Goal: Task Accomplishment & Management: Manage account settings

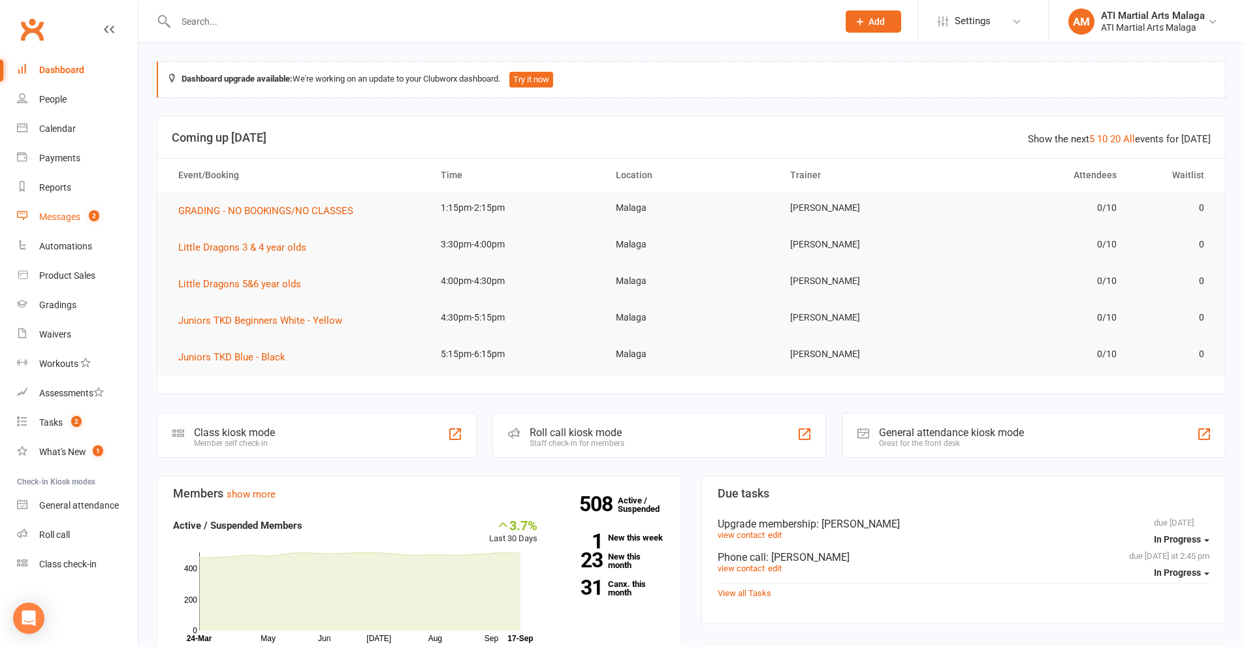
click at [54, 220] on div "Messages" at bounding box center [59, 216] width 41 height 10
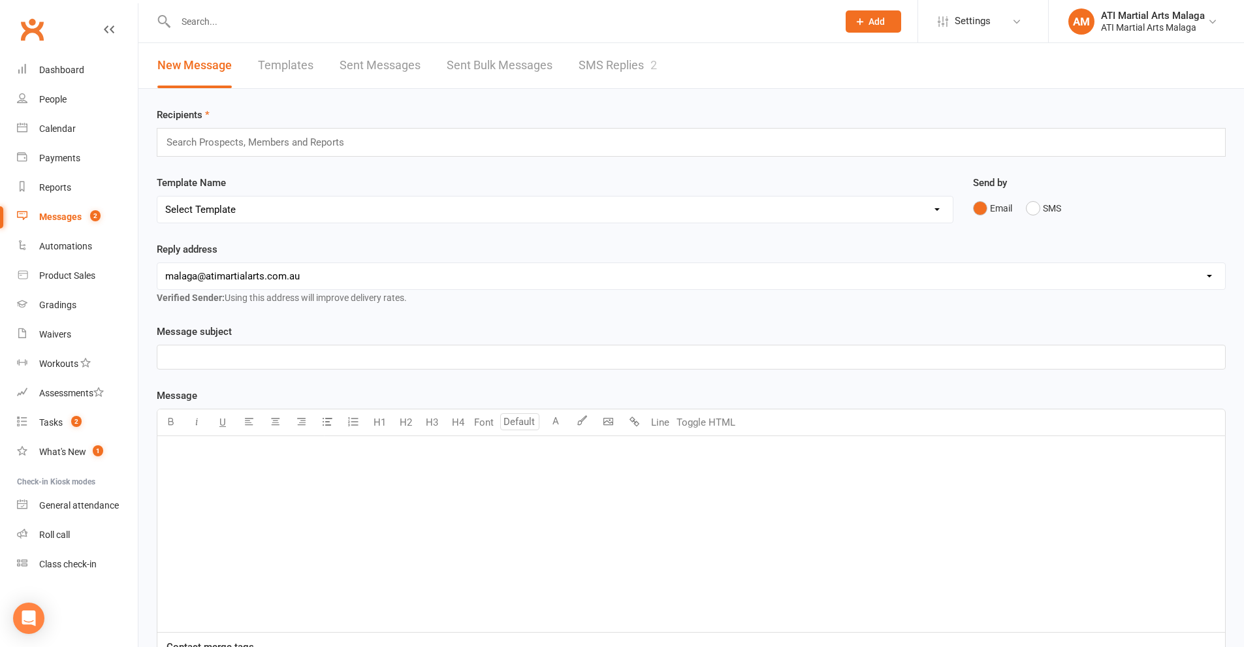
click at [595, 67] on link "SMS Replies 2" at bounding box center [617, 65] width 78 height 45
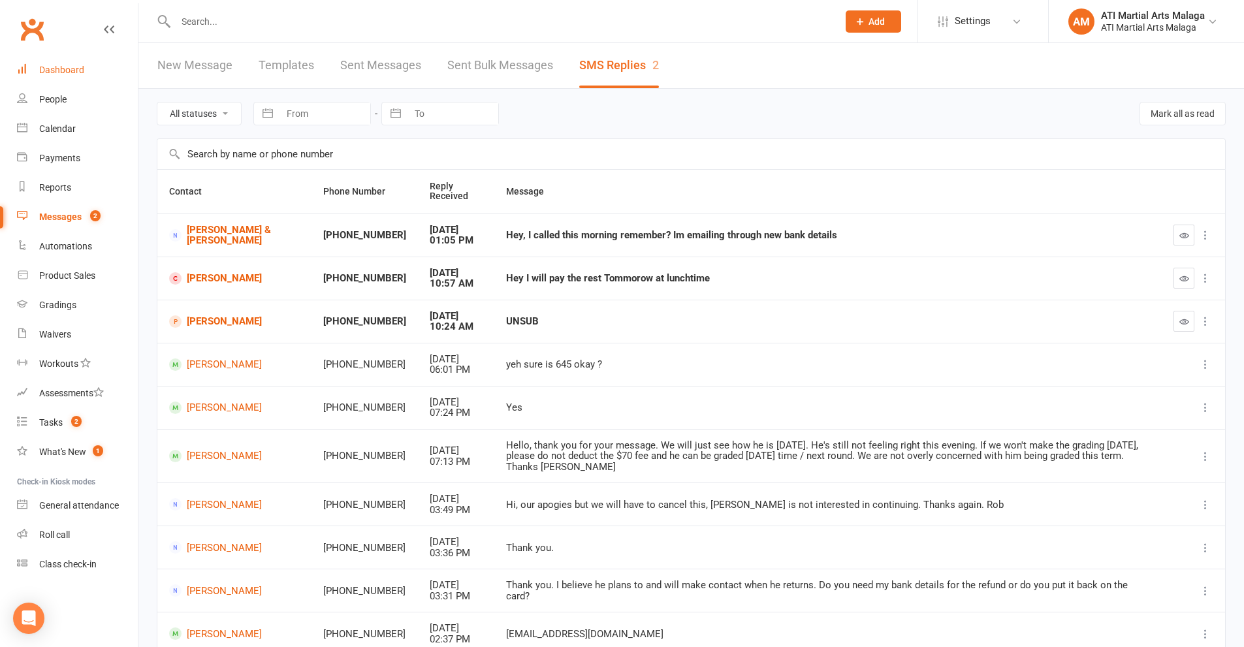
click at [76, 81] on link "Dashboard" at bounding box center [77, 69] width 121 height 29
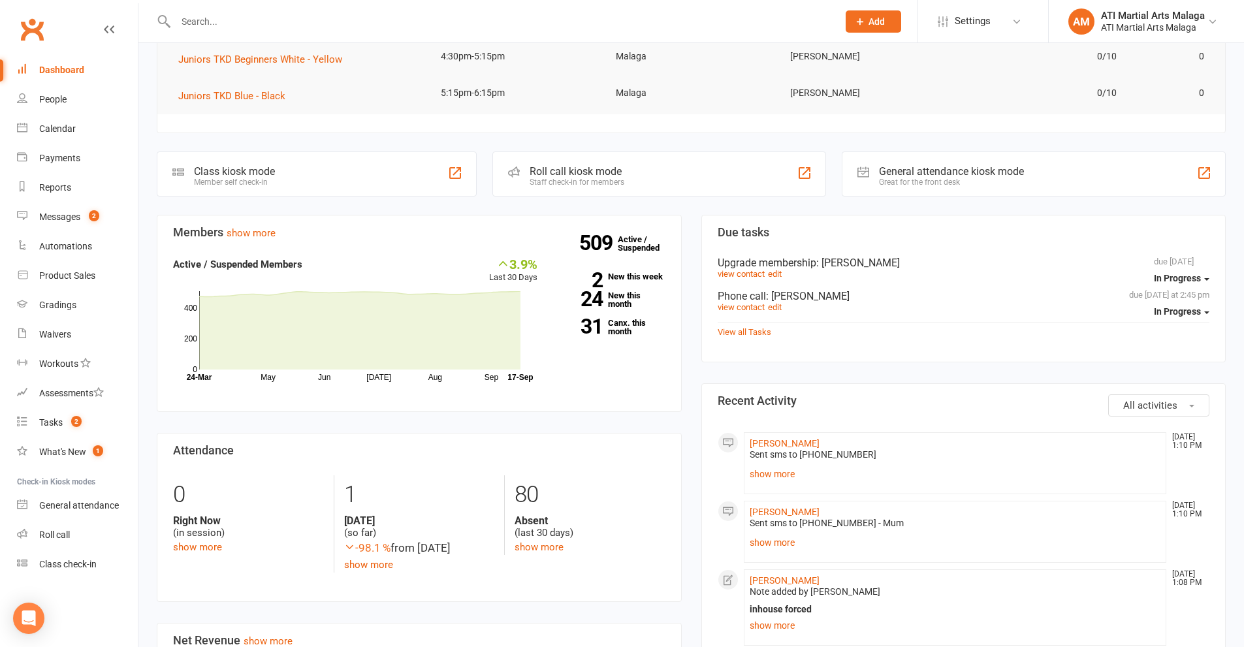
scroll to position [326, 0]
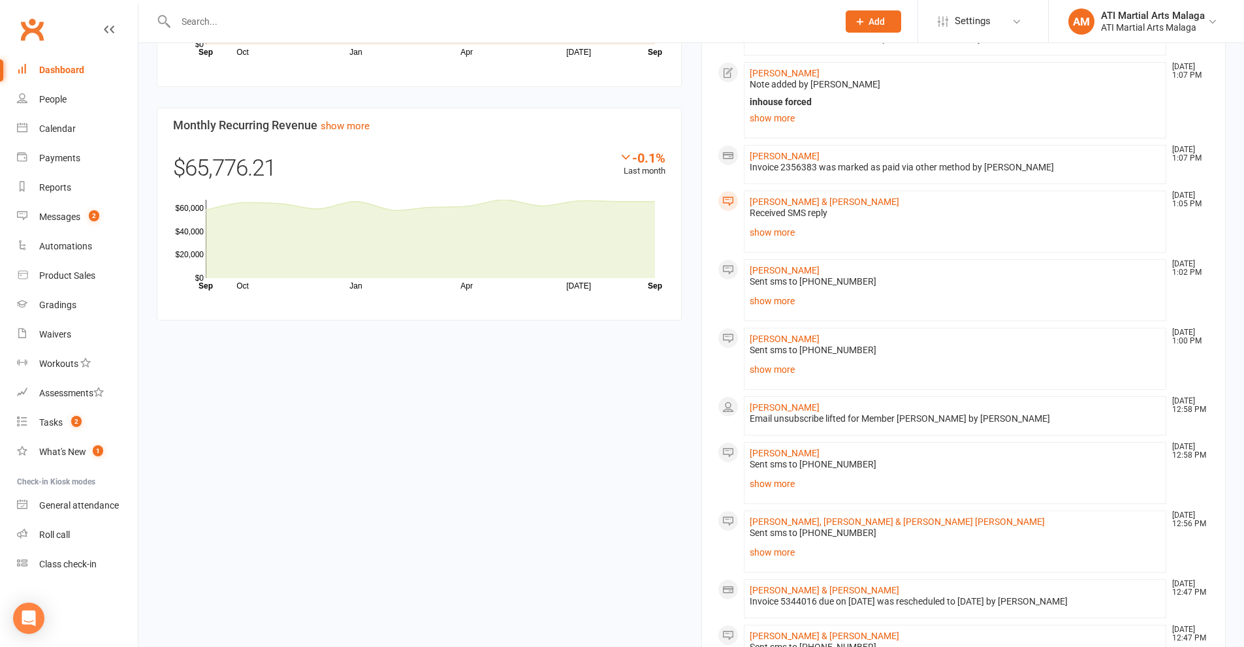
scroll to position [1044, 0]
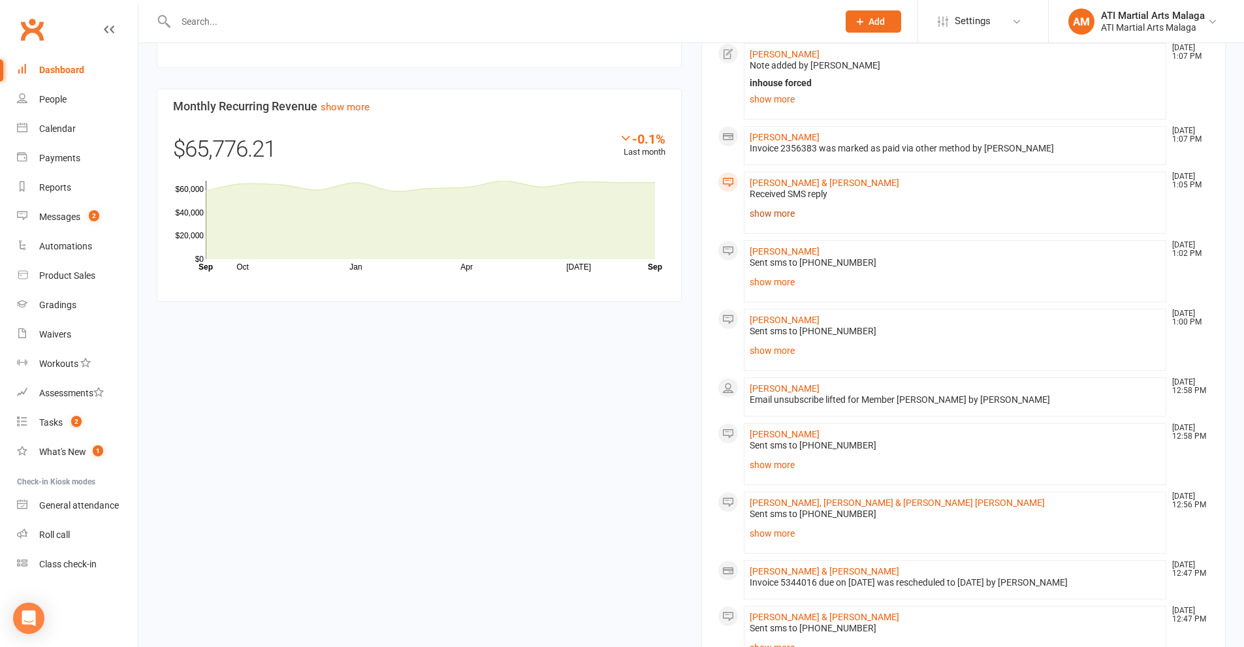
click at [773, 211] on link "show more" at bounding box center [954, 213] width 411 height 18
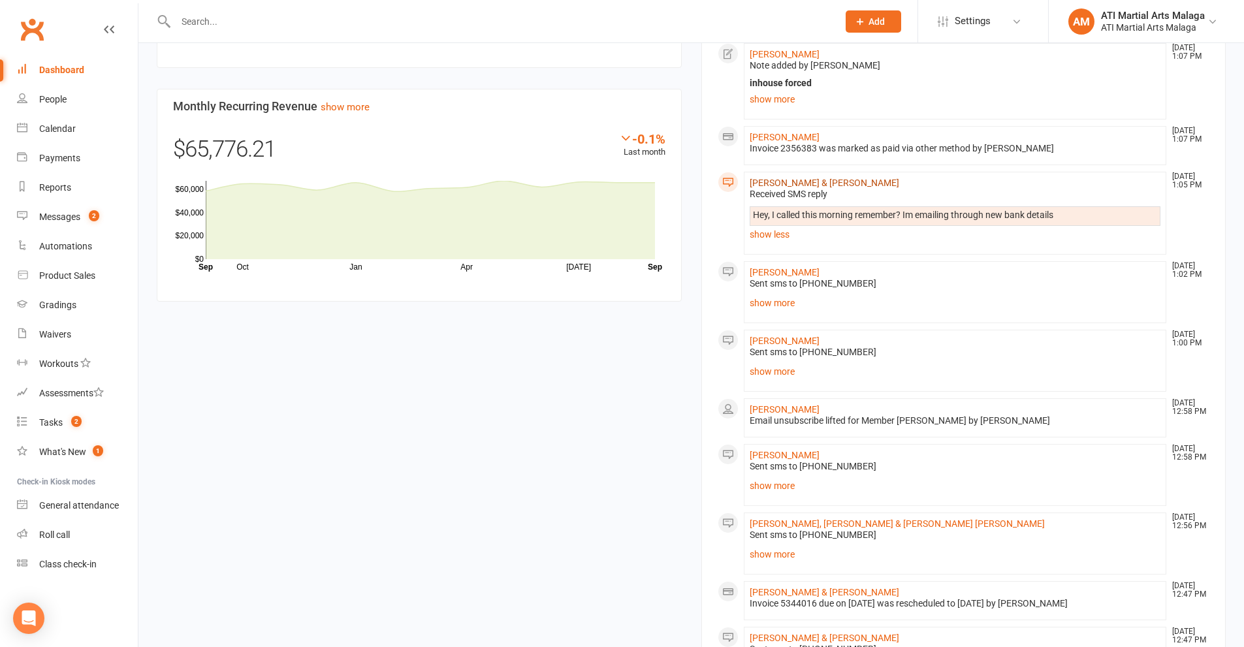
click at [766, 183] on link "[PERSON_NAME] & [PERSON_NAME]" at bounding box center [823, 183] width 149 height 10
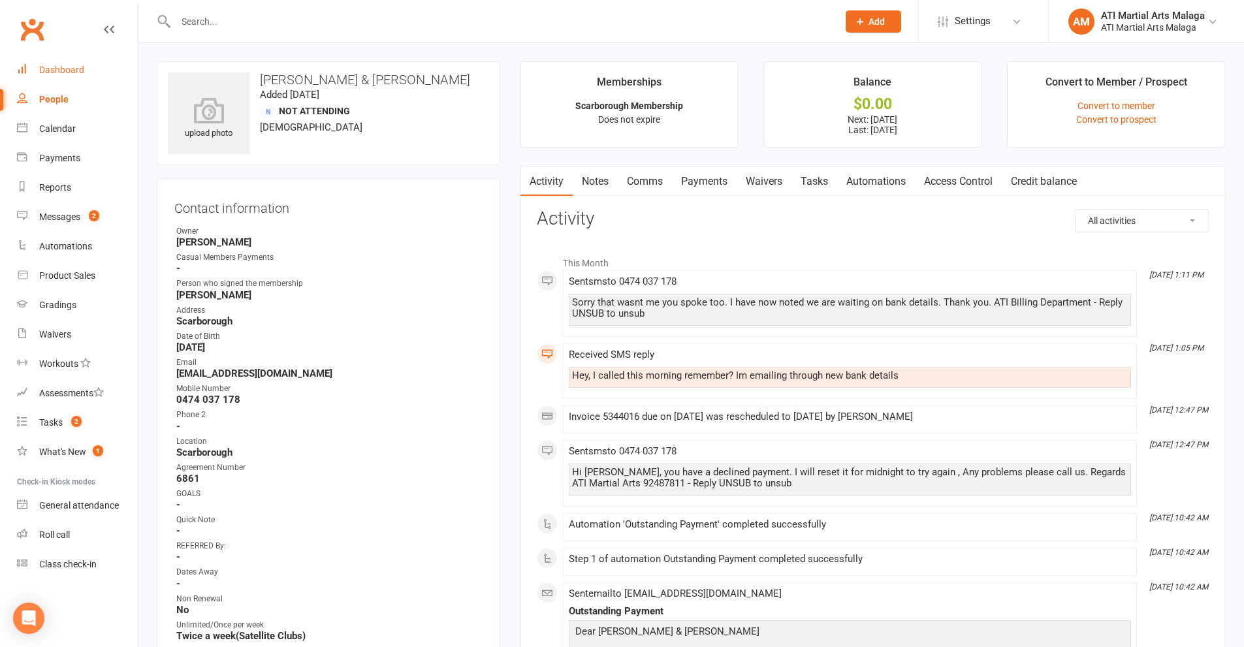
click at [78, 74] on div "Dashboard" at bounding box center [61, 70] width 45 height 10
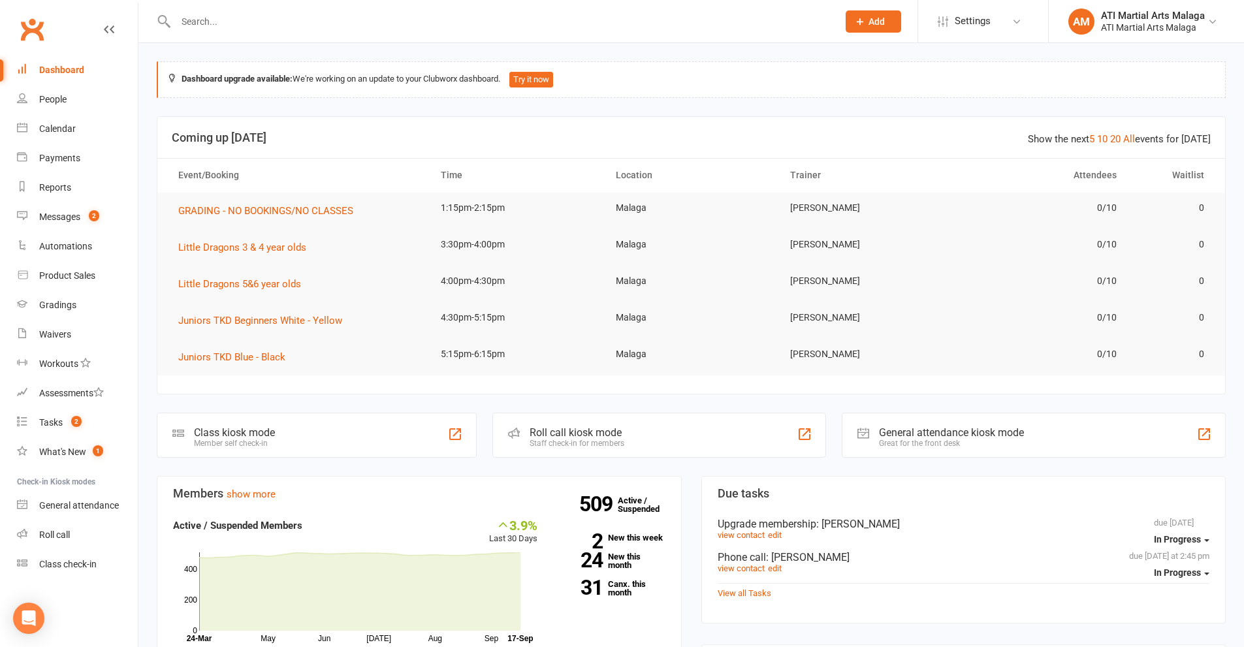
click at [216, 7] on div at bounding box center [493, 21] width 672 height 42
click at [215, 29] on input "text" at bounding box center [500, 21] width 657 height 18
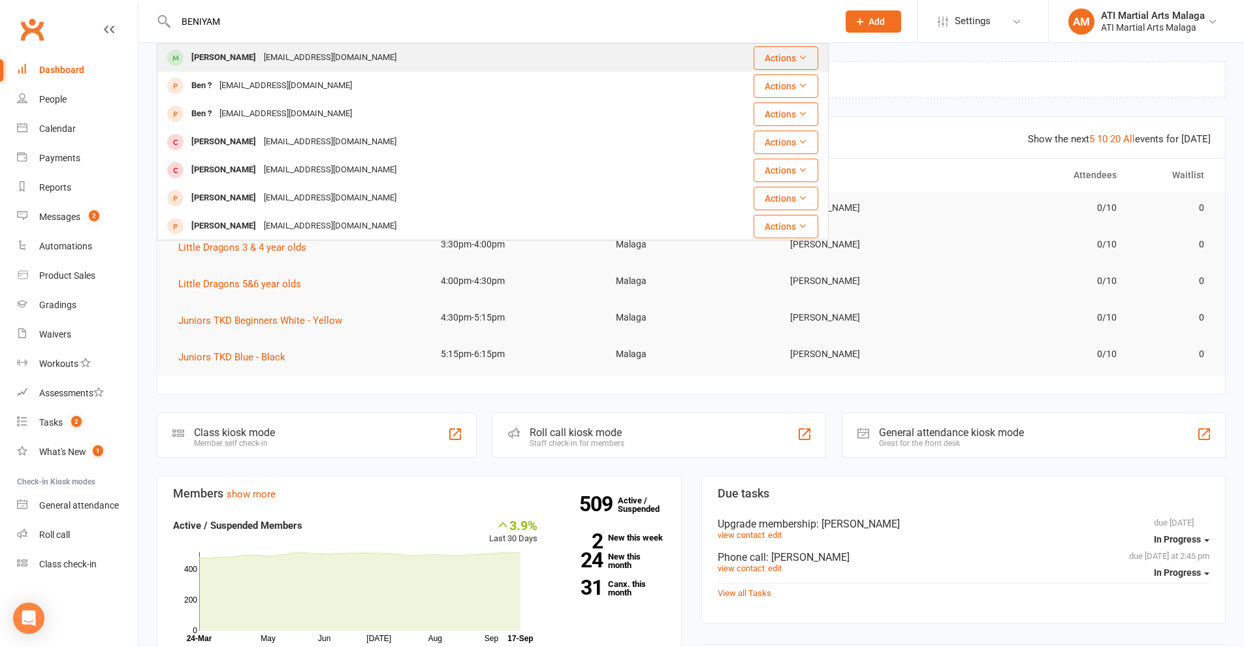
type input "BENIYAM"
click at [223, 50] on div "[PERSON_NAME]" at bounding box center [223, 57] width 72 height 19
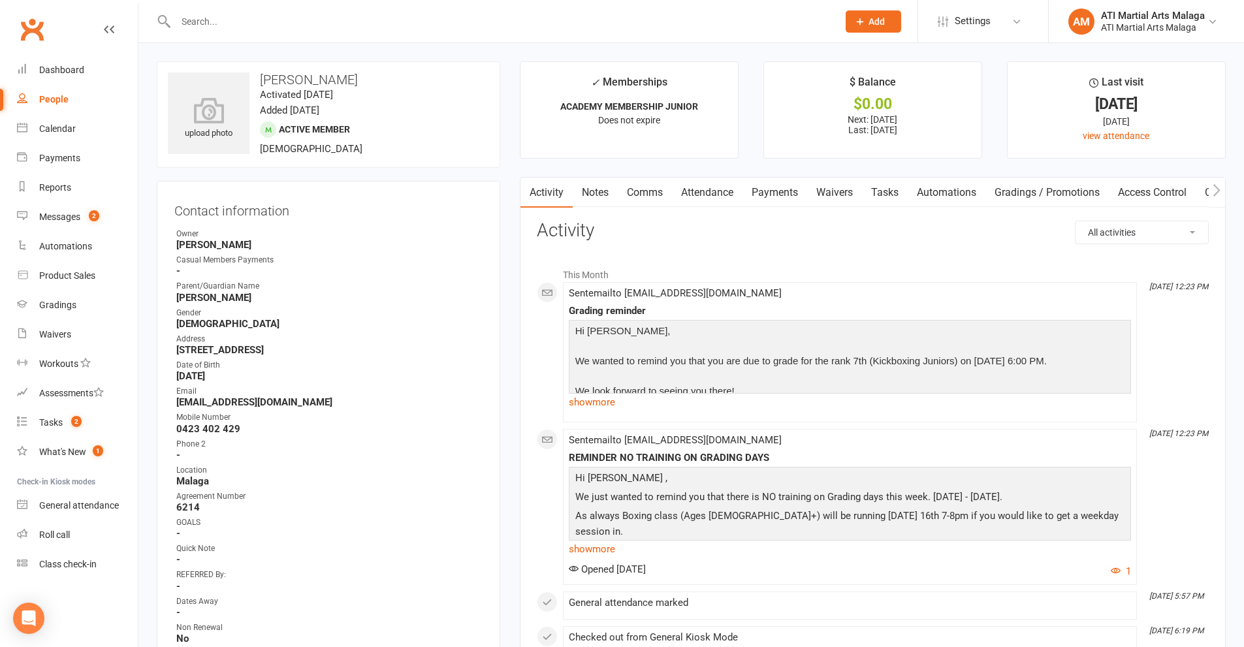
click at [652, 196] on link "Comms" at bounding box center [645, 193] width 54 height 30
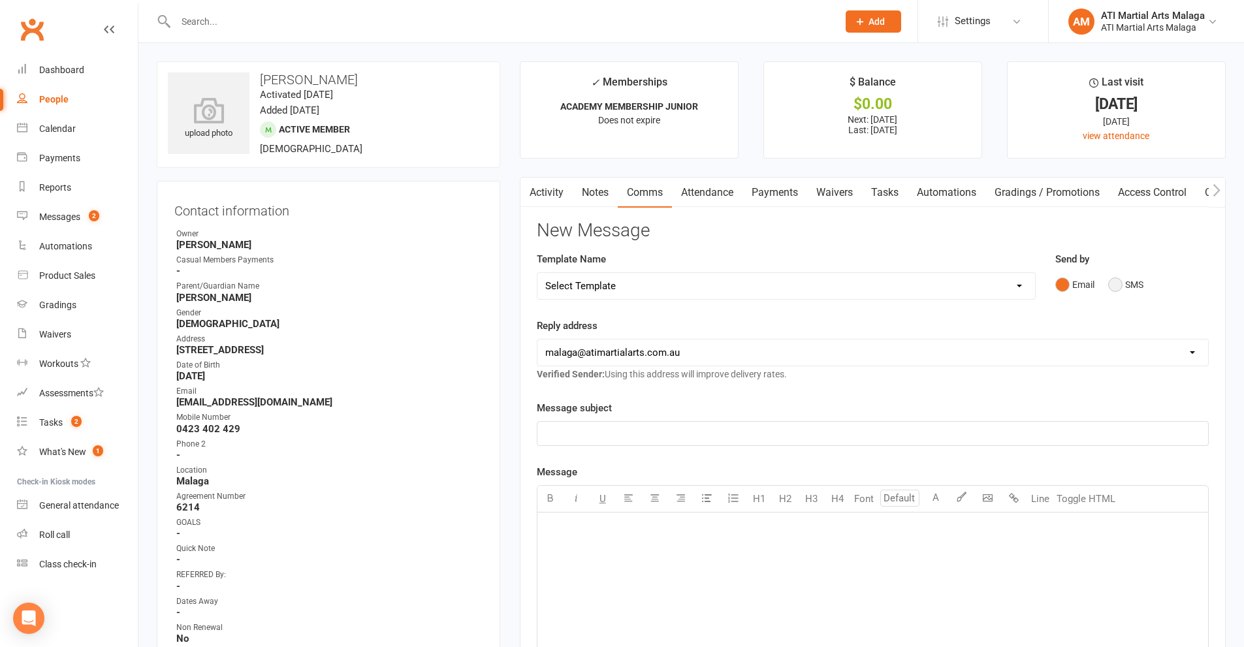
click at [1123, 281] on button "SMS" at bounding box center [1125, 284] width 35 height 25
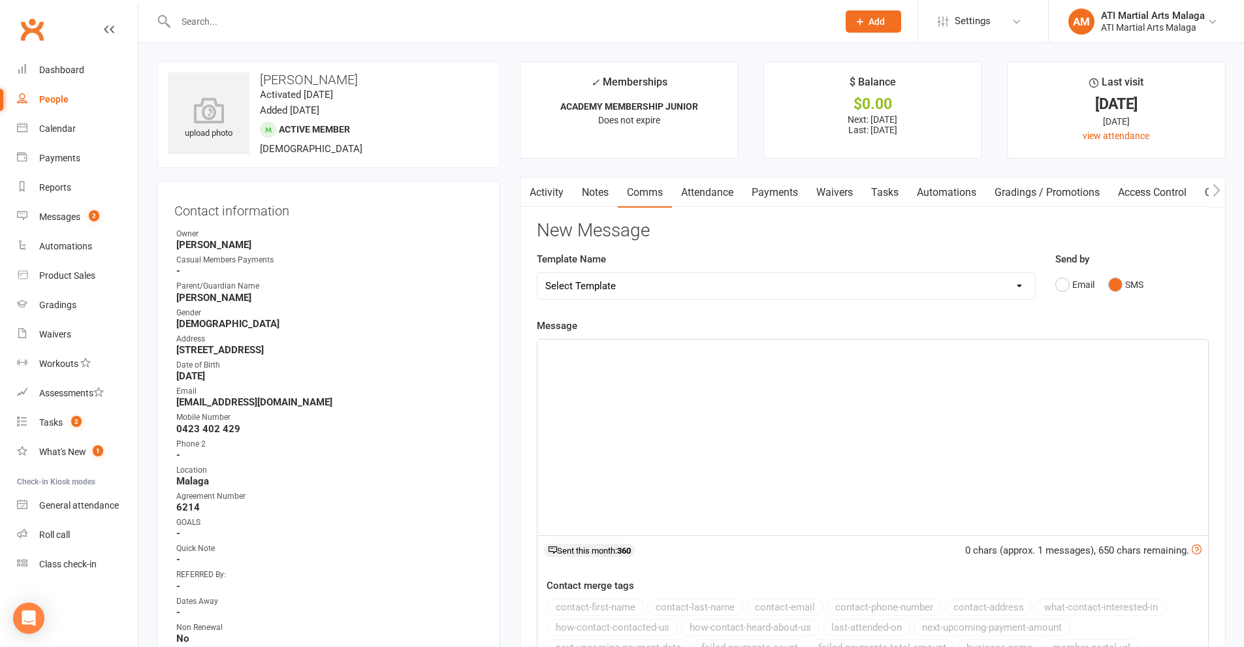
click at [907, 395] on div "﻿" at bounding box center [872, 437] width 670 height 196
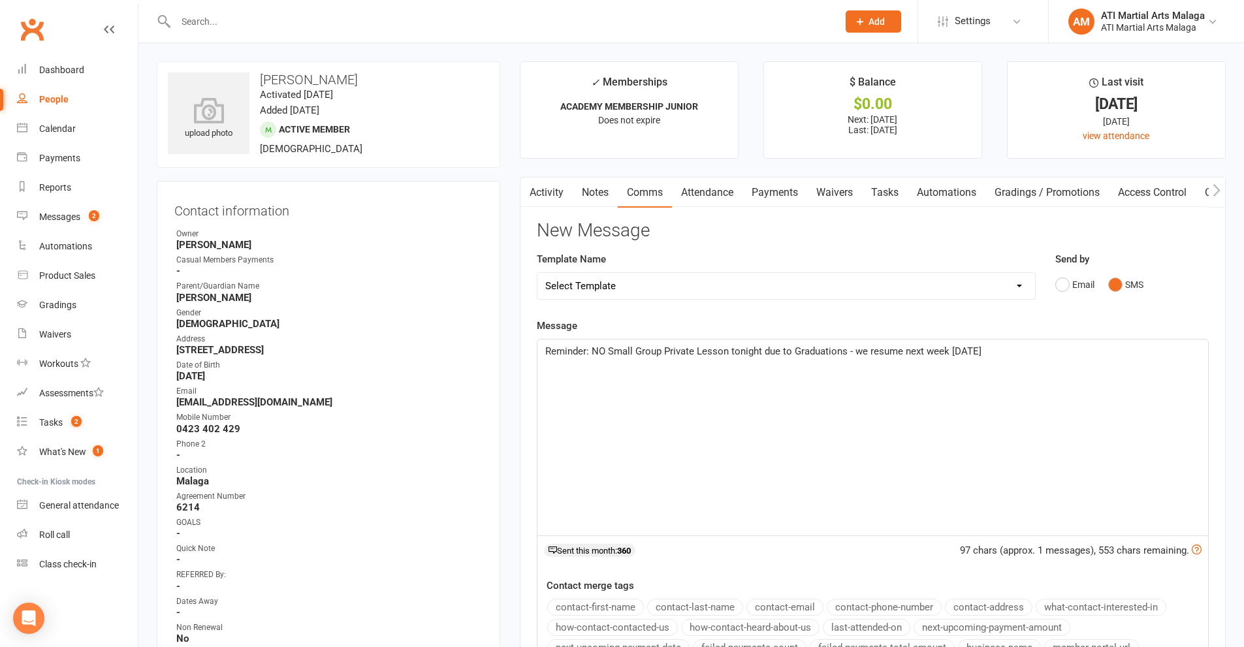
click at [950, 352] on span "Reminder: NO Small Group Private Lesson tonight due to Graduations - we resume …" at bounding box center [763, 351] width 436 height 12
click at [1027, 351] on p "Reminder: NO Small Group Private Lesson tonight due to Graduations - we resume …" at bounding box center [872, 351] width 655 height 16
drag, startPoint x: 1127, startPoint y: 358, endPoint x: 544, endPoint y: 373, distance: 583.1
click at [544, 373] on div "Reminder: NO Small Group Private Lesson tonight due to Graduations - we resume …" at bounding box center [872, 437] width 670 height 196
copy span "Reminder: NO Small Group Private Lesson tonight due to Graduations - we resume …"
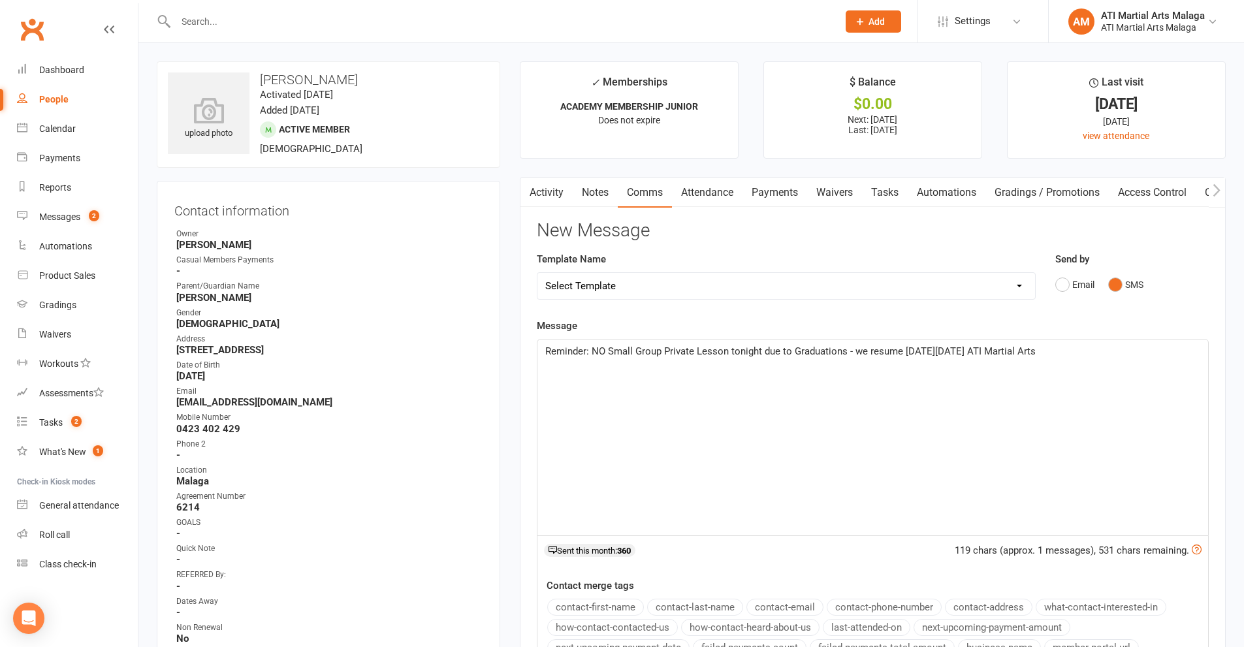
click at [1089, 361] on div "Reminder: NO Small Group Private Lesson tonight due to Graduations - we resume …" at bounding box center [872, 437] width 670 height 196
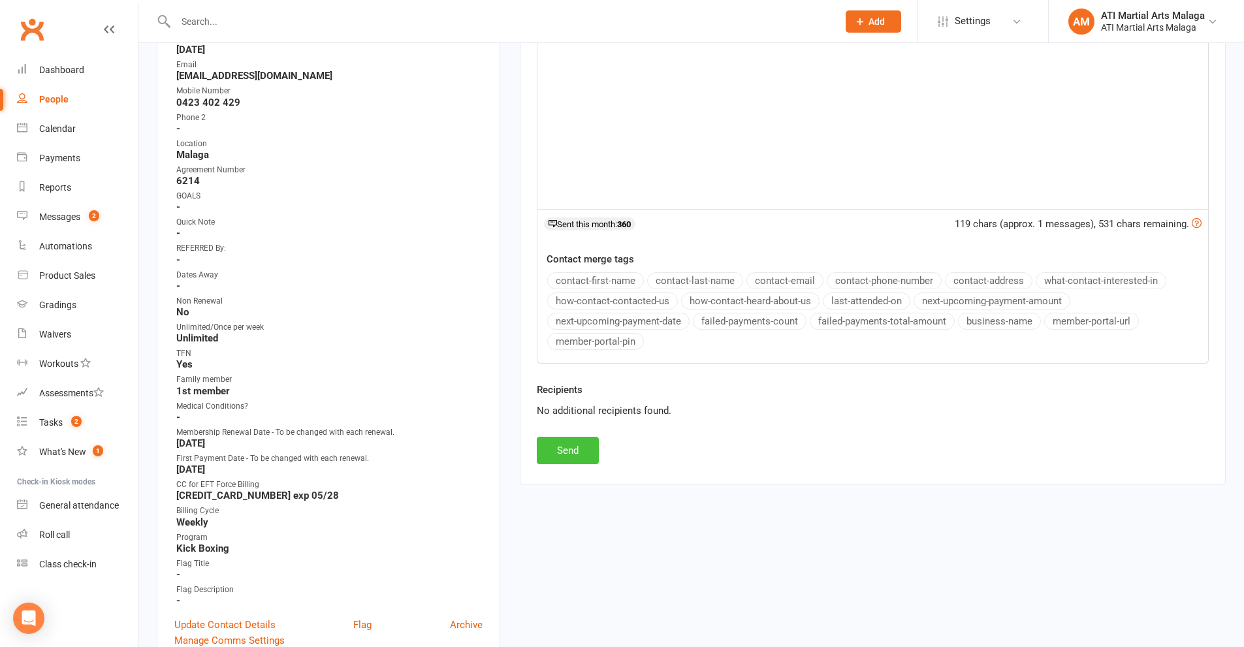
click at [578, 445] on button "Send" at bounding box center [568, 450] width 62 height 27
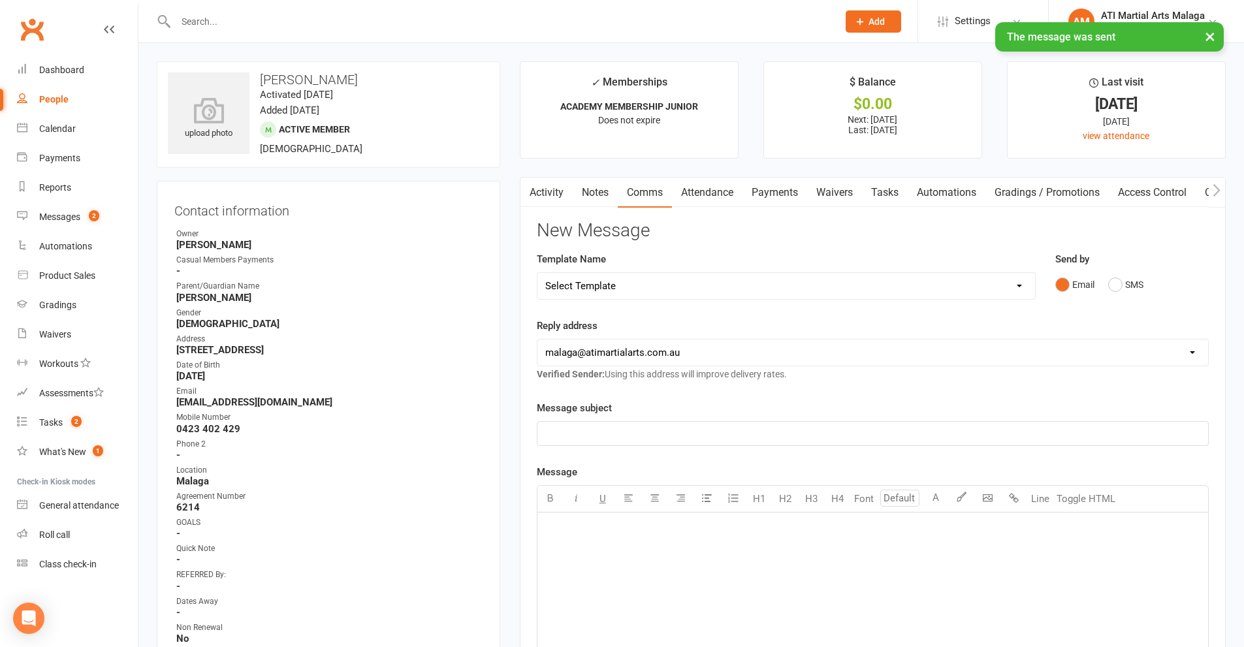
click at [349, 20] on input "text" at bounding box center [500, 21] width 657 height 18
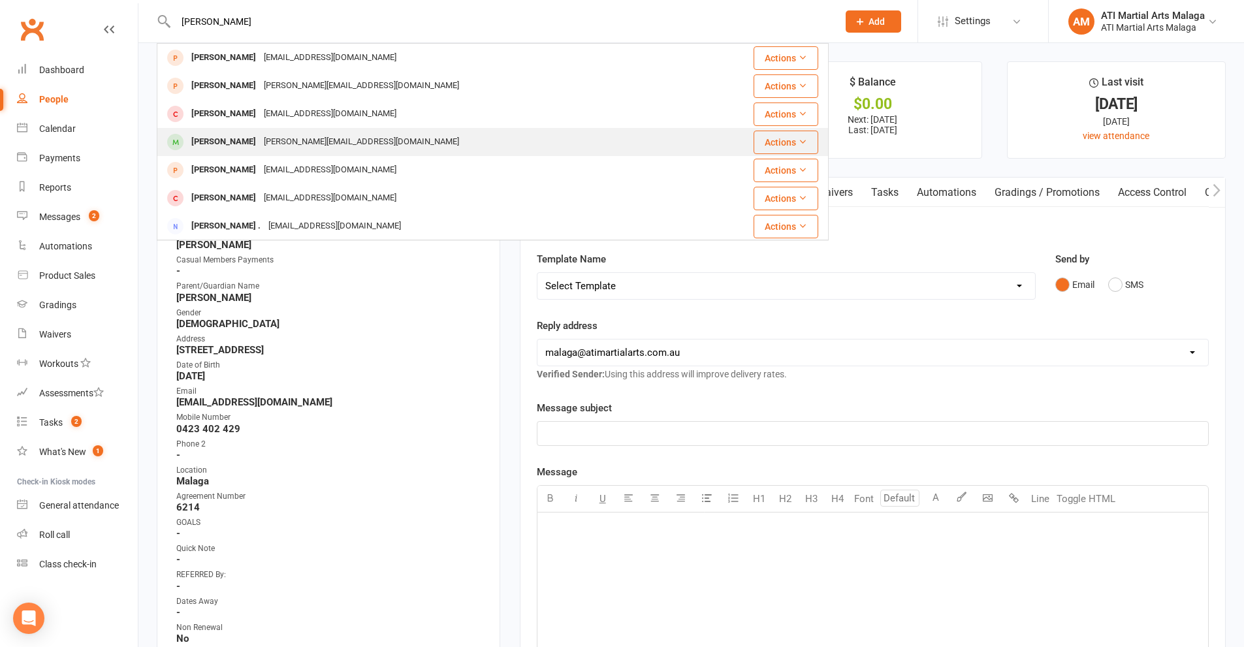
type input "[PERSON_NAME]"
click at [304, 131] on div "[PERSON_NAME] Hopper [EMAIL_ADDRESS][DOMAIN_NAME]" at bounding box center [427, 142] width 539 height 27
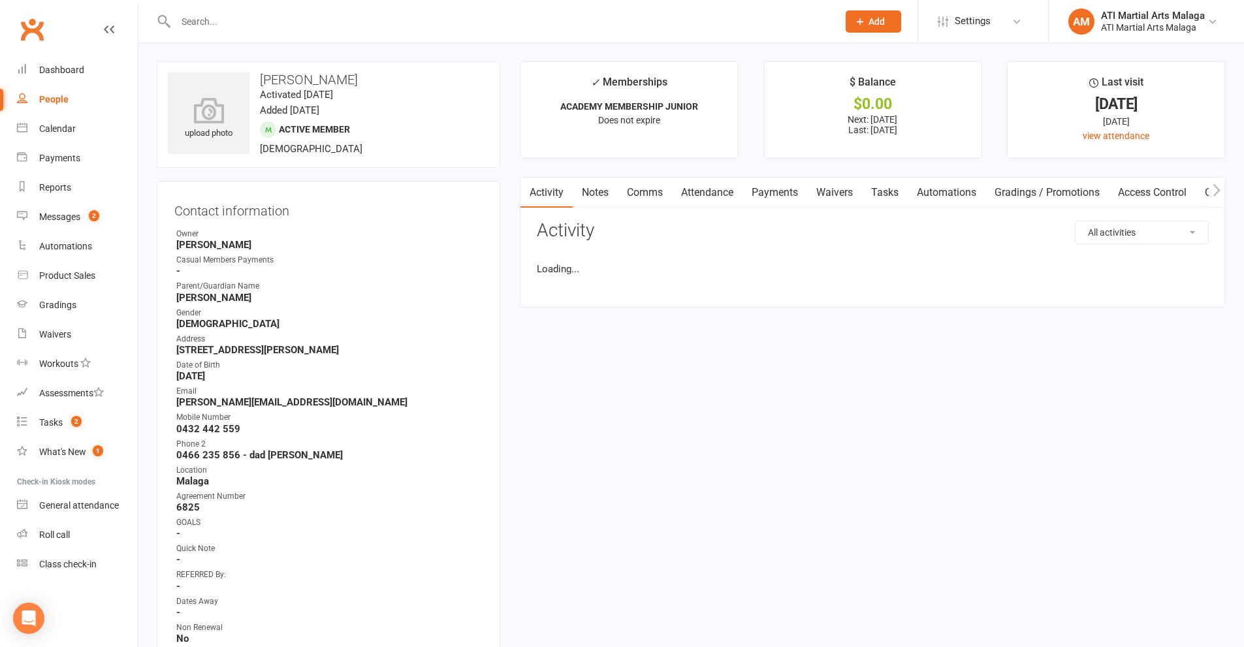
click at [636, 193] on link "Comms" at bounding box center [645, 193] width 54 height 30
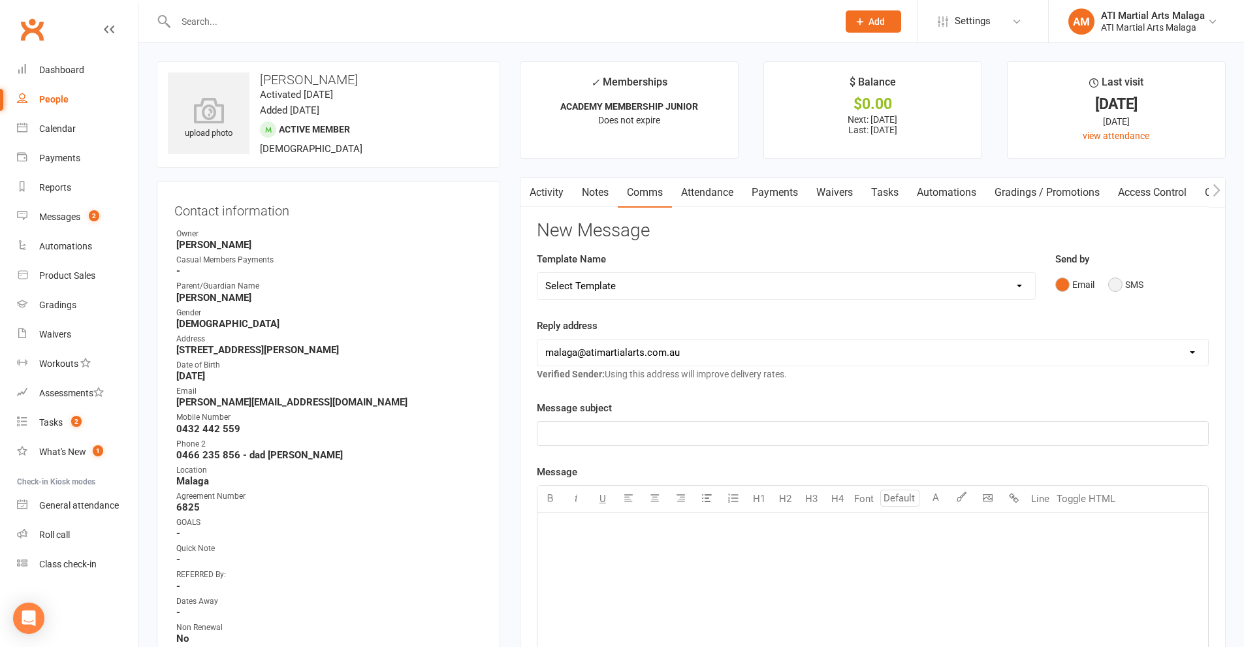
click at [1130, 285] on button "SMS" at bounding box center [1125, 284] width 35 height 25
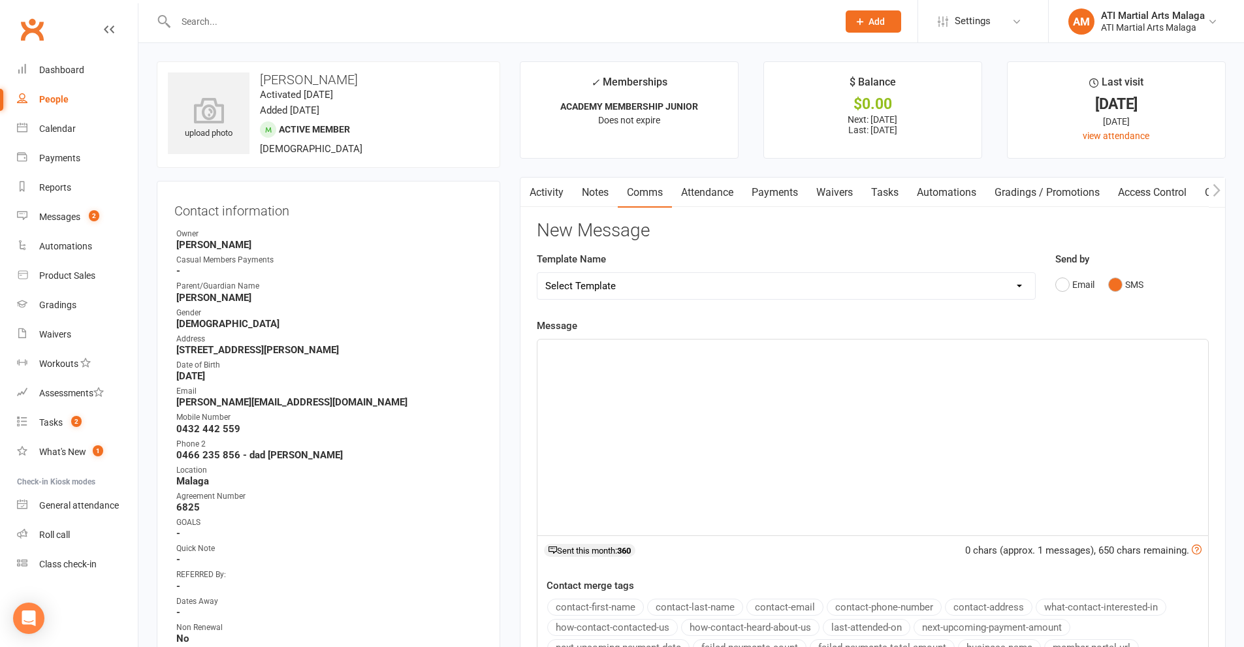
click at [1066, 434] on div "﻿" at bounding box center [872, 437] width 670 height 196
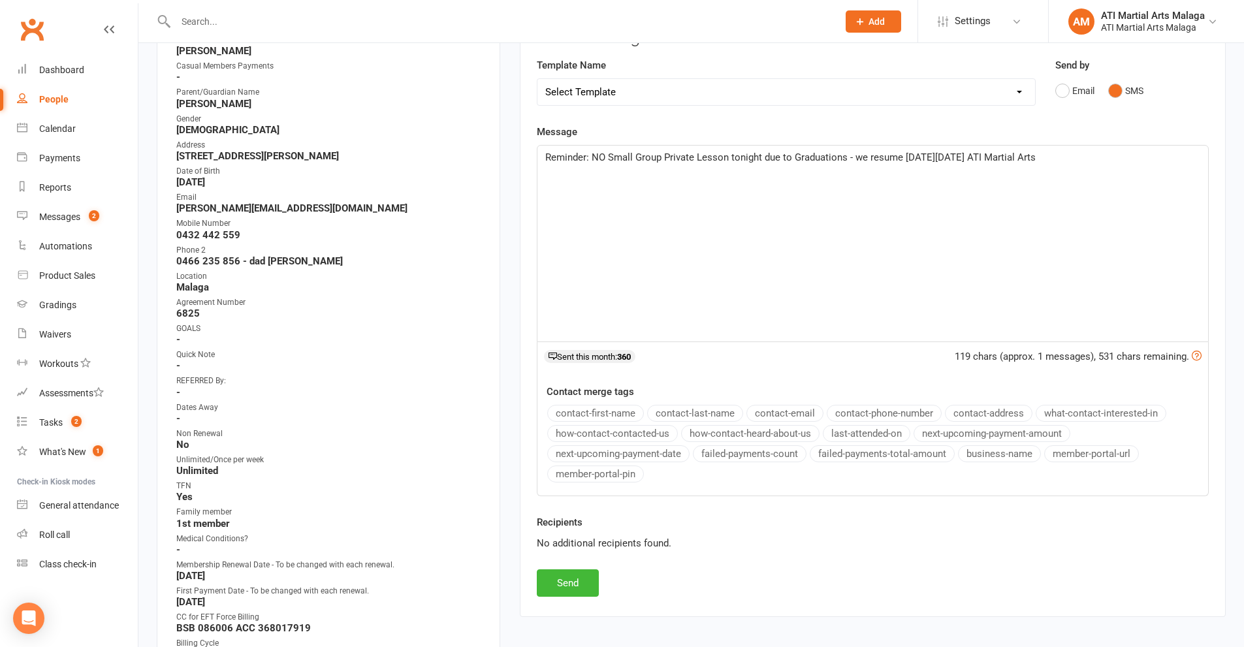
scroll to position [326, 0]
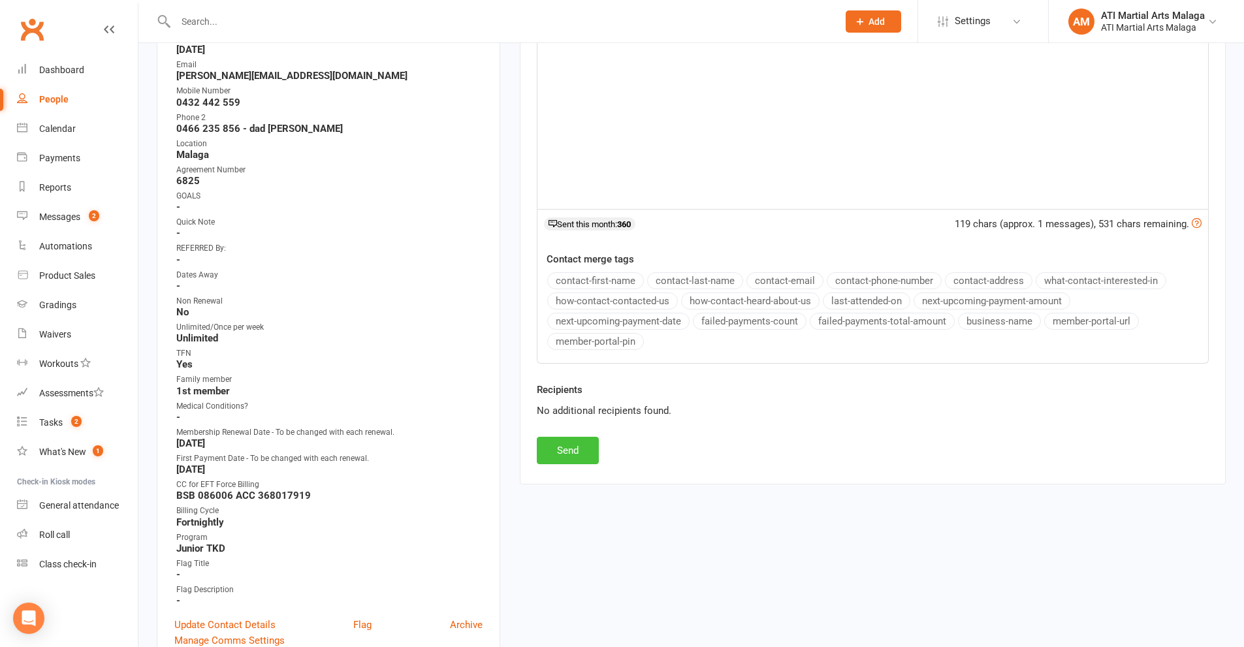
click at [569, 454] on button "Send" at bounding box center [568, 450] width 62 height 27
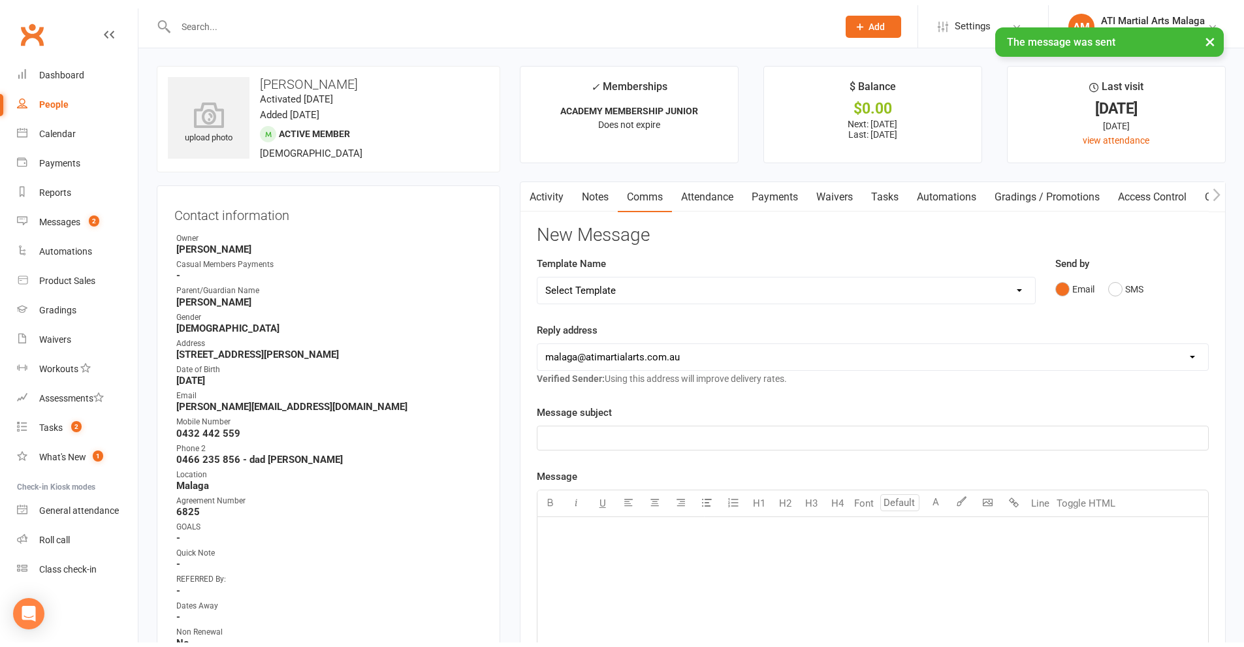
scroll to position [0, 0]
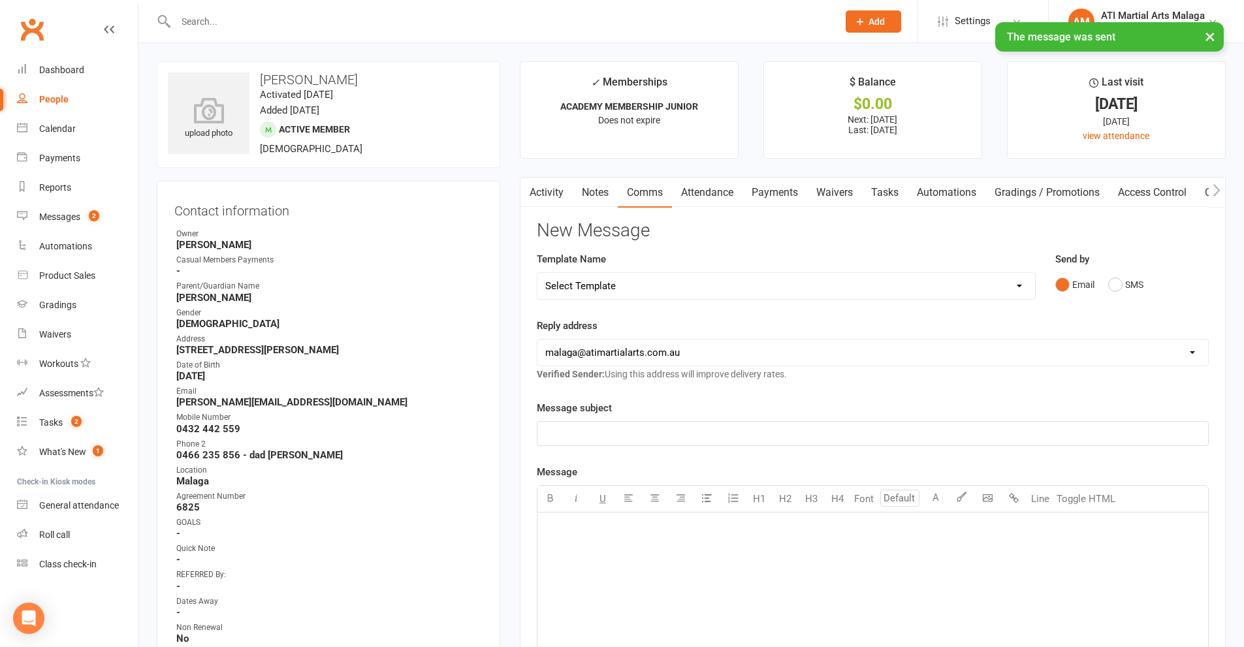
click at [258, 10] on div at bounding box center [493, 21] width 672 height 42
click at [254, 13] on input "text" at bounding box center [500, 21] width 657 height 18
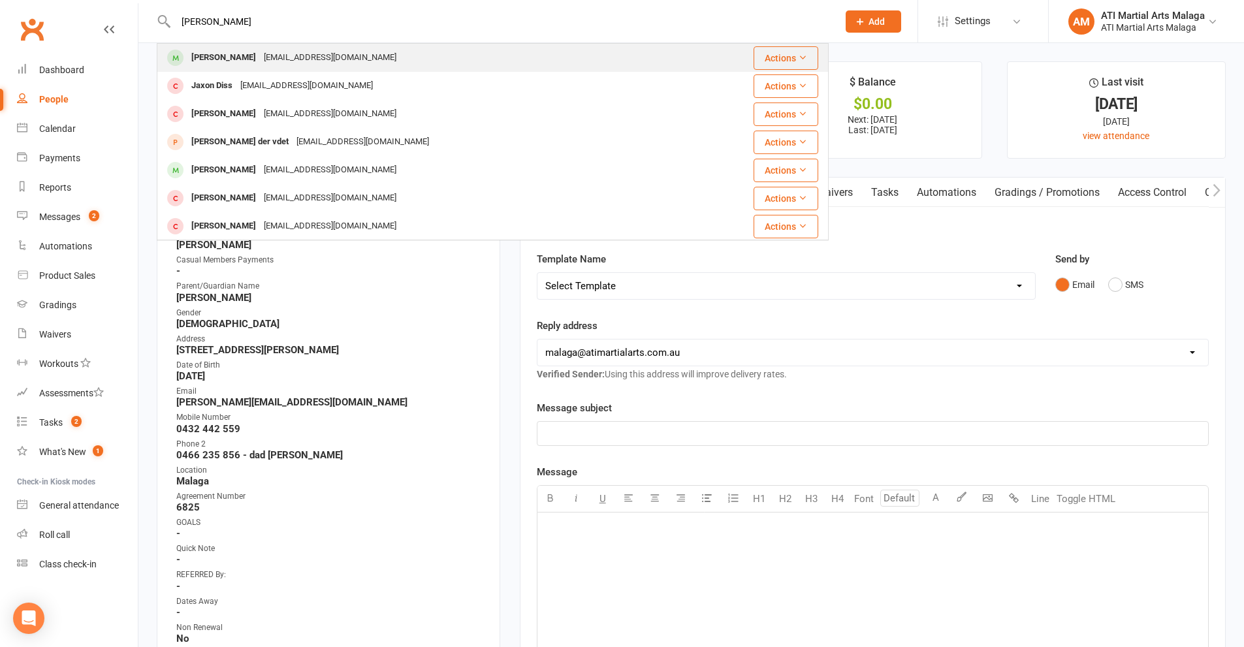
type input "[PERSON_NAME]"
click at [258, 47] on div "[PERSON_NAME] [EMAIL_ADDRESS][DOMAIN_NAME]" at bounding box center [436, 57] width 557 height 27
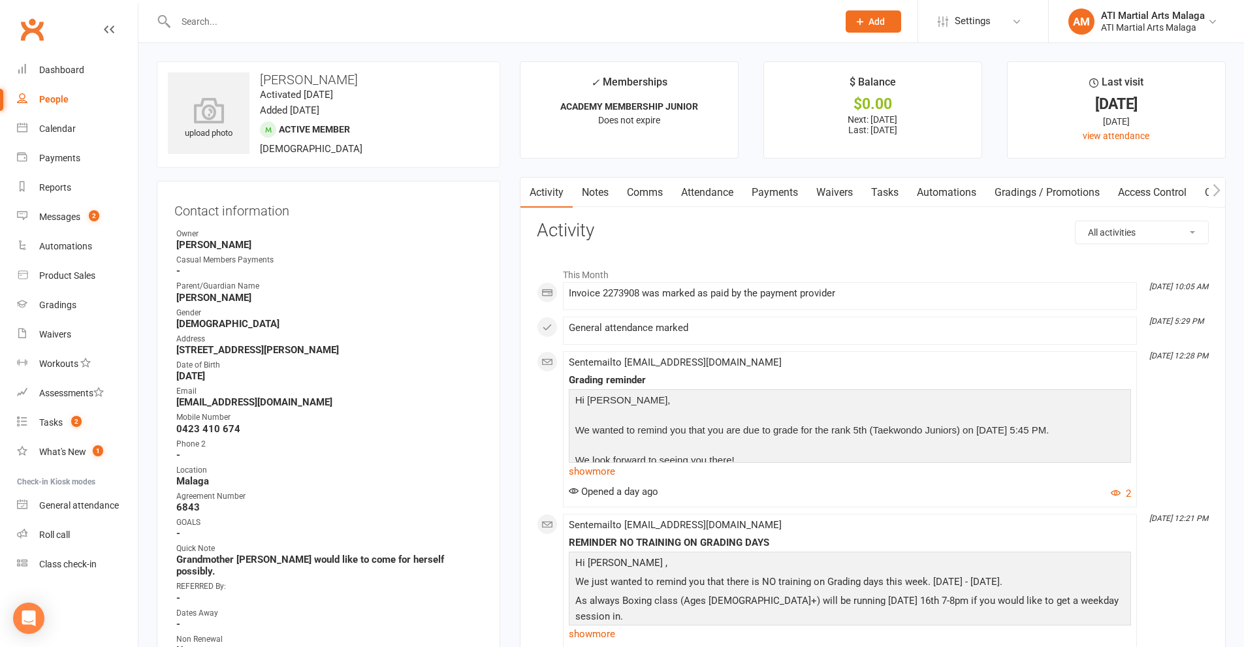
click at [648, 191] on link "Comms" at bounding box center [645, 193] width 54 height 30
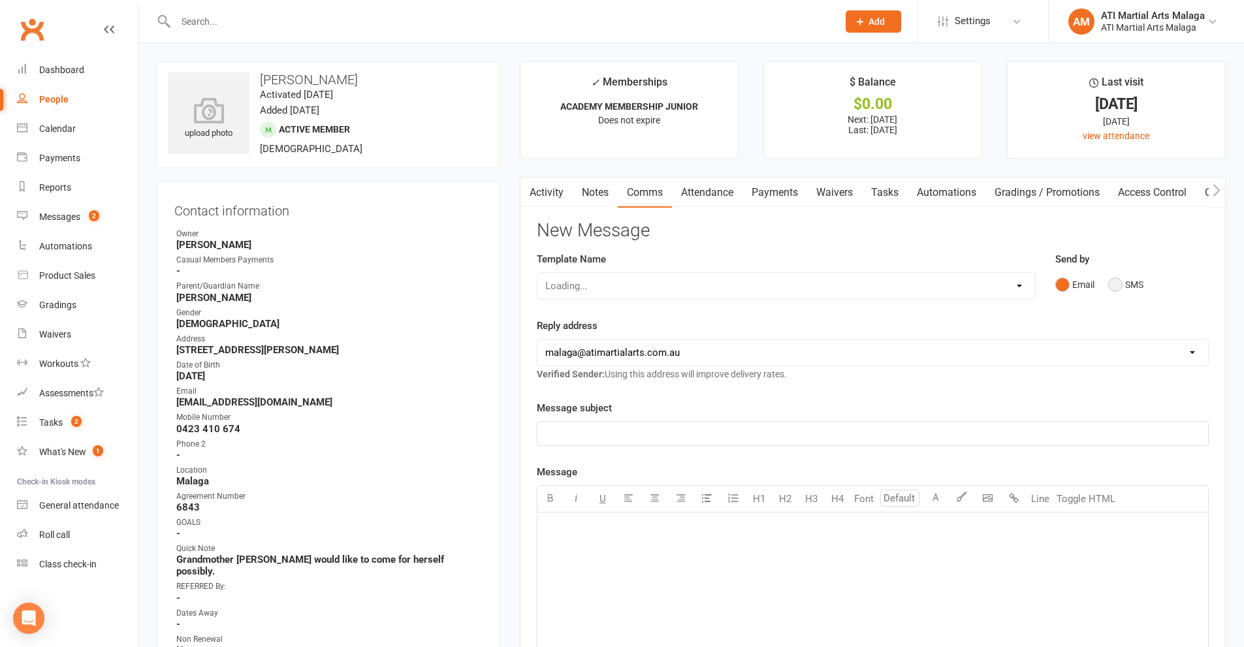
click at [1136, 296] on button "SMS" at bounding box center [1125, 284] width 35 height 25
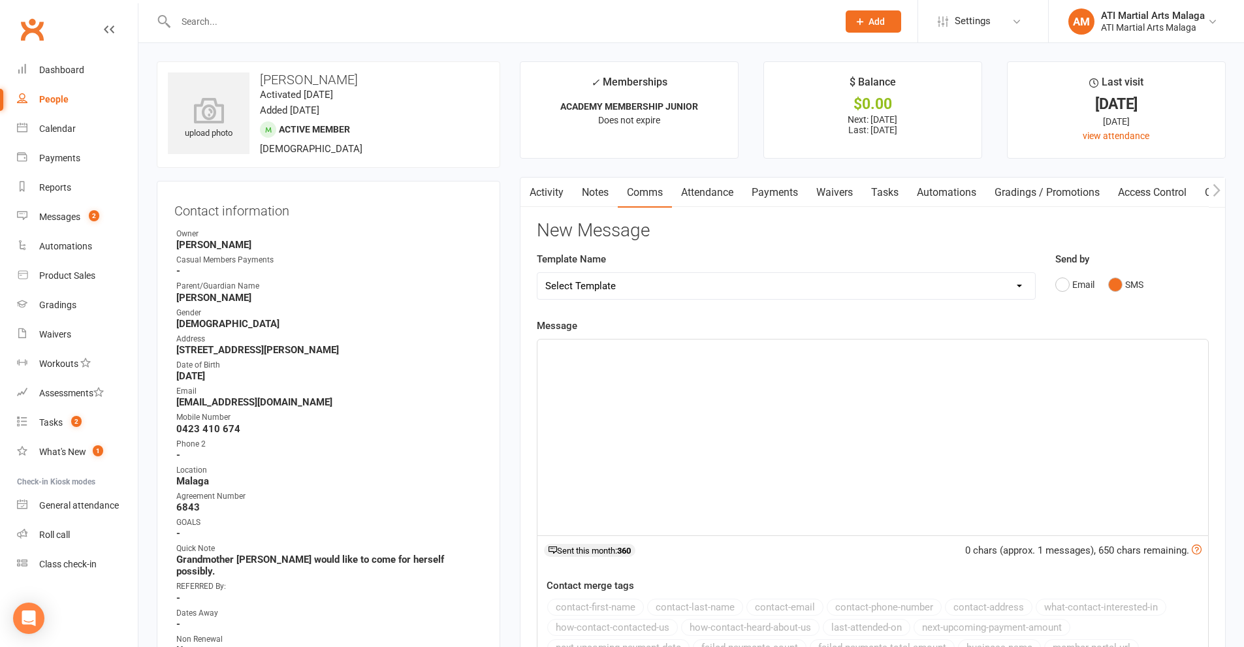
click at [1051, 435] on div "﻿" at bounding box center [872, 437] width 670 height 196
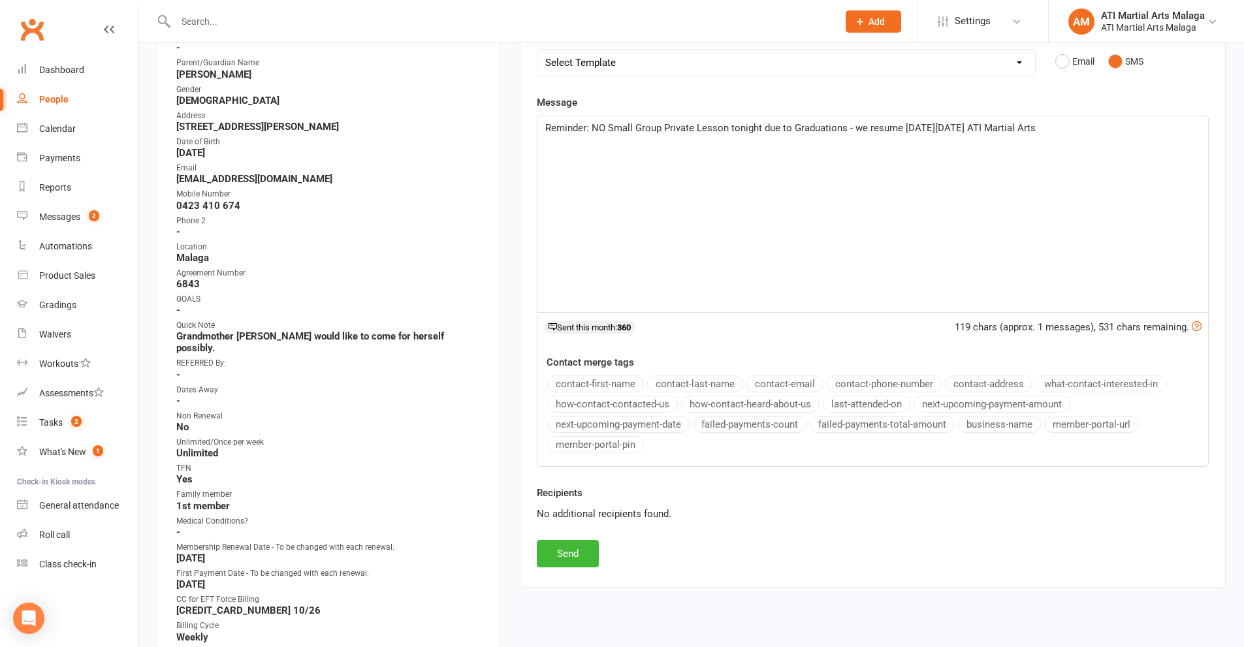
scroll to position [326, 0]
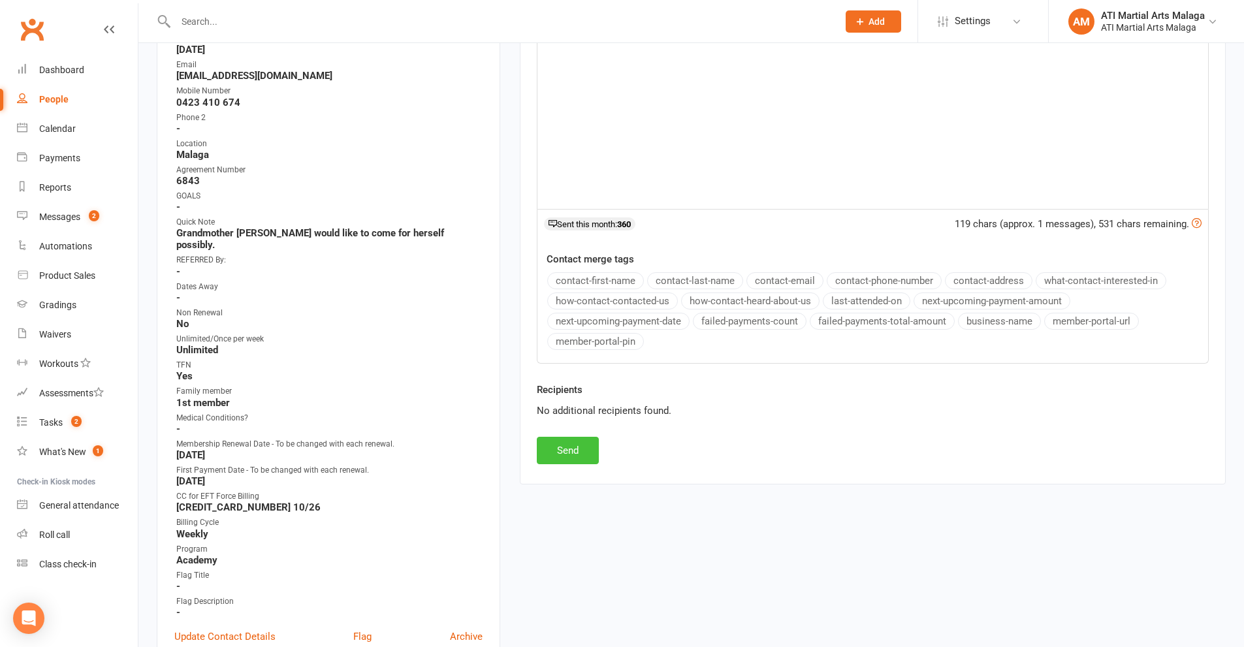
click at [568, 453] on button "Send" at bounding box center [568, 450] width 62 height 27
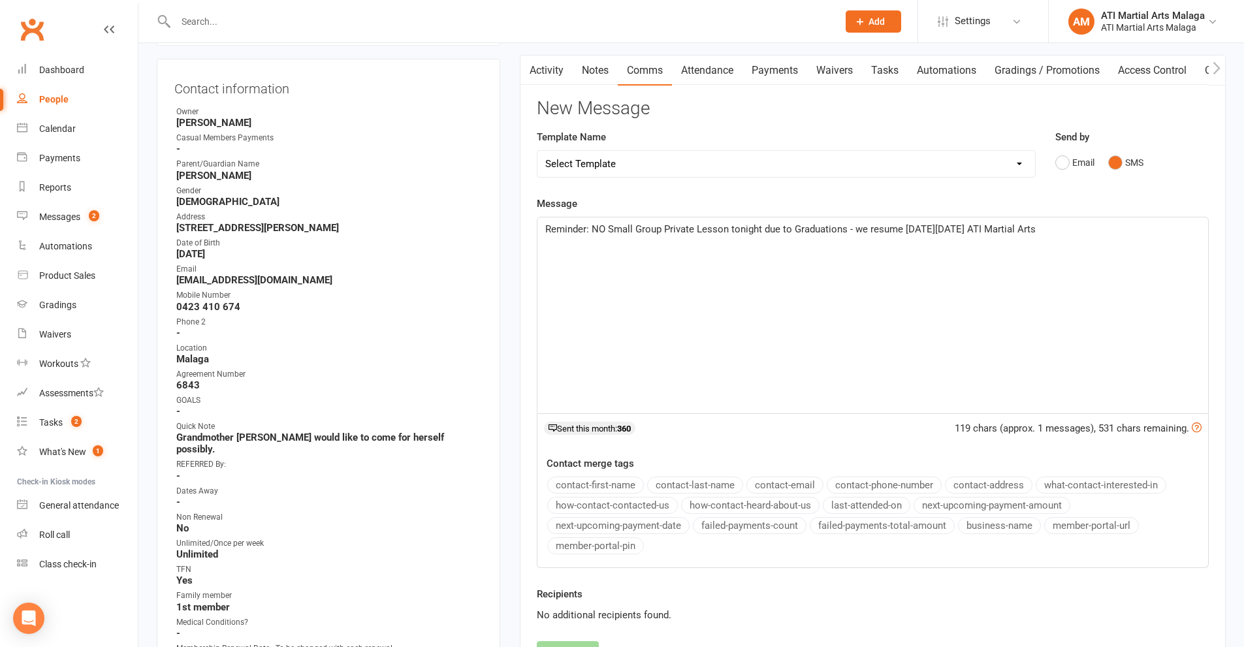
scroll to position [0, 0]
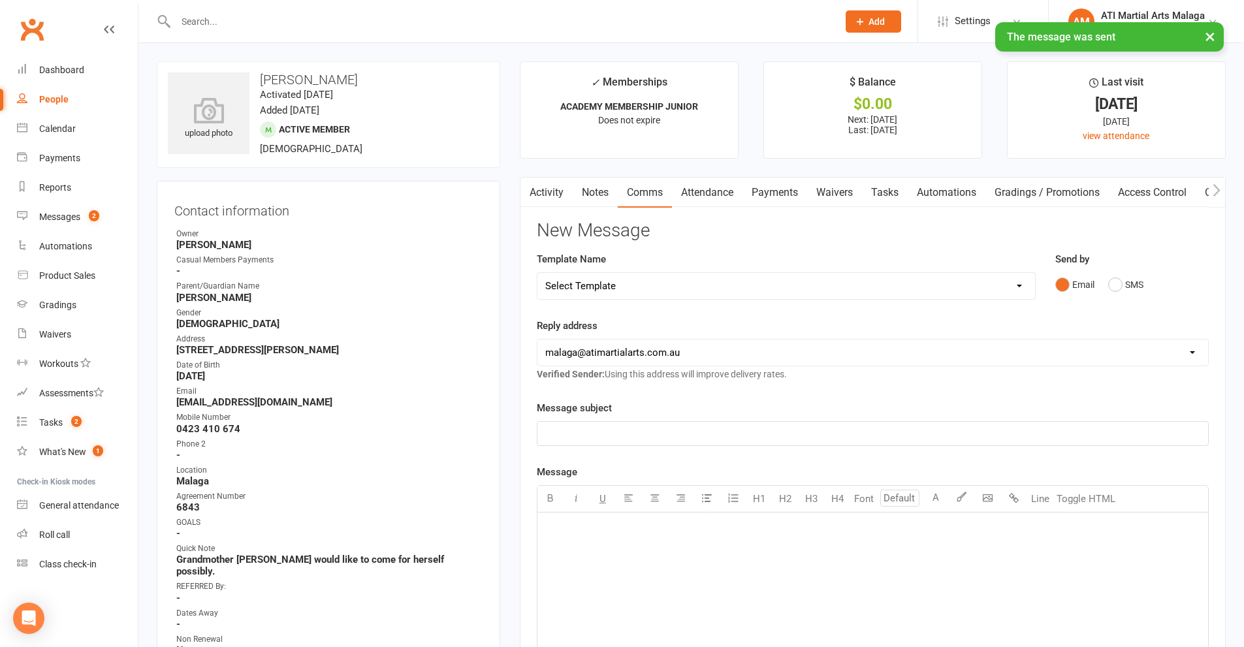
click at [261, 15] on input "text" at bounding box center [500, 21] width 657 height 18
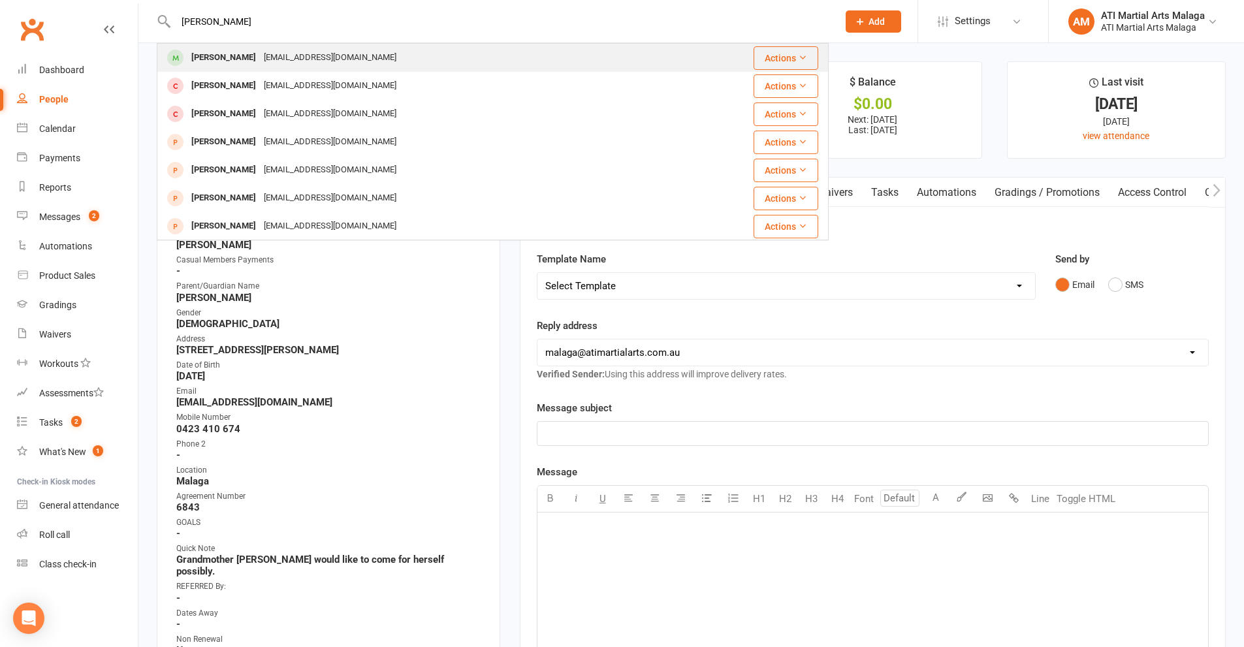
type input "[PERSON_NAME]"
click at [241, 50] on div "[PERSON_NAME]" at bounding box center [223, 57] width 72 height 19
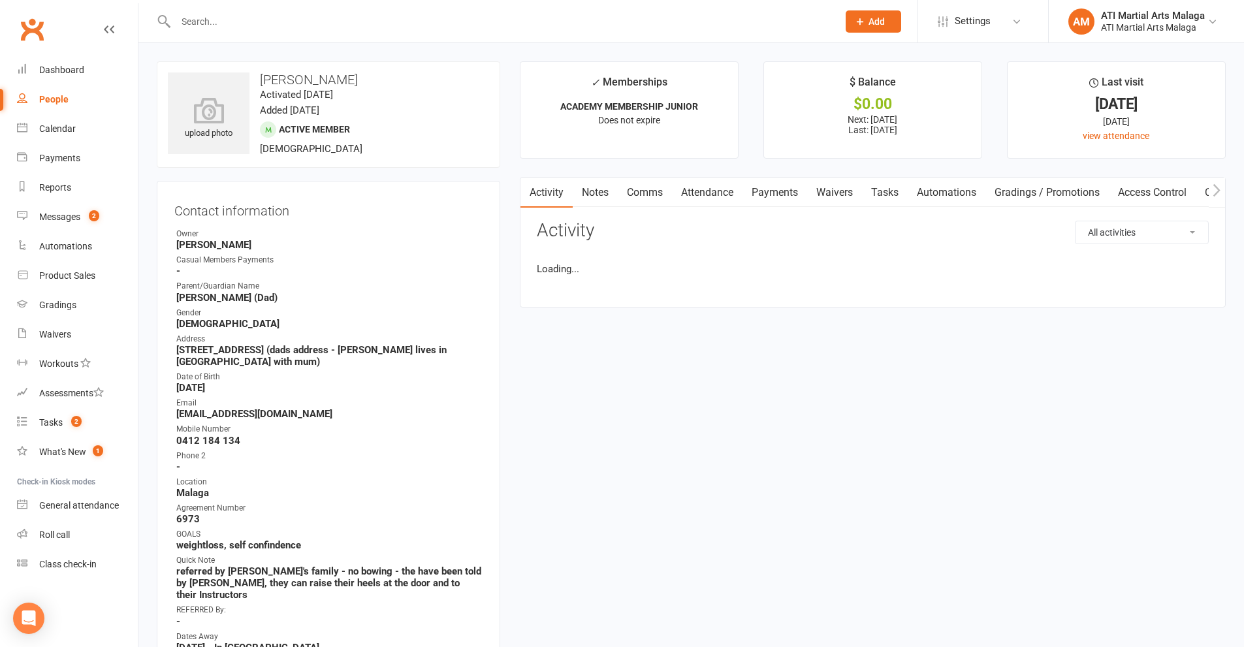
click at [653, 191] on link "Comms" at bounding box center [645, 193] width 54 height 30
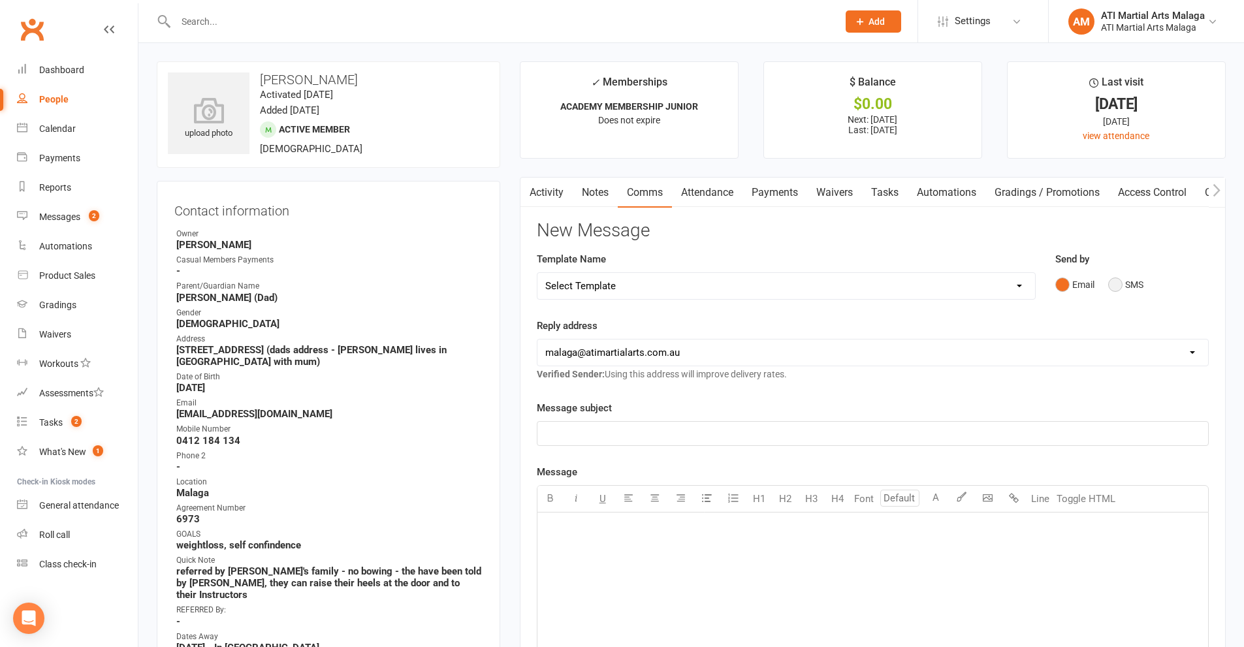
click at [1115, 285] on button "SMS" at bounding box center [1125, 284] width 35 height 25
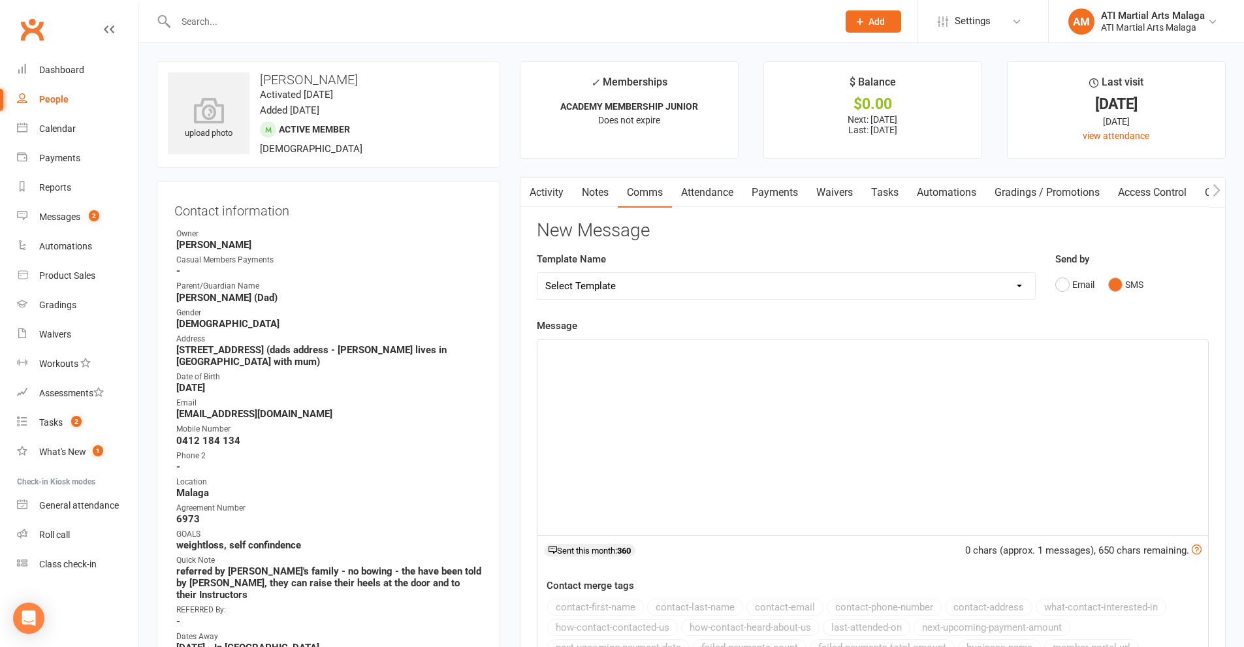
click at [1073, 364] on div "﻿" at bounding box center [872, 437] width 670 height 196
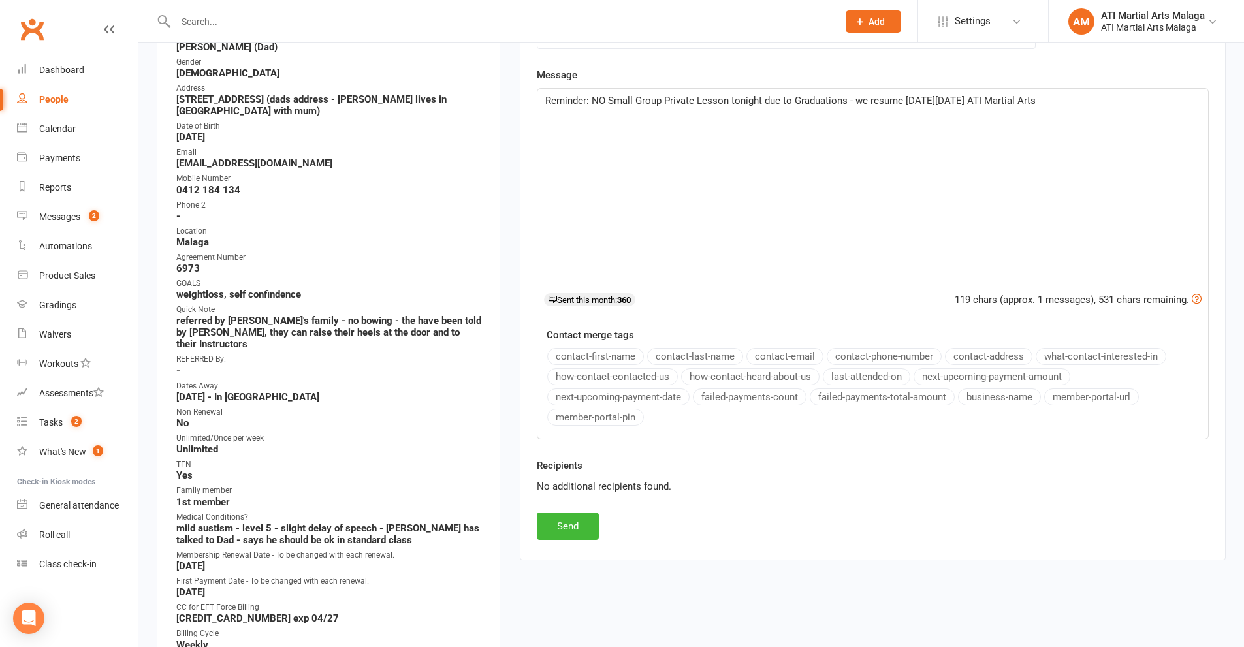
scroll to position [261, 0]
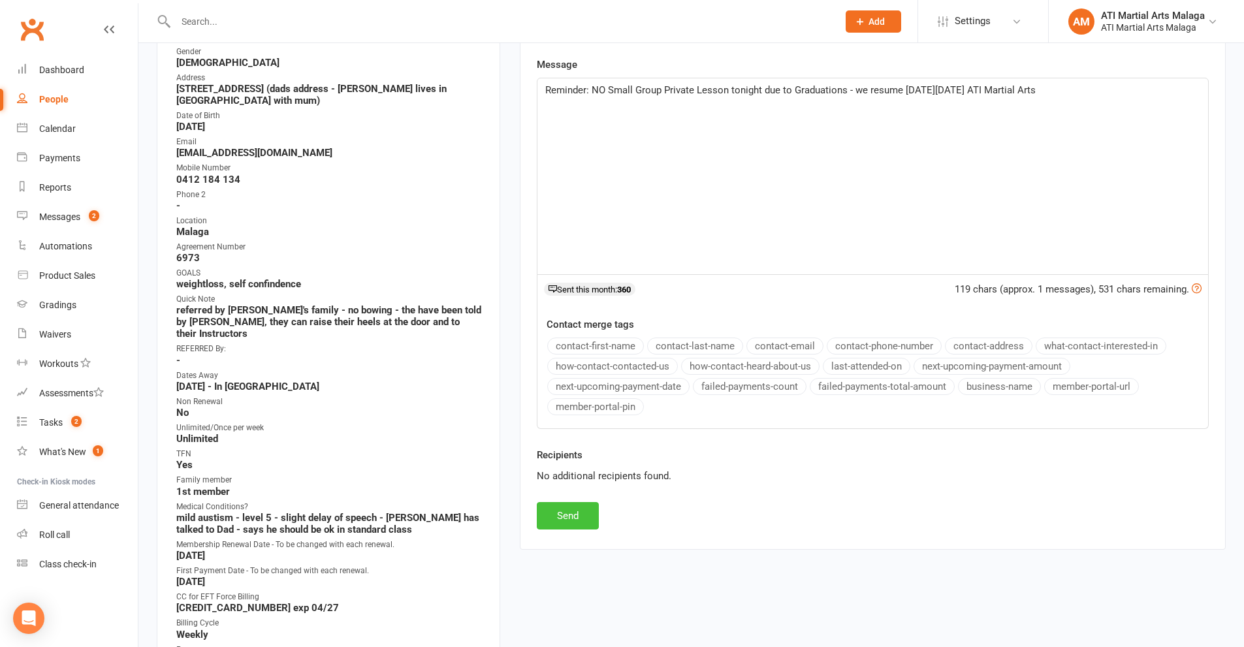
click at [559, 515] on button "Send" at bounding box center [568, 515] width 62 height 27
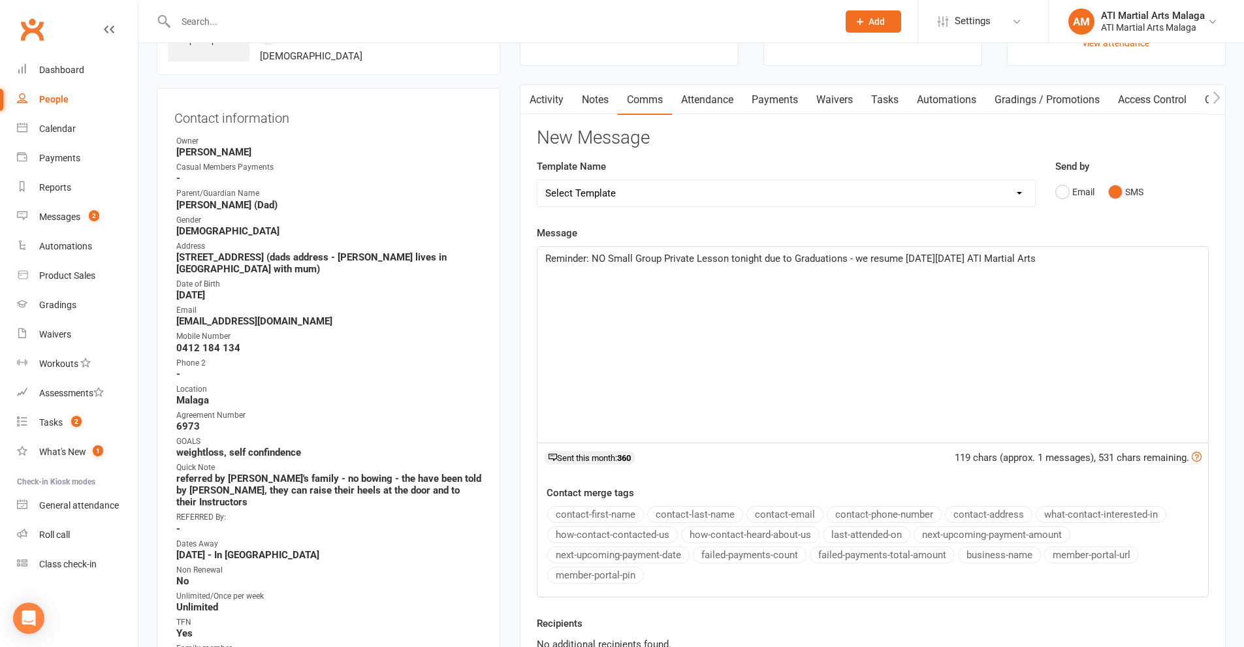
scroll to position [0, 0]
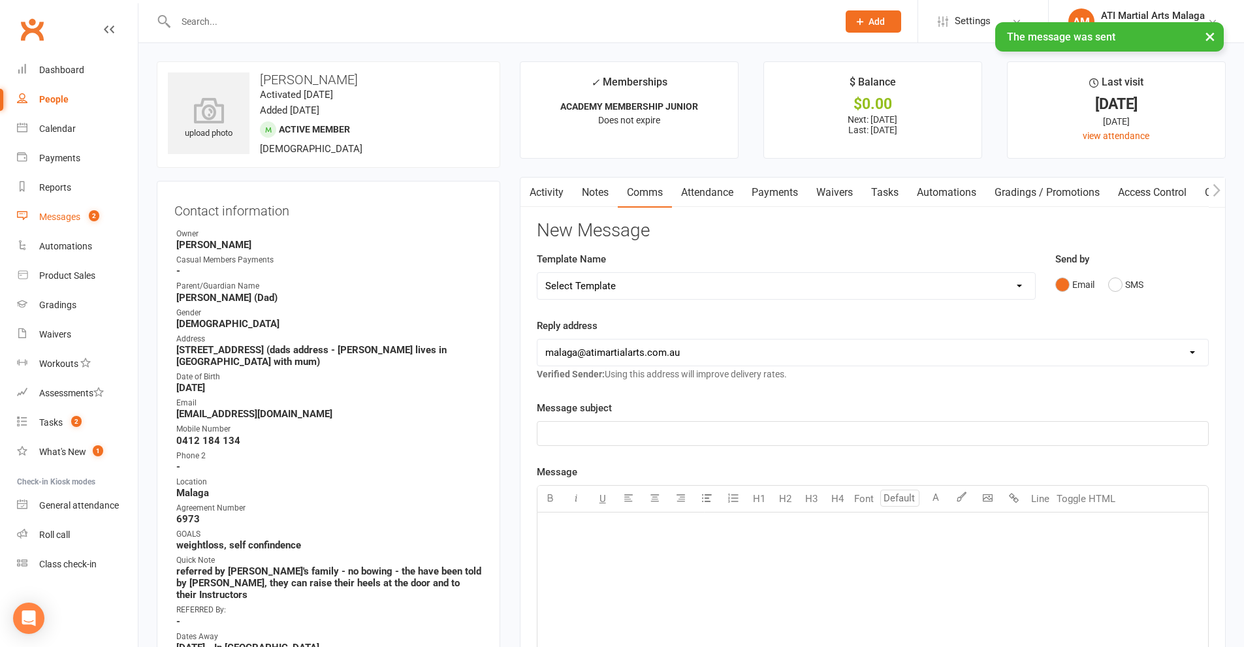
click at [92, 223] on link "Messages 2" at bounding box center [77, 216] width 121 height 29
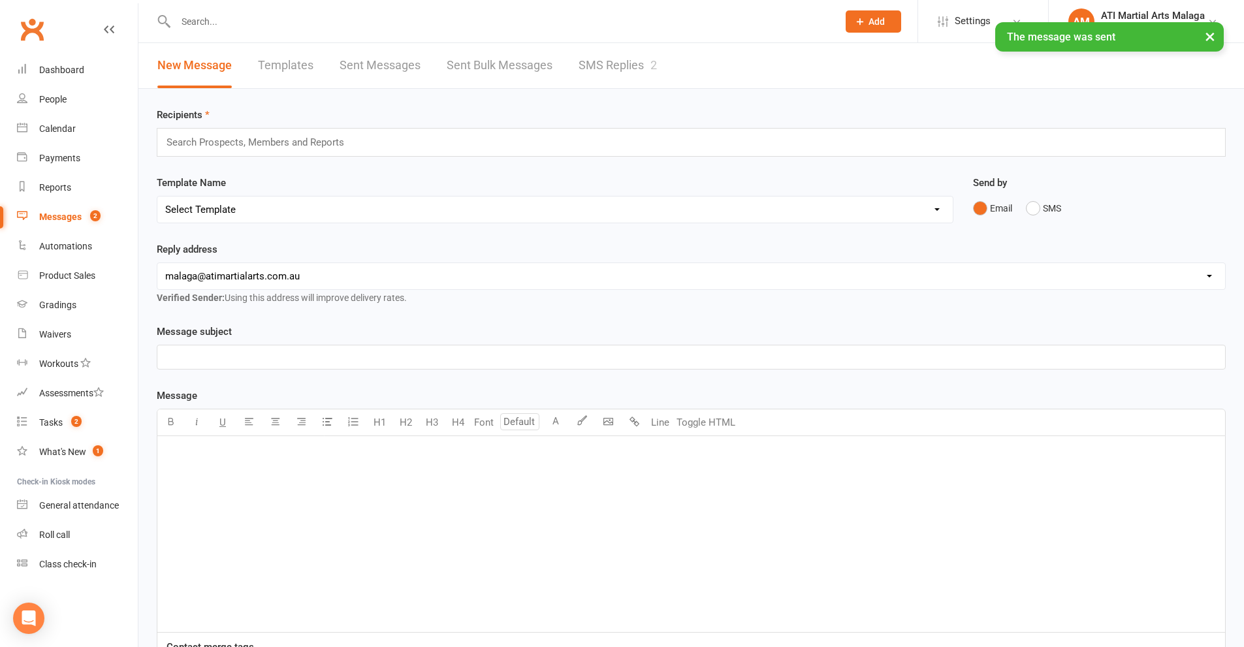
click at [604, 22] on div "× The message was sent" at bounding box center [613, 22] width 1227 height 0
click at [599, 67] on link "SMS Replies 2" at bounding box center [617, 65] width 78 height 45
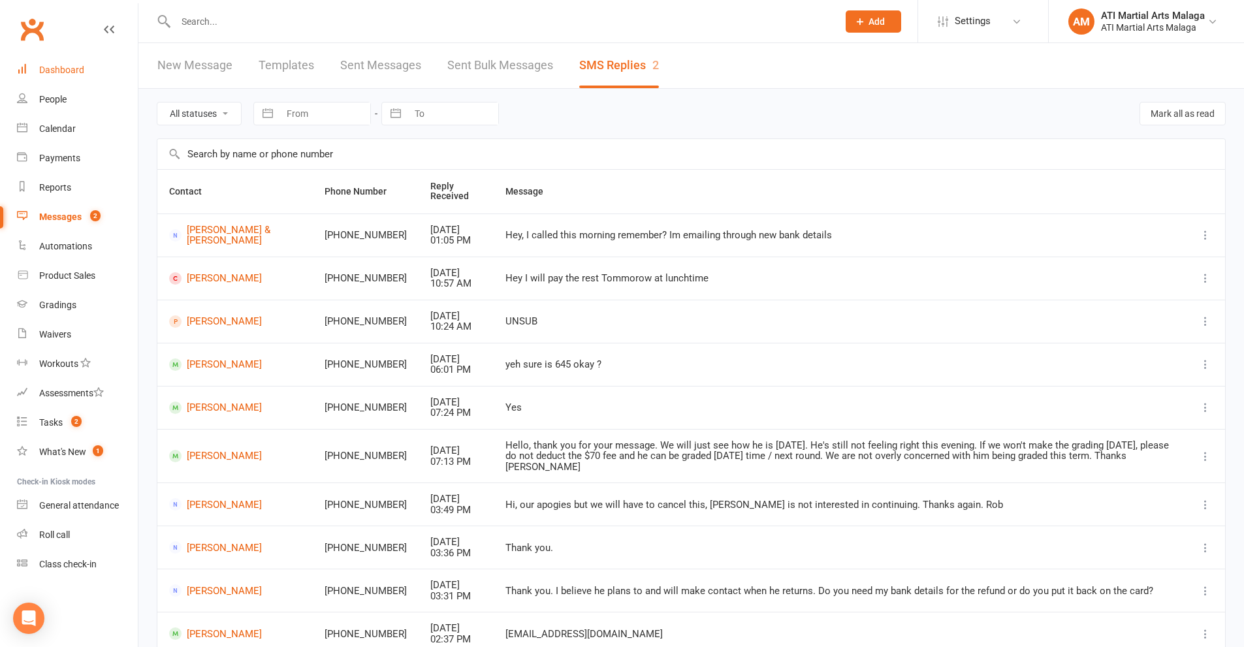
click at [89, 71] on link "Dashboard" at bounding box center [77, 69] width 121 height 29
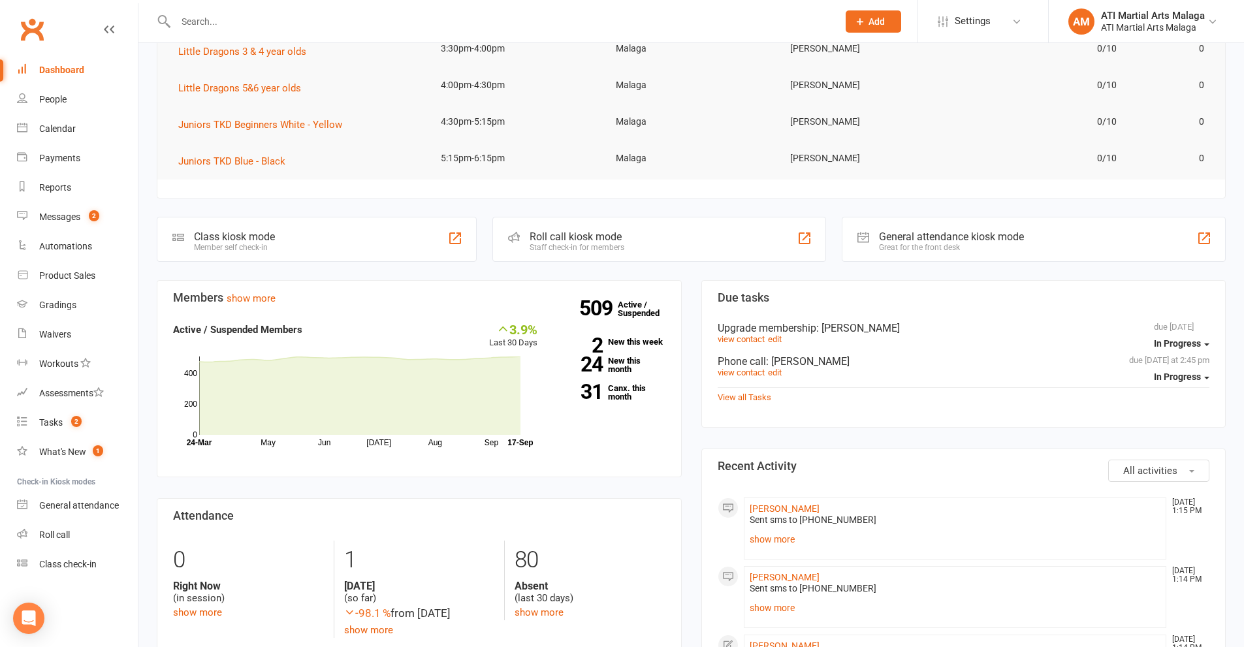
scroll to position [457, 0]
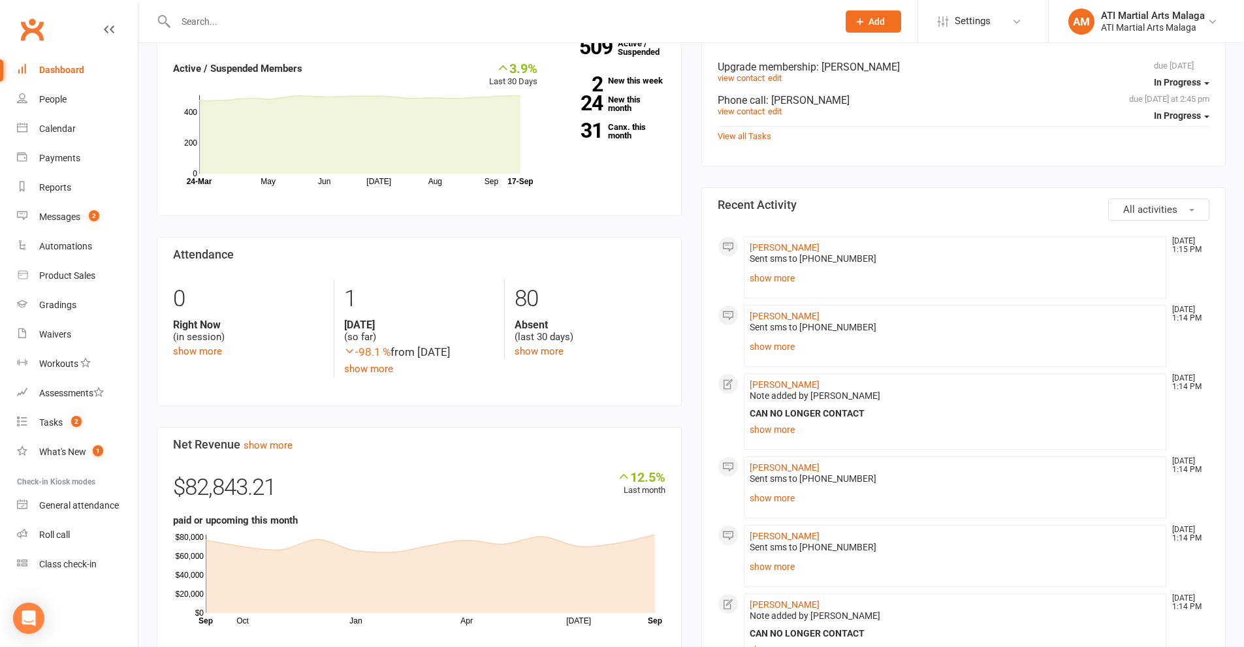
click at [688, 104] on div "Members show more 3.9% Last 30 Days Active / Suspended Members May Jun [DATE] A…" at bounding box center [419, 464] width 544 height 891
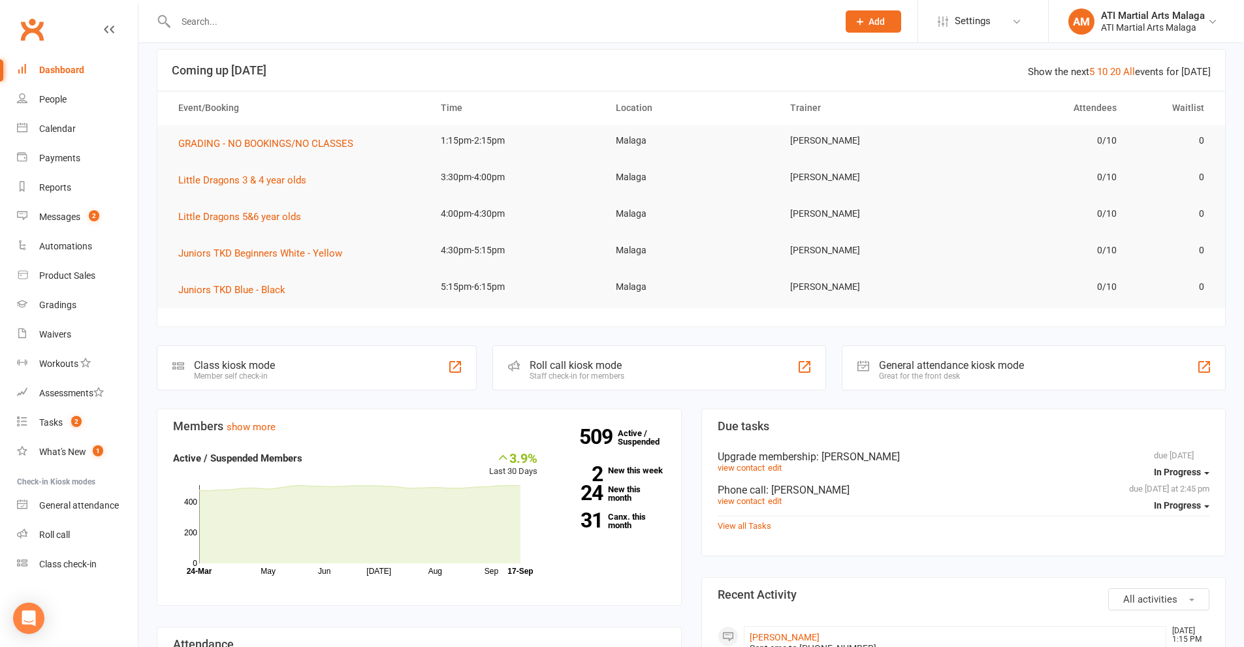
scroll to position [0, 0]
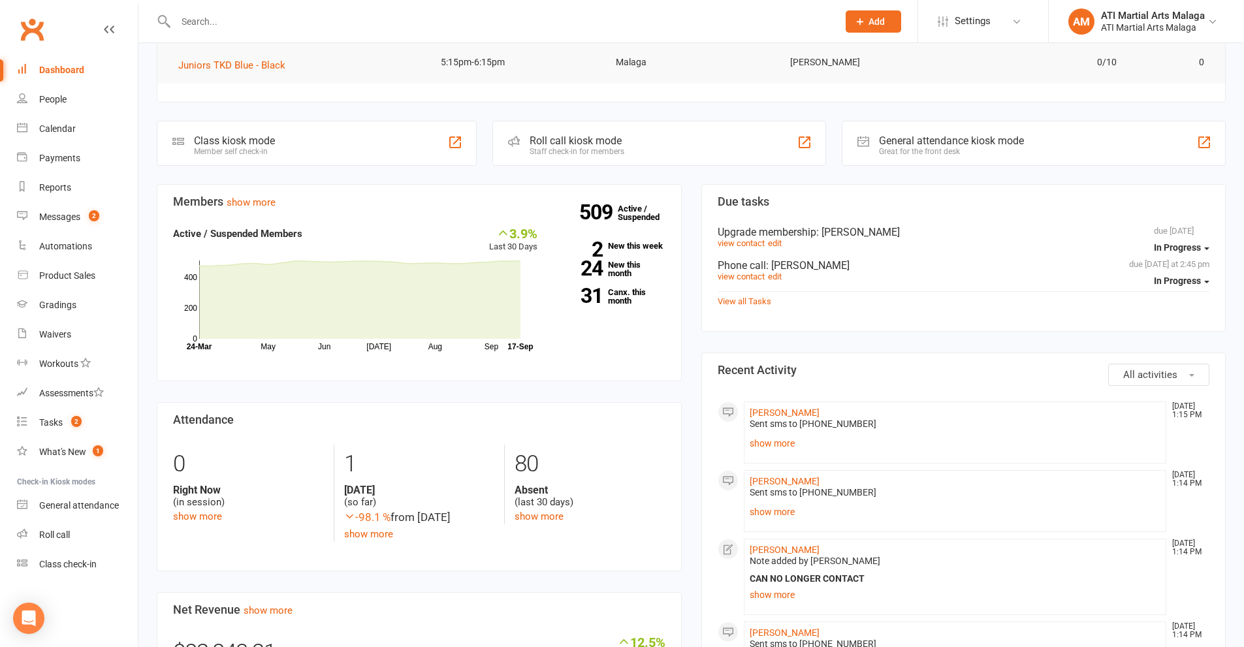
scroll to position [392, 0]
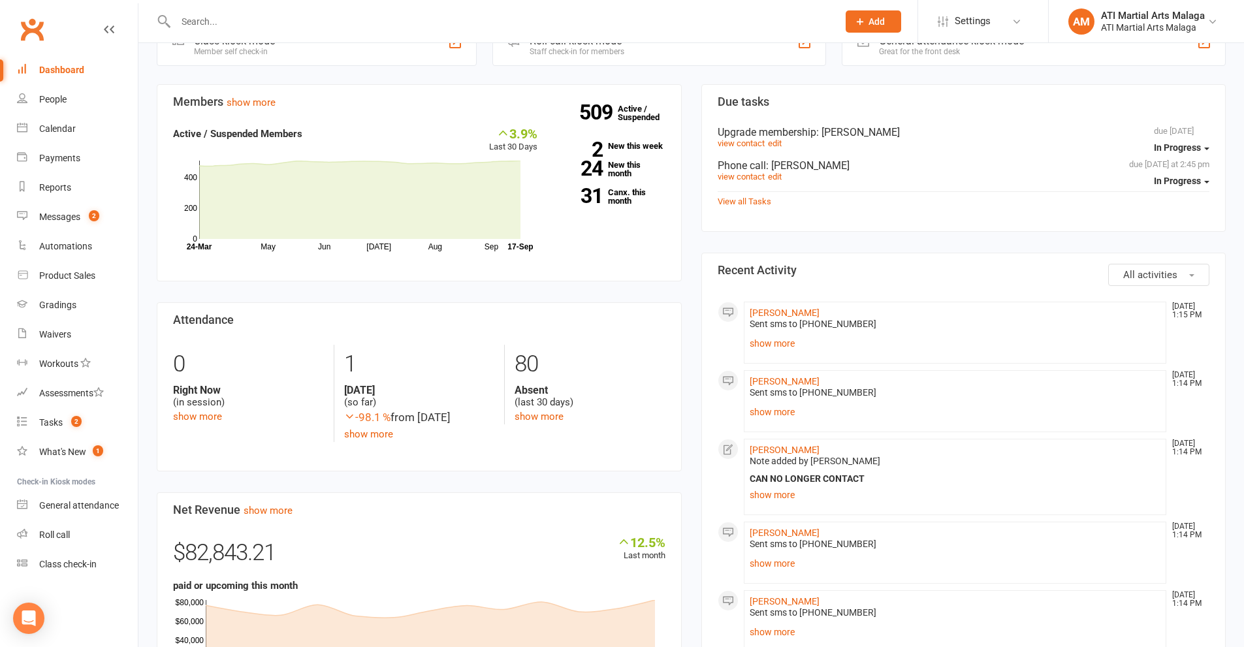
click at [689, 101] on div "Members show more 3.9% Last 30 Days Active / Suspended Members May Jun [DATE] A…" at bounding box center [419, 529] width 544 height 891
click at [687, 100] on div "Members show more 3.9% Last 30 Days Active / Suspended Members May Jun [DATE] A…" at bounding box center [419, 529] width 544 height 891
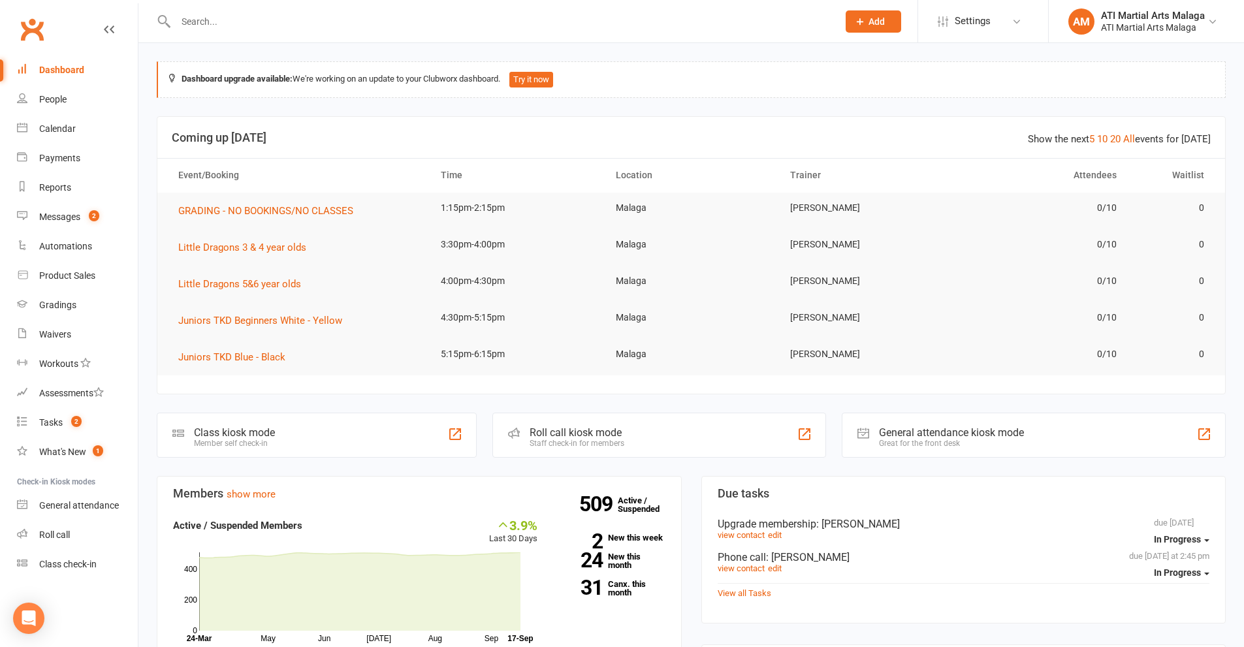
scroll to position [457, 0]
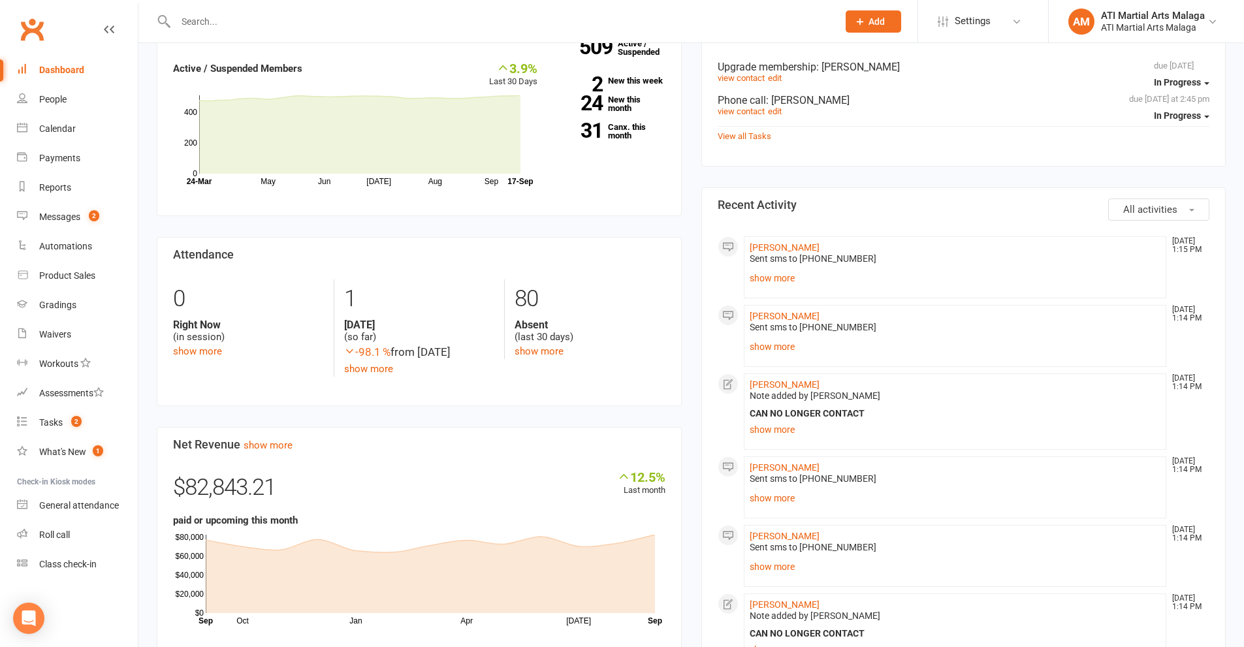
click at [687, 100] on div "Members show more 3.9% Last 30 Days Active / Suspended Members May Jun [DATE] A…" at bounding box center [419, 464] width 544 height 891
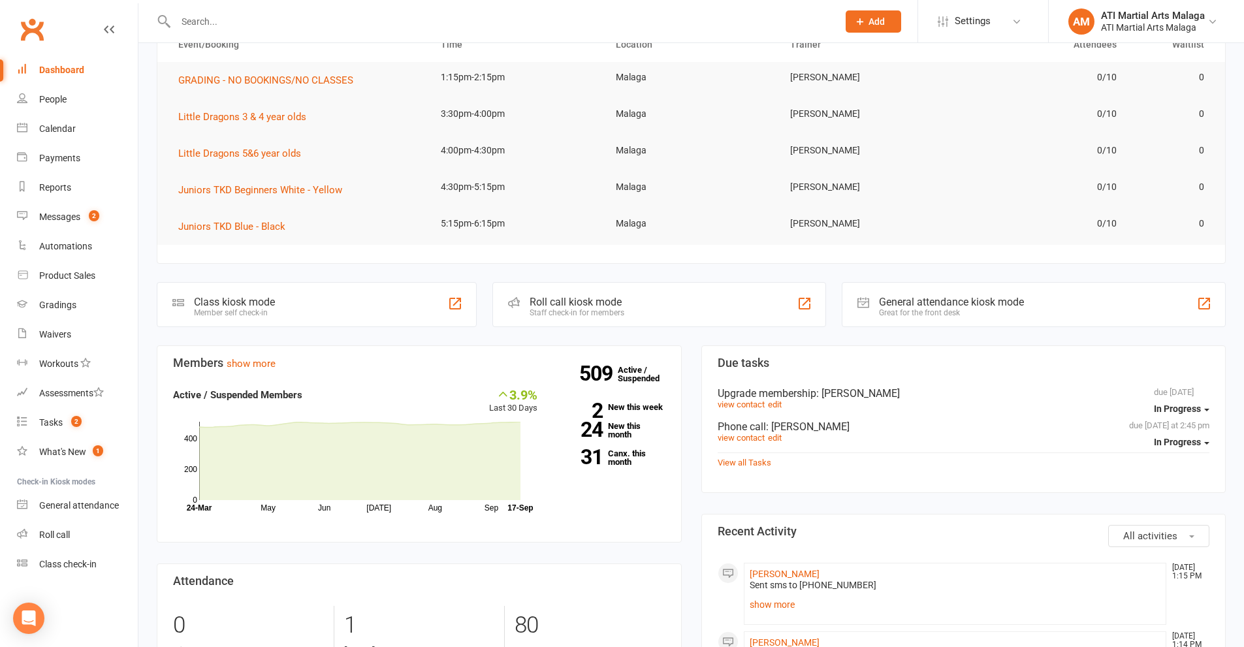
scroll to position [392, 0]
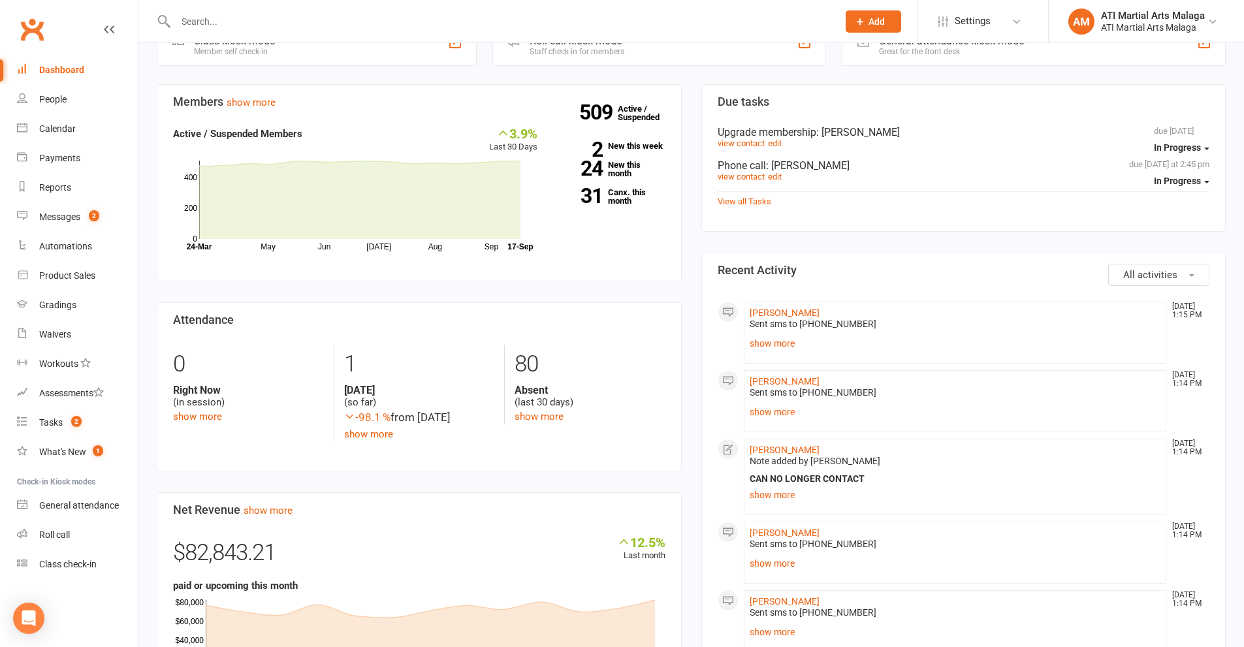
click at [689, 131] on div "Members show more 3.9% Last 30 Days Active / Suspended Members May Jun [DATE] A…" at bounding box center [419, 529] width 544 height 891
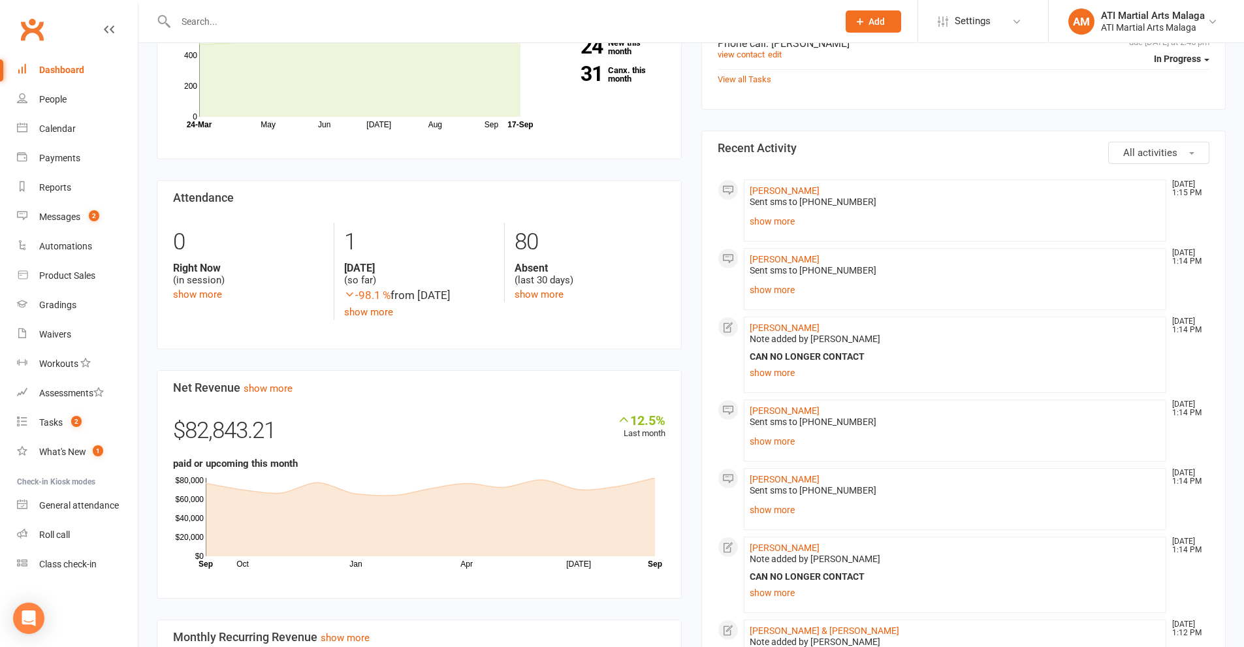
scroll to position [587, 0]
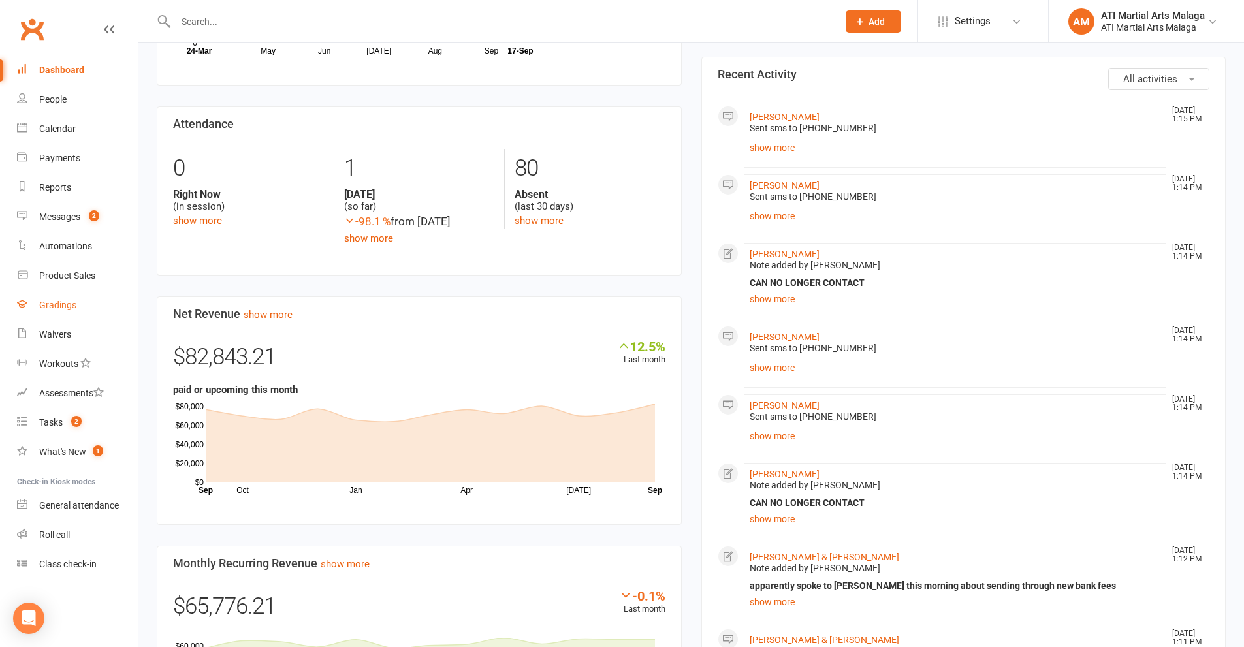
click at [67, 301] on div "Gradings" at bounding box center [57, 305] width 37 height 10
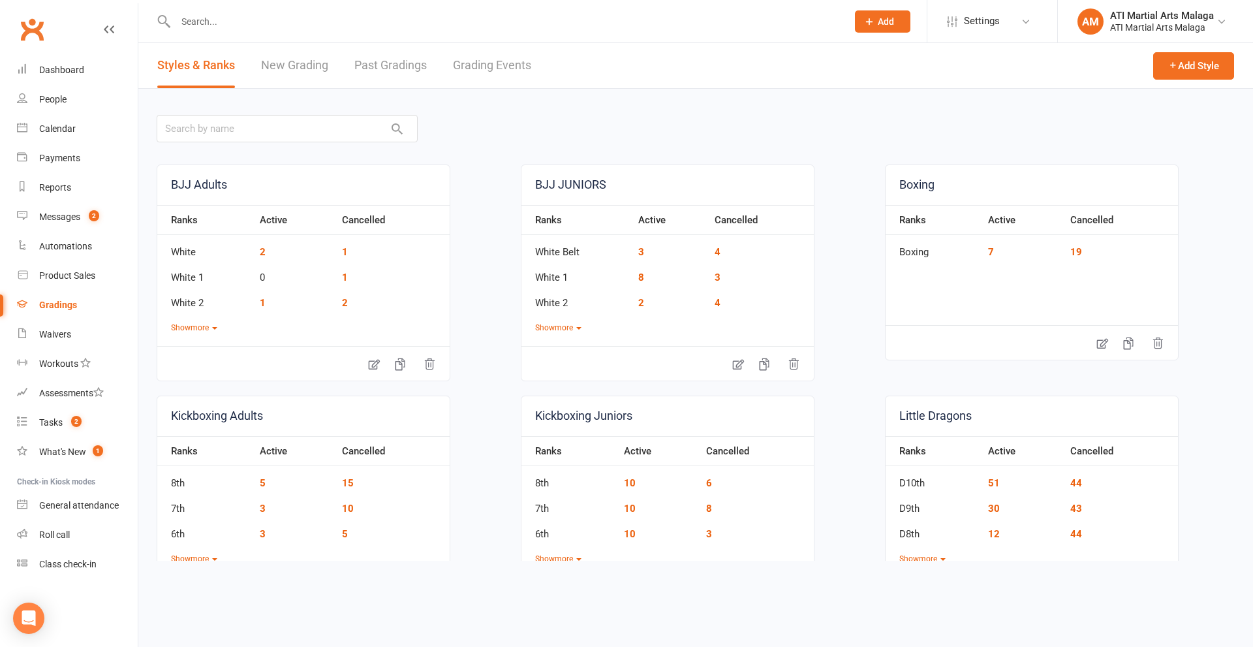
click at [492, 67] on link "Grading Events" at bounding box center [492, 65] width 78 height 45
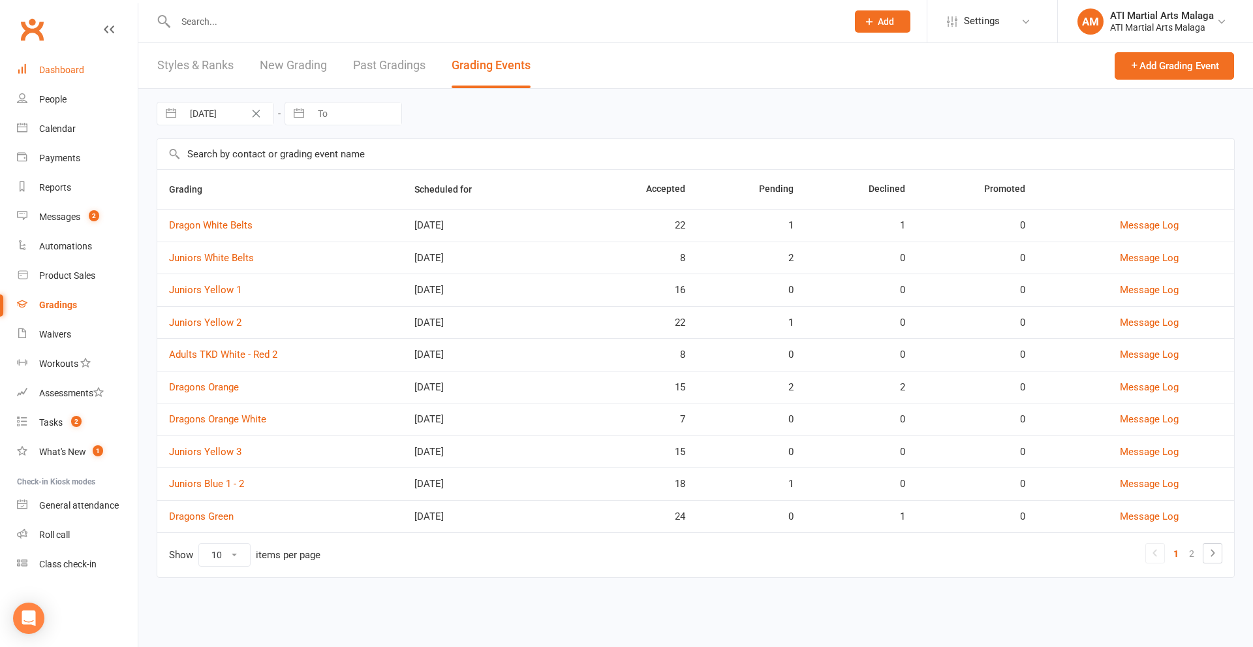
click at [75, 77] on link "Dashboard" at bounding box center [77, 69] width 121 height 29
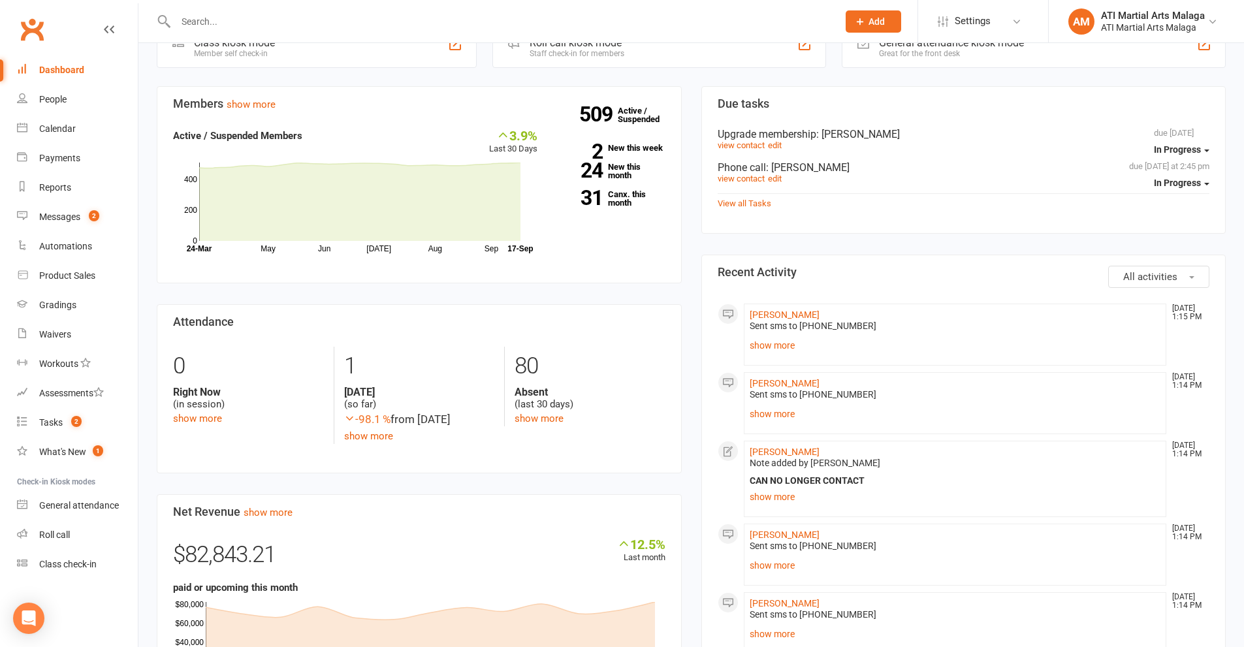
scroll to position [392, 0]
click at [688, 142] on div "Members show more 3.9% Last 30 Days Active / Suspended Members May Jun [DATE] A…" at bounding box center [419, 529] width 544 height 891
click at [688, 138] on div "Members show more 3.9% Last 30 Days Active / Suspended Members May Jun [DATE] A…" at bounding box center [419, 529] width 544 height 891
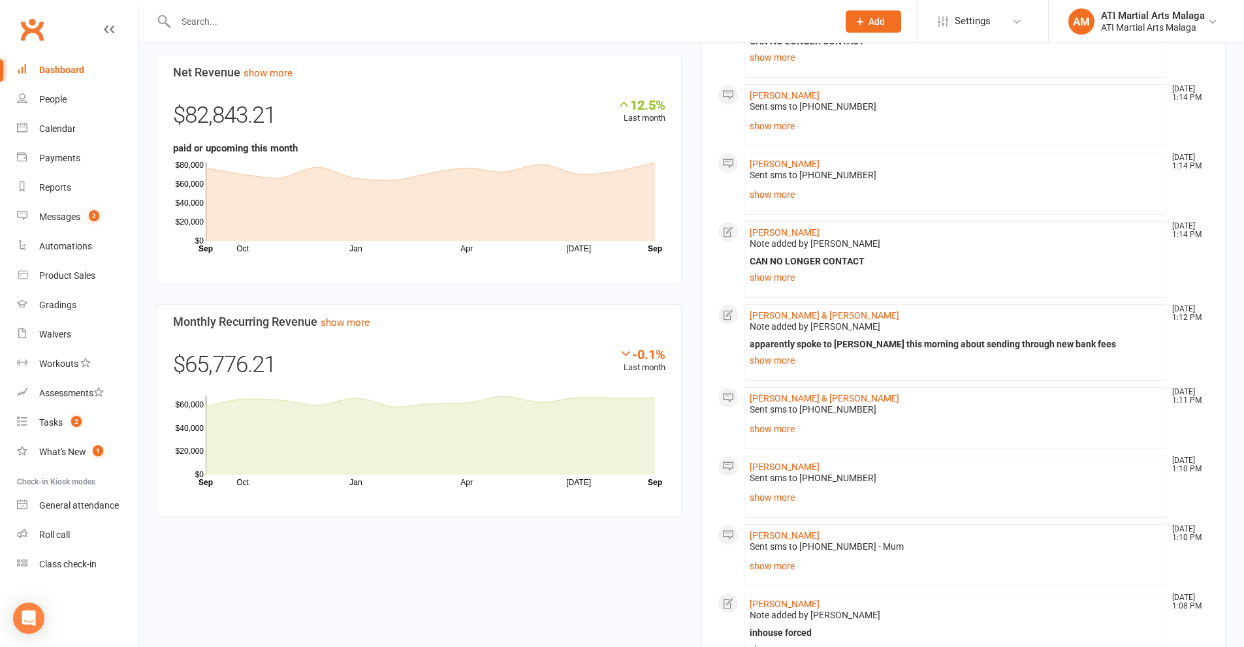
scroll to position [849, 0]
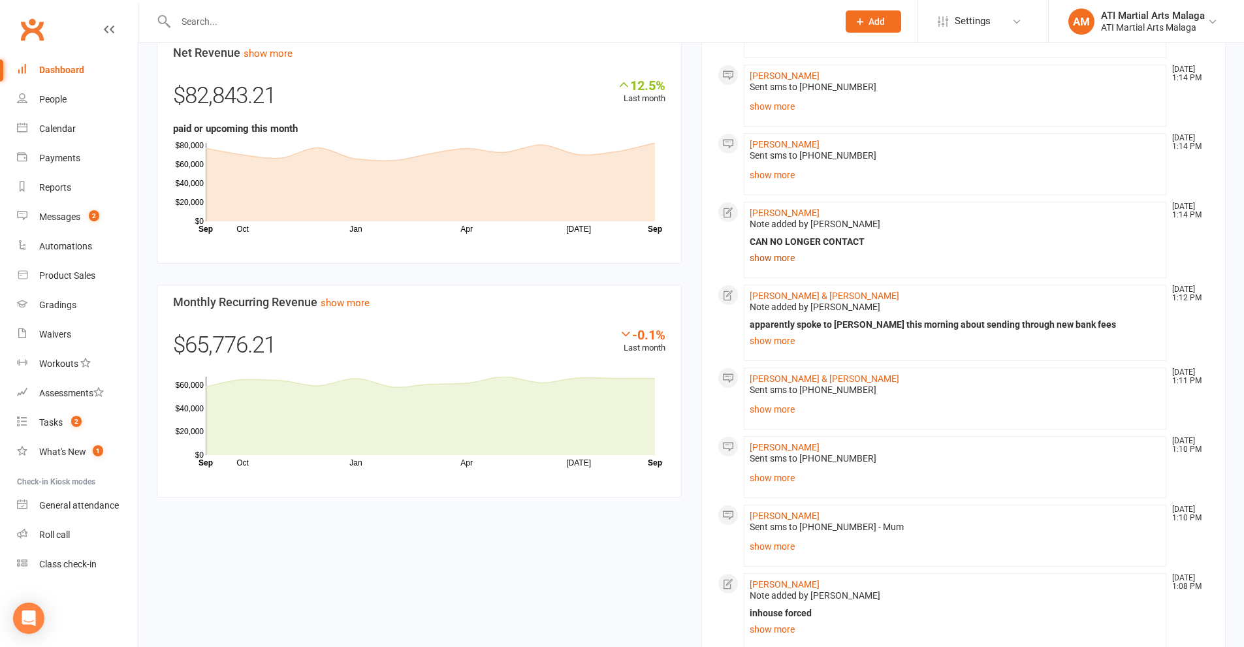
click at [779, 258] on link "show more" at bounding box center [954, 258] width 411 height 18
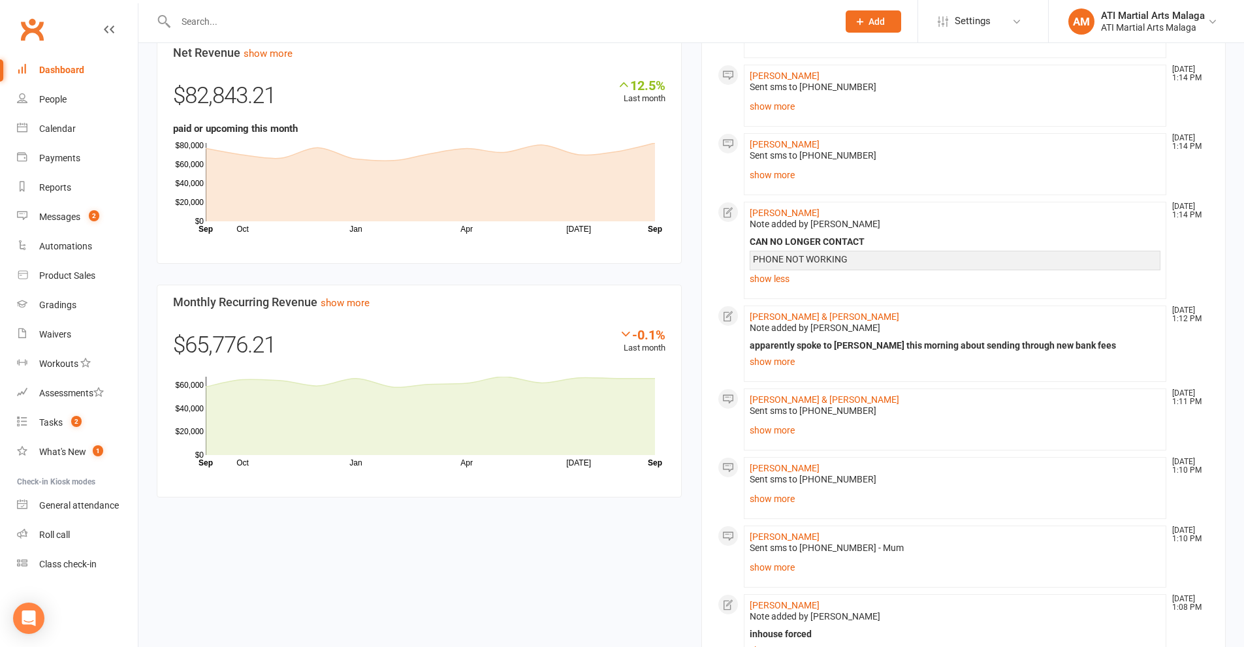
click at [693, 258] on div "Due tasks due [DATE] In Progress Upgrade membership : [PERSON_NAME] view contac…" at bounding box center [963, 451] width 544 height 1649
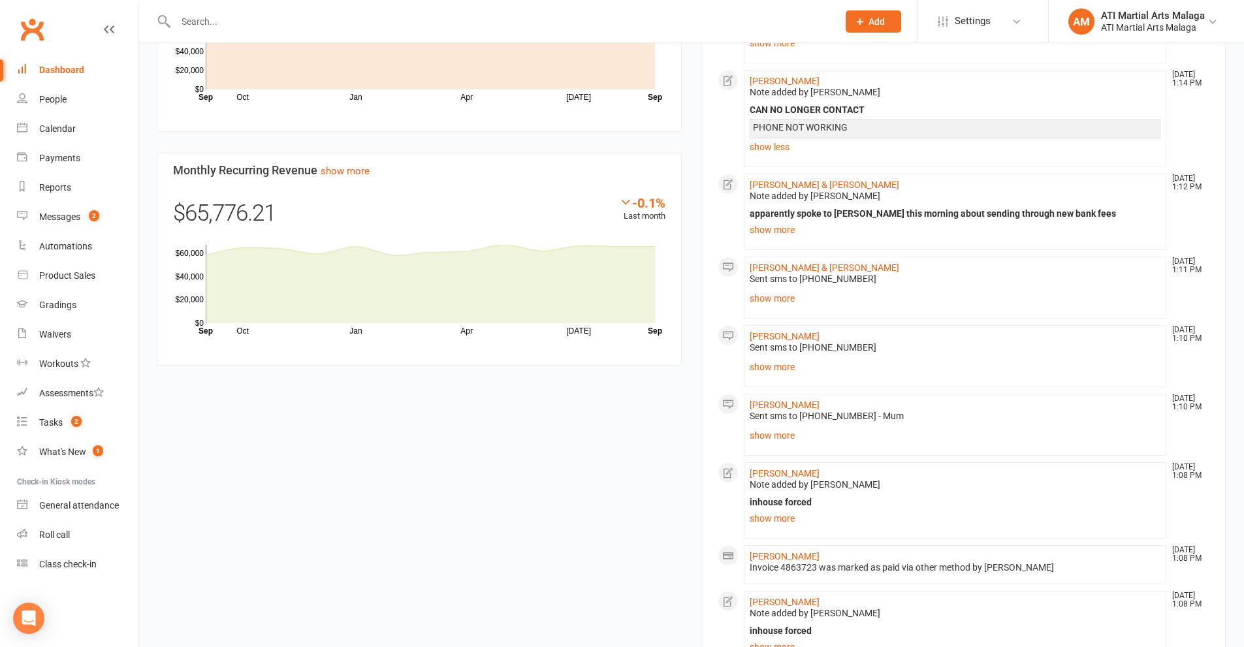
scroll to position [1044, 0]
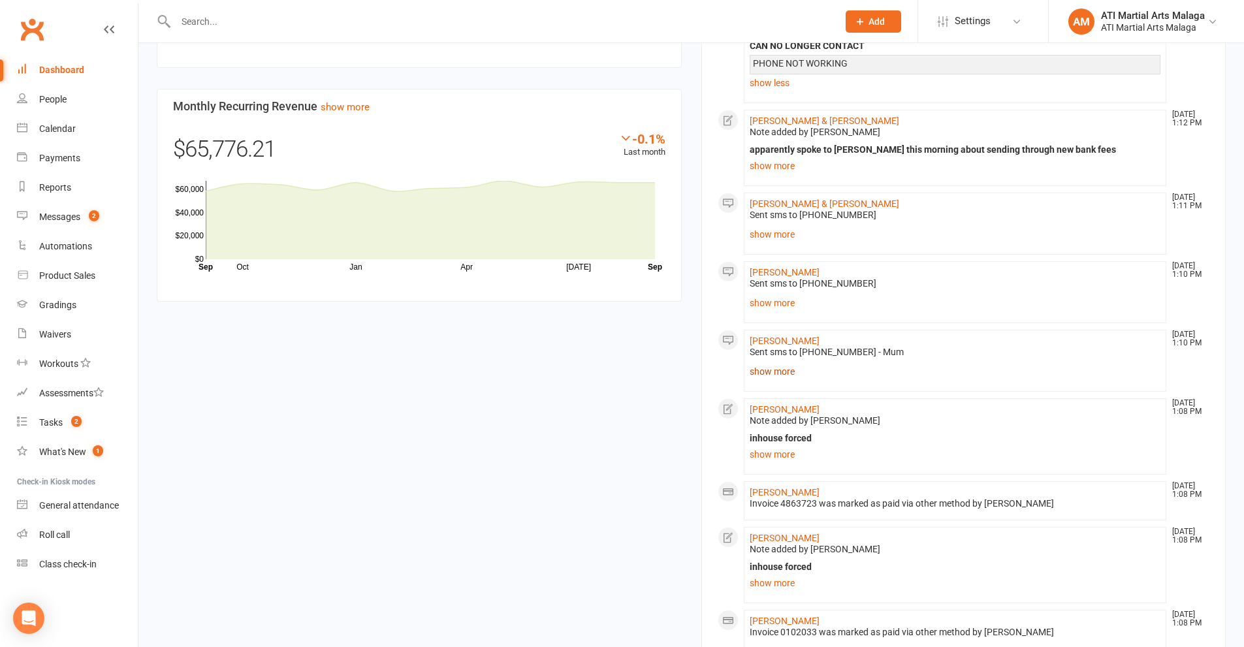
click at [772, 368] on link "show more" at bounding box center [954, 371] width 411 height 18
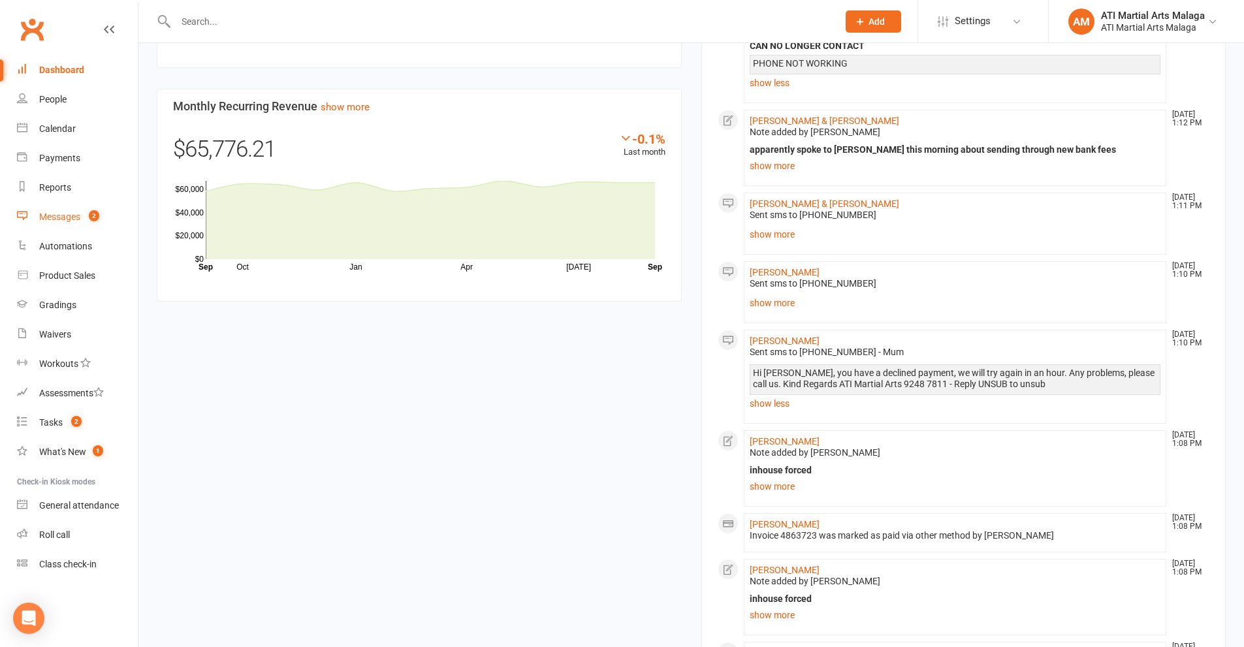
click at [84, 219] on count-badge "2" at bounding box center [90, 216] width 17 height 10
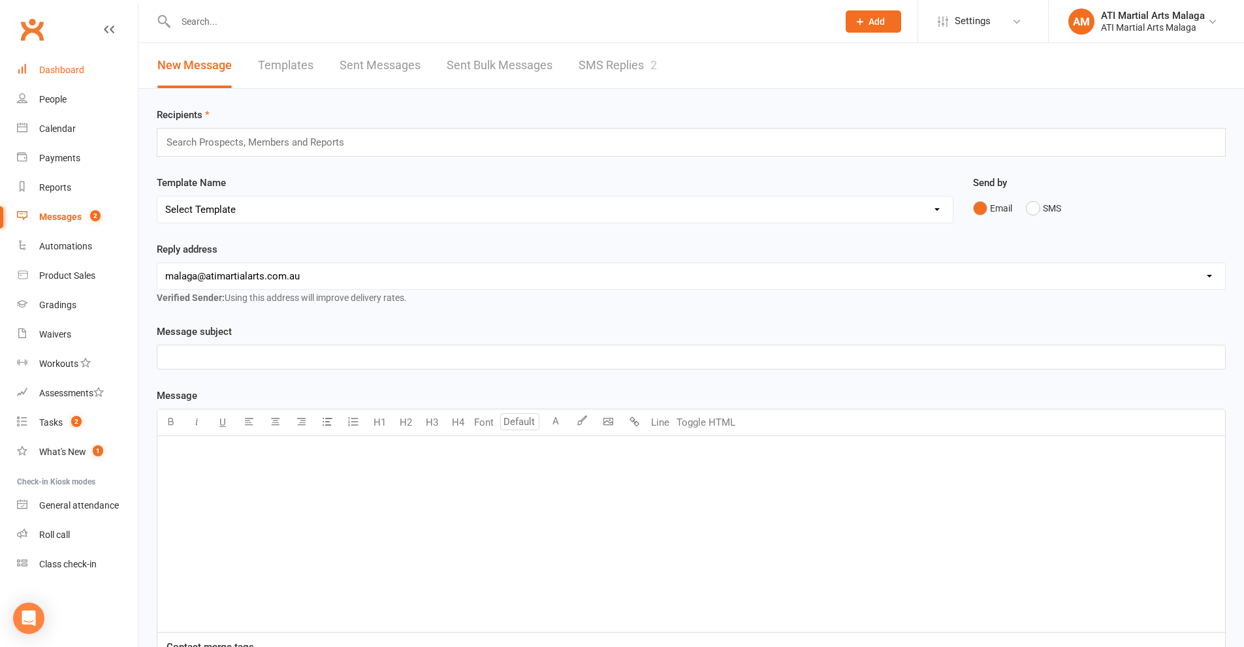
click at [80, 60] on link "Dashboard" at bounding box center [77, 69] width 121 height 29
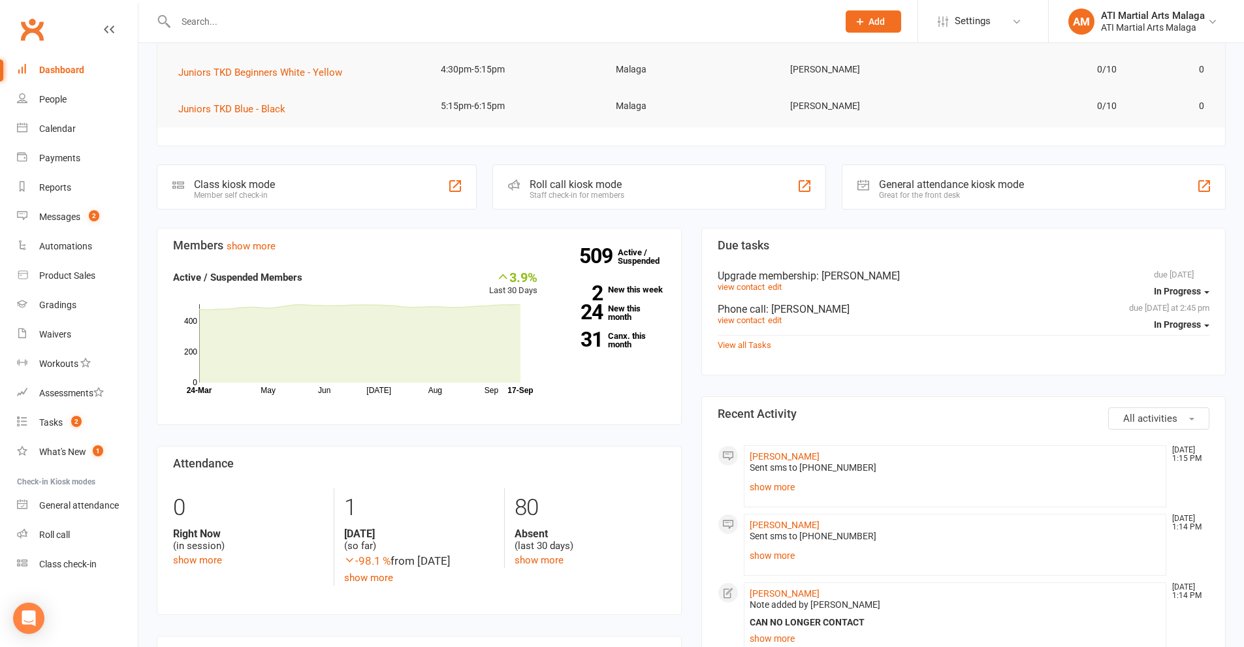
scroll to position [457, 0]
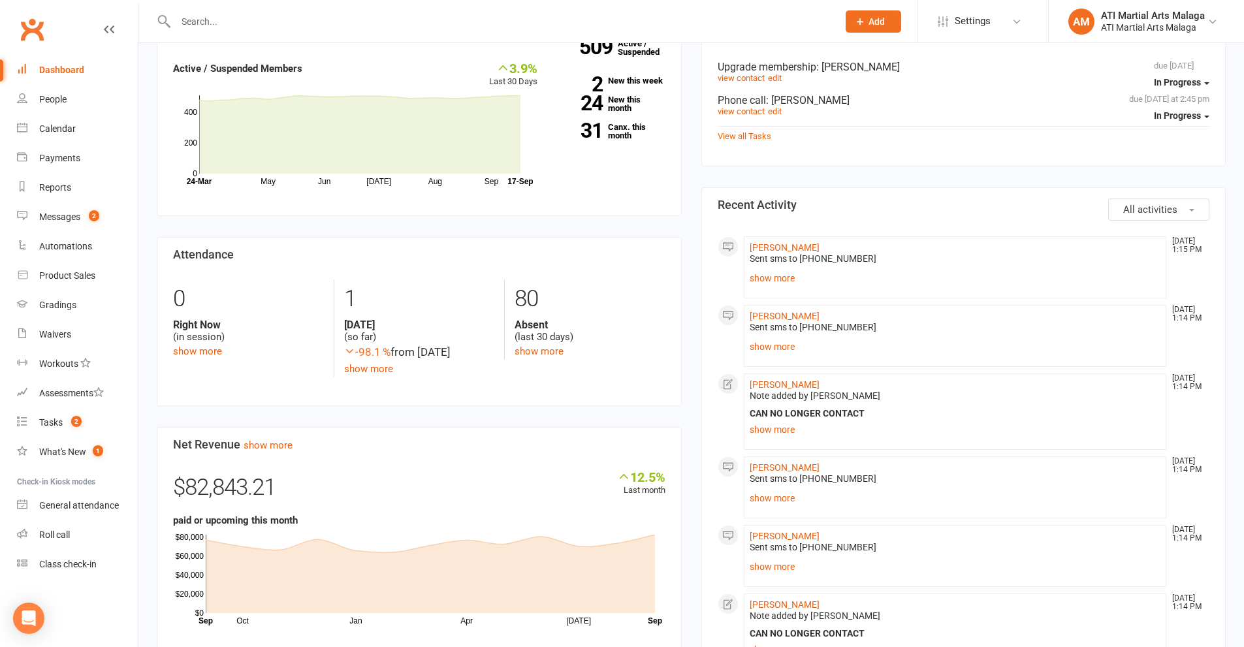
click at [688, 236] on div "Members show more 3.9% Last 30 Days Active / Suspended Members May Jun [DATE] A…" at bounding box center [419, 464] width 544 height 891
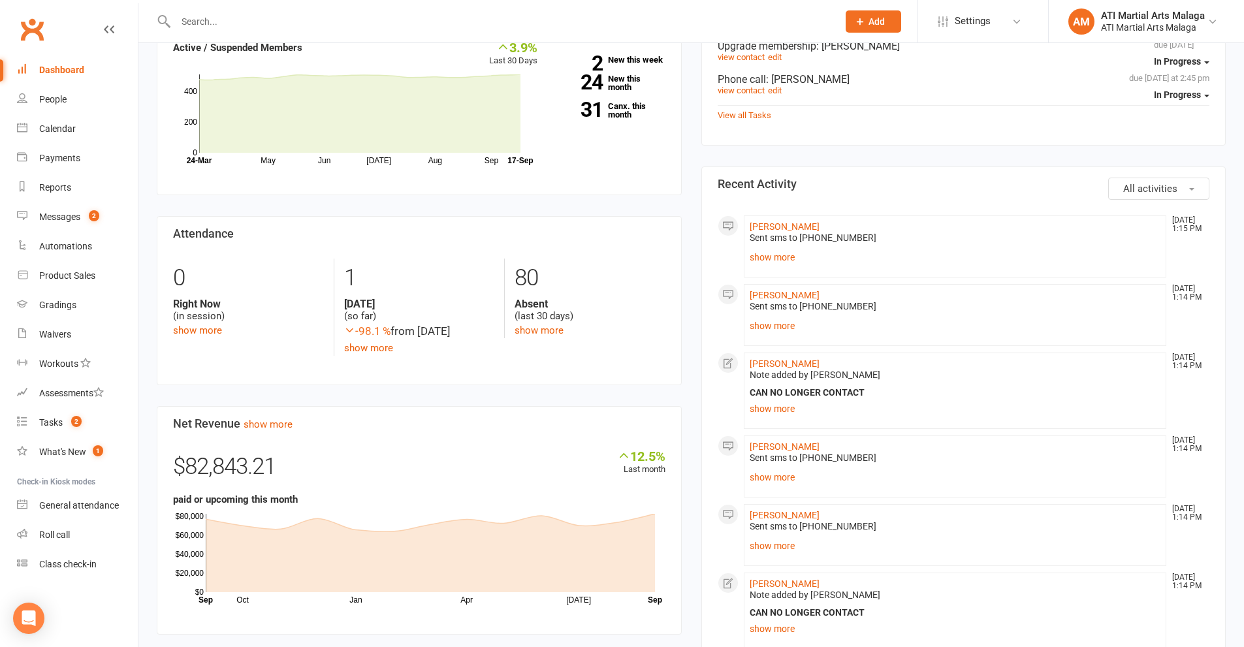
scroll to position [653, 0]
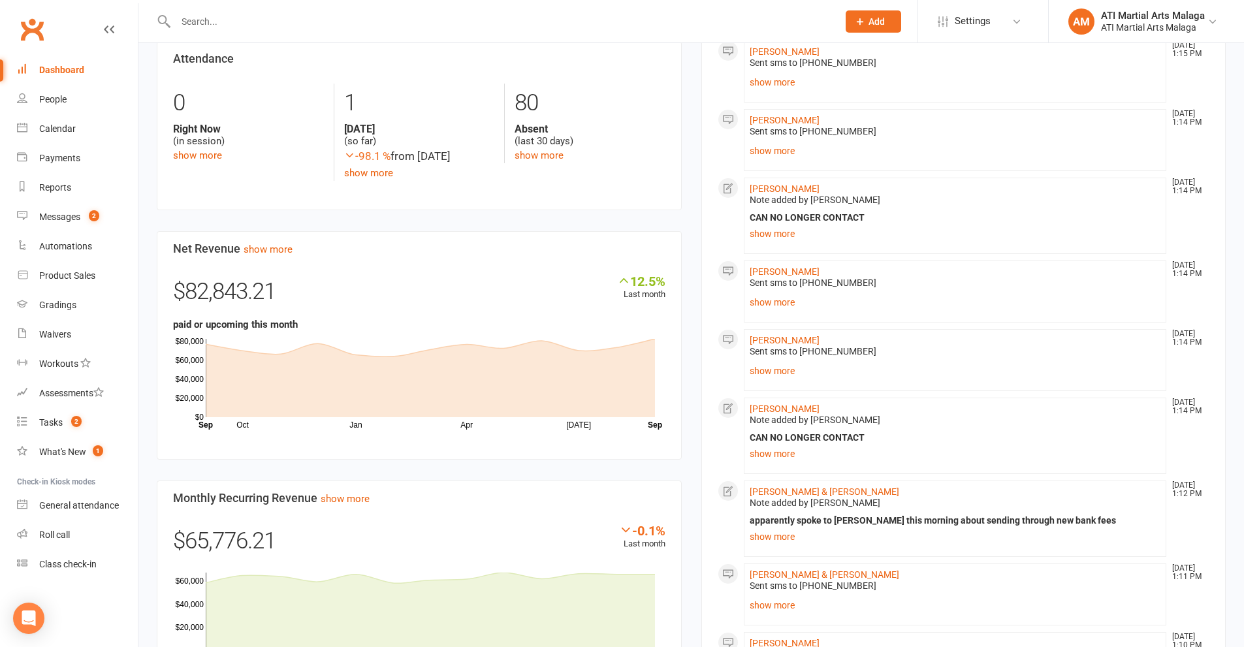
click at [688, 236] on div "Members show more 3.9% Last 30 Days Active / Suspended Members May Jun [DATE] A…" at bounding box center [419, 268] width 544 height 891
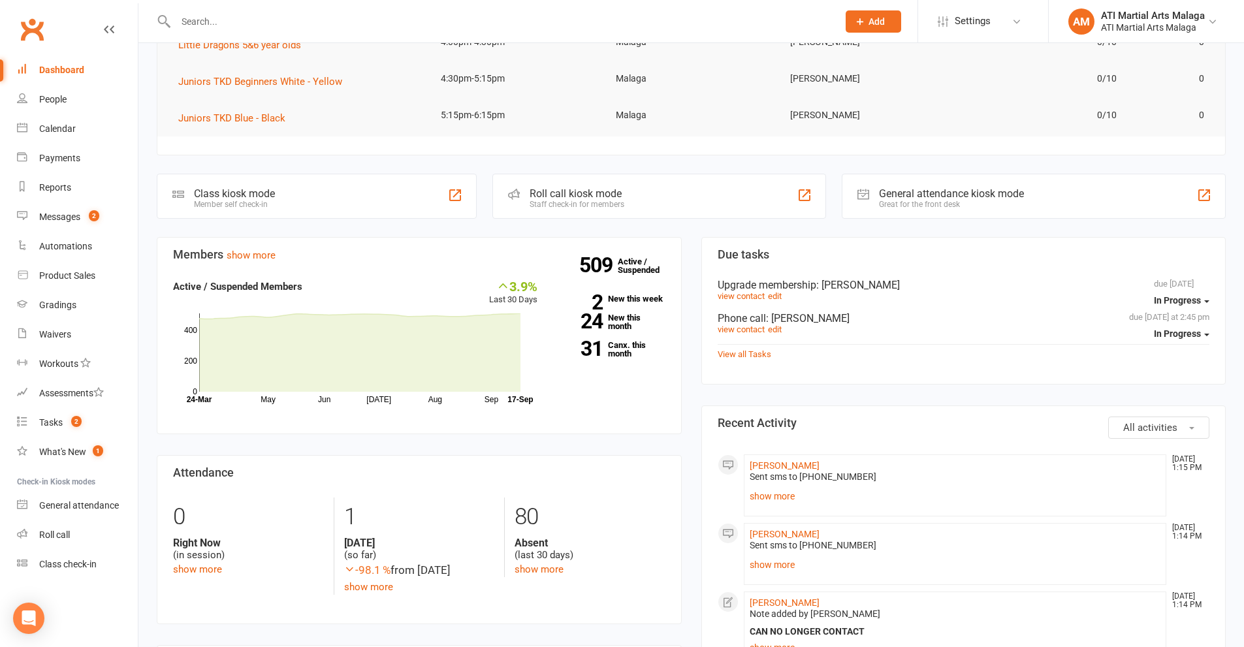
scroll to position [261, 0]
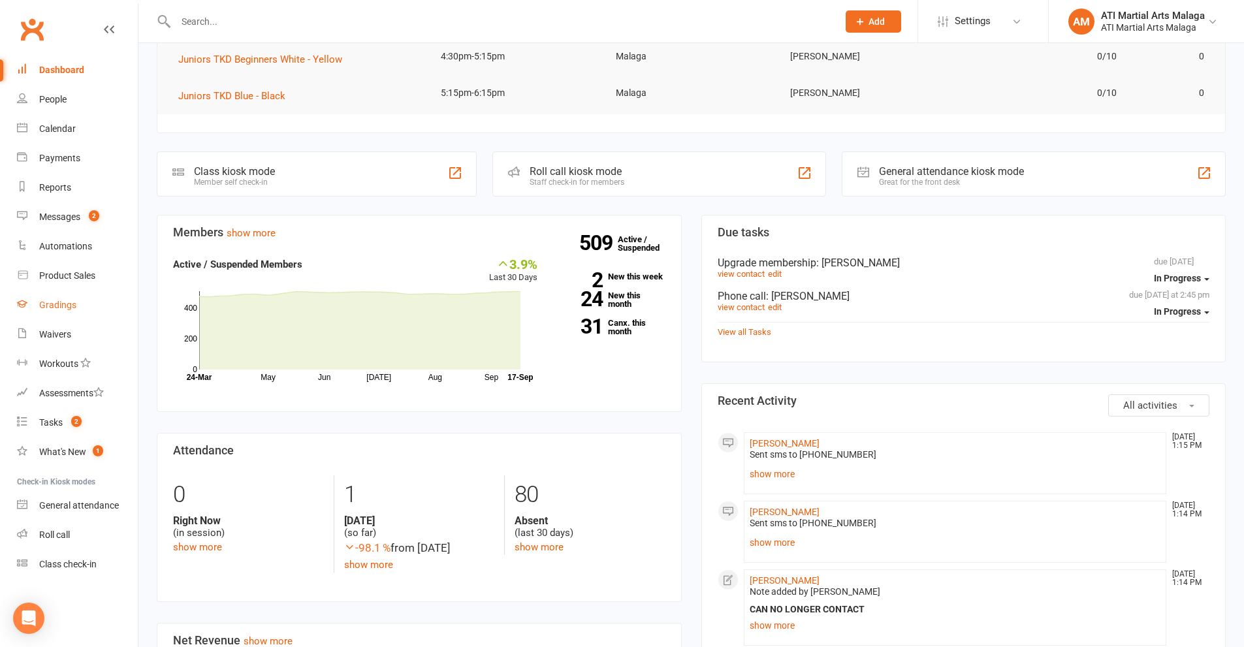
click at [54, 294] on link "Gradings" at bounding box center [77, 304] width 121 height 29
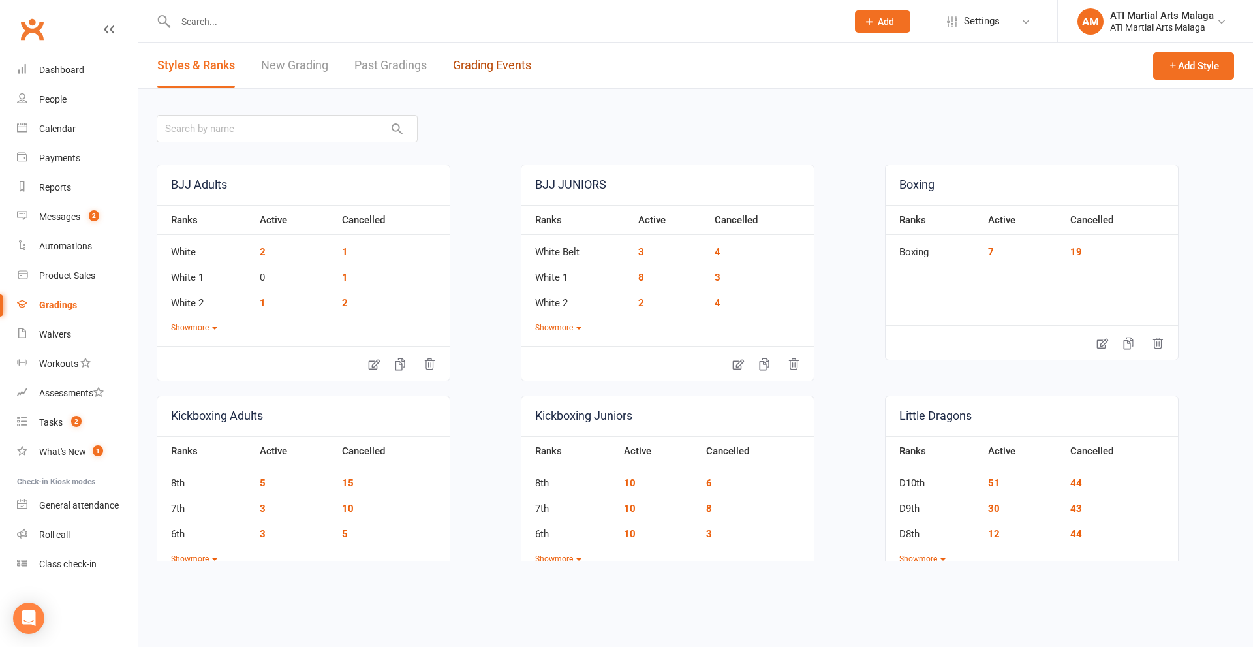
click at [488, 69] on link "Grading Events" at bounding box center [492, 65] width 78 height 45
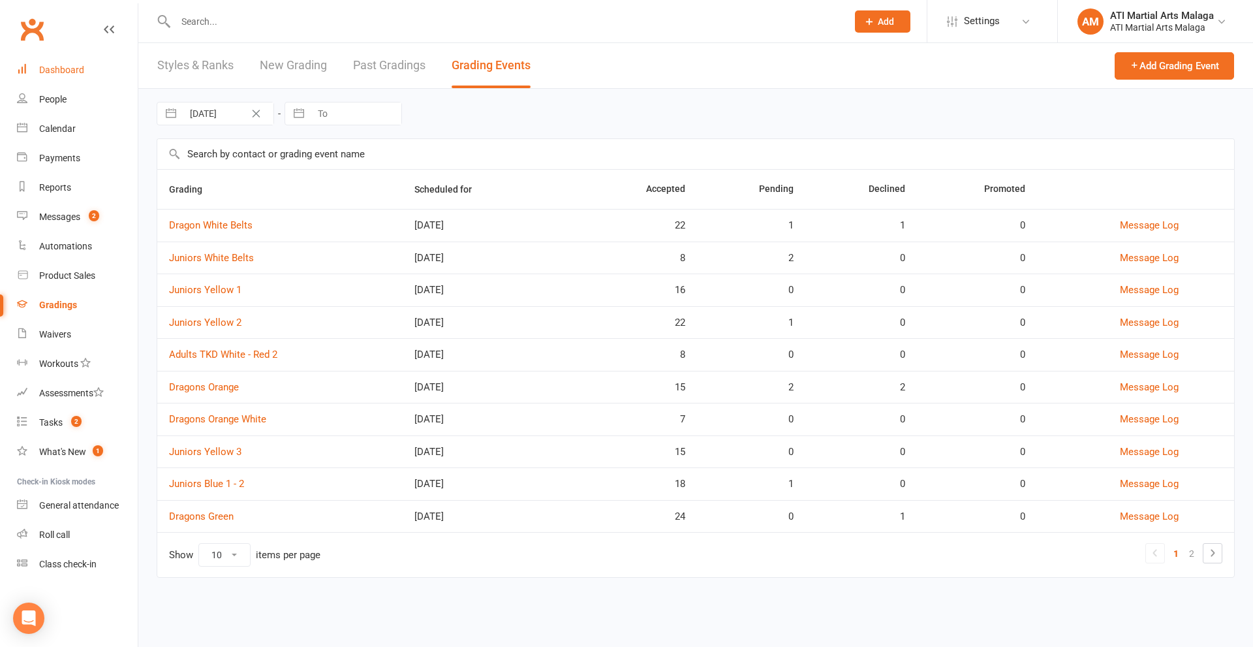
click at [22, 74] on link "Dashboard" at bounding box center [77, 69] width 121 height 29
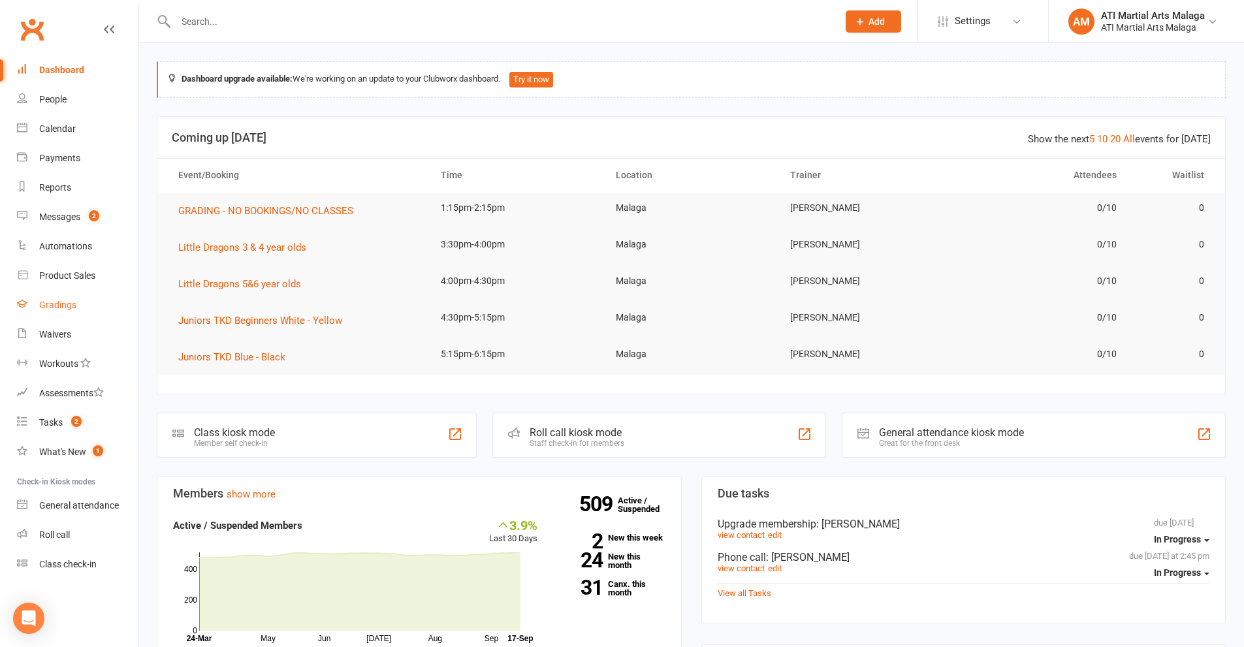
click at [95, 298] on link "Gradings" at bounding box center [77, 304] width 121 height 29
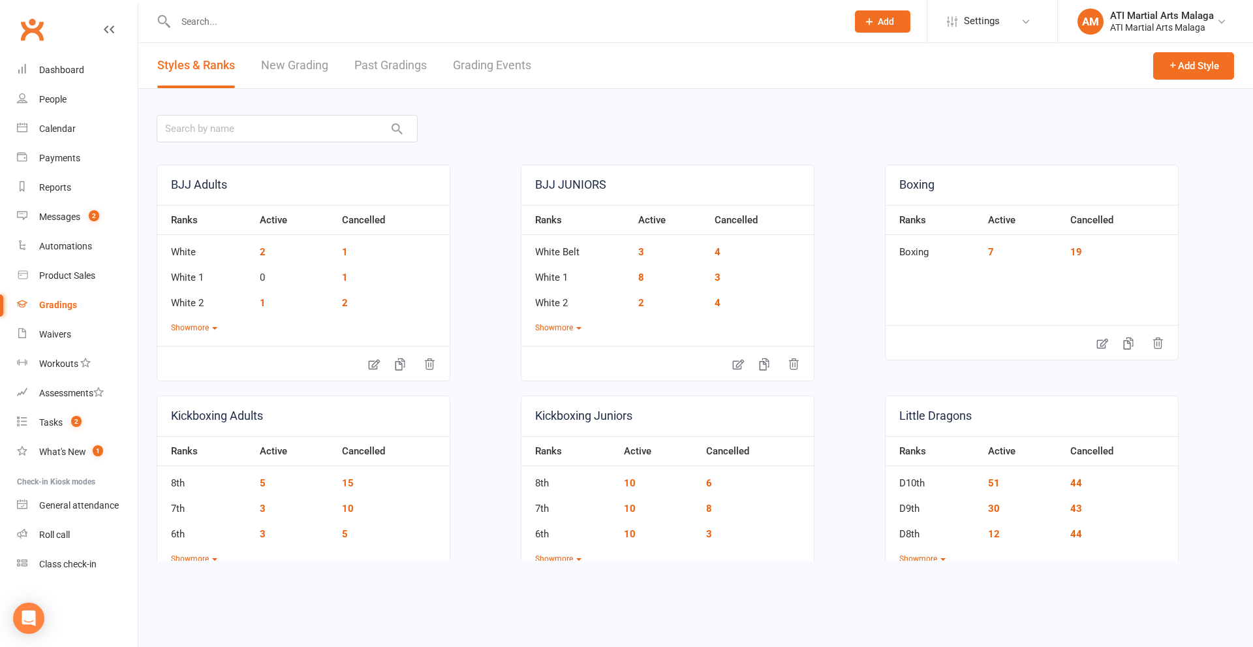
click at [481, 69] on link "Grading Events" at bounding box center [492, 65] width 78 height 45
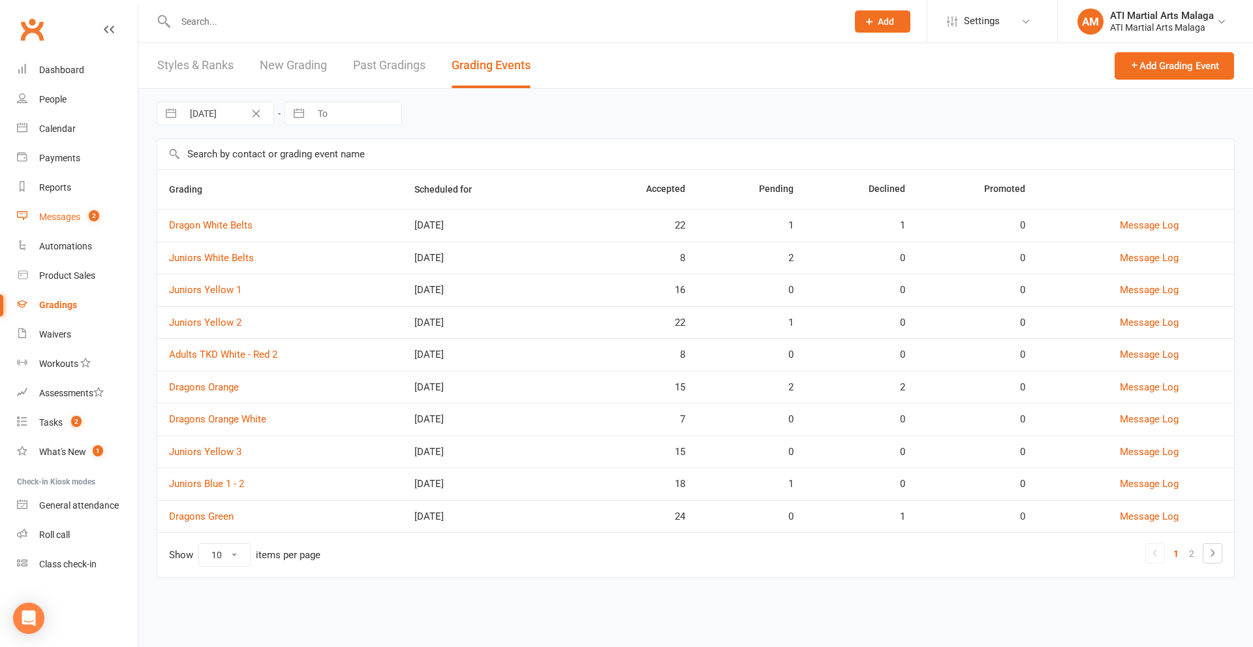
click at [95, 223] on link "Messages 2" at bounding box center [77, 216] width 121 height 29
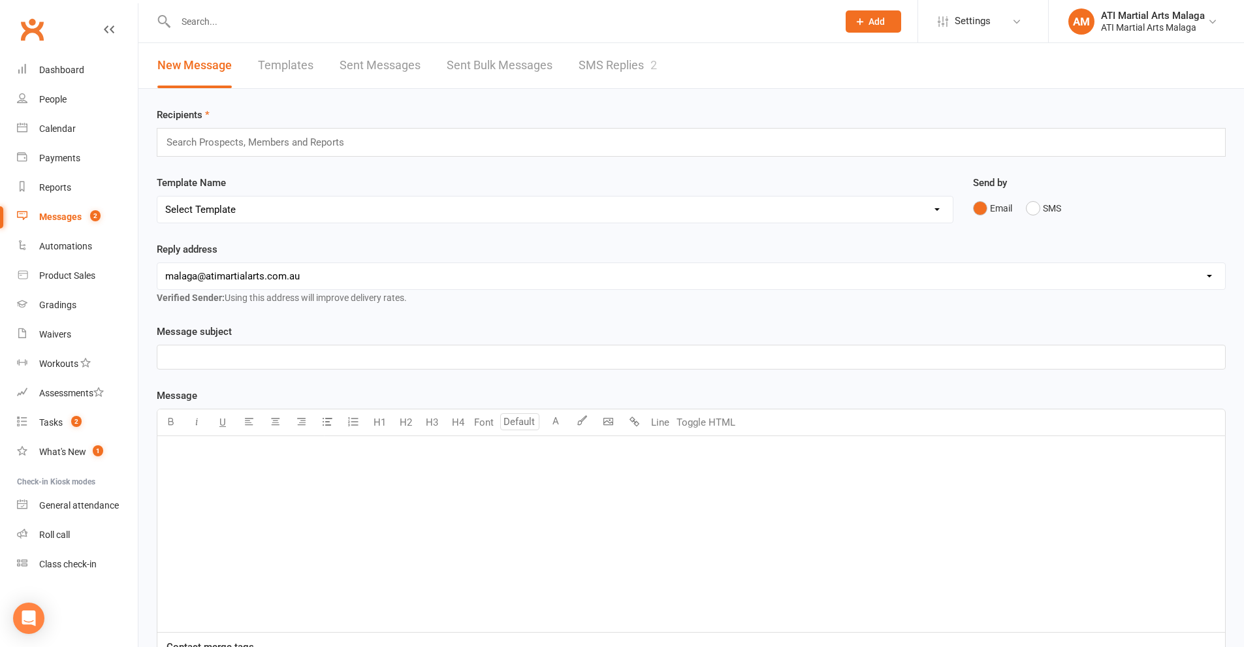
click at [618, 64] on link "SMS Replies 2" at bounding box center [617, 65] width 78 height 45
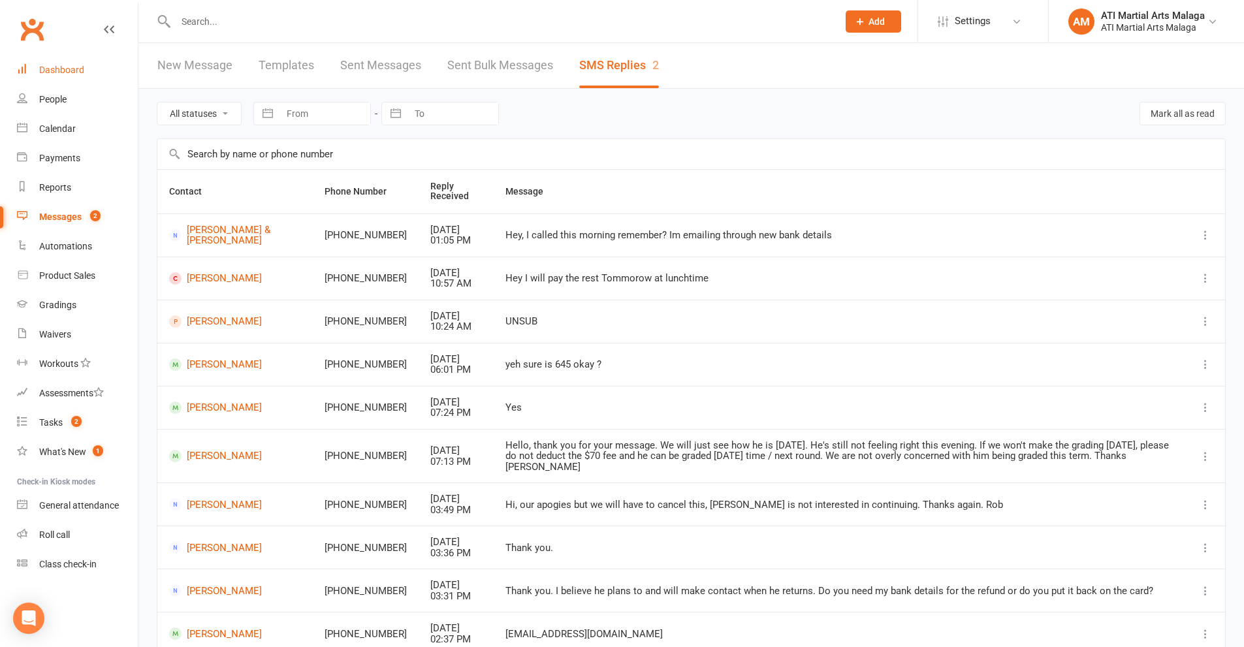
click at [72, 73] on div "Dashboard" at bounding box center [61, 70] width 45 height 10
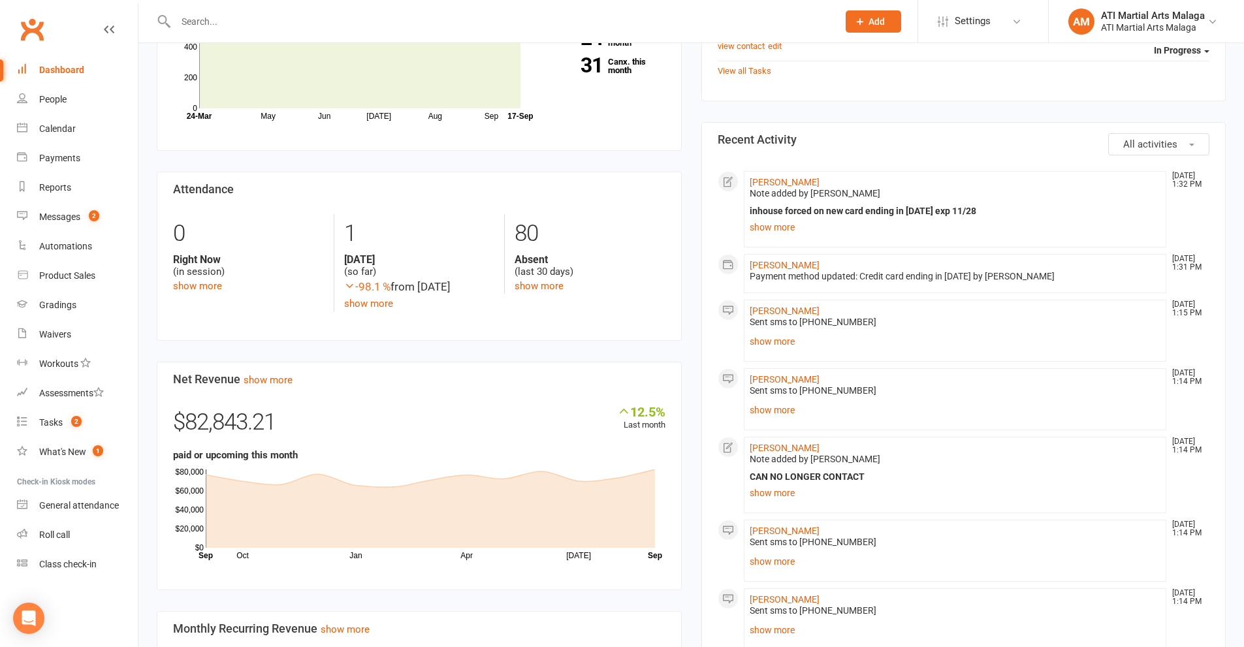
scroll to position [718, 0]
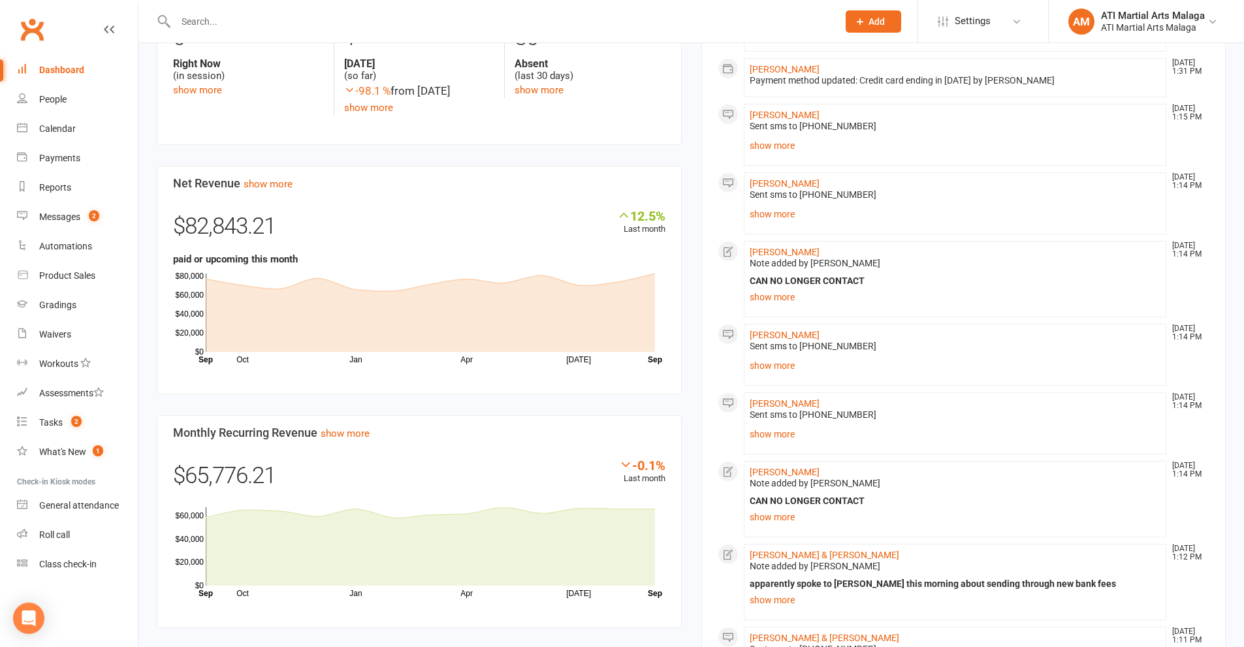
click at [691, 289] on div "Due tasks due [DATE] In Progress Upgrade membership : [PERSON_NAME] view contac…" at bounding box center [963, 579] width 544 height 1642
click at [514, 25] on input "text" at bounding box center [500, 21] width 657 height 18
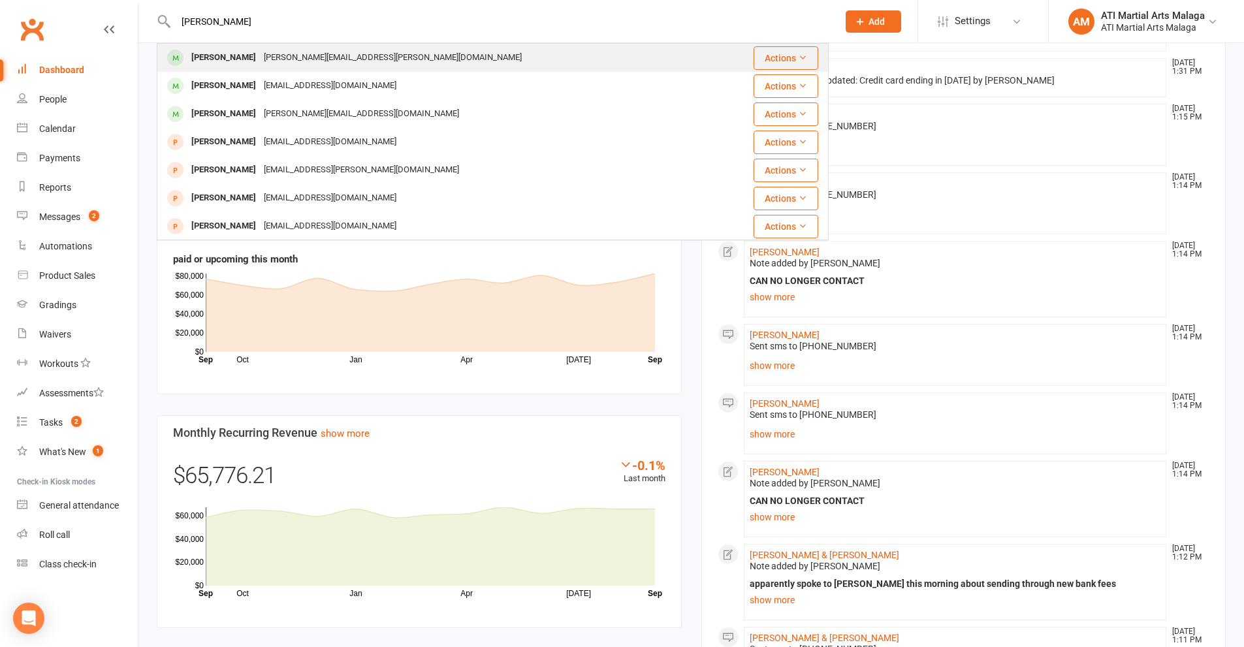
type input "[PERSON_NAME]"
click at [283, 57] on div "[PERSON_NAME][EMAIL_ADDRESS][PERSON_NAME][DOMAIN_NAME]" at bounding box center [393, 57] width 266 height 19
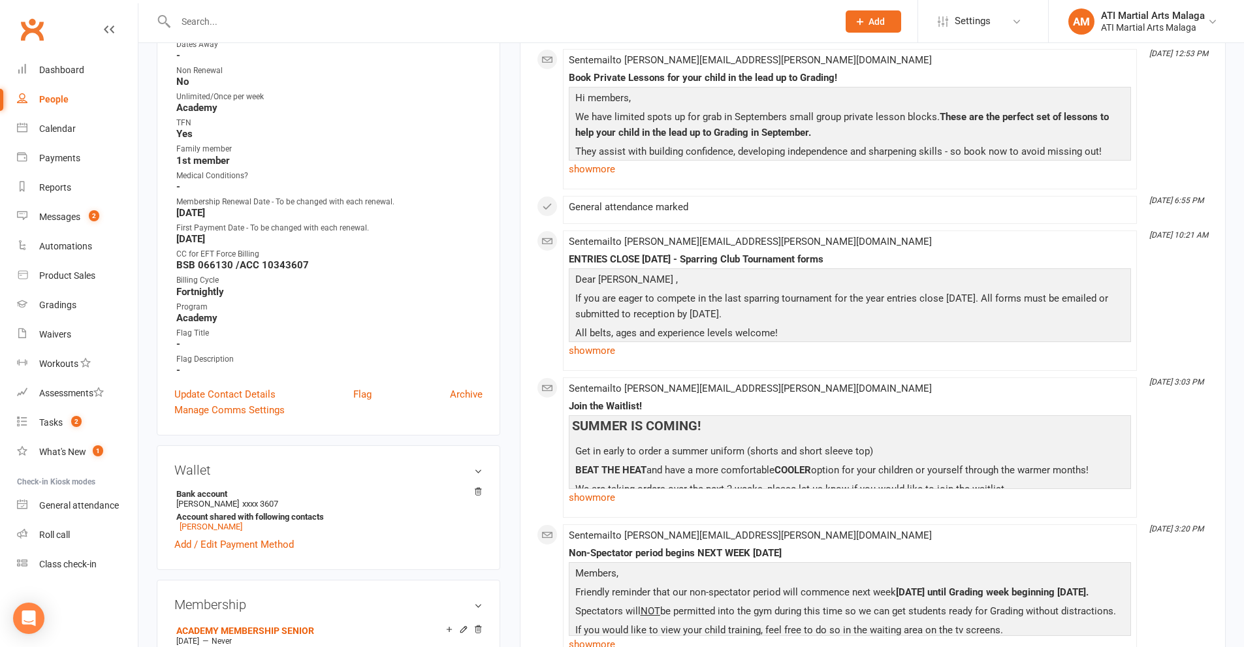
scroll to position [718, 0]
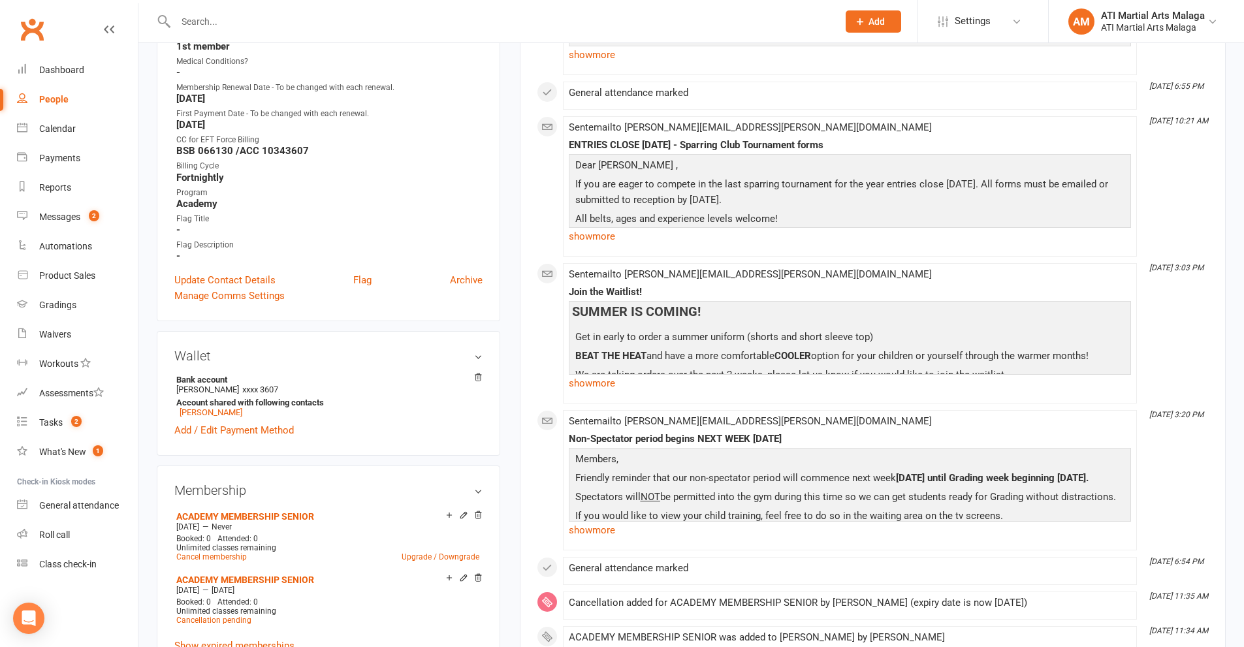
click at [416, 25] on input "text" at bounding box center [500, 21] width 657 height 18
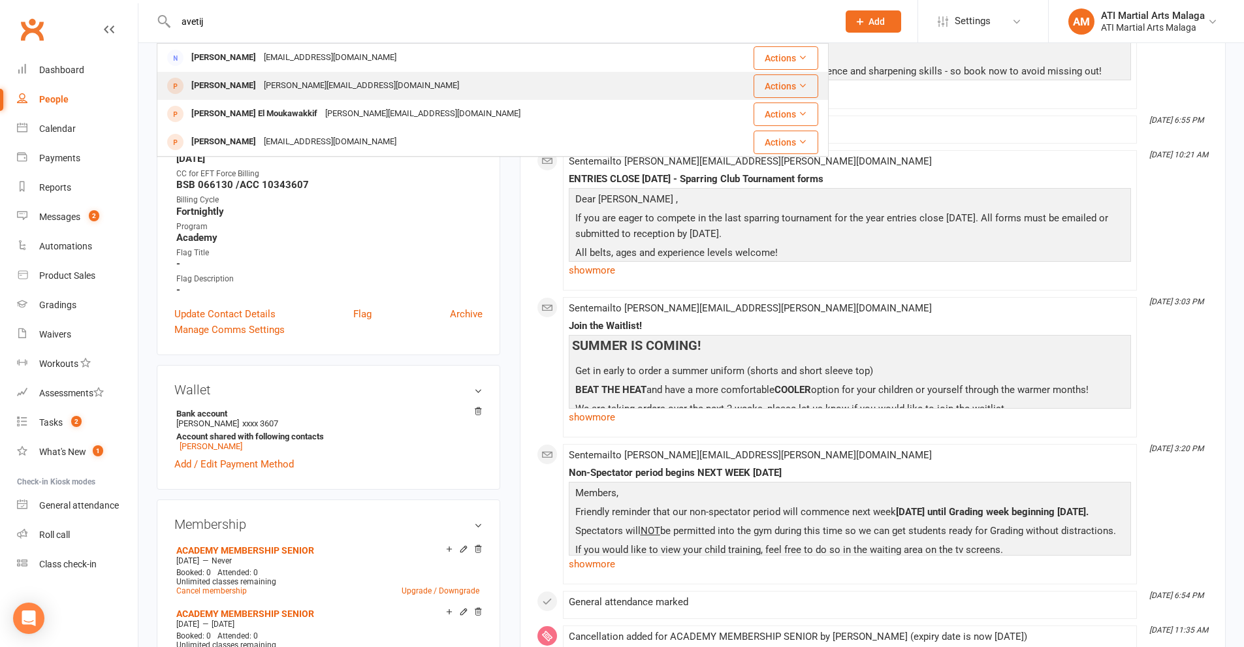
scroll to position [653, 0]
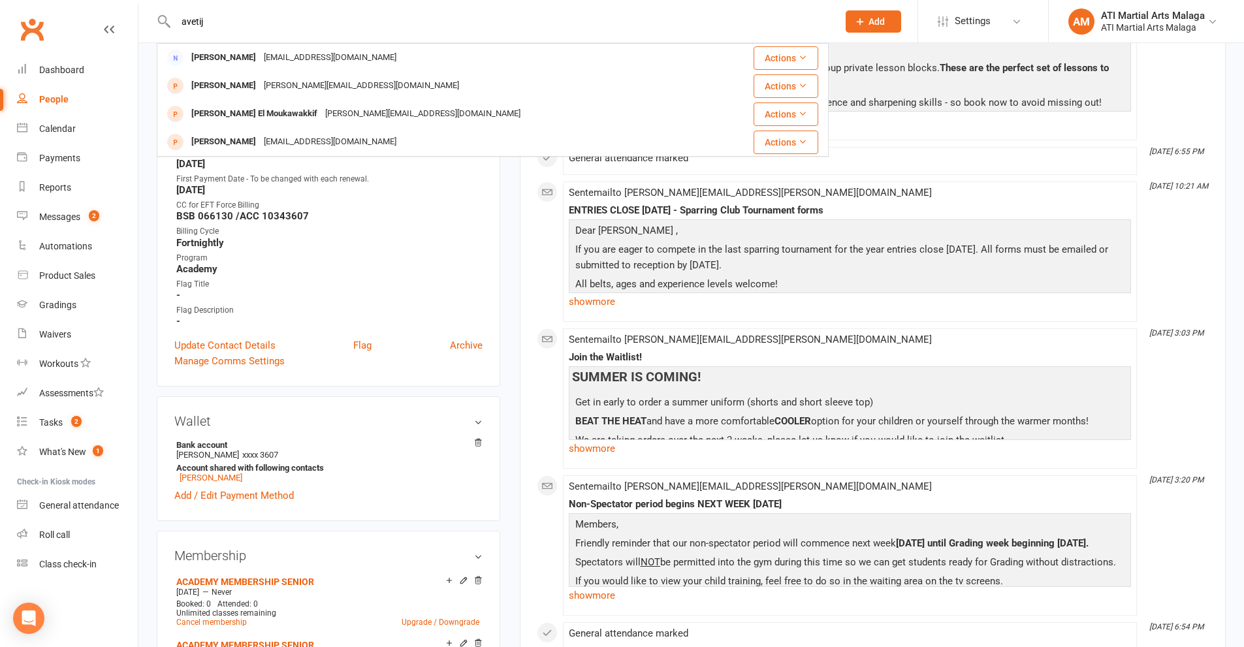
drag, startPoint x: 217, startPoint y: 22, endPoint x: 190, endPoint y: 25, distance: 27.6
click at [190, 25] on input "avetij" at bounding box center [500, 21] width 657 height 18
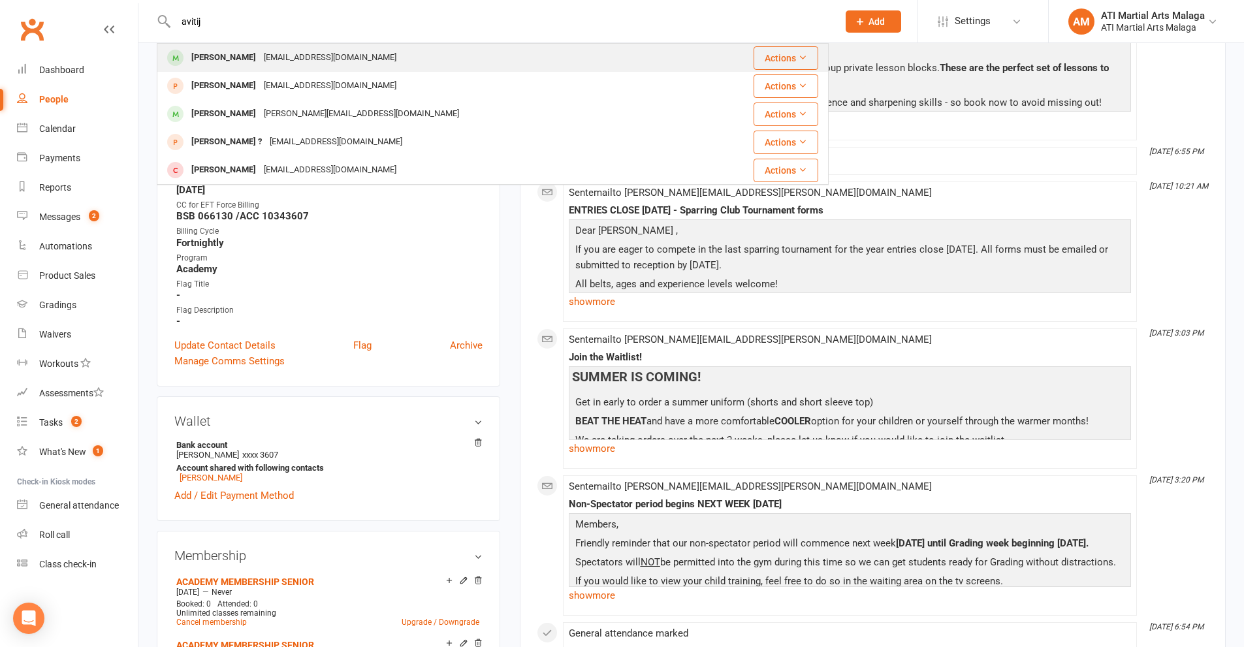
type input "avitij"
click at [266, 59] on div "[EMAIL_ADDRESS][DOMAIN_NAME]" at bounding box center [330, 57] width 140 height 19
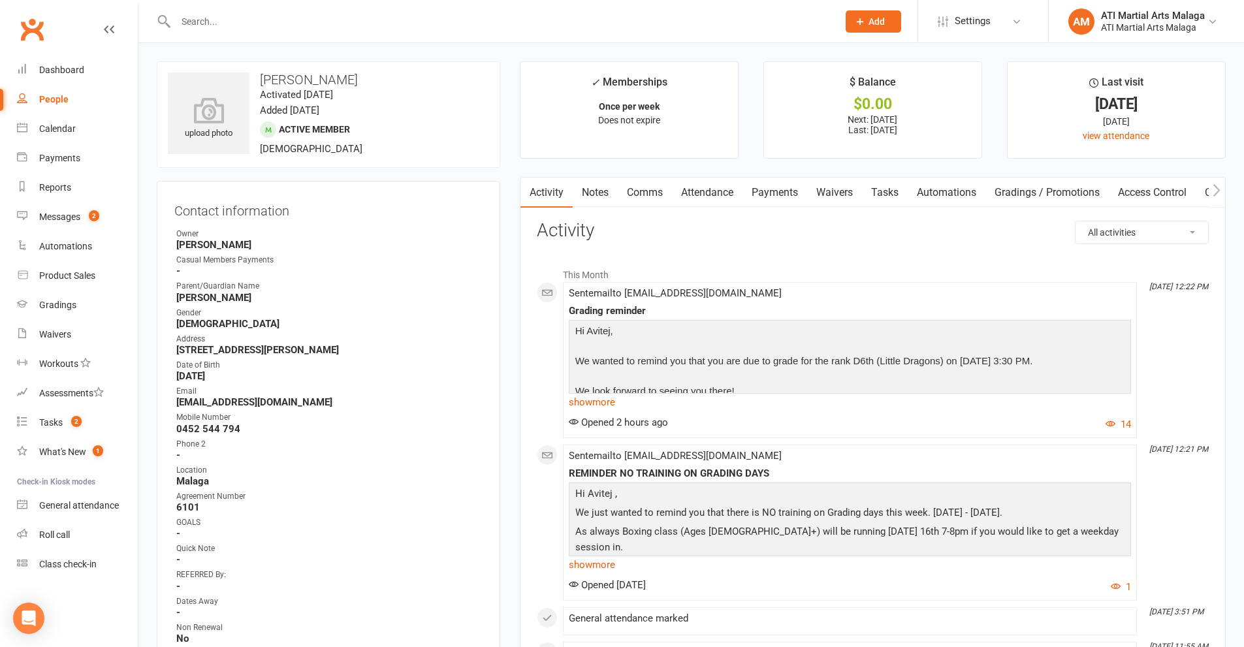
click at [591, 196] on link "Notes" at bounding box center [594, 193] width 45 height 30
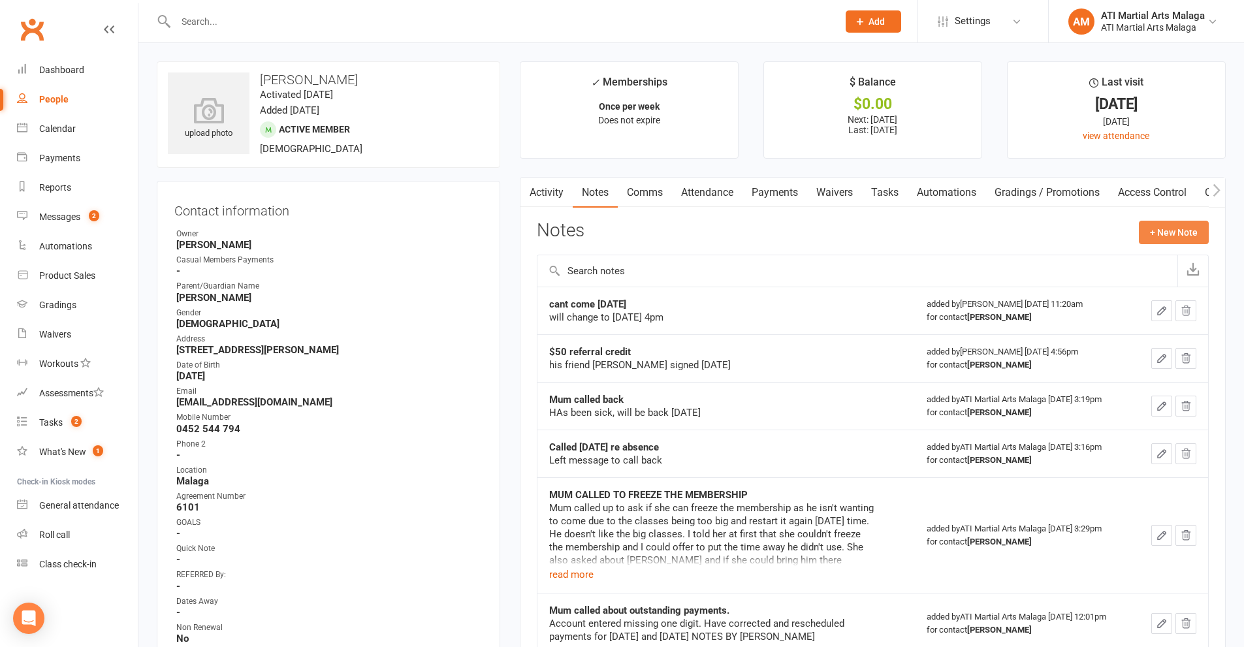
click at [1178, 227] on button "+ New Note" at bounding box center [1173, 232] width 70 height 23
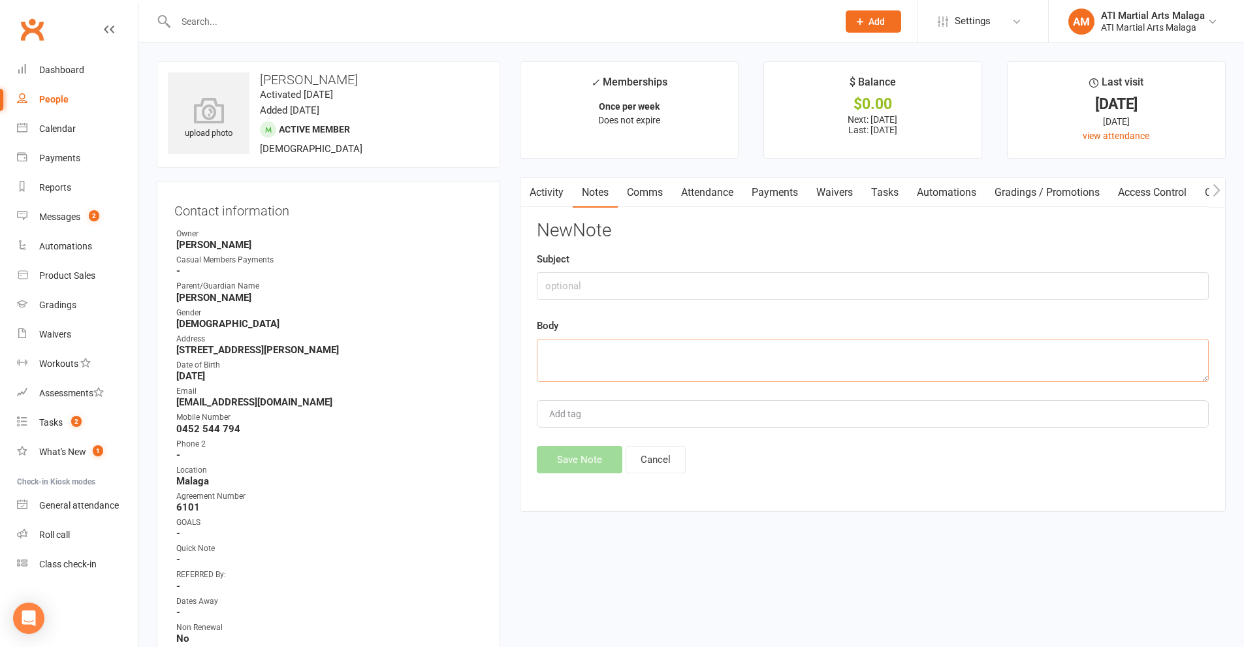
click at [657, 376] on textarea at bounding box center [873, 360] width 672 height 43
paste textarea "Avitej won’t be able to attend. [PERSON_NAME]"
type textarea "Avitej won’t be able to attend. [PERSON_NAME]"
click at [640, 290] on input "text" at bounding box center [873, 285] width 672 height 27
type input "not attending September"
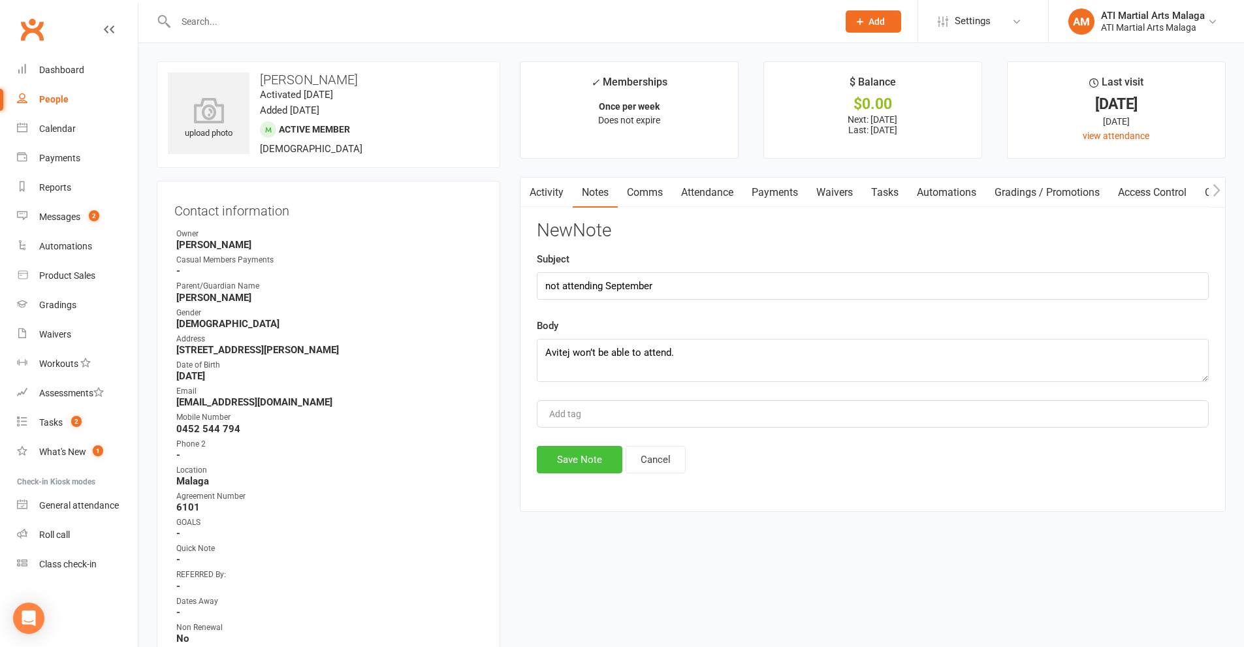
click at [602, 463] on button "Save Note" at bounding box center [580, 459] width 86 height 27
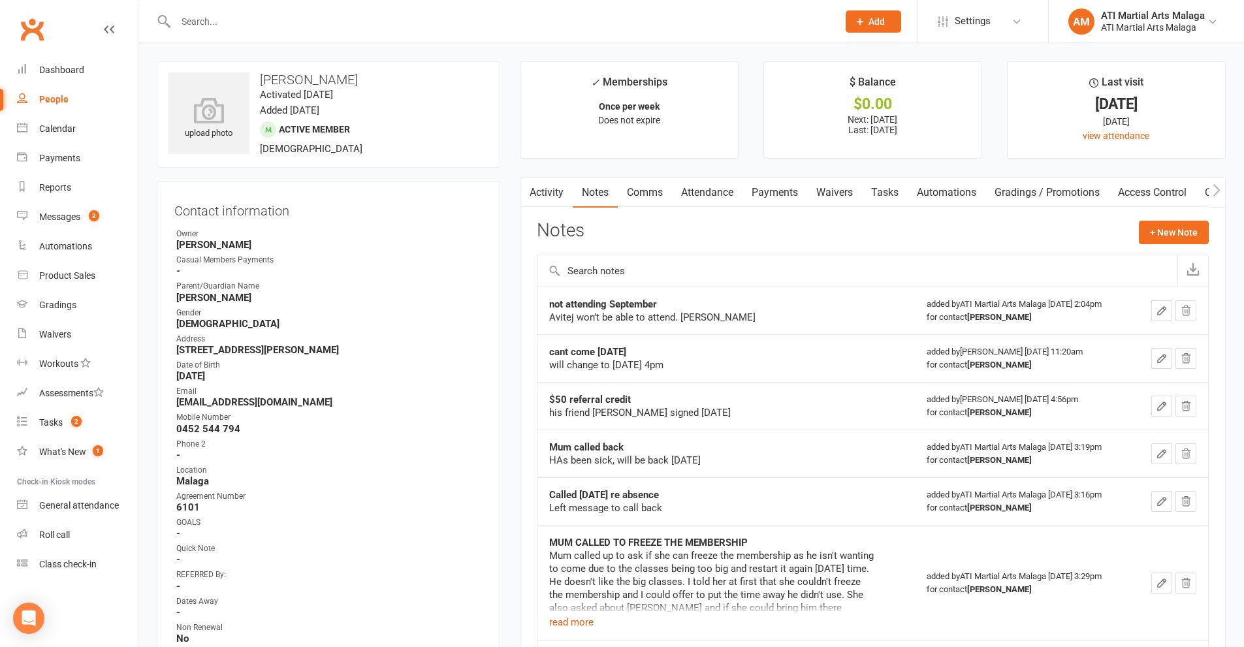
click at [401, 35] on div at bounding box center [493, 21] width 672 height 42
click at [401, 33] on div at bounding box center [493, 21] width 672 height 42
click at [397, 25] on input "text" at bounding box center [500, 21] width 657 height 18
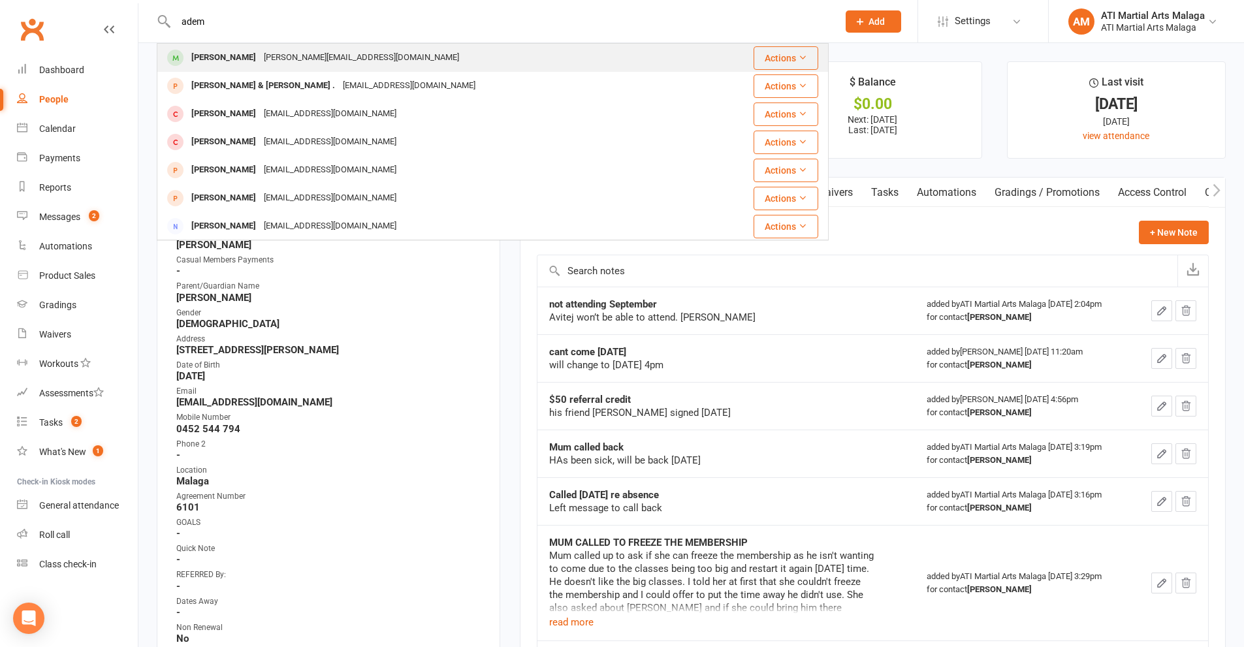
type input "adem"
click at [316, 55] on div "[PERSON_NAME][EMAIL_ADDRESS][DOMAIN_NAME]" at bounding box center [361, 57] width 203 height 19
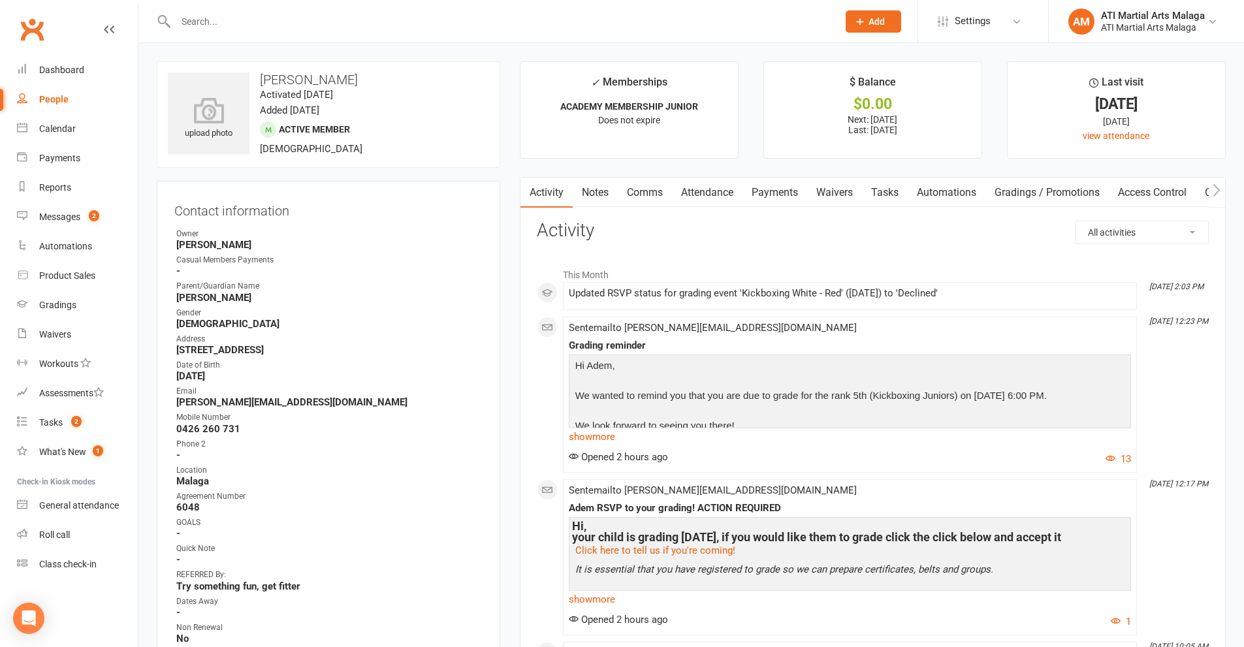
click at [596, 189] on link "Notes" at bounding box center [594, 193] width 45 height 30
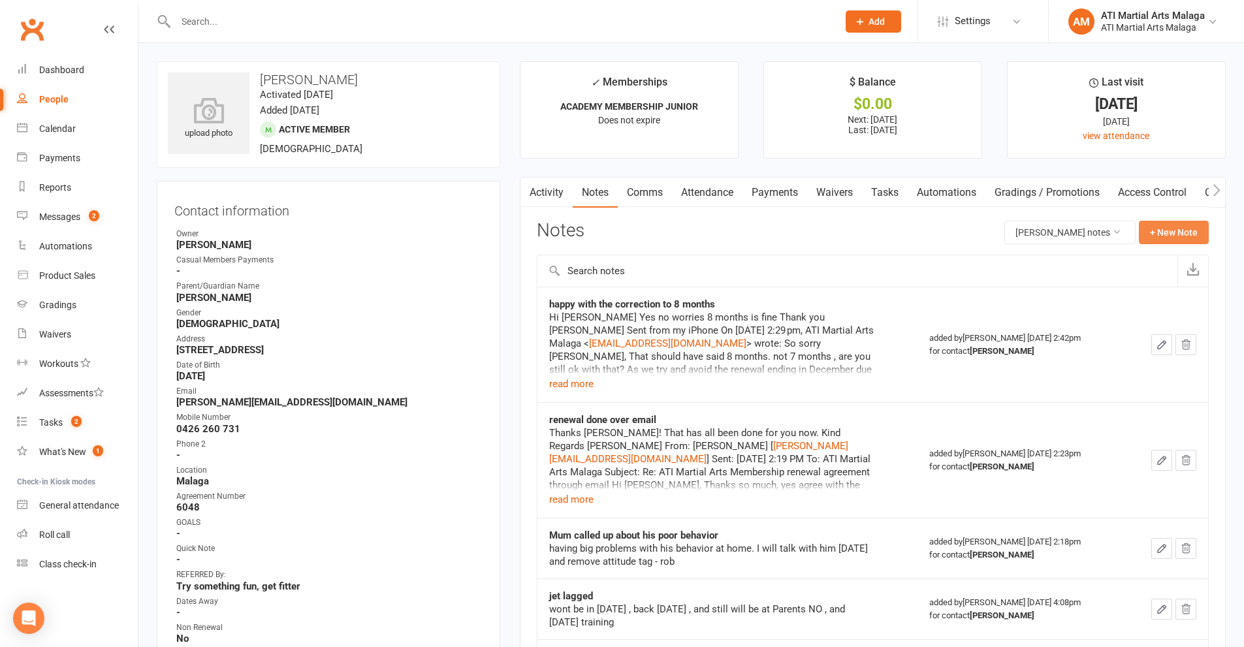
click at [1202, 236] on button "+ New Note" at bounding box center [1173, 232] width 70 height 23
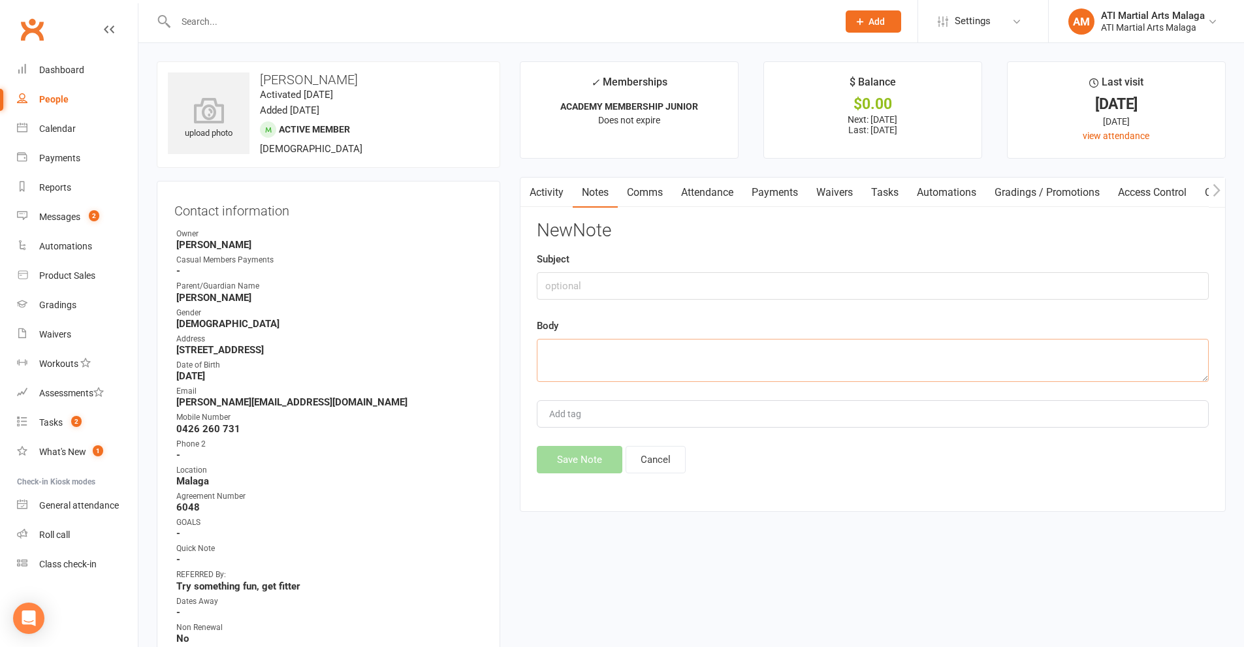
click at [636, 360] on textarea at bounding box center [873, 360] width 672 height 43
paste textarea "Hi Team, We have decided not to send Adem to grading this time due to his behav…"
type textarea "Hi Team, We have decided not to send Adem to grading this time due to his behav…"
click at [674, 291] on input "text" at bounding box center [873, 285] width 672 height 27
type input "not coming to Sept grading due to behaviour at home"
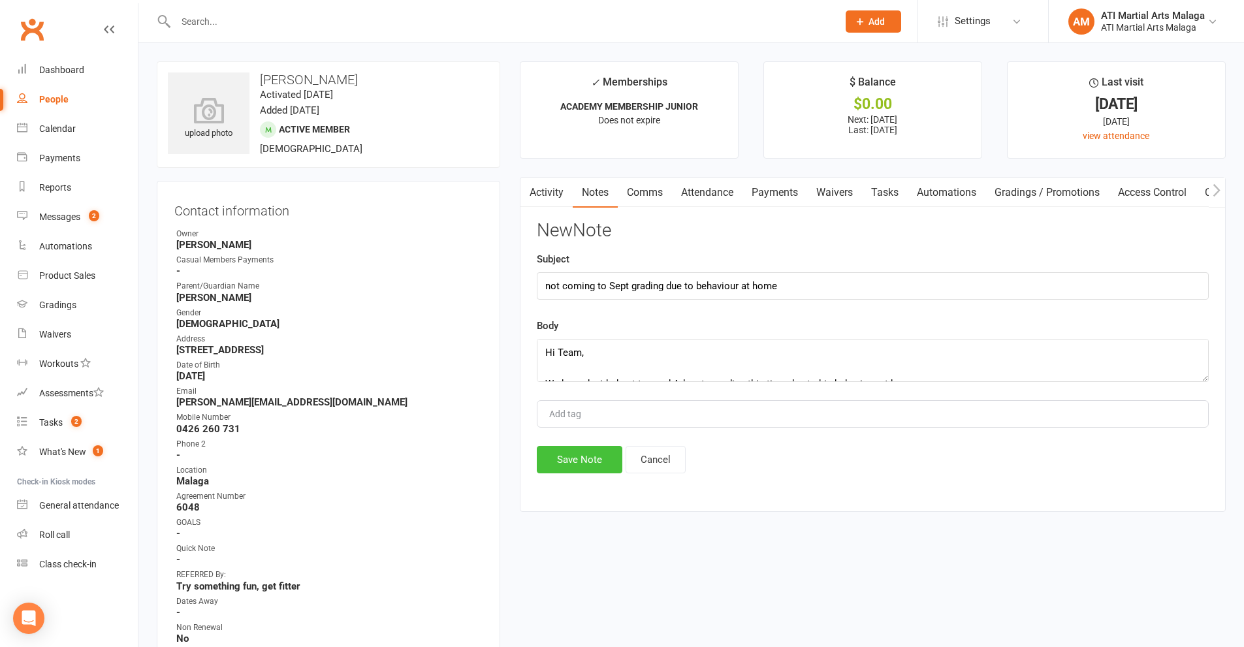
click at [594, 459] on button "Save Note" at bounding box center [580, 459] width 86 height 27
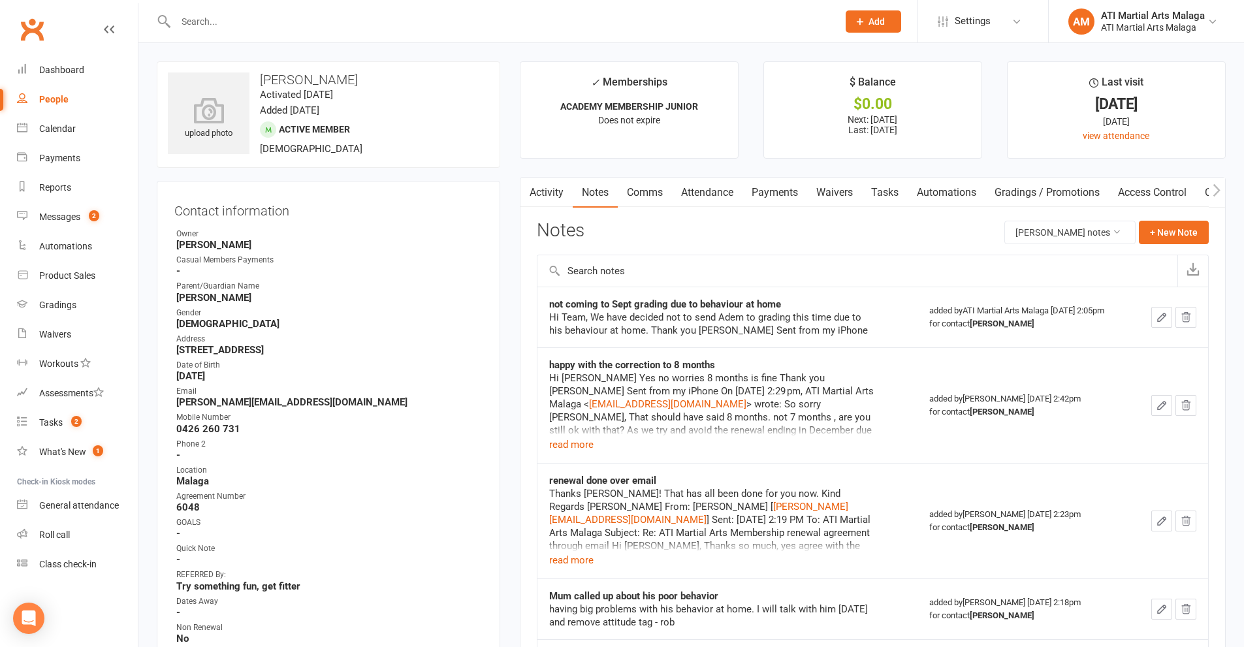
click at [504, 29] on input "text" at bounding box center [500, 21] width 657 height 18
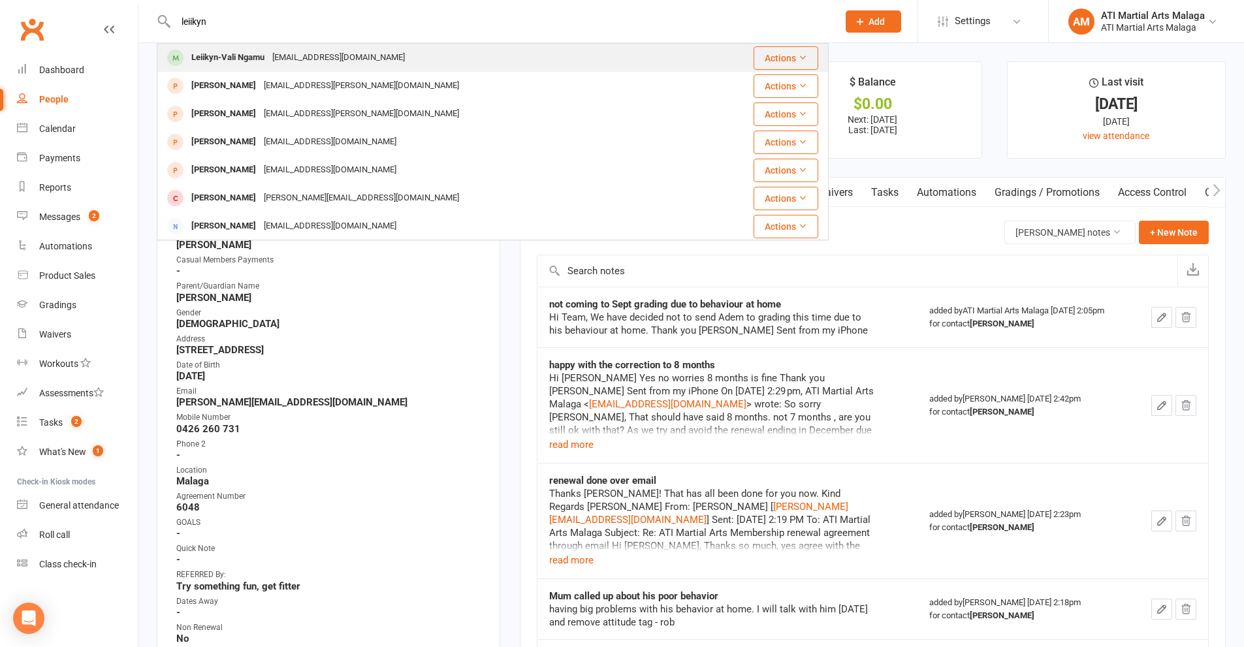
type input "leiikyn"
click at [339, 56] on div "[EMAIL_ADDRESS][DOMAIN_NAME]" at bounding box center [338, 57] width 140 height 19
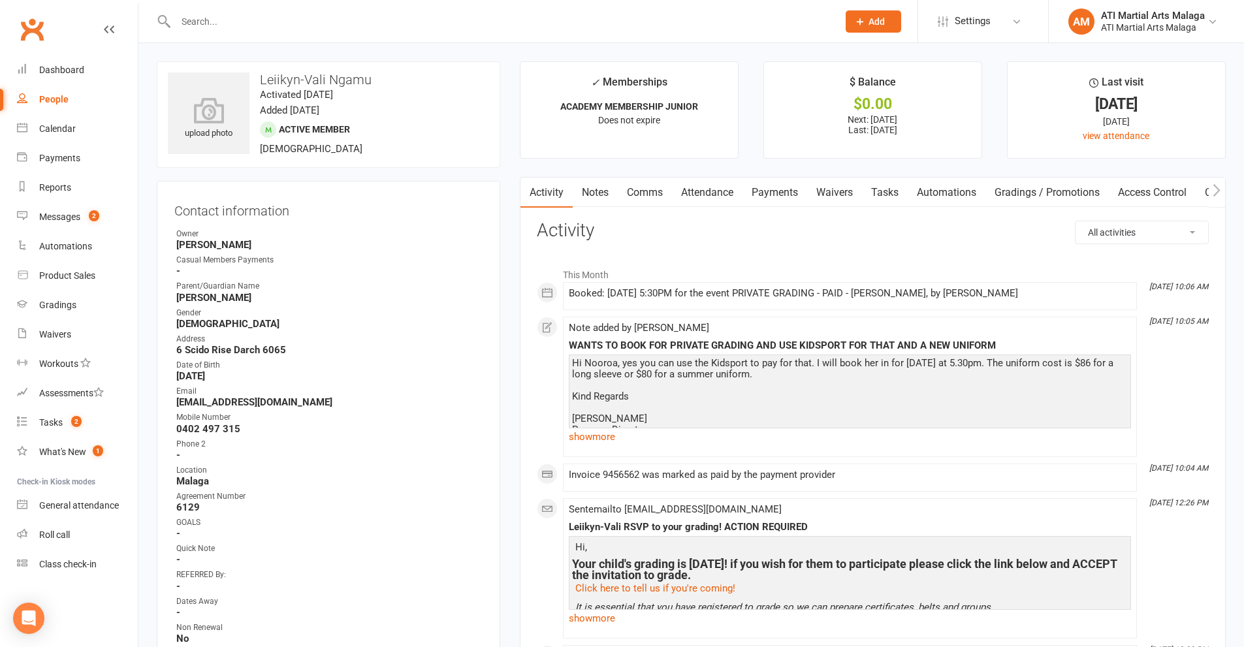
click at [603, 197] on link "Notes" at bounding box center [594, 193] width 45 height 30
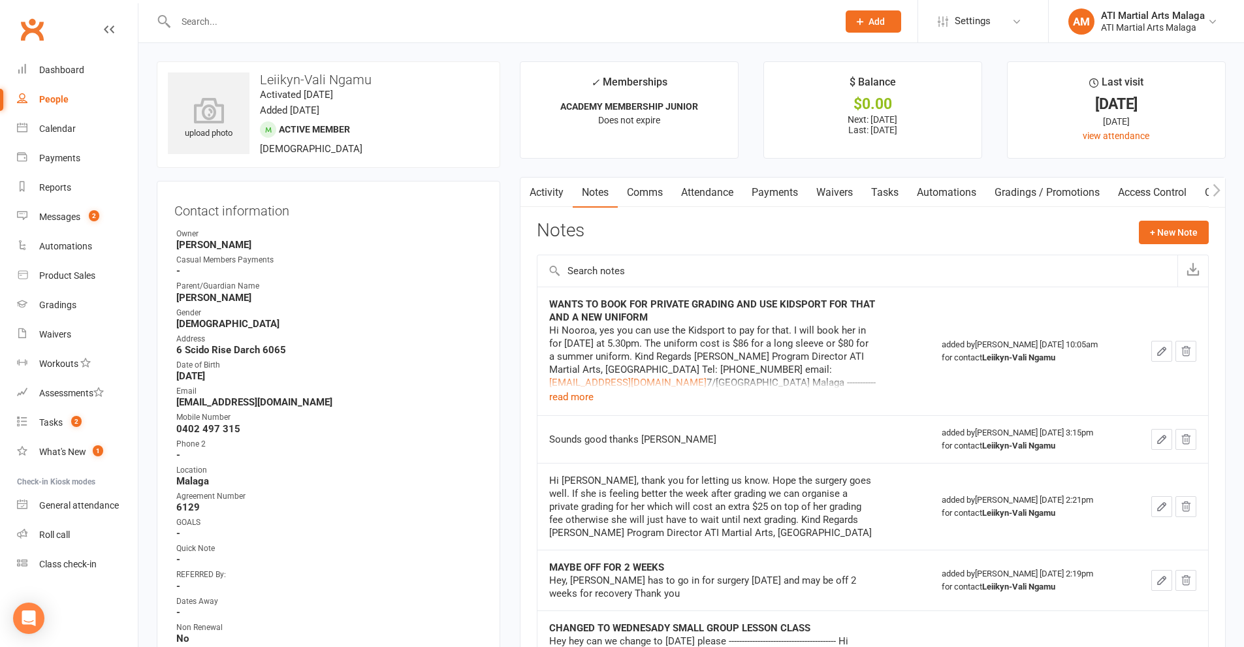
click at [575, 406] on td "WANTS TO BOOK FOR PRIVATE GRADING AND USE KIDSPORT FOR THAT AND A NEW UNIFORM H…" at bounding box center [733, 351] width 392 height 129
click at [572, 398] on button "read more" at bounding box center [571, 397] width 44 height 16
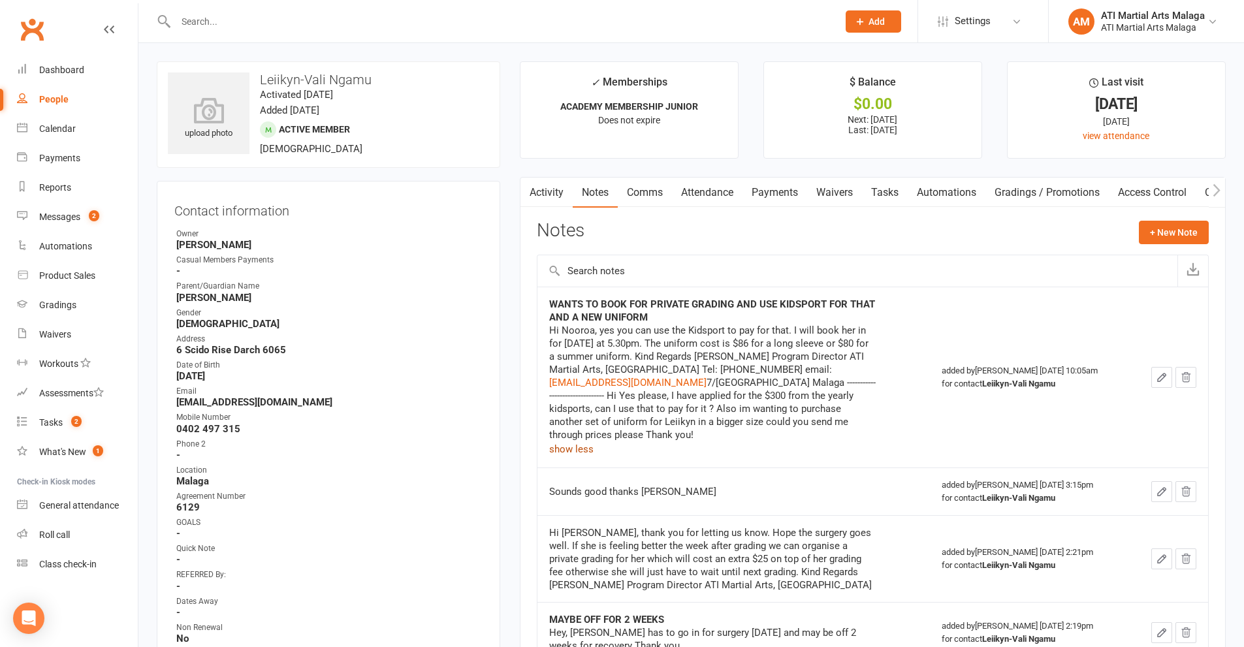
click at [774, 195] on link "Payments" at bounding box center [774, 193] width 65 height 30
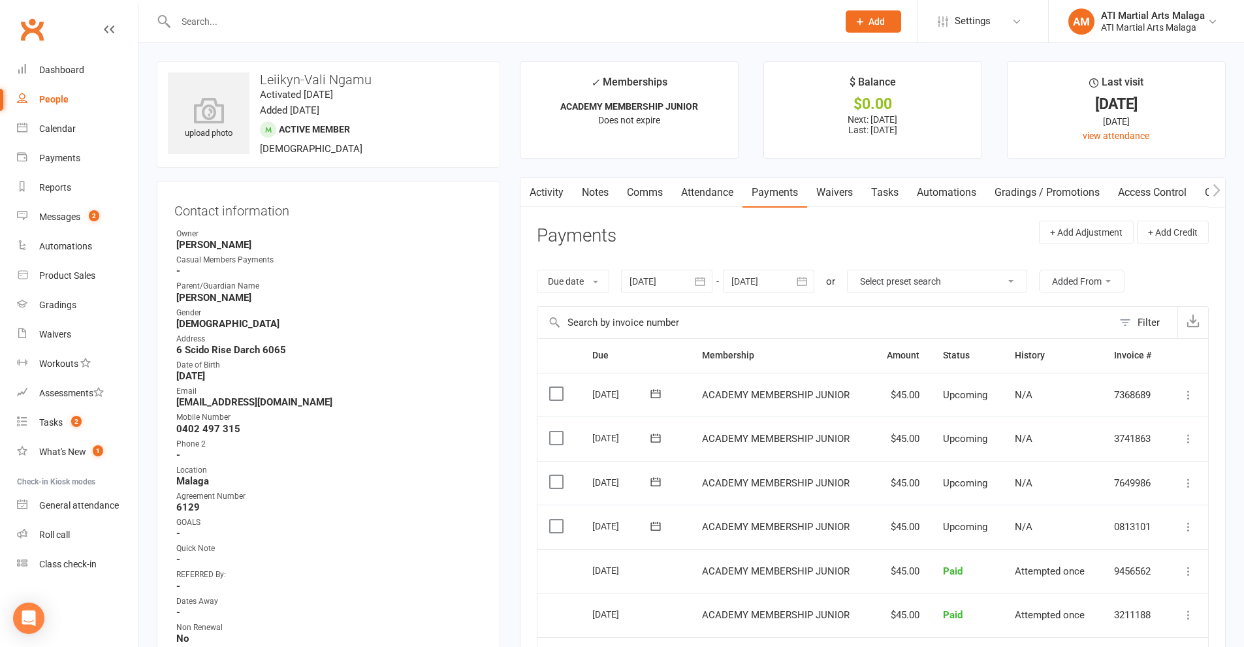
click at [523, 28] on input "text" at bounding box center [500, 21] width 657 height 18
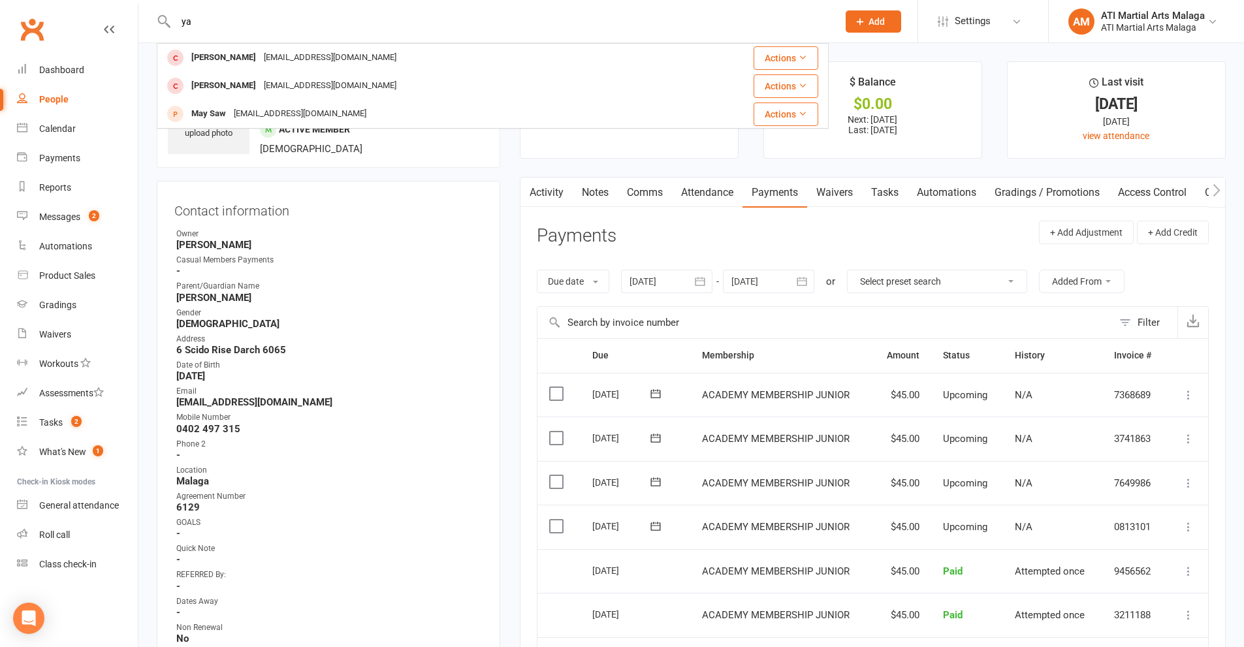
type input "y"
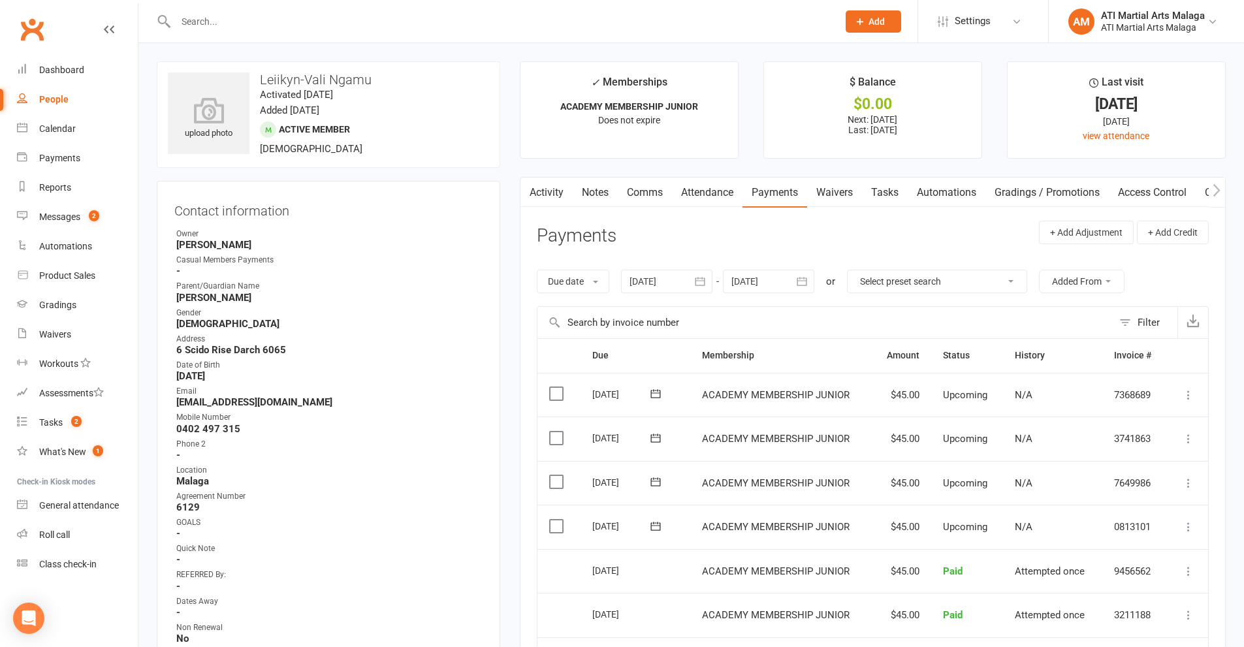
click at [333, 13] on input "text" at bounding box center [500, 21] width 657 height 18
paste input "mailto:[EMAIL_ADDRESS][DOMAIN_NAME]"
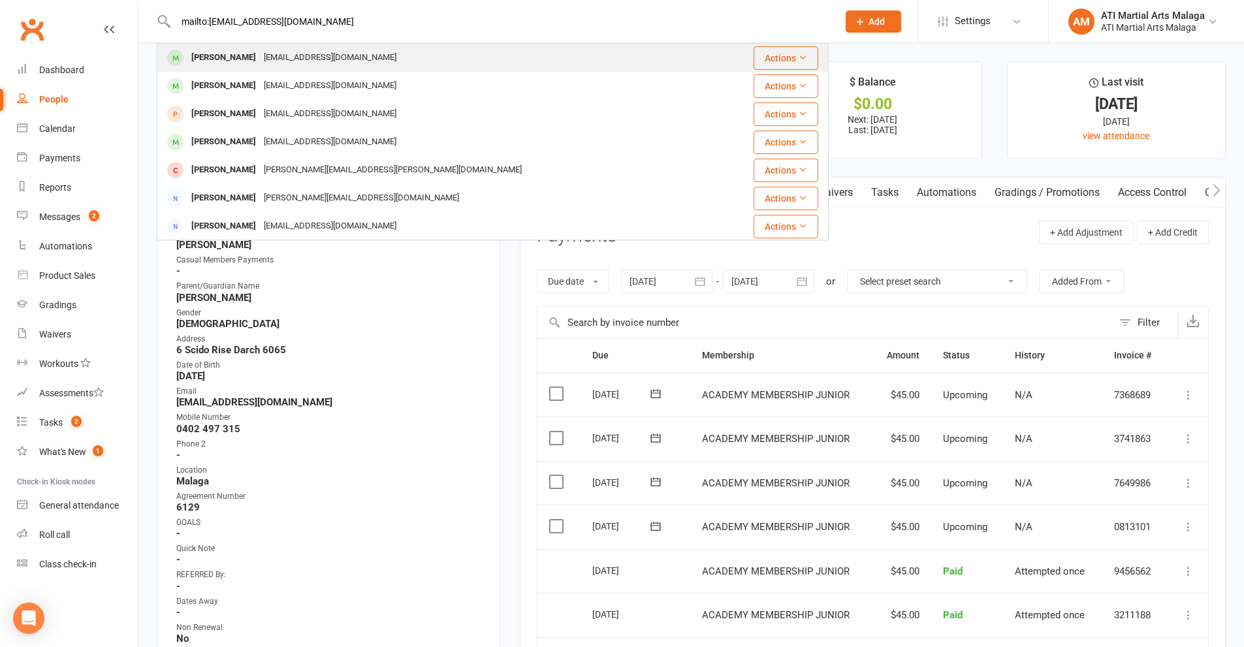
type input "mailto:[EMAIL_ADDRESS][DOMAIN_NAME]"
click at [284, 63] on div "[EMAIL_ADDRESS][DOMAIN_NAME]" at bounding box center [330, 57] width 140 height 19
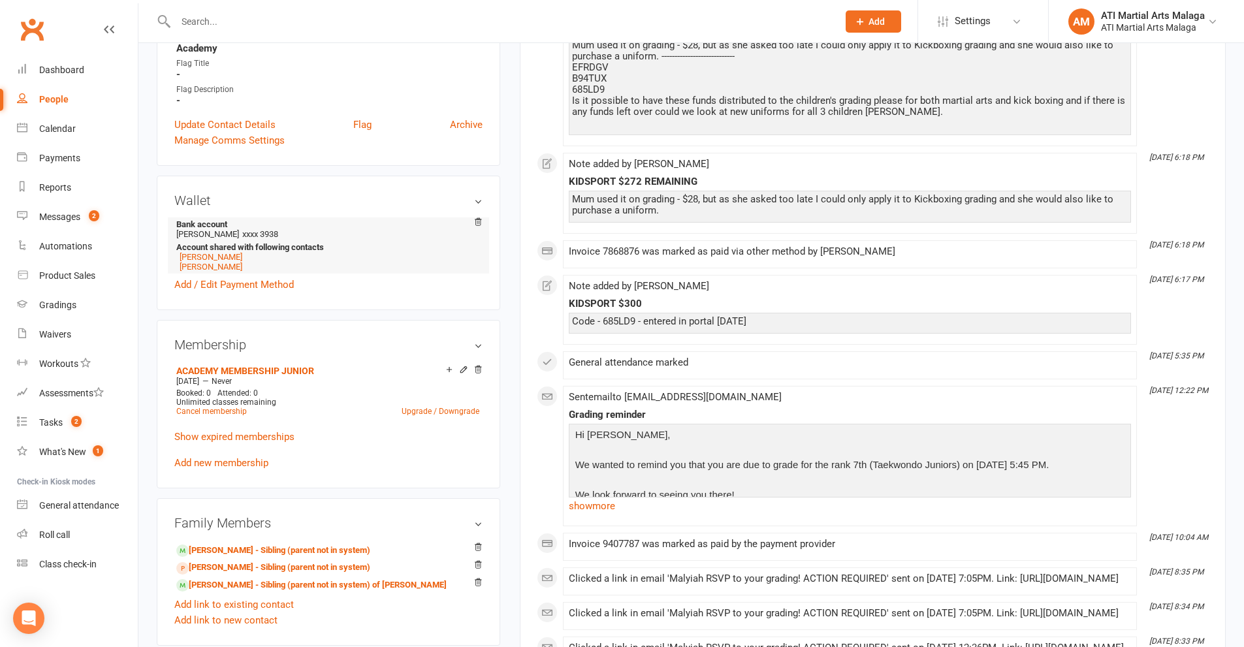
scroll to position [979, 0]
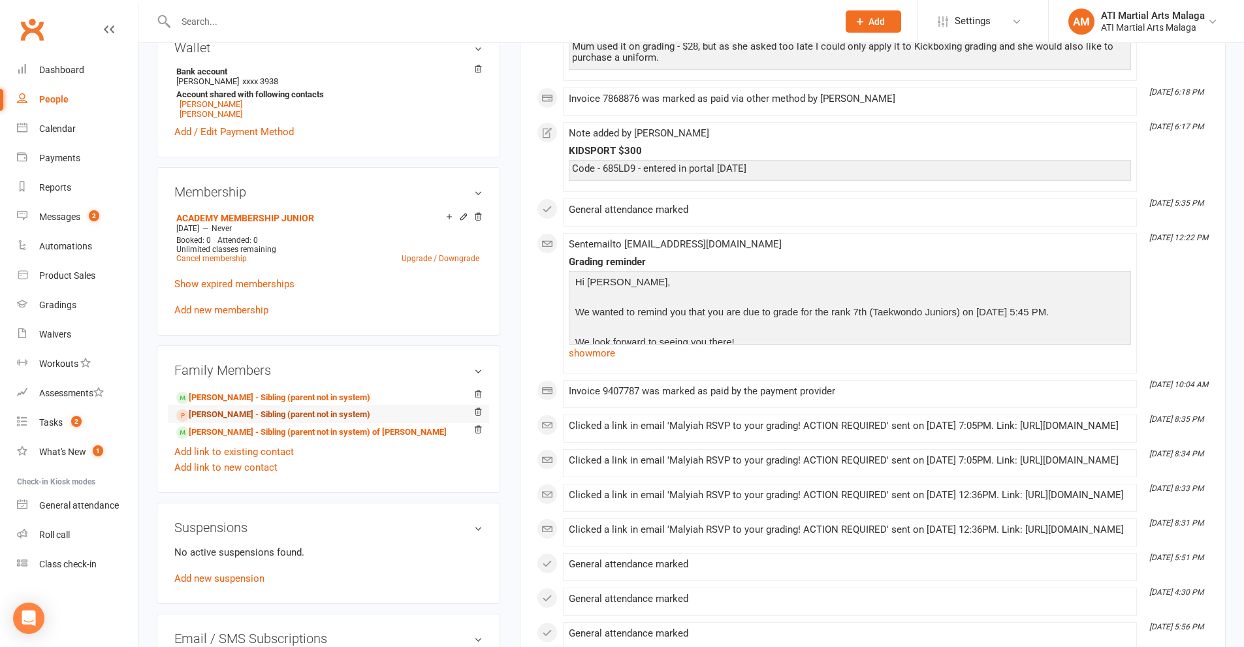
click at [274, 411] on link "[PERSON_NAME] - Sibling (parent not in system)" at bounding box center [273, 415] width 194 height 14
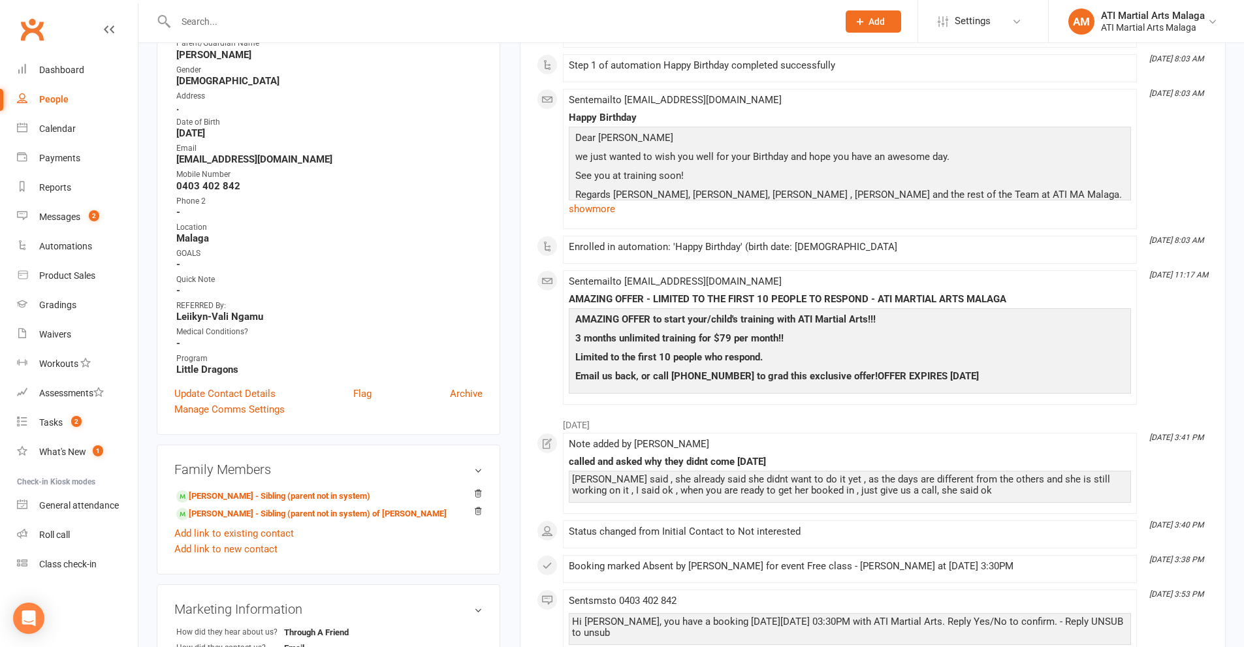
scroll to position [326, 0]
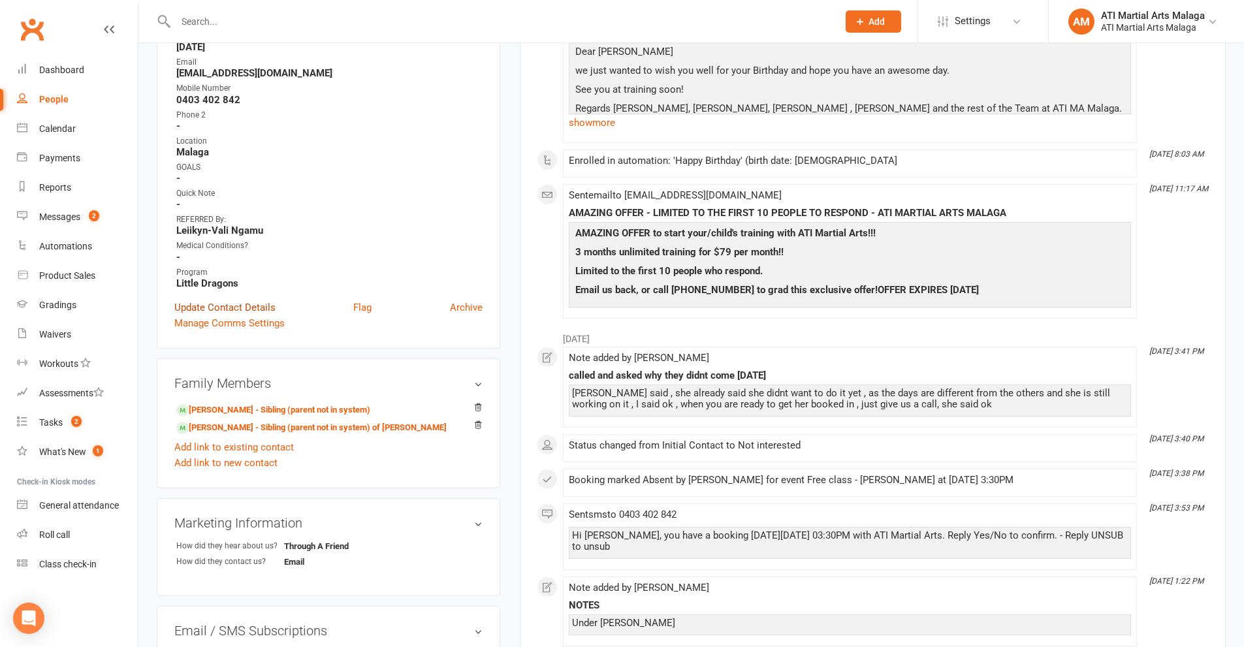
click at [242, 309] on link "Update Contact Details" at bounding box center [224, 308] width 101 height 16
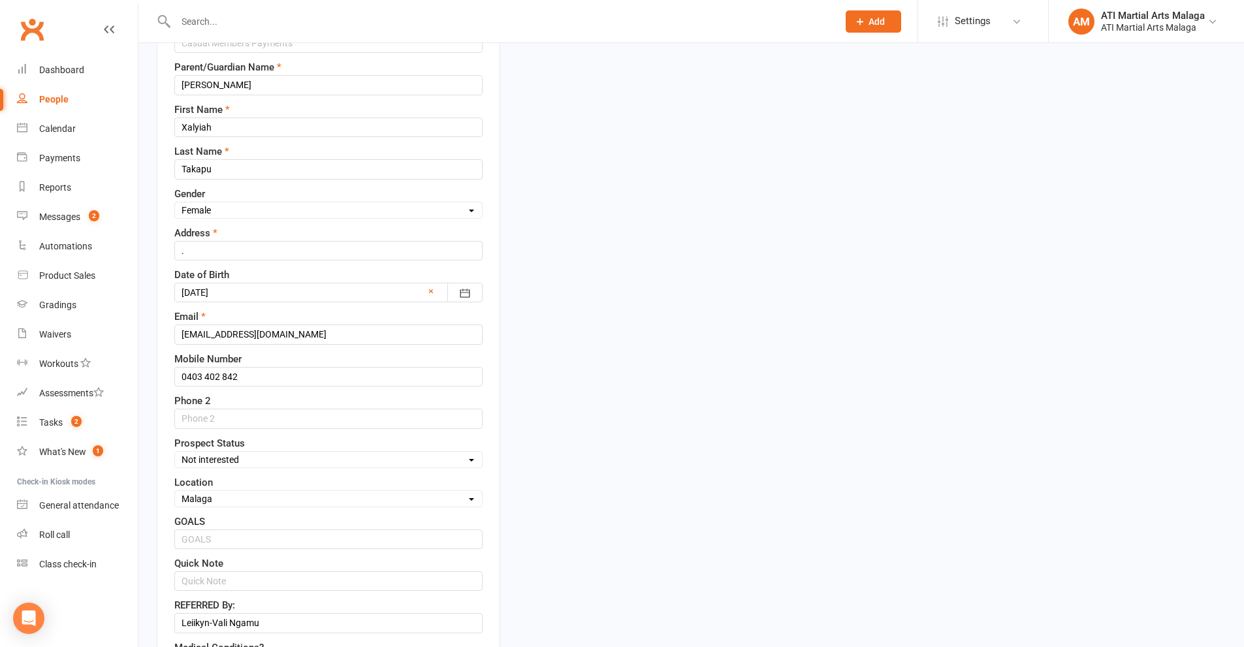
scroll to position [388, 0]
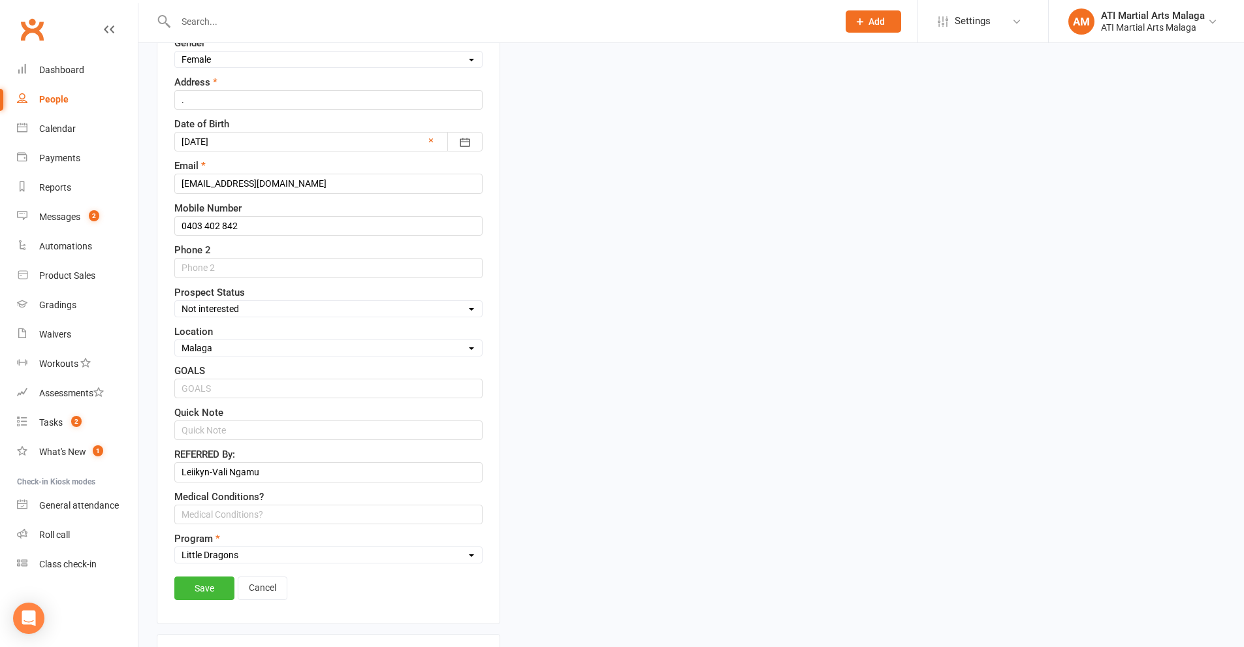
click at [237, 309] on select "Select Initial Contact Follow-up Call Satellite Lead Birthday Lead Not Ready No…" at bounding box center [328, 309] width 307 height 14
select select "Initial Contact"
click at [175, 302] on select "Select Initial Contact Follow-up Call Satellite Lead Birthday Lead Not Ready No…" at bounding box center [328, 309] width 307 height 14
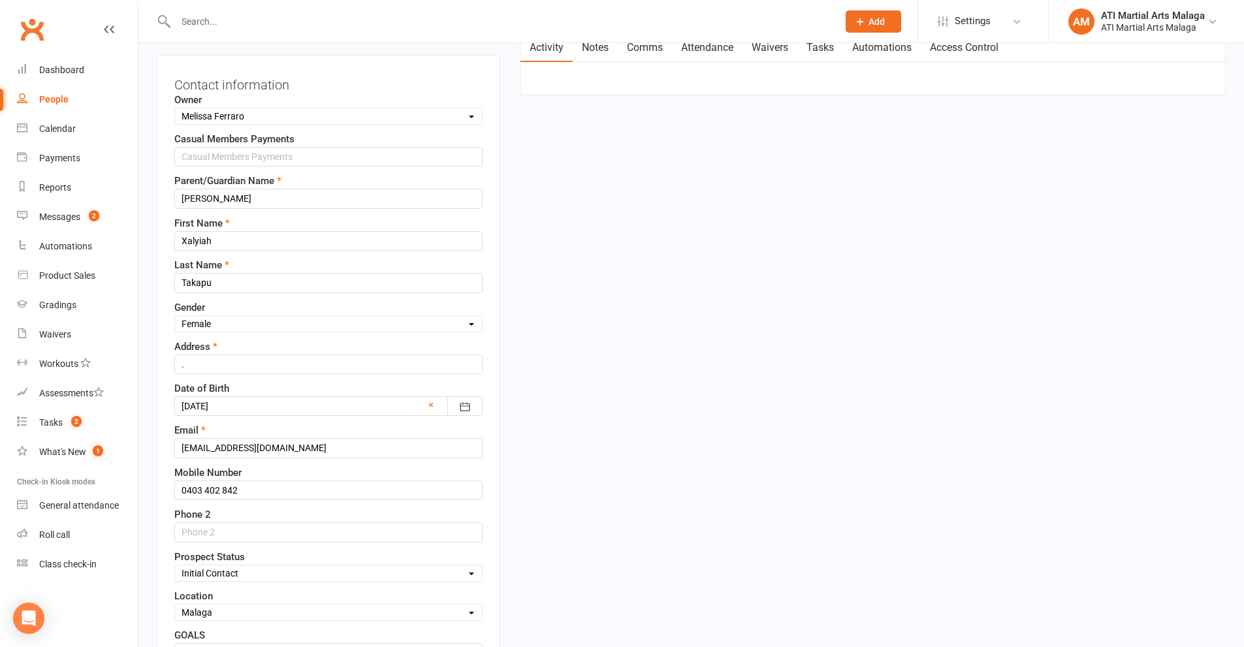
scroll to position [0, 0]
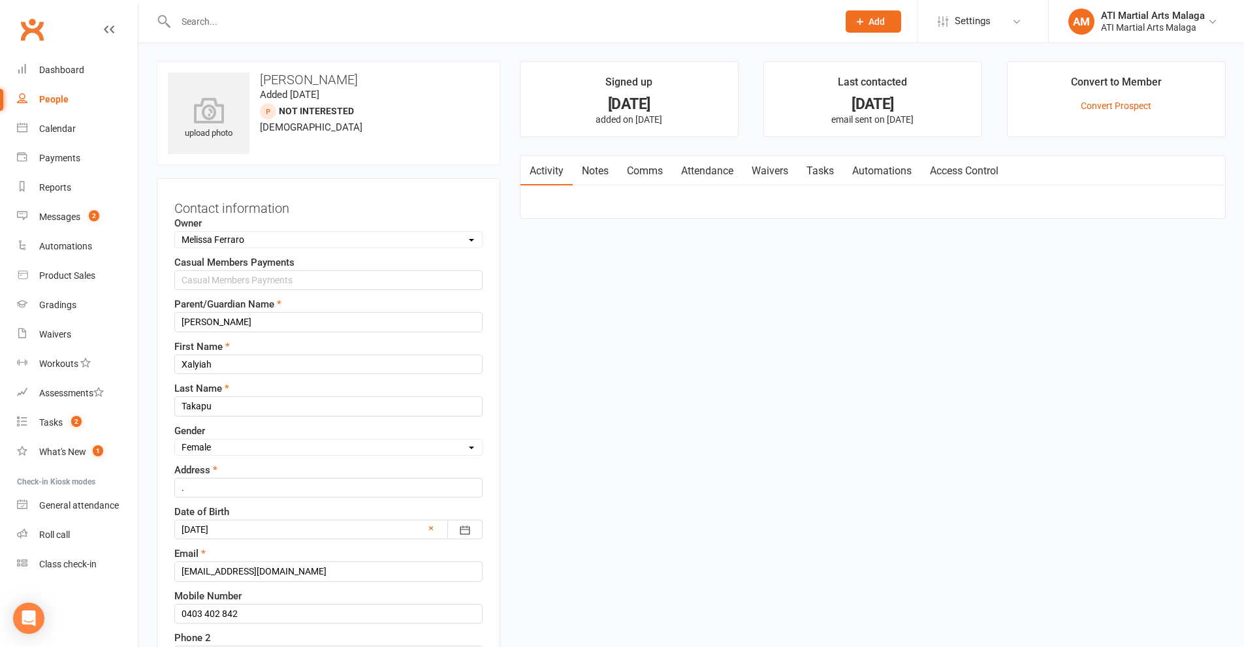
click at [705, 175] on link "Attendance" at bounding box center [707, 171] width 70 height 30
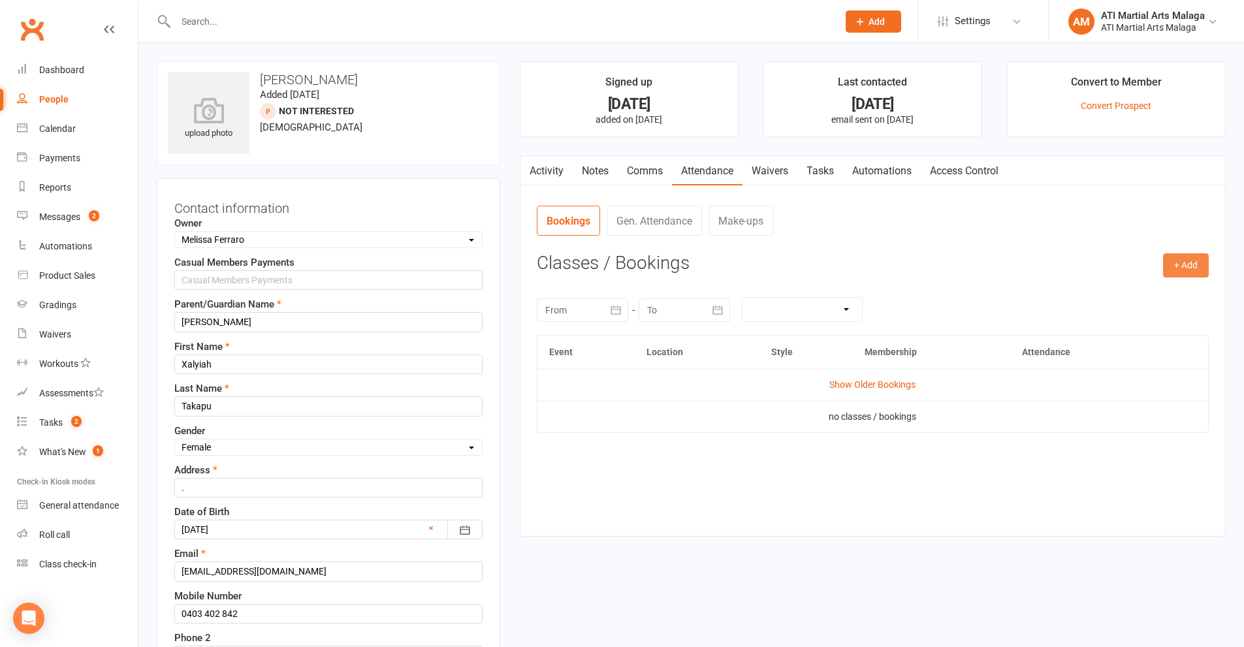
click at [1182, 261] on button "+ Add" at bounding box center [1186, 264] width 46 height 23
click at [1124, 324] on link "Add Appointment" at bounding box center [1142, 321] width 129 height 26
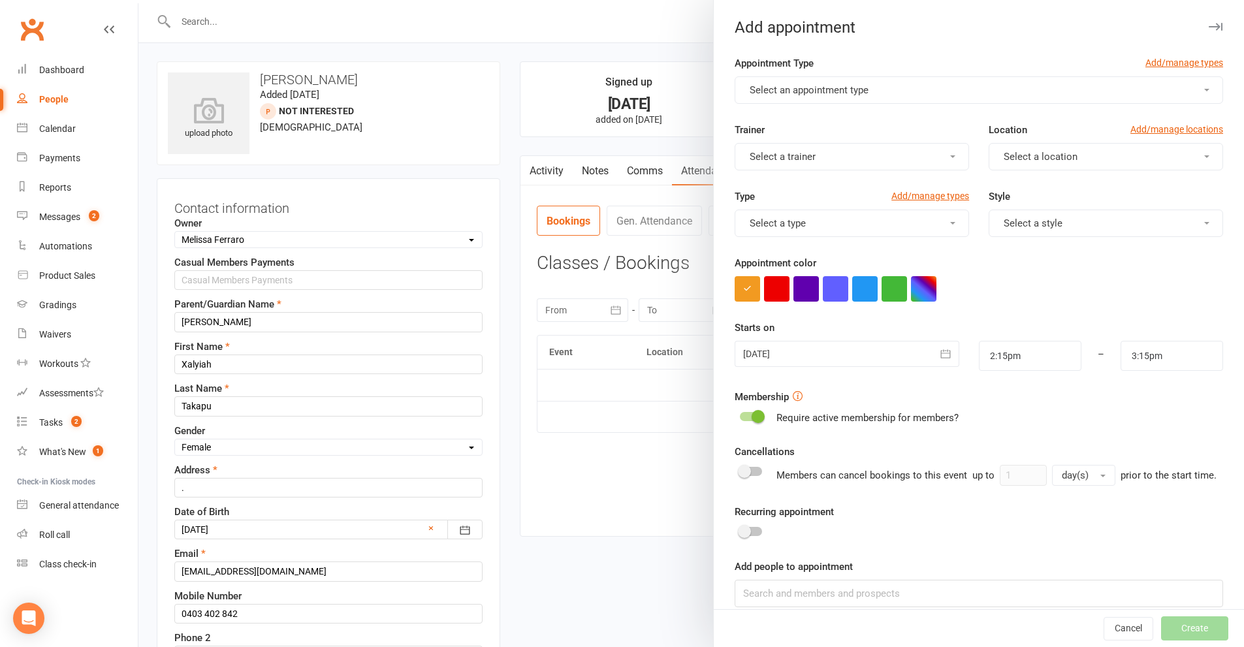
click at [907, 89] on button "Select an appointment type" at bounding box center [978, 89] width 488 height 27
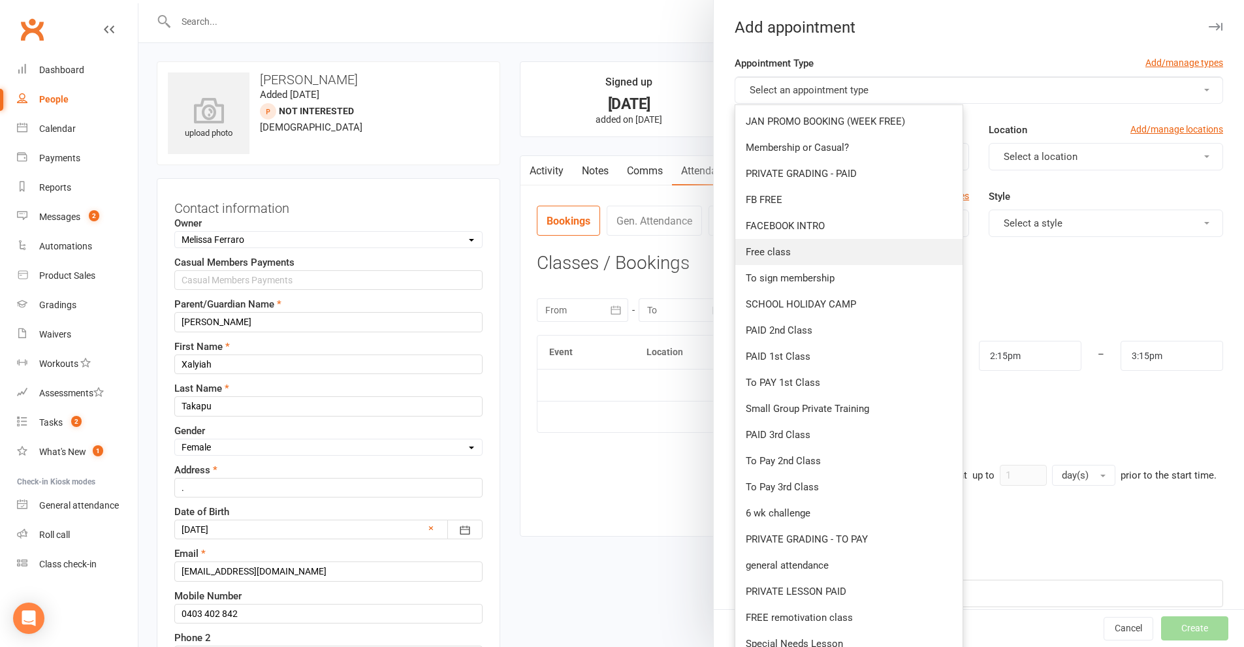
click at [769, 245] on link "Free class" at bounding box center [848, 252] width 227 height 26
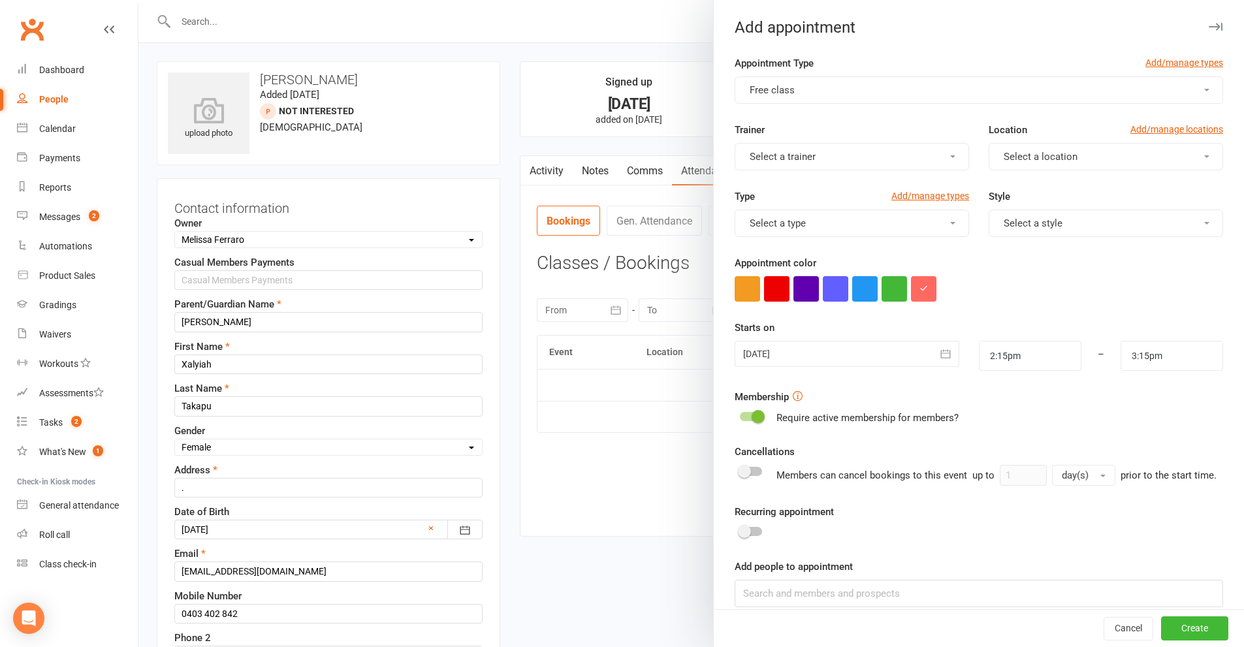
click at [847, 154] on button "Select a trainer" at bounding box center [851, 156] width 234 height 27
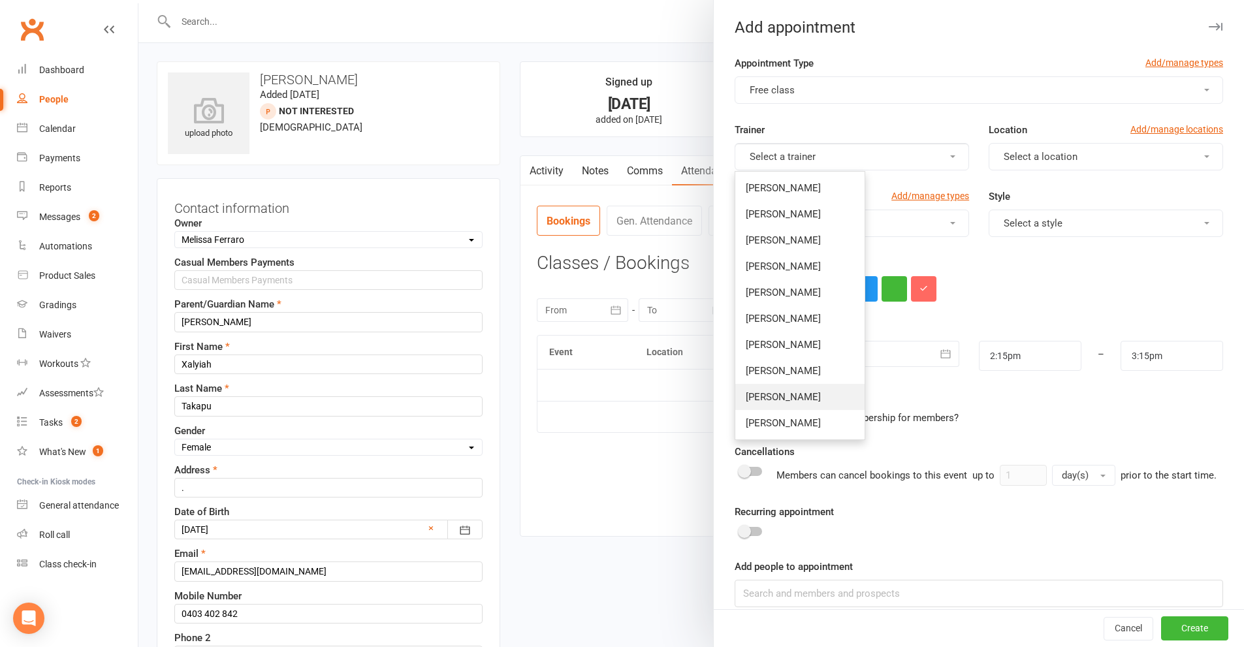
click at [760, 393] on span "[PERSON_NAME]" at bounding box center [782, 397] width 75 height 12
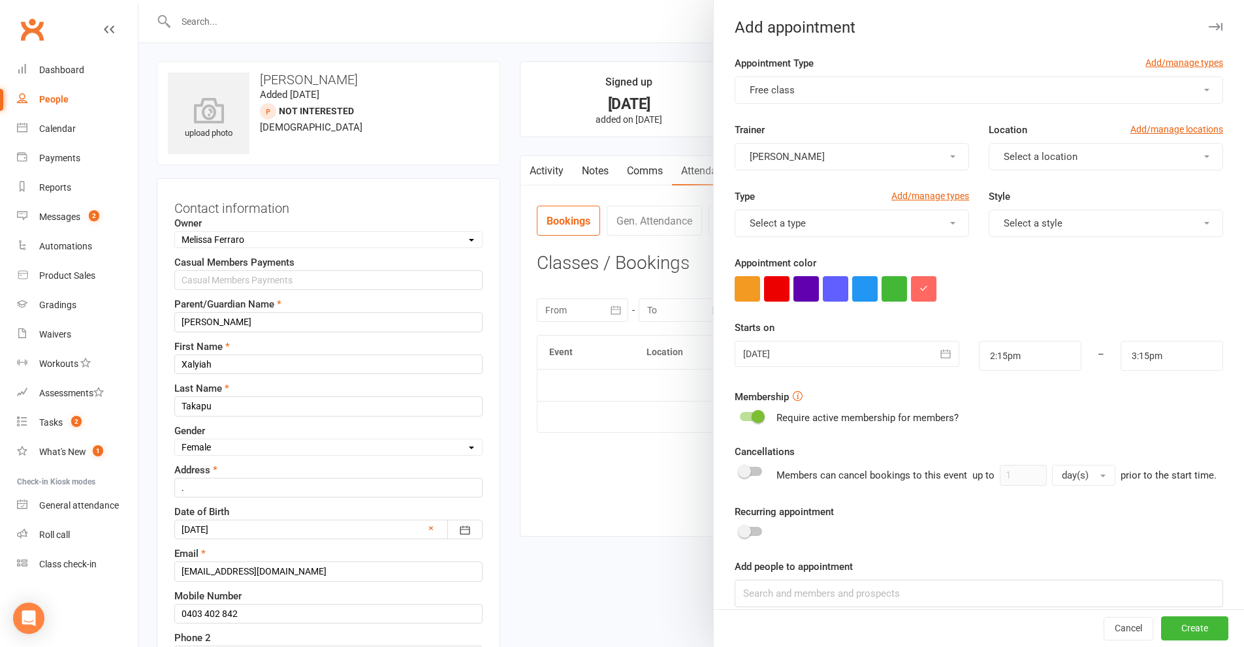
click at [1097, 151] on button "Select a location" at bounding box center [1105, 156] width 234 height 27
click at [1009, 221] on link "Malaga" at bounding box center [1053, 214] width 129 height 26
click at [917, 229] on button "Select a type" at bounding box center [851, 223] width 234 height 27
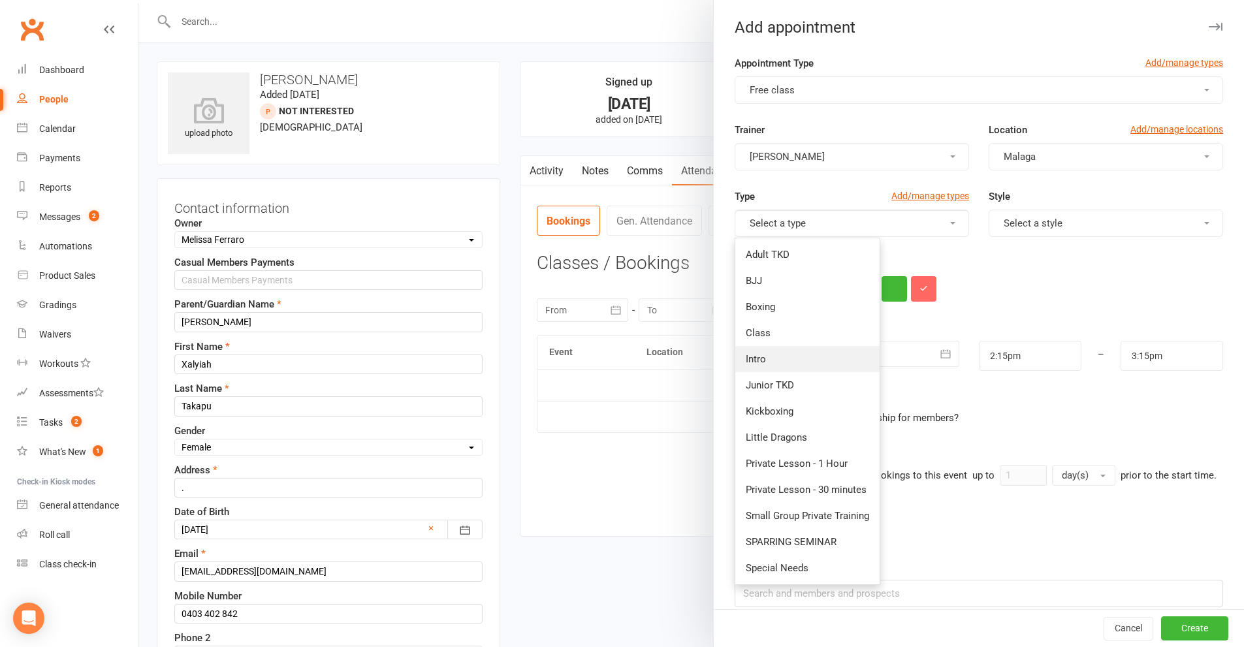
click at [757, 363] on span "Intro" at bounding box center [755, 359] width 20 height 12
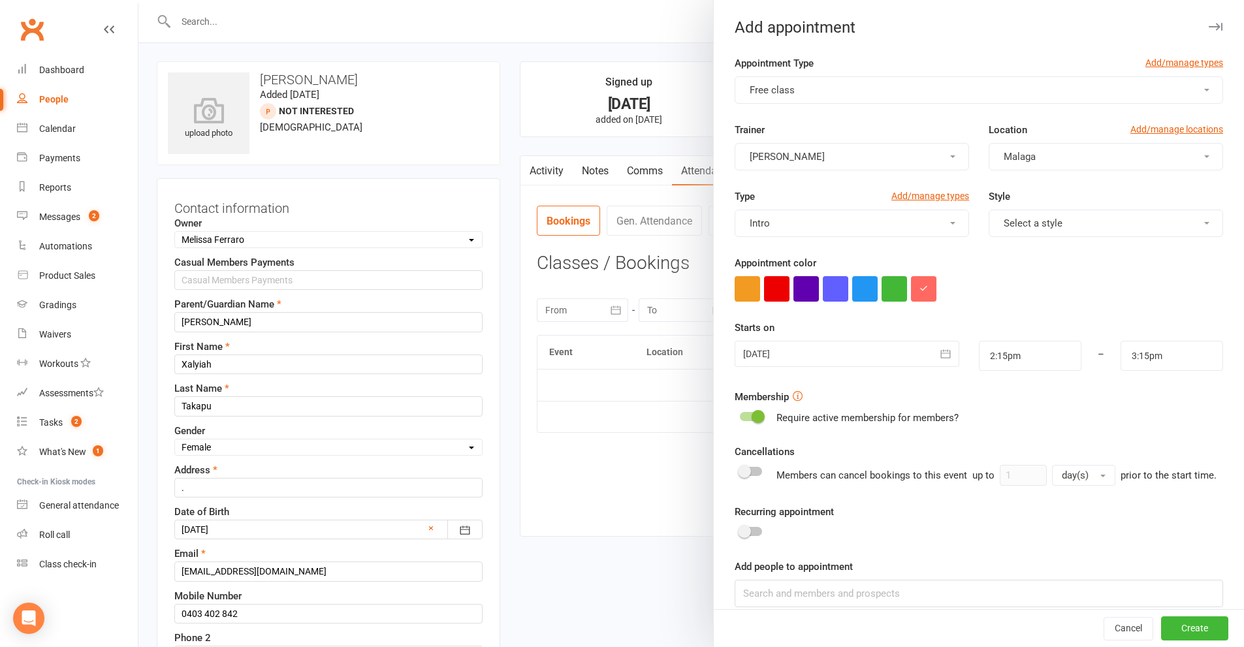
click at [1098, 217] on button "Select a style" at bounding box center [1105, 223] width 234 height 27
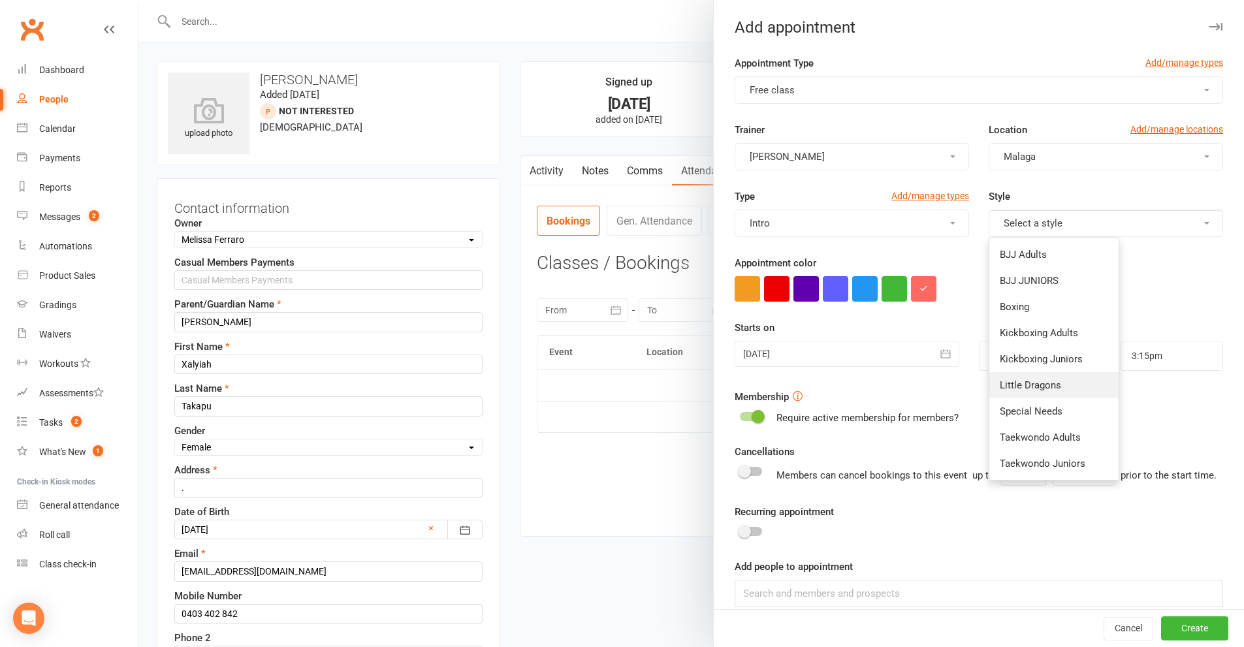
click at [1024, 381] on span "Little Dragons" at bounding box center [1029, 385] width 61 height 12
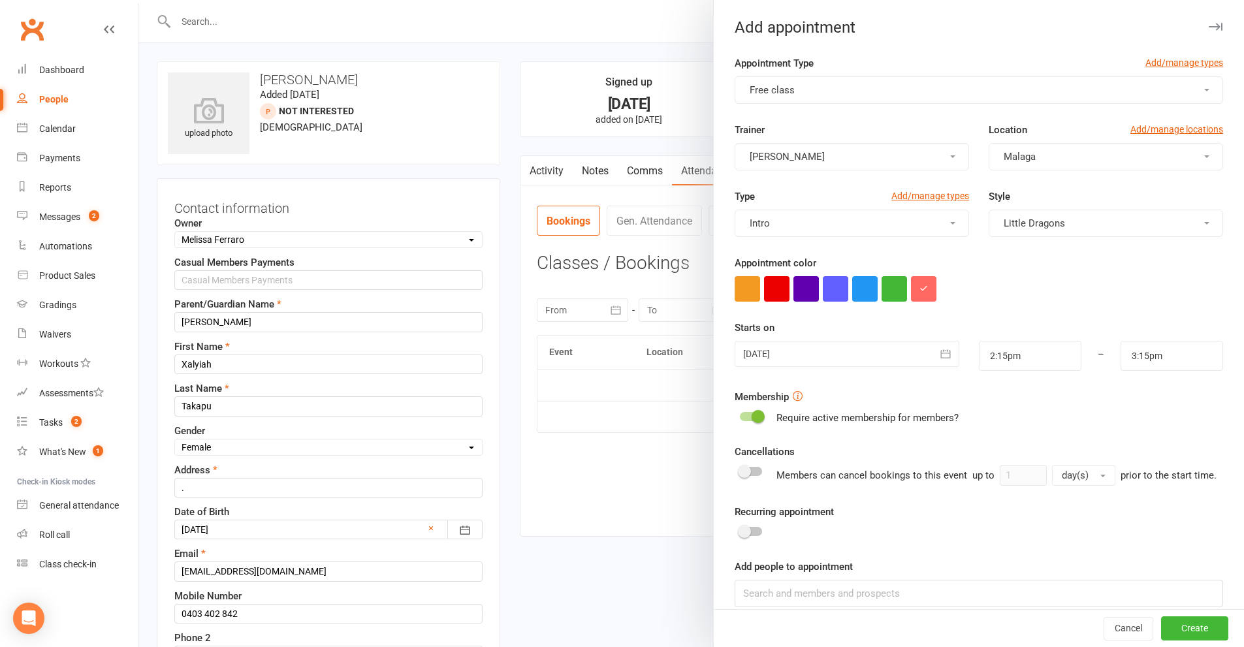
click at [939, 355] on icon "button" at bounding box center [945, 353] width 13 height 13
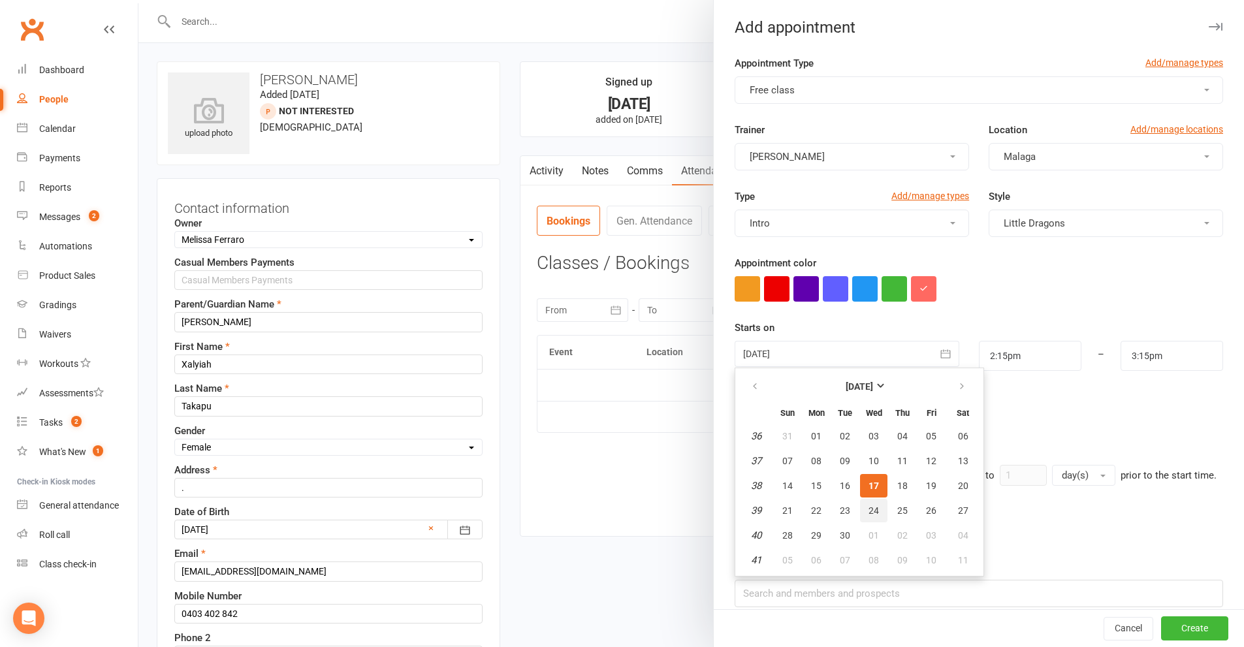
click at [872, 505] on span "24" at bounding box center [873, 510] width 10 height 10
type input "[DATE]"
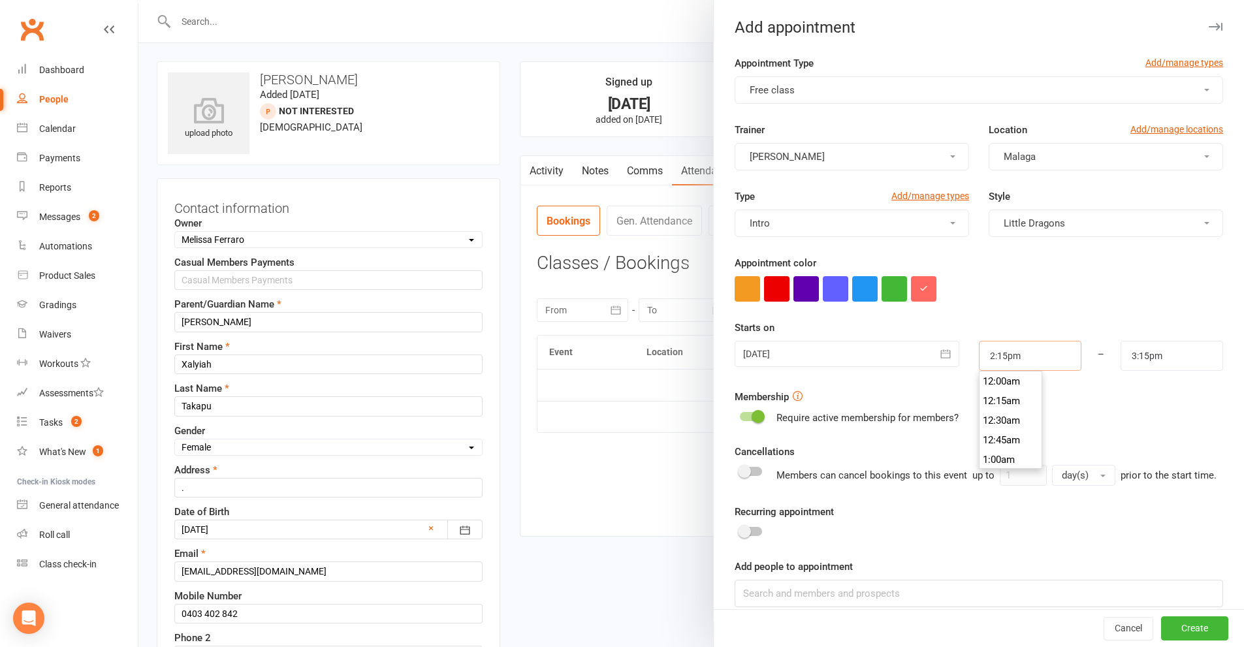
click at [1031, 350] on input "2:15pm" at bounding box center [1030, 356] width 102 height 30
type input "3:30pm"
click at [1005, 431] on li "3:30pm" at bounding box center [1010, 434] width 63 height 20
click at [1147, 356] on input "4:30pm" at bounding box center [1171, 356] width 102 height 30
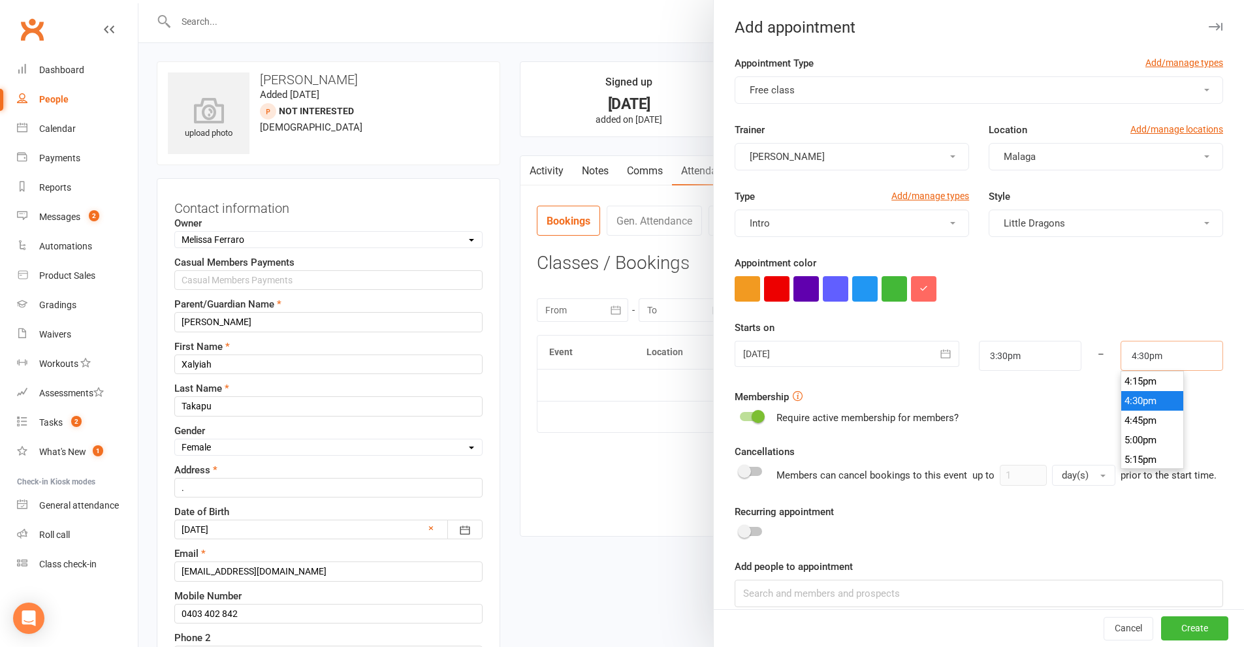
scroll to position [1208, 0]
type input "4:00pm"
click at [1125, 419] on li "4:00pm" at bounding box center [1152, 427] width 63 height 20
click at [1176, 625] on button "Create" at bounding box center [1194, 628] width 67 height 23
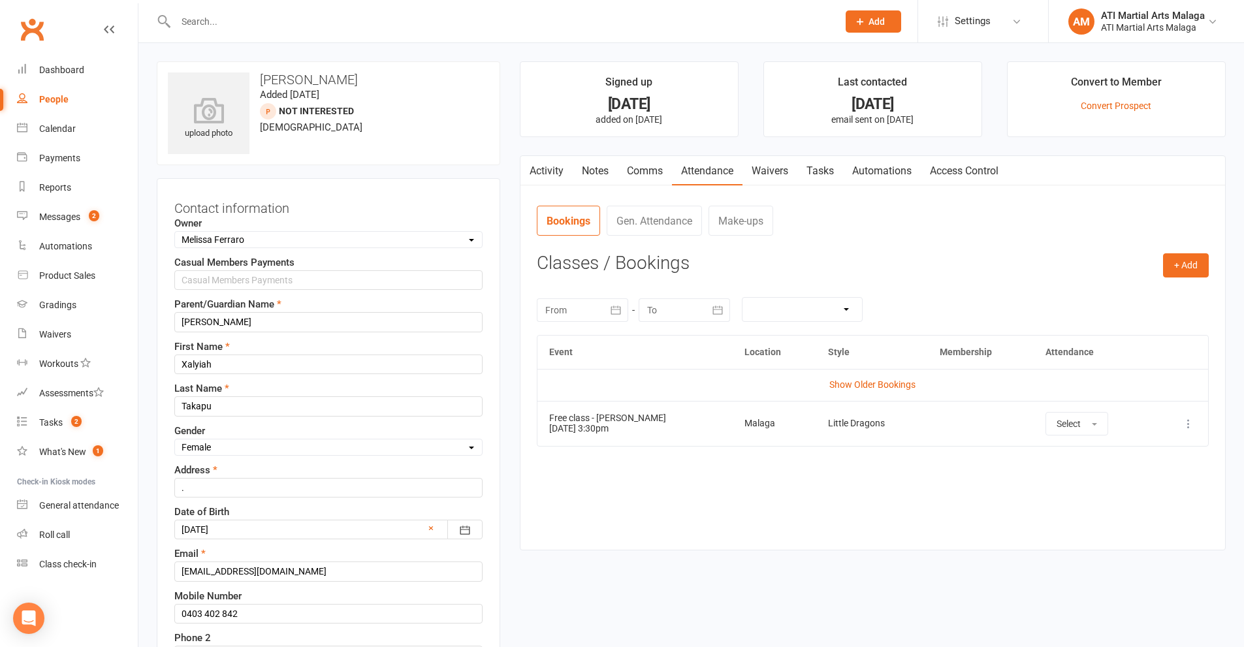
click at [595, 170] on link "Notes" at bounding box center [594, 171] width 45 height 30
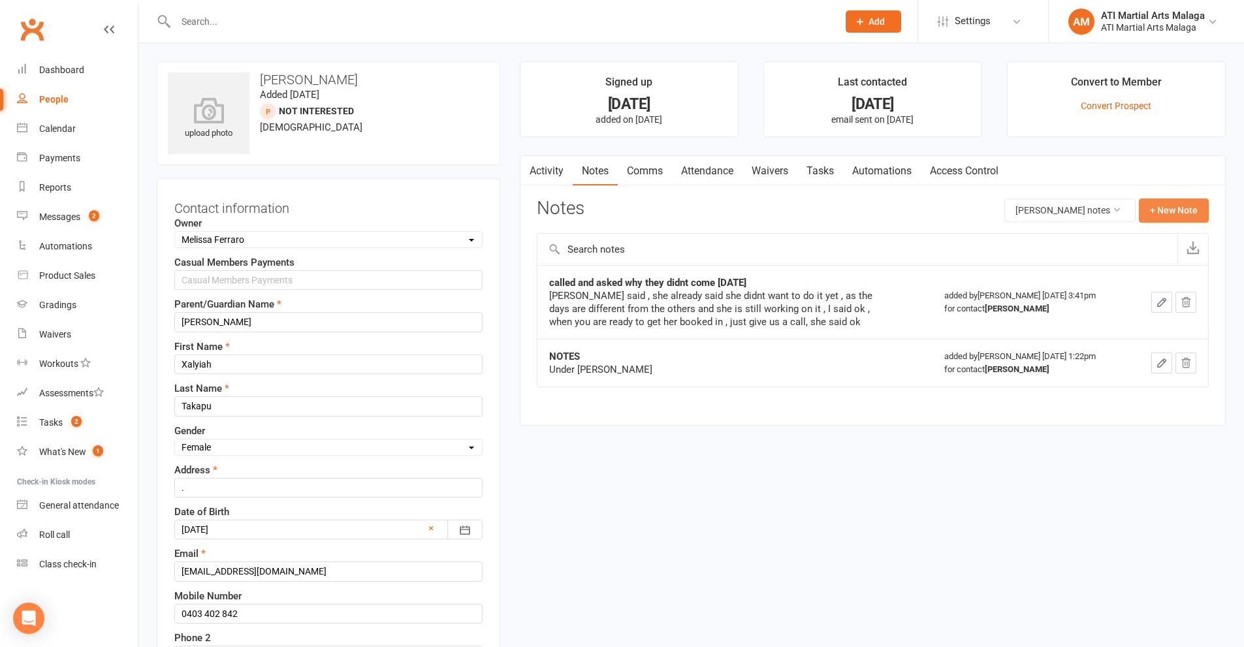
click at [1180, 209] on button "+ New Note" at bounding box center [1173, 209] width 70 height 23
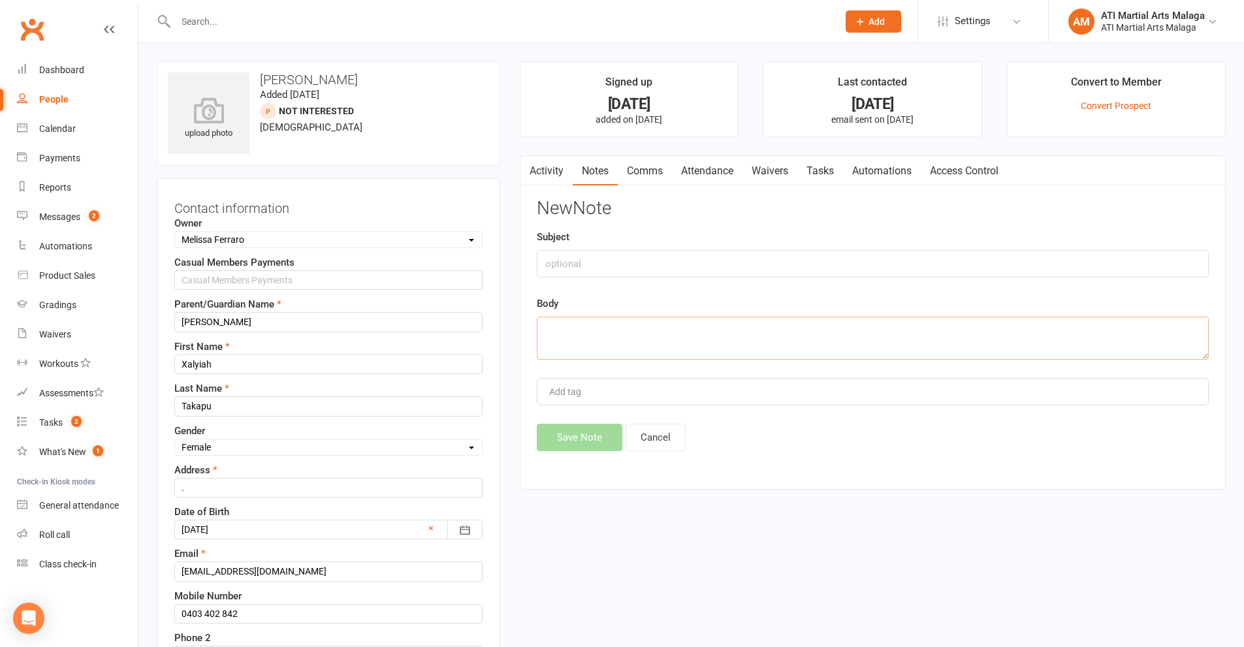
click at [672, 331] on textarea at bounding box center [873, 338] width 672 height 43
paste textarea "[PERSON_NAME] [DATE] Weds and fridays please Get Outlook for Android __________…"
type textarea "[PERSON_NAME] [DATE] Weds and fridays please Get Outlook for Android __________…"
click at [689, 267] on input "text" at bounding box center [873, 263] width 672 height 27
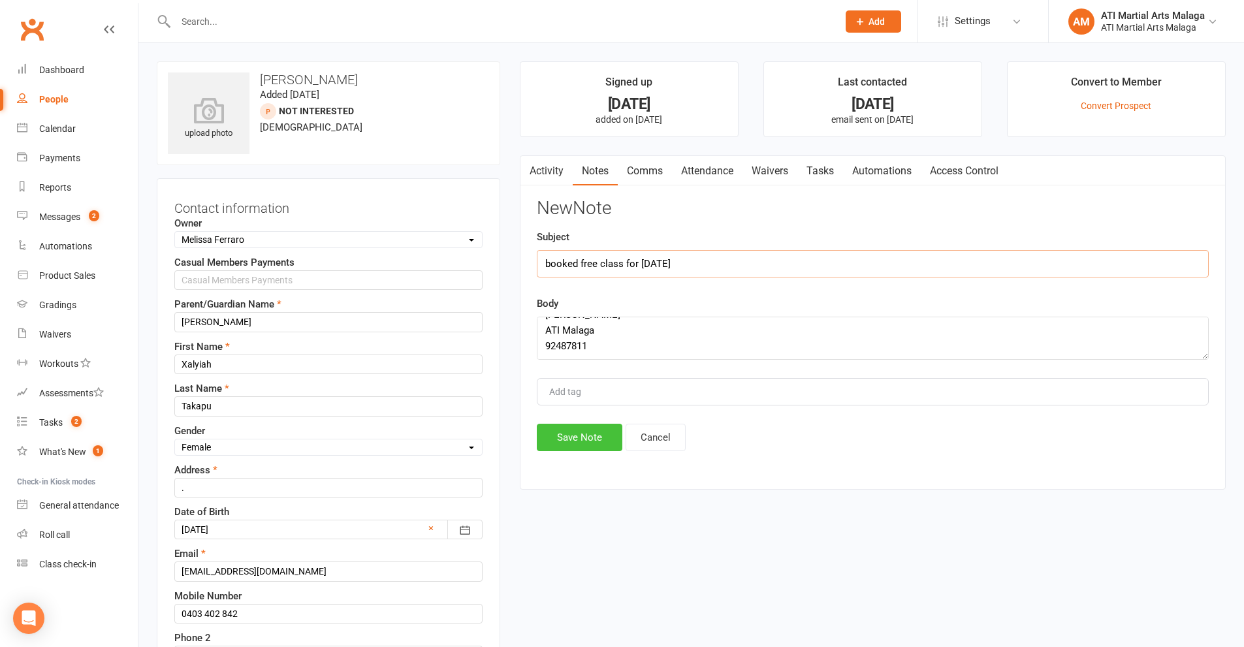
type input "booked free class for [DATE]"
click at [604, 432] on button "Save Note" at bounding box center [580, 437] width 86 height 27
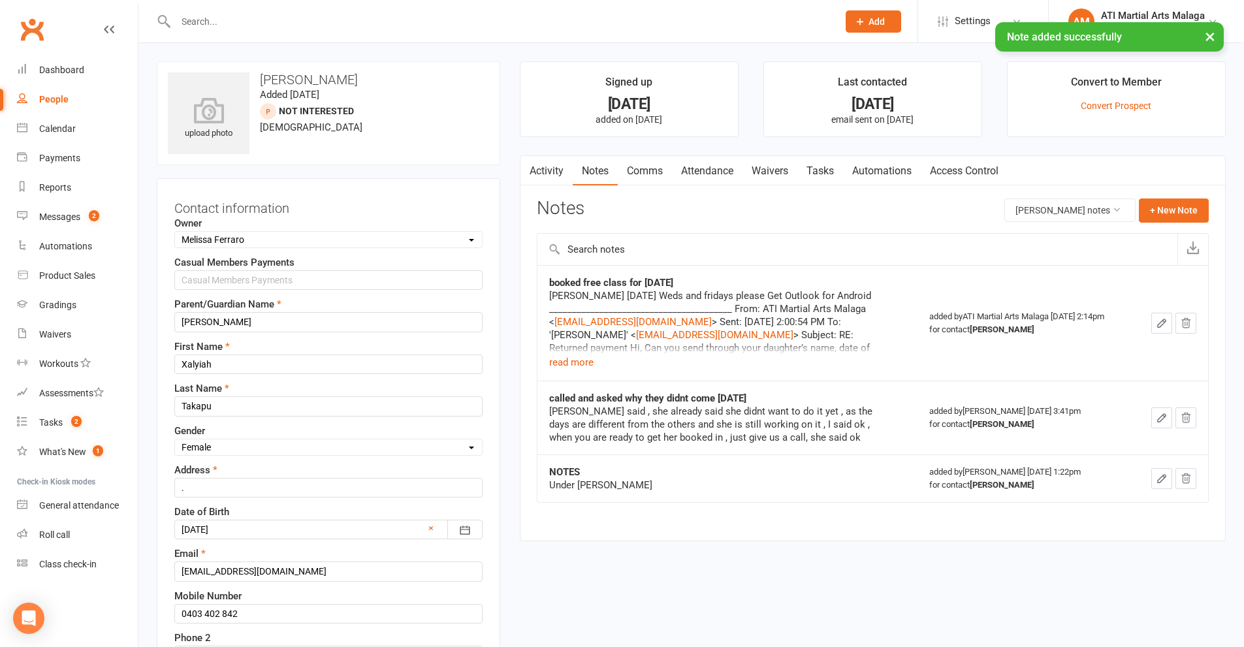
drag, startPoint x: 262, startPoint y: 236, endPoint x: 258, endPoint y: 245, distance: 10.5
click at [262, 236] on select "Select Owner [PERSON_NAME] [PERSON_NAME] [PERSON_NAME] ATI Martial Arts Malaga …" at bounding box center [328, 239] width 307 height 14
select select "11"
click at [175, 233] on select "Select Owner [PERSON_NAME] [PERSON_NAME] [PERSON_NAME] ATI Martial Arts Malaga …" at bounding box center [328, 239] width 307 height 14
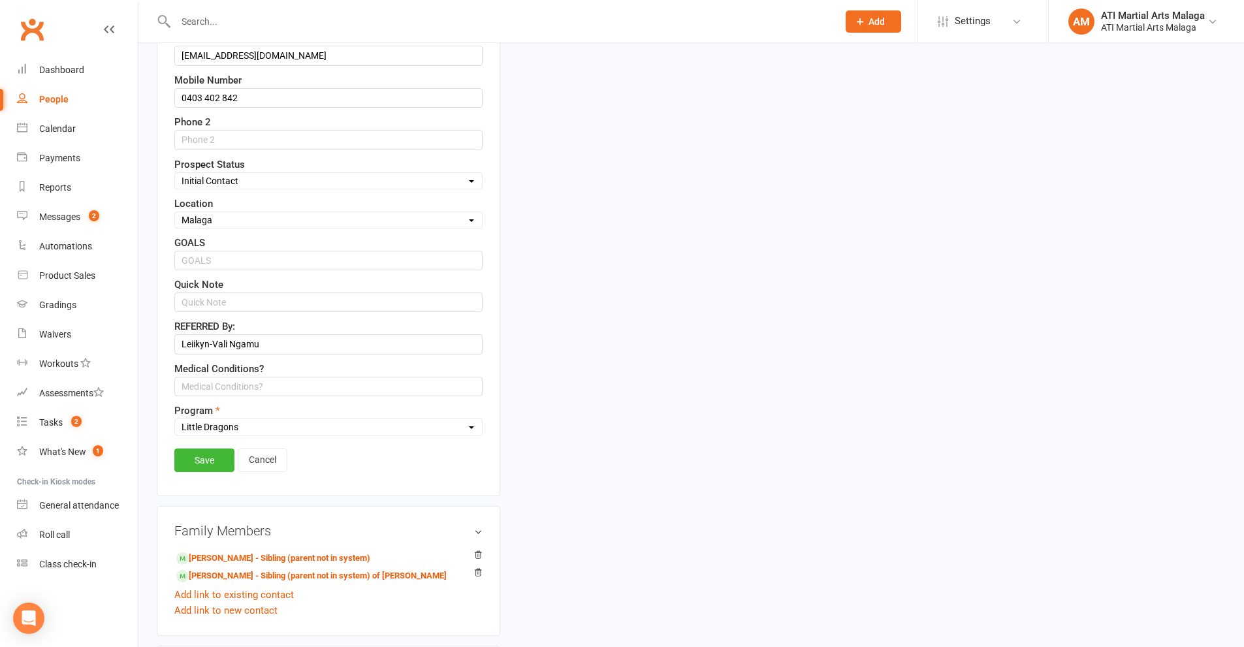
scroll to position [522, 0]
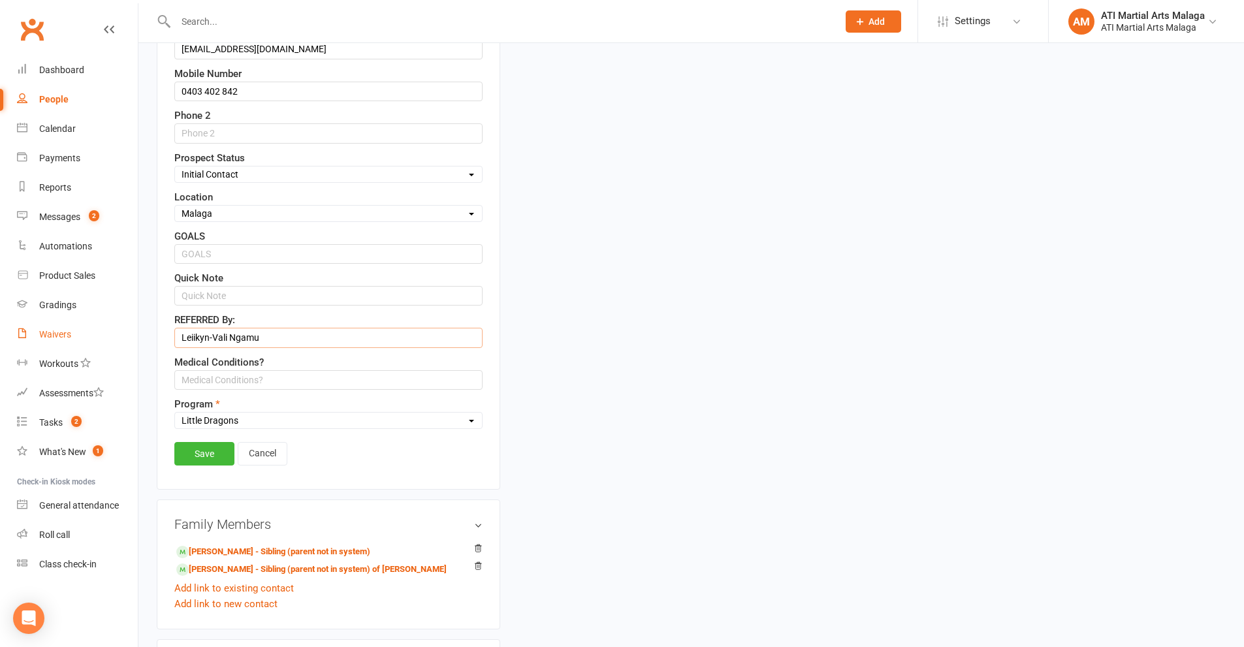
drag, startPoint x: 285, startPoint y: 341, endPoint x: 127, endPoint y: 340, distance: 157.3
click at [127, 340] on ui-view "Prospect Member Non-attending contact Class / event Appointment Grading event T…" at bounding box center [622, 389] width 1244 height 1817
type input "[PERSON_NAME]"
click at [223, 456] on link "Save" at bounding box center [204, 453] width 60 height 23
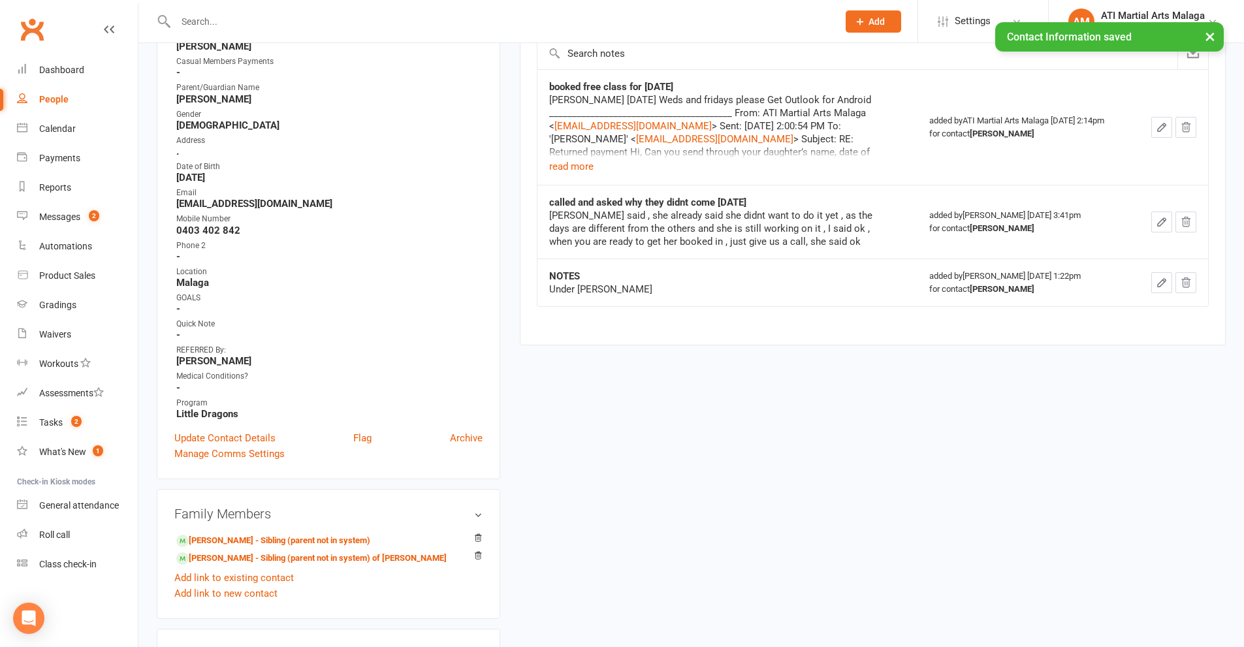
scroll to position [0, 0]
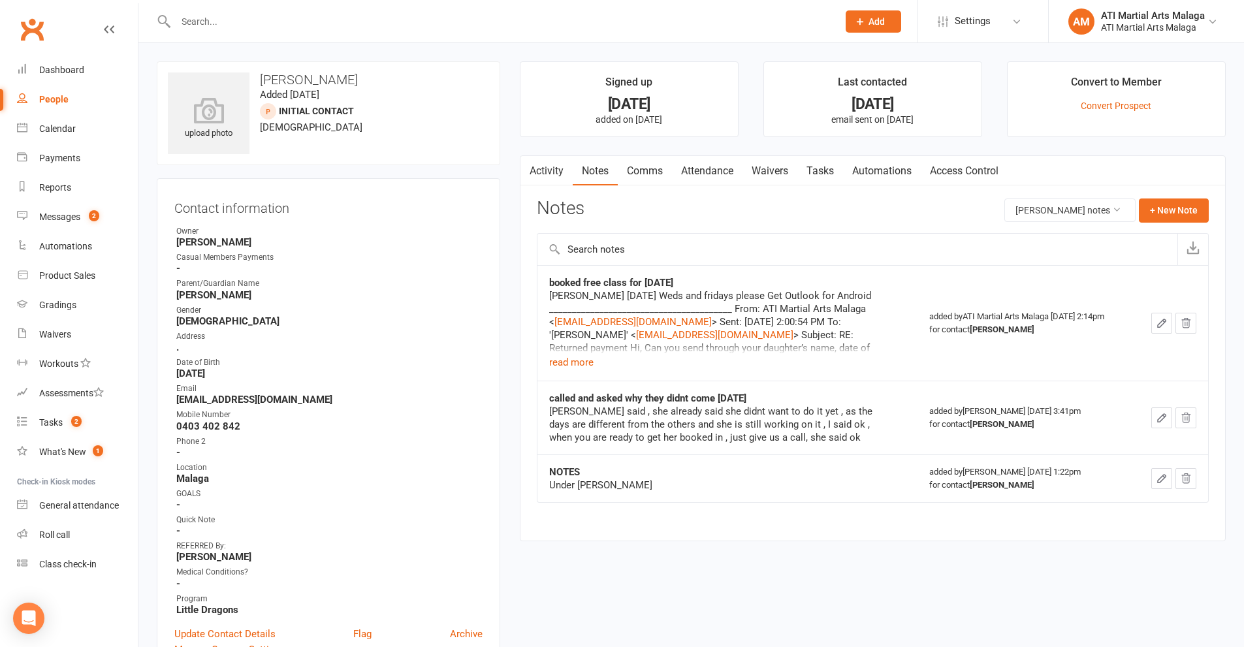
click at [1157, 326] on icon "button" at bounding box center [1161, 323] width 8 height 8
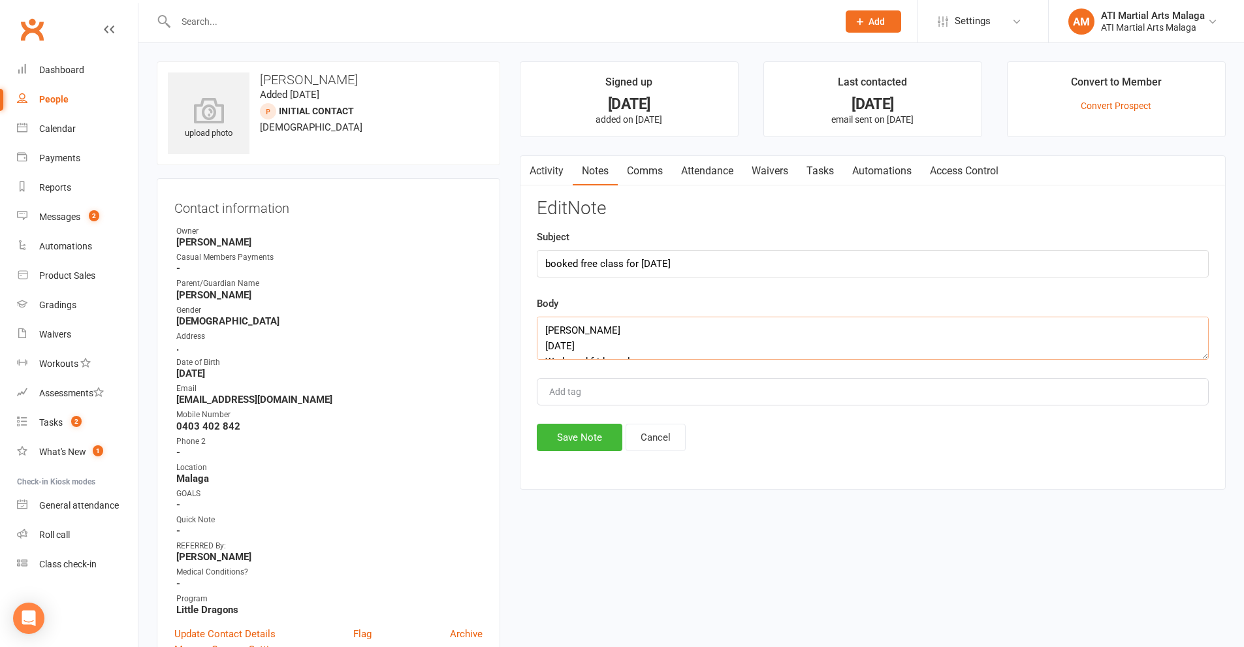
click at [540, 326] on textarea "[PERSON_NAME] [DATE] Weds and fridays please Get Outlook for Android __________…" at bounding box center [873, 338] width 672 height 43
click at [547, 329] on textarea "[PERSON_NAME] [DATE] Weds and fridays please Get Outlook for Android __________…" at bounding box center [873, 338] width 672 height 43
paste textarea "Thank you. I have now made the booking for the FREE class, [DATE] 3:30pm. Kind …"
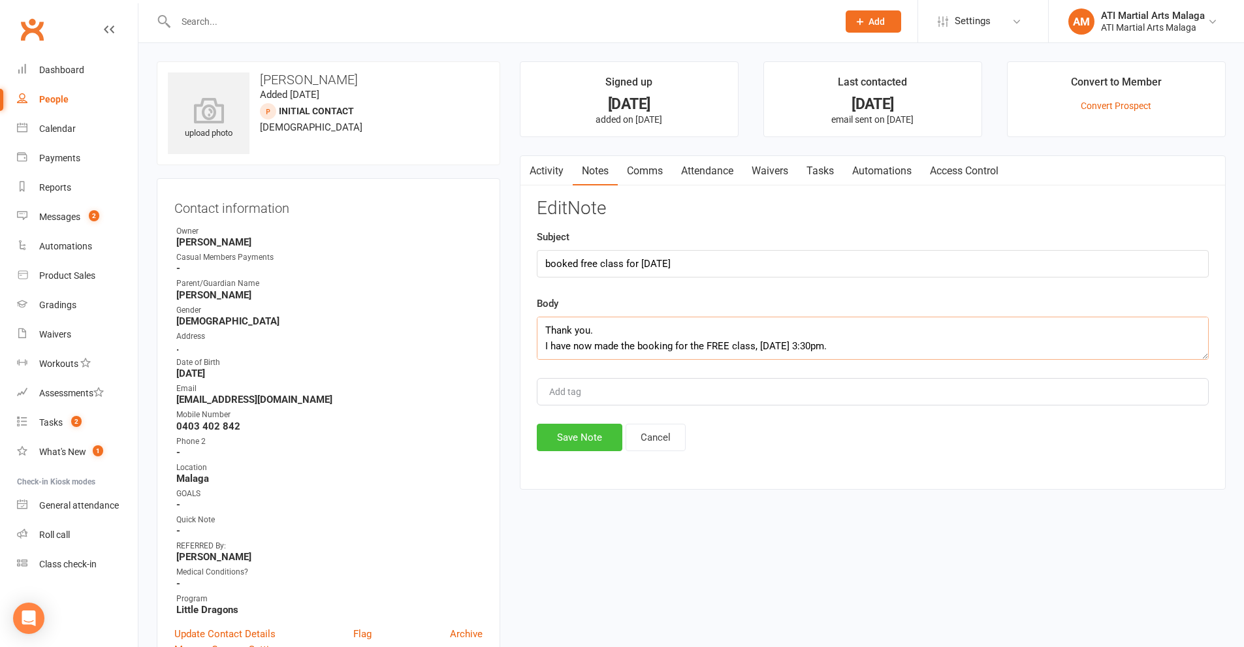
type textarea "Thank you. I have now made the booking for the FREE class, [DATE] 3:30pm. Kind …"
click at [584, 441] on button "Save Note" at bounding box center [580, 437] width 86 height 27
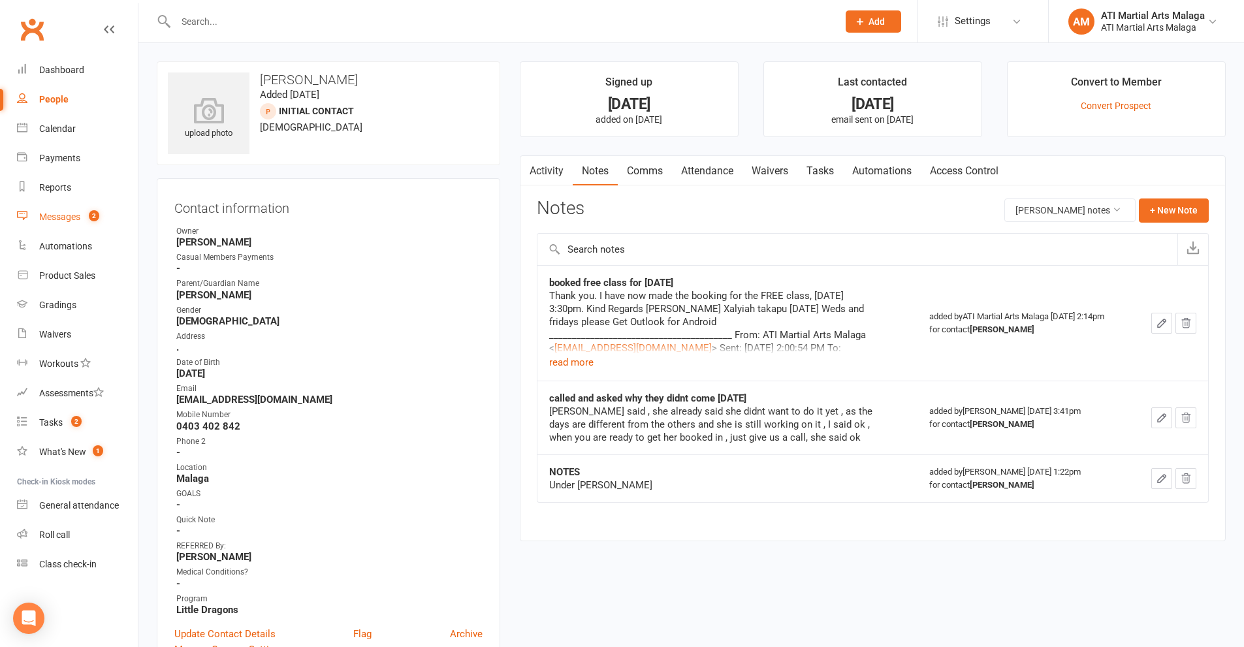
click at [68, 215] on div "Messages" at bounding box center [59, 216] width 41 height 10
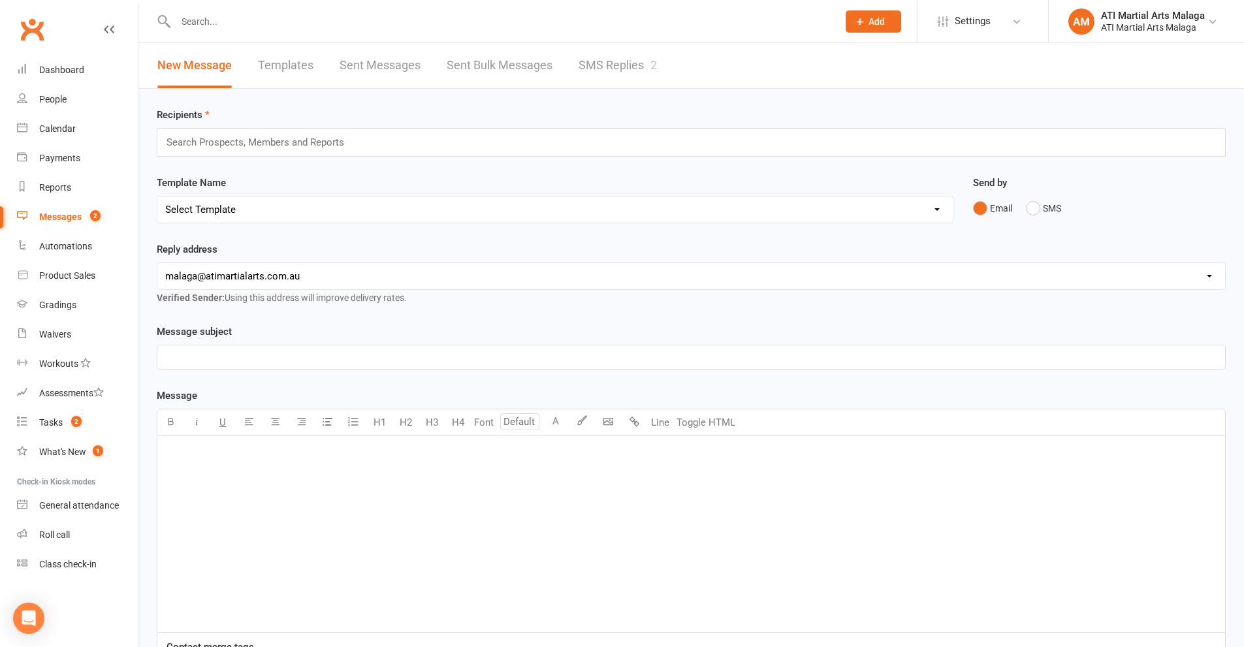
click at [619, 64] on link "SMS Replies 2" at bounding box center [617, 65] width 78 height 45
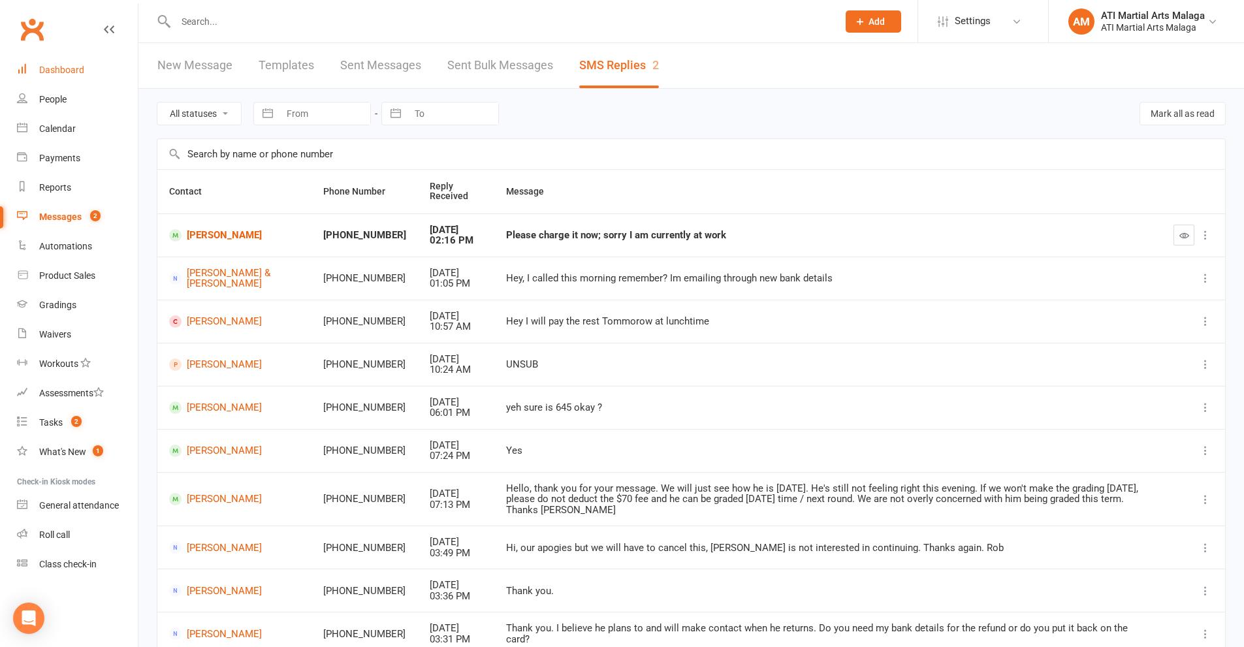
click at [62, 76] on link "Dashboard" at bounding box center [77, 69] width 121 height 29
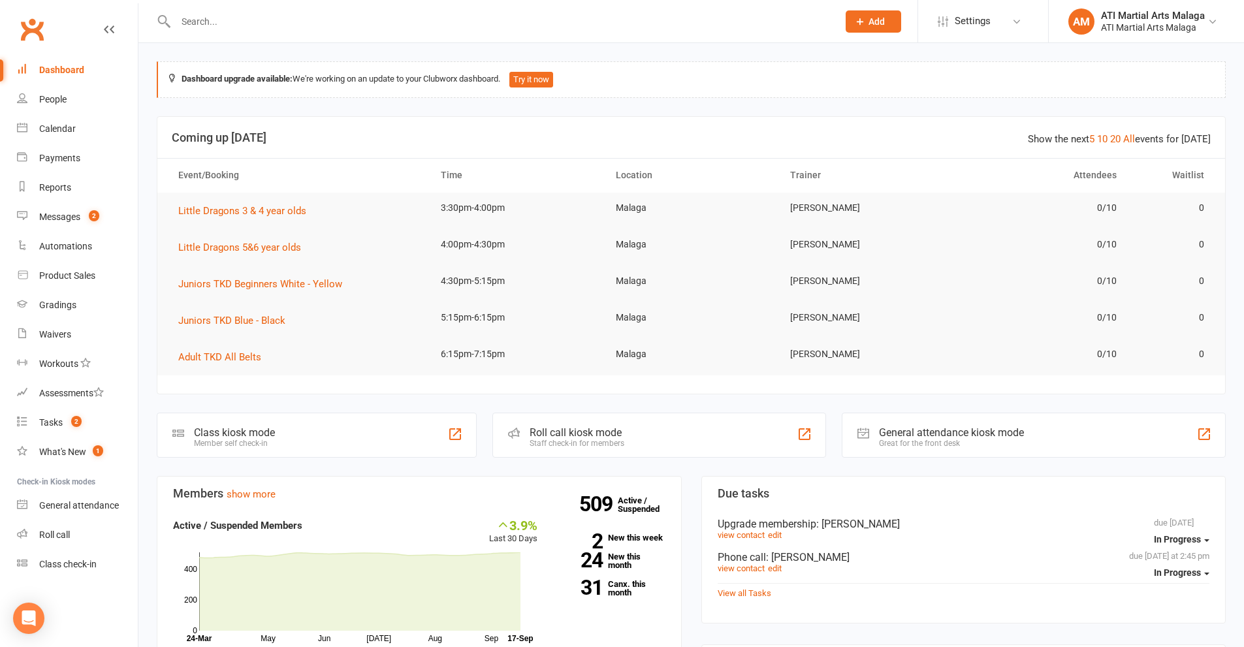
click at [505, 25] on input "text" at bounding box center [500, 21] width 657 height 18
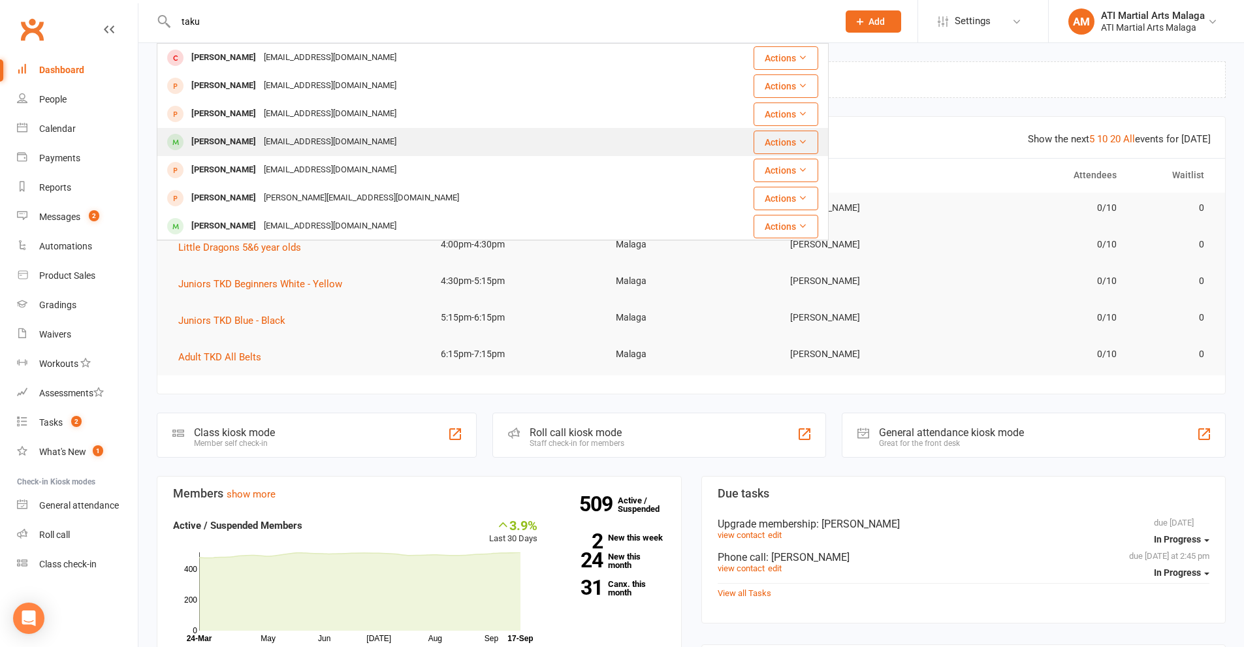
type input "taku"
click at [238, 136] on div "[PERSON_NAME]" at bounding box center [223, 142] width 72 height 19
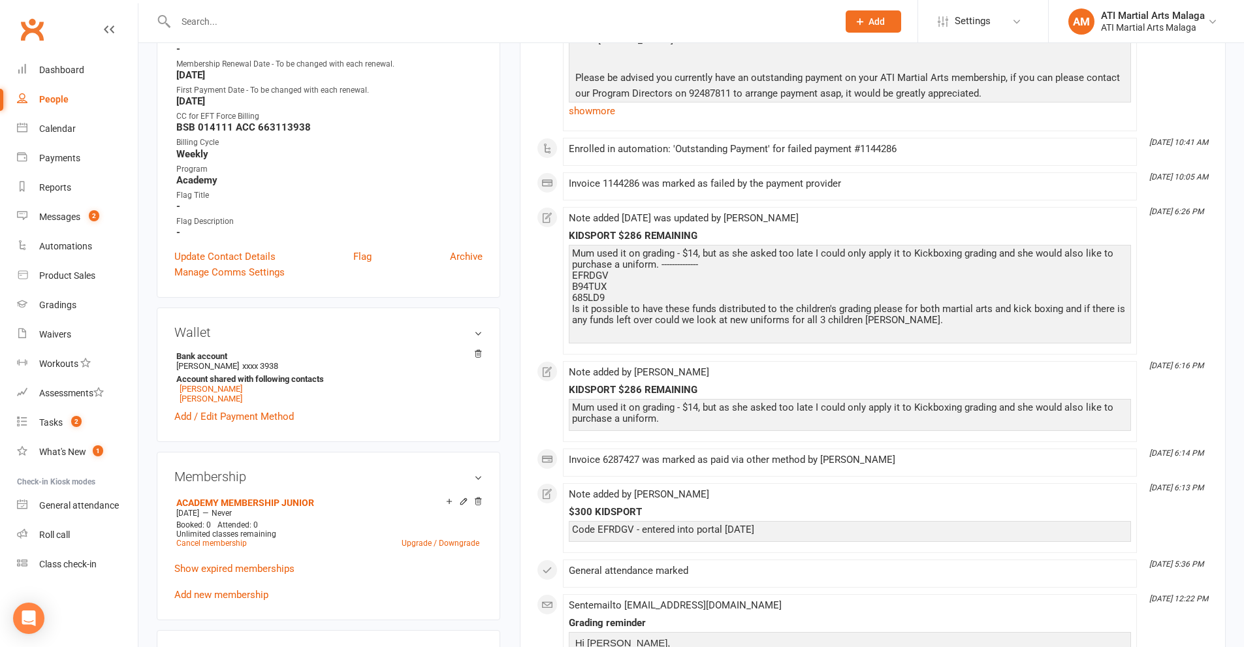
scroll to position [718, 0]
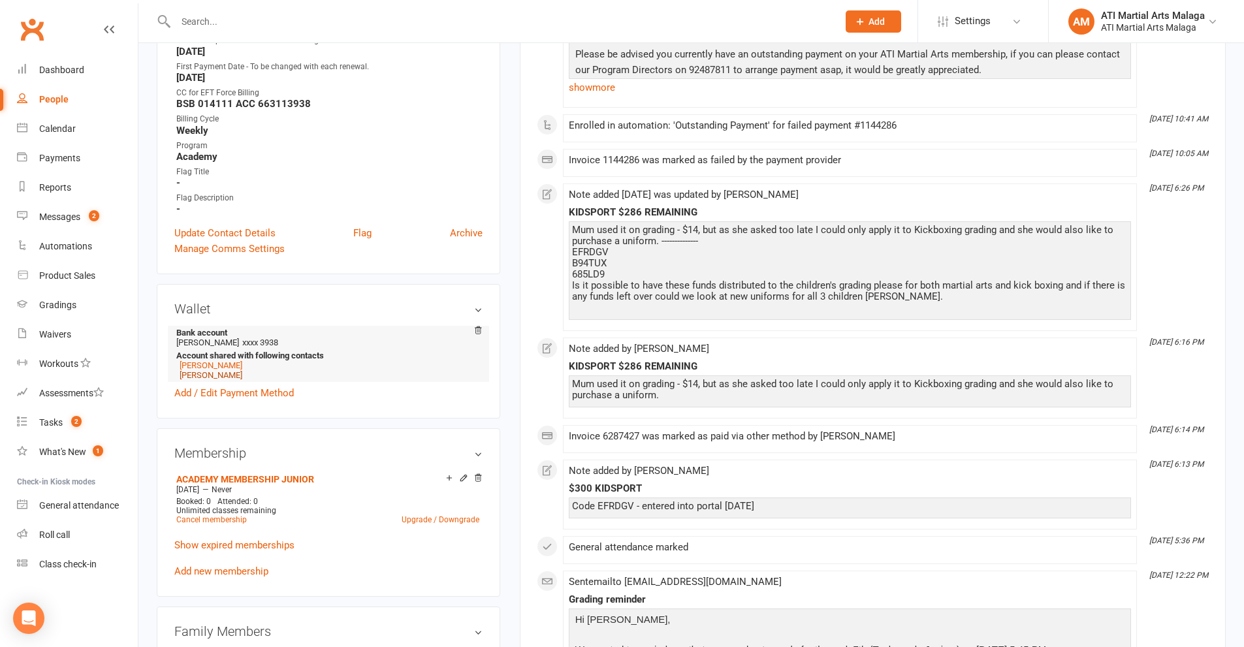
click at [225, 375] on link "[PERSON_NAME]" at bounding box center [211, 375] width 63 height 10
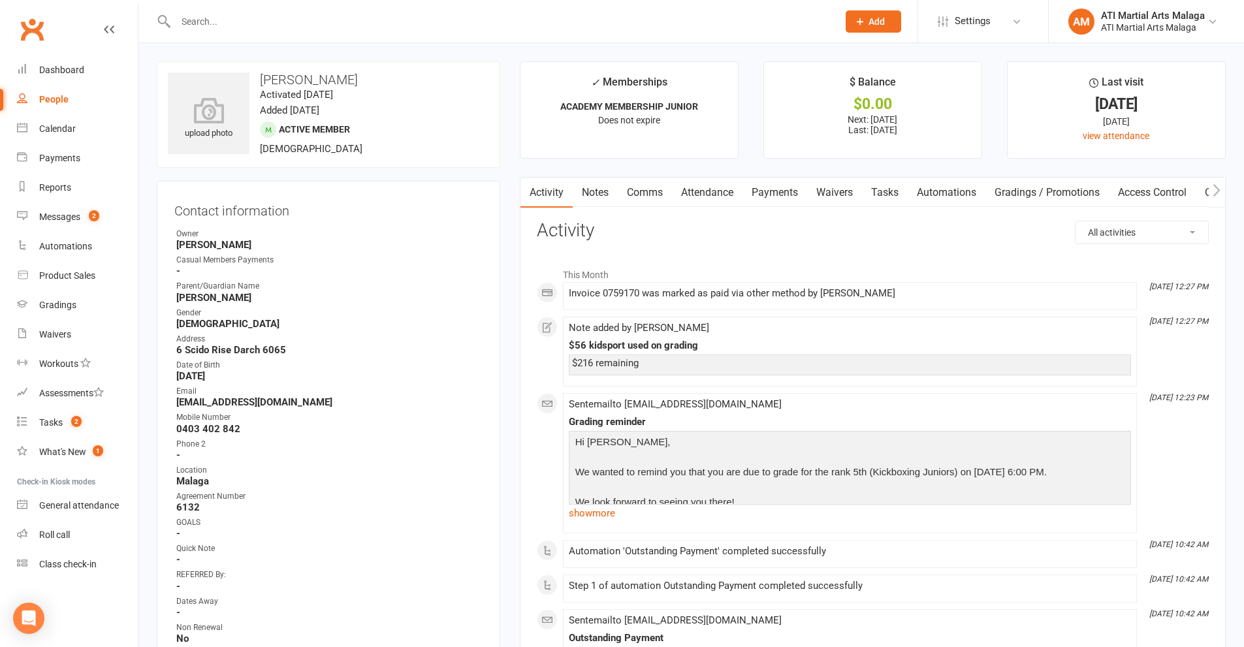
click at [392, 25] on input "text" at bounding box center [500, 21] width 657 height 18
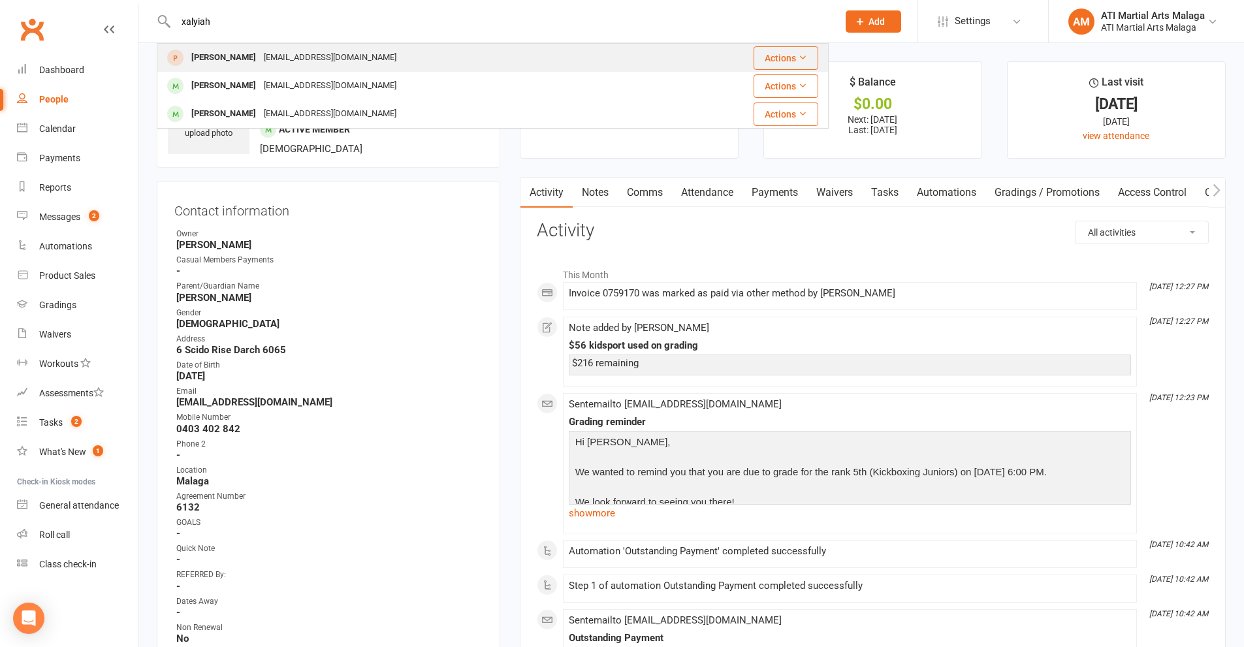
type input "xalyiah"
click at [260, 63] on div "[EMAIL_ADDRESS][DOMAIN_NAME]" at bounding box center [330, 57] width 140 height 19
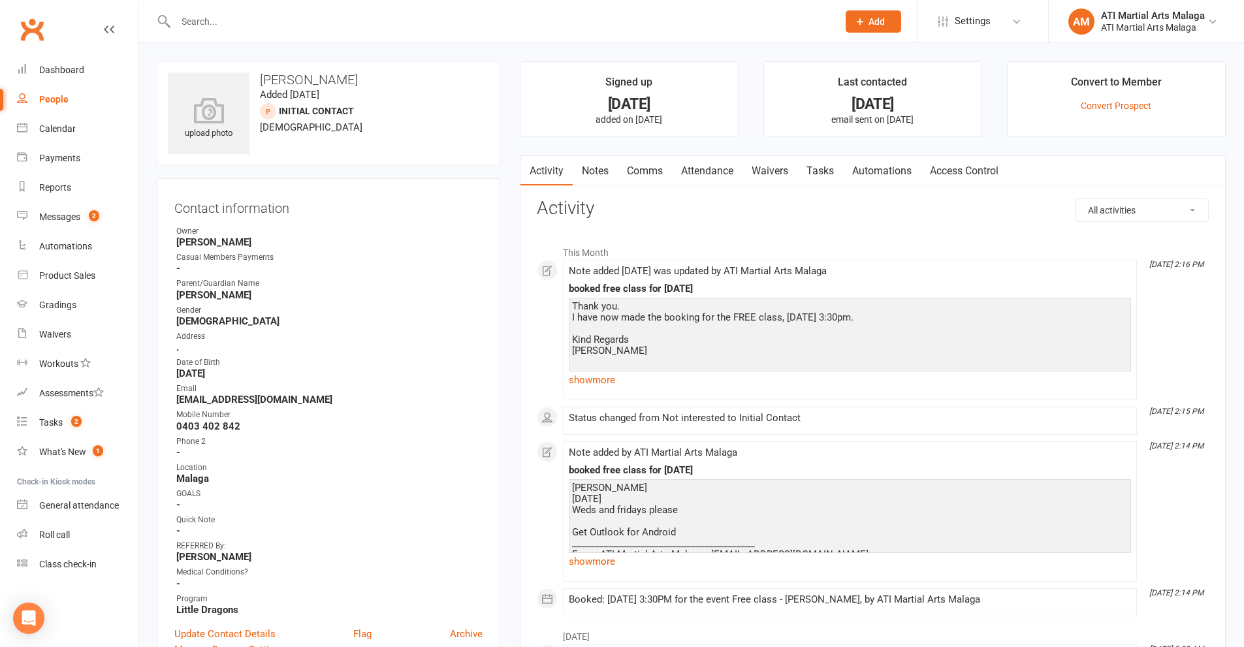
click at [595, 175] on link "Notes" at bounding box center [594, 171] width 45 height 30
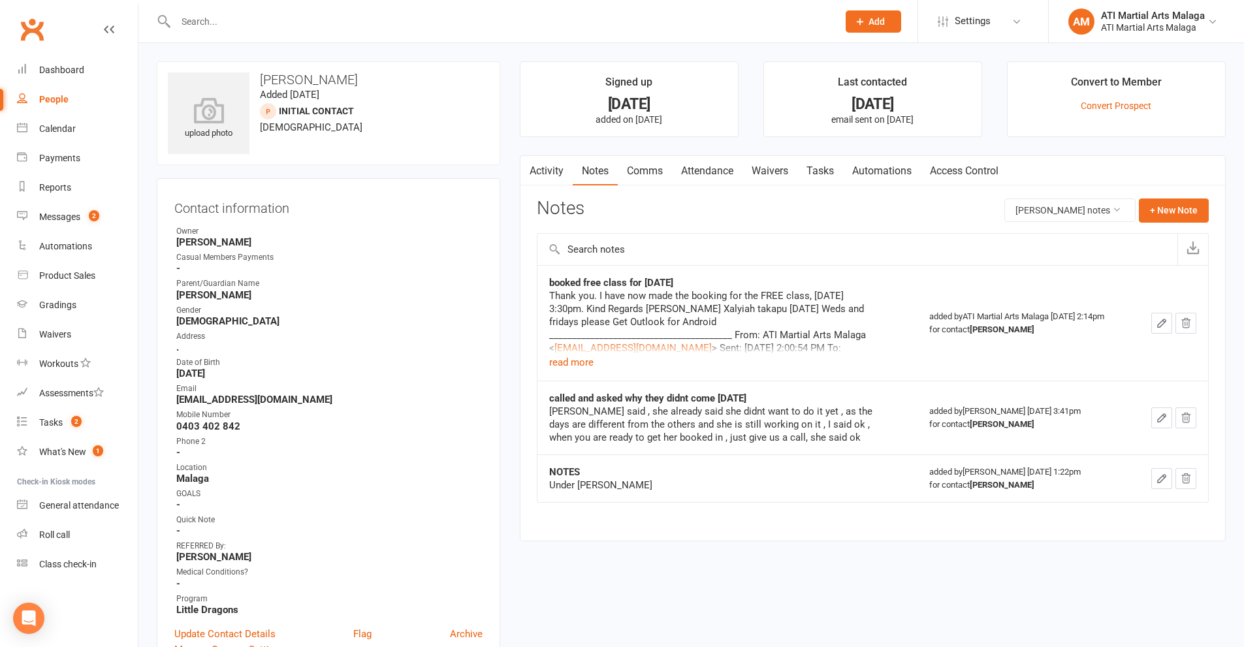
click at [1168, 323] on button "button" at bounding box center [1161, 323] width 21 height 21
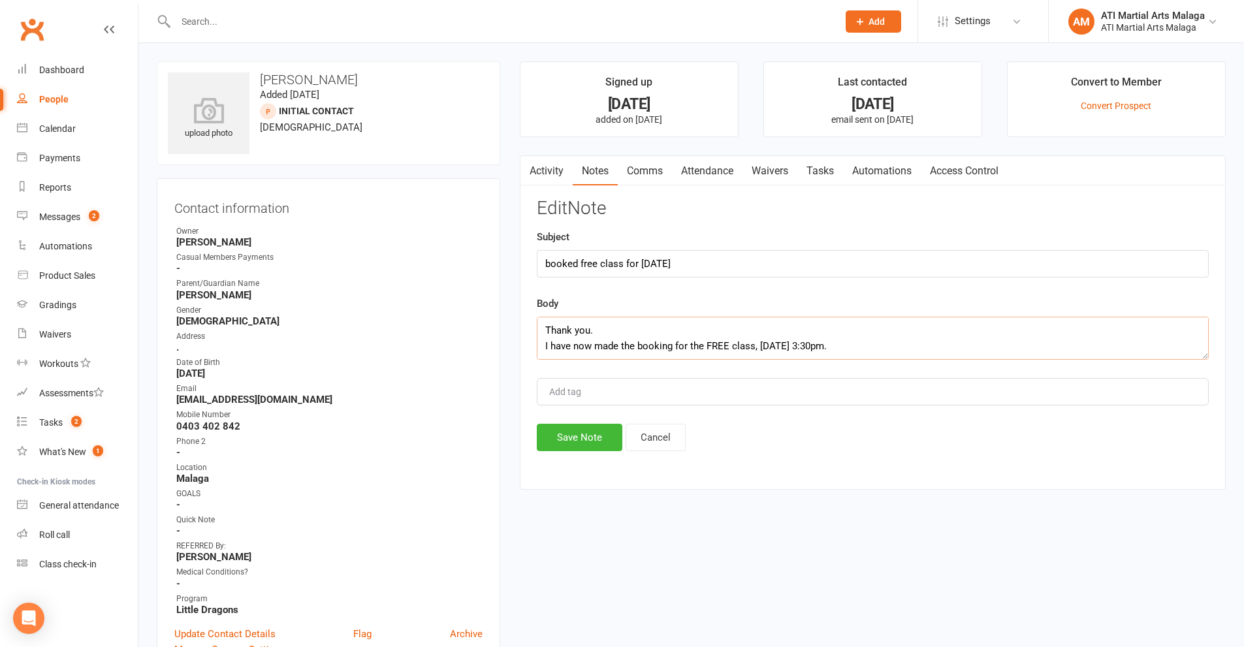
click at [942, 349] on textarea "Thank you. I have now made the booking for the FREE class, [DATE] 3:30pm. Kind …" at bounding box center [873, 338] width 672 height 43
click at [625, 349] on textarea "Thank you. I have now made the booking for the FREE class, [DATE] 3:30pm. Kind …" at bounding box center [873, 338] width 672 height 43
type textarea "Thank you. I have now made the booking for the FREE class, [DATE] 3:30pm. Kind …"
click at [604, 433] on button "Save Note" at bounding box center [580, 437] width 86 height 27
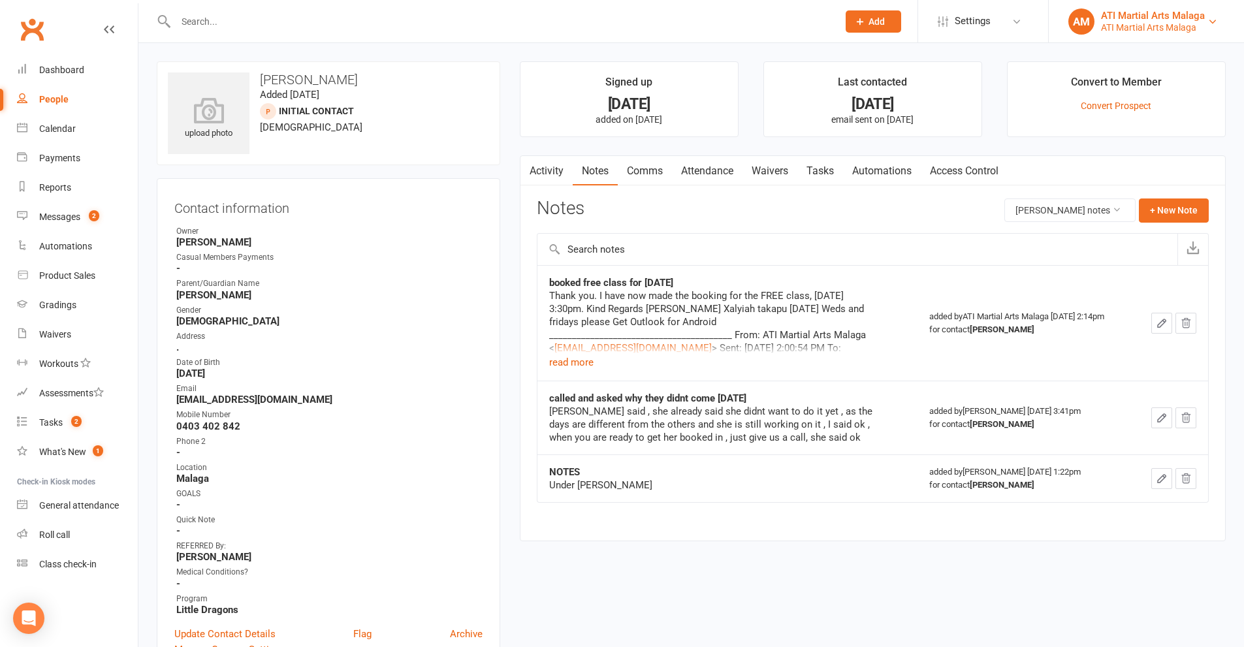
click at [1178, 22] on div "ATI Martial Arts Malaga" at bounding box center [1153, 28] width 104 height 12
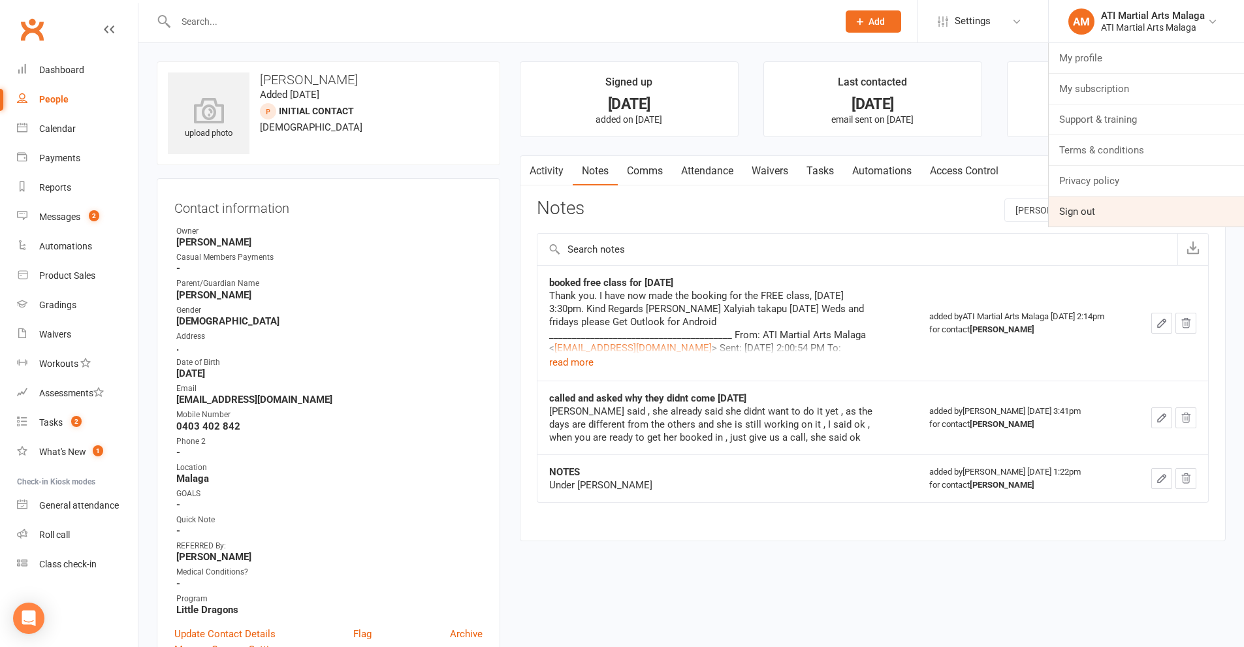
click at [1100, 209] on link "Sign out" at bounding box center [1145, 211] width 195 height 30
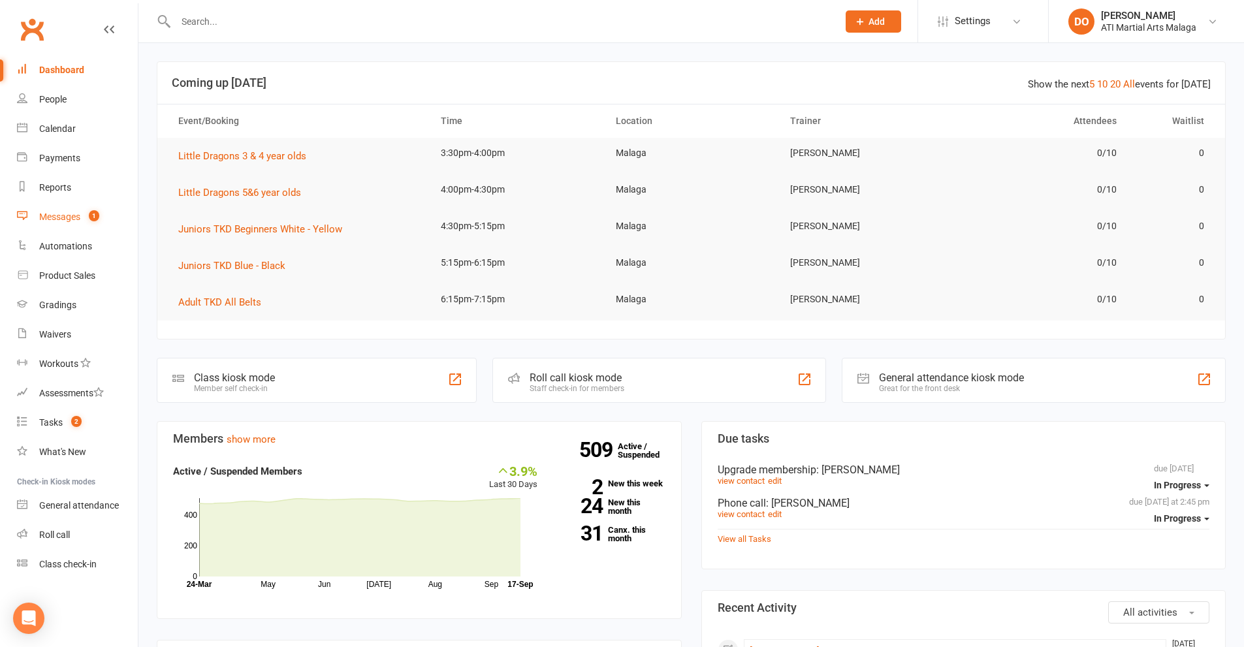
click at [68, 213] on div "Messages" at bounding box center [59, 216] width 41 height 10
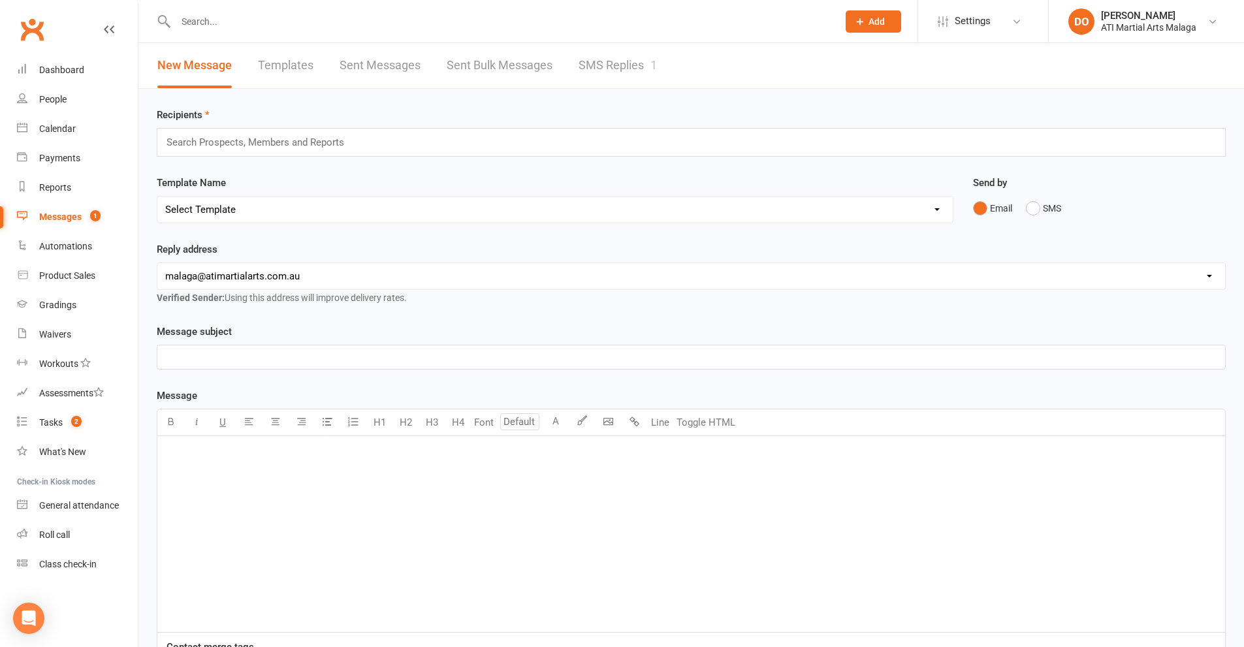
click at [606, 67] on link "SMS Replies 1" at bounding box center [617, 65] width 78 height 45
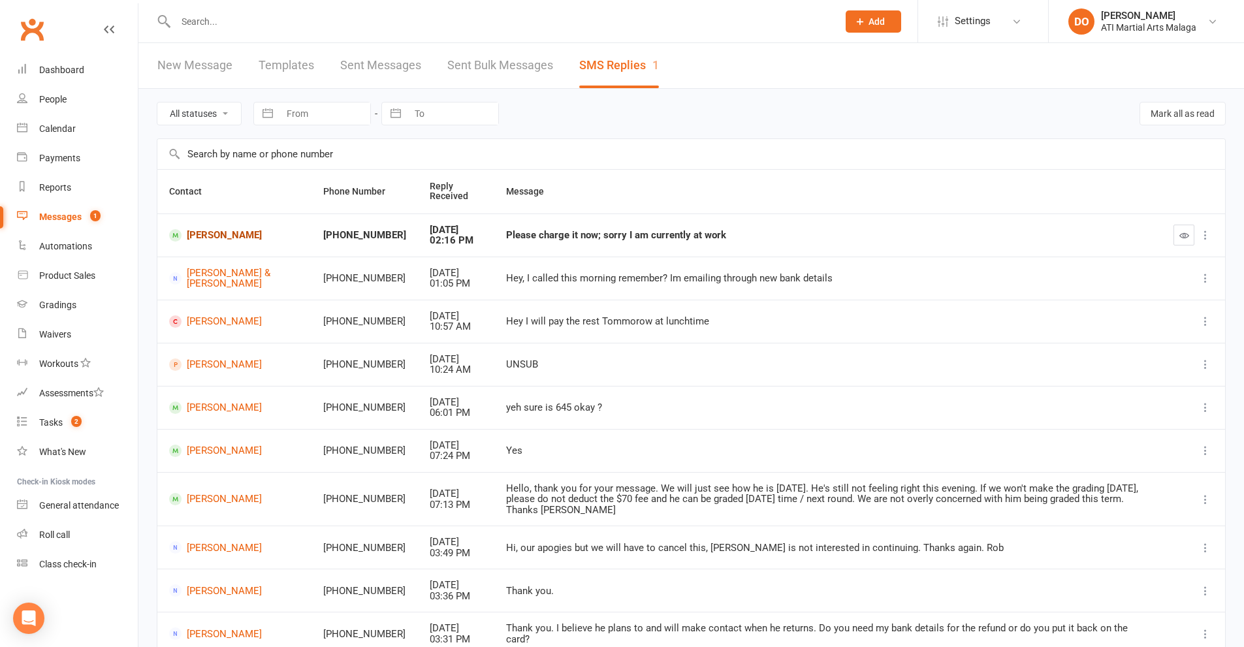
click at [206, 229] on link "[PERSON_NAME]" at bounding box center [234, 235] width 131 height 12
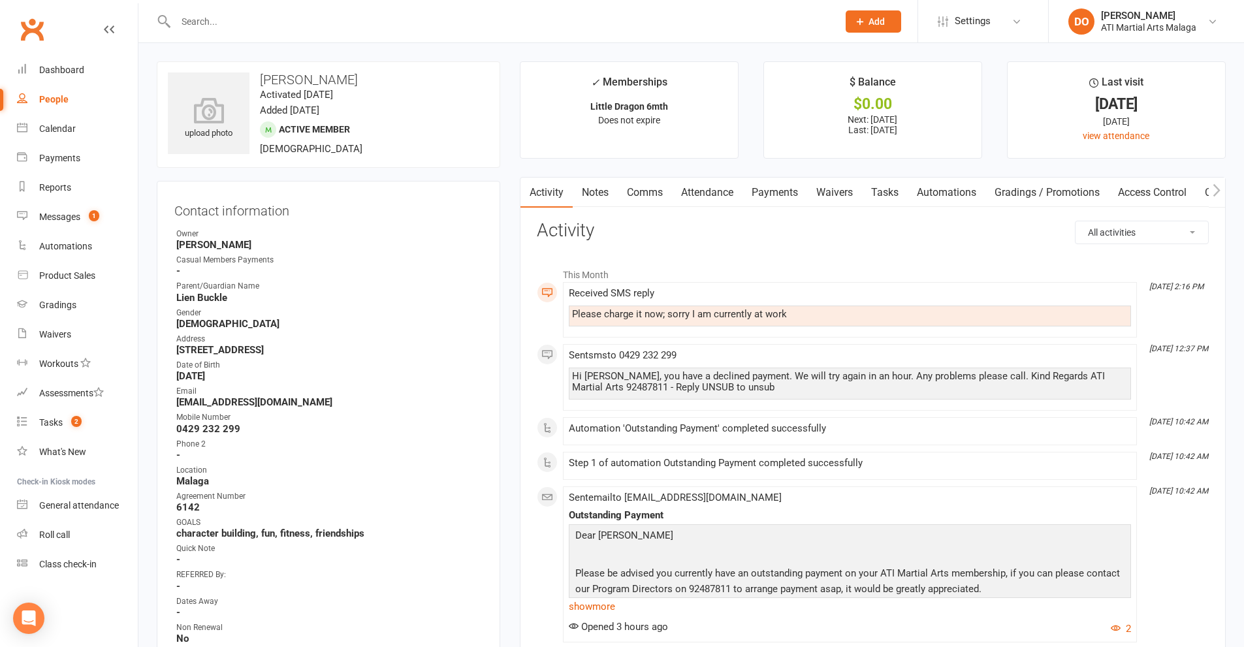
click at [774, 196] on link "Payments" at bounding box center [774, 193] width 65 height 30
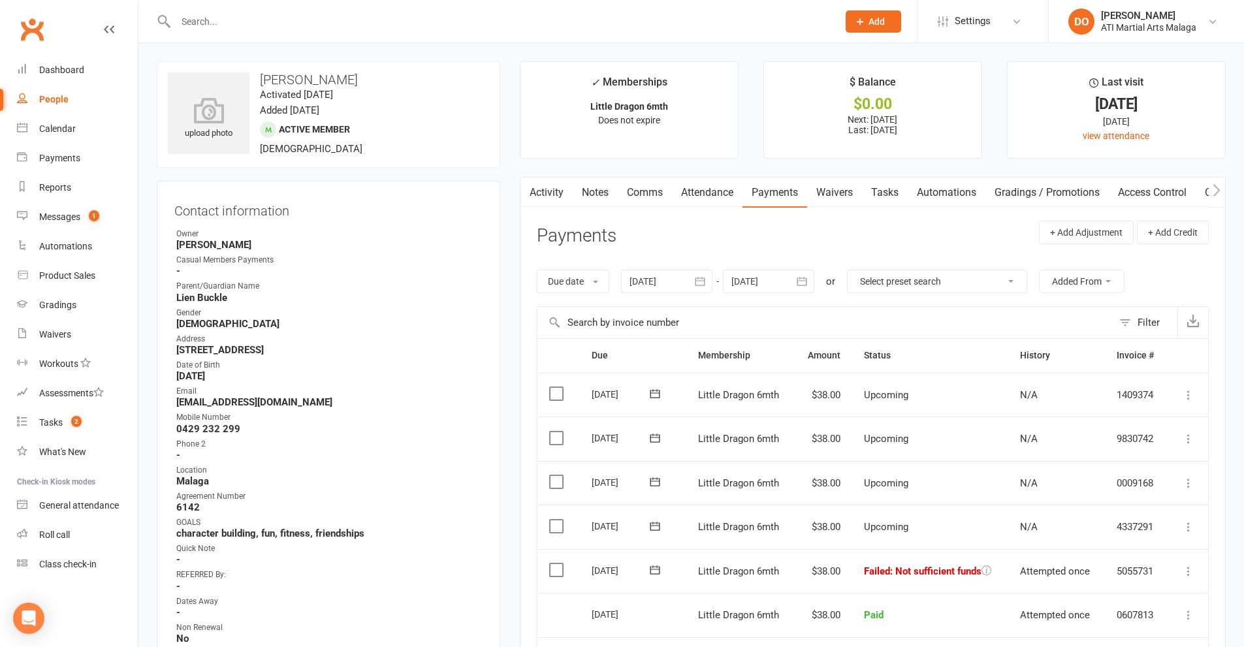
click at [560, 571] on label at bounding box center [558, 569] width 18 height 13
click at [557, 563] on input "checkbox" at bounding box center [553, 563] width 8 height 0
click at [1161, 619] on button "Change status" at bounding box center [1173, 616] width 103 height 27
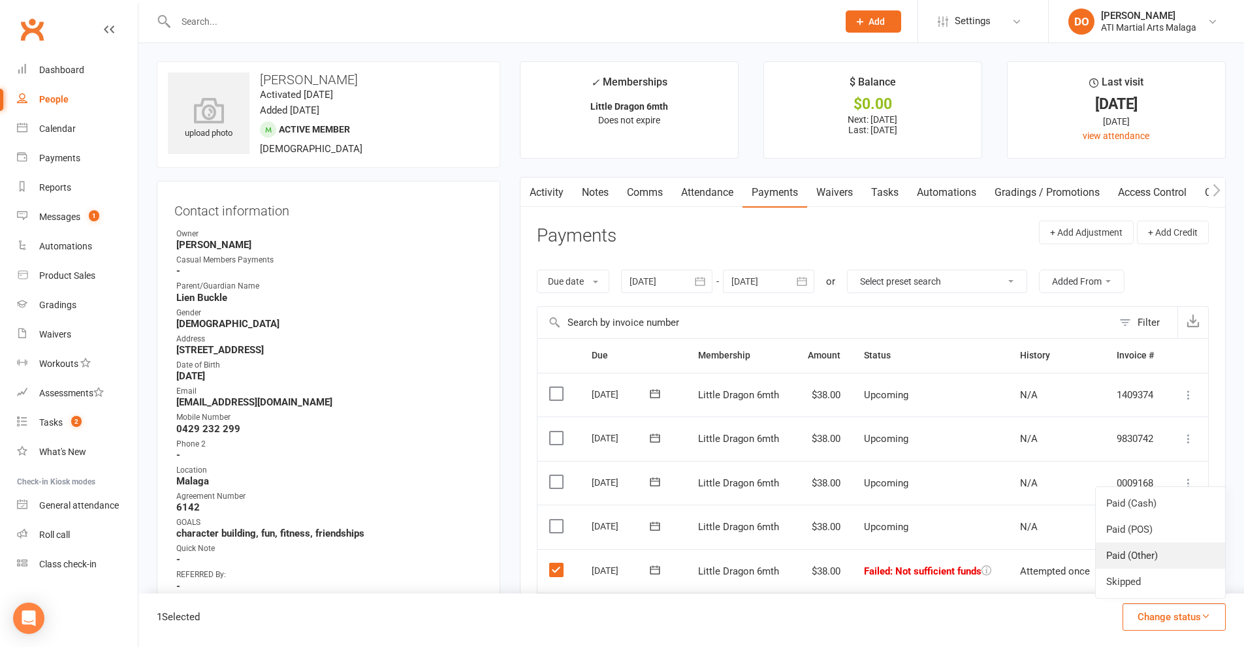
click at [1148, 552] on link "Paid (Other)" at bounding box center [1159, 555] width 129 height 26
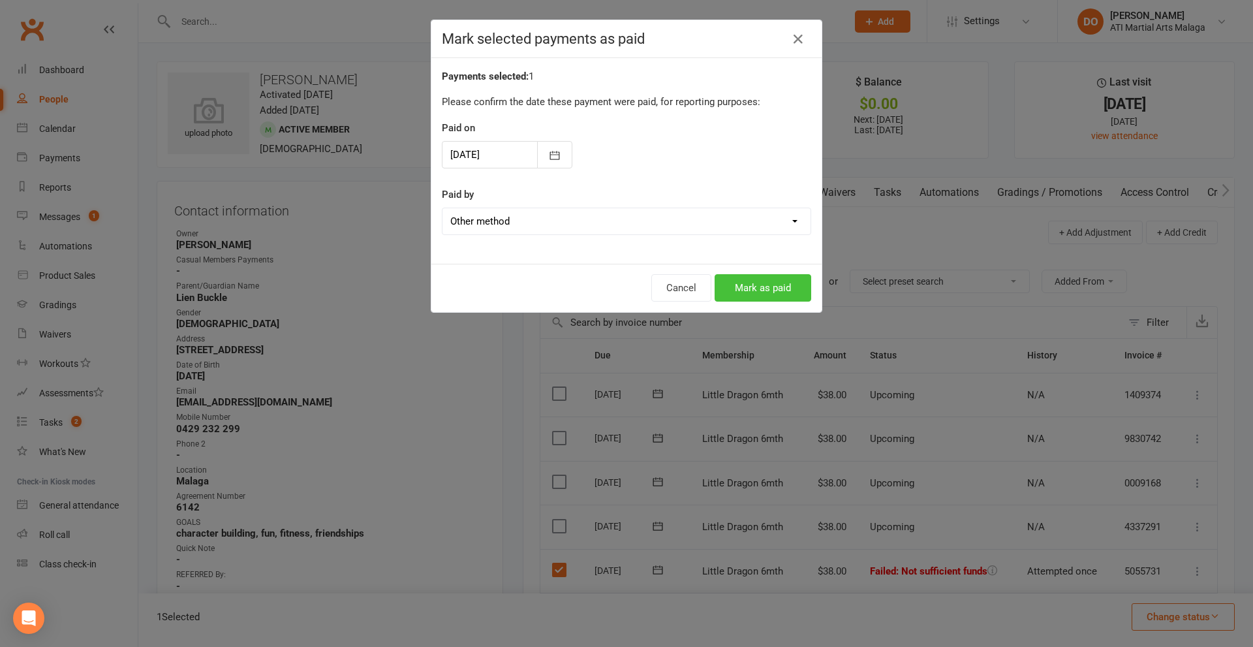
click at [766, 285] on button "Mark as paid" at bounding box center [763, 287] width 97 height 27
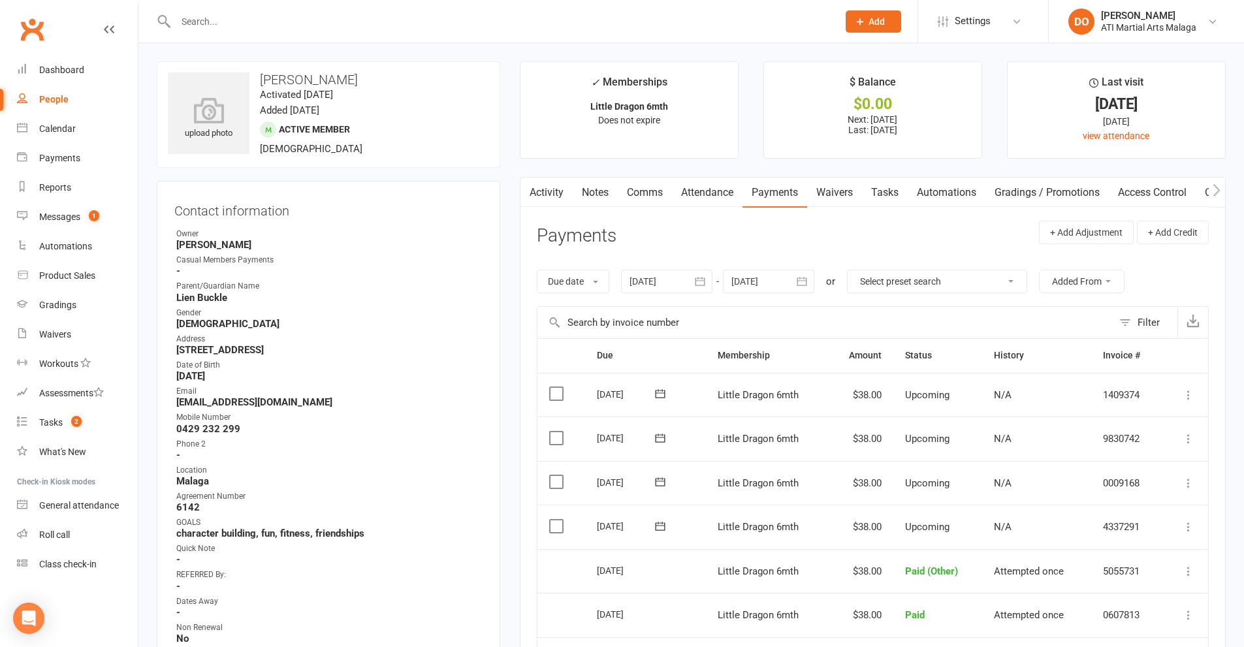
click at [655, 194] on link "Comms" at bounding box center [645, 193] width 54 height 30
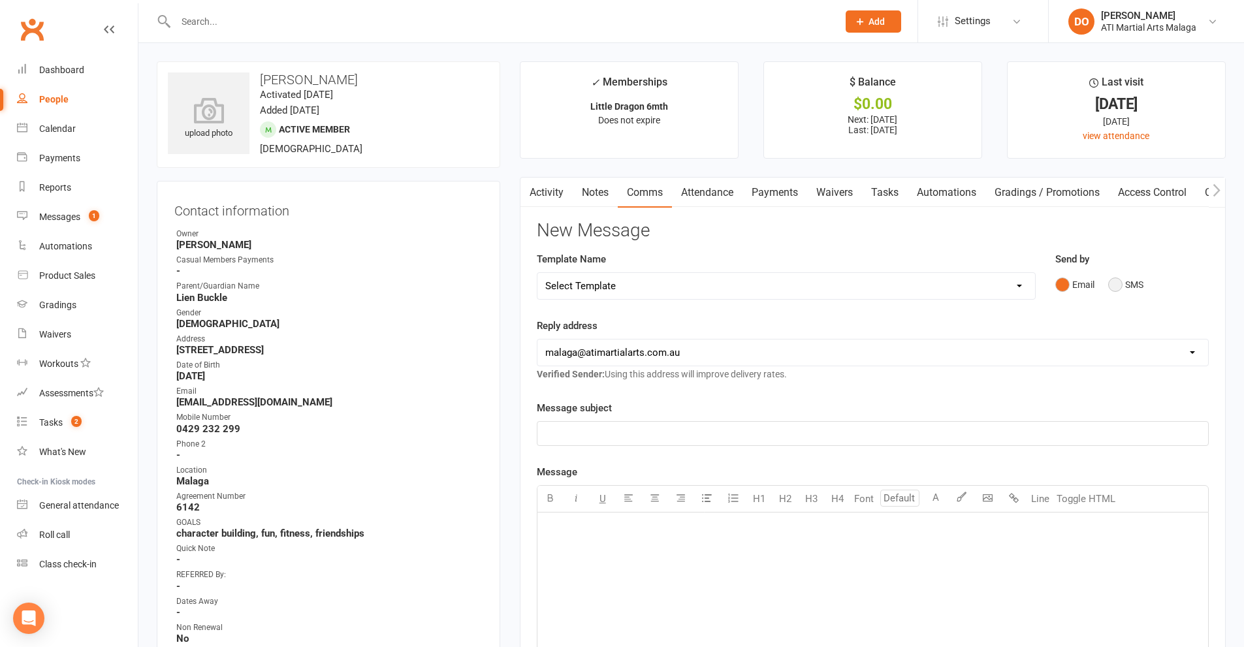
click at [1119, 289] on button "SMS" at bounding box center [1125, 284] width 35 height 25
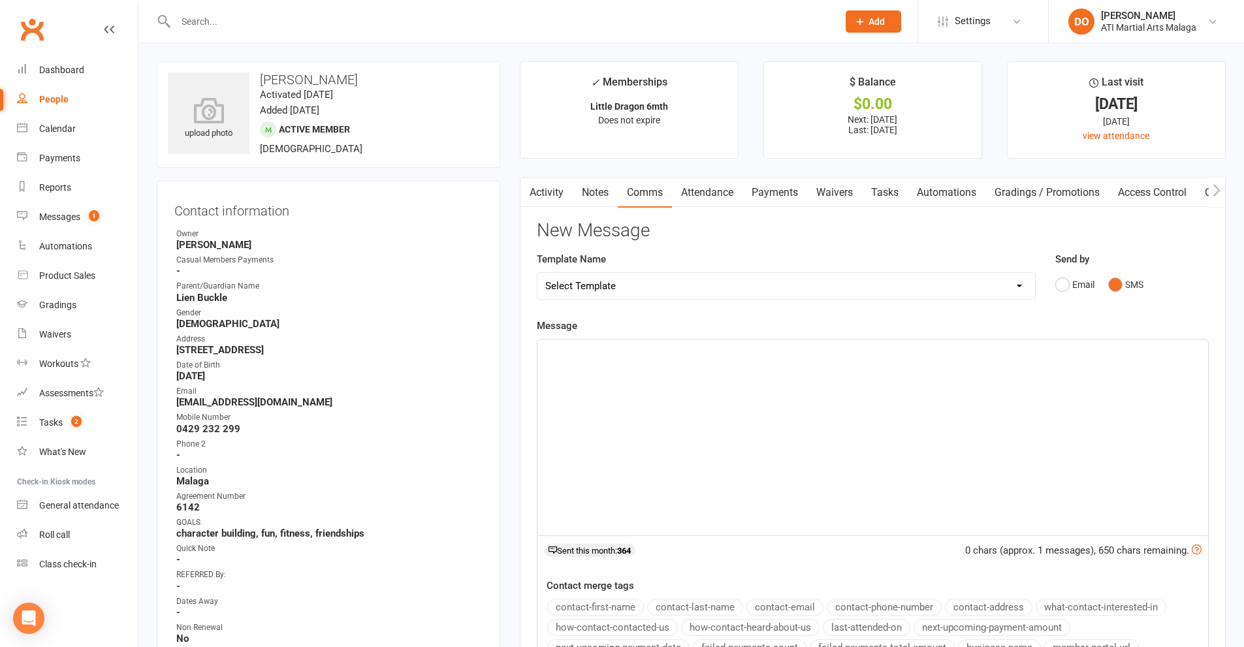
click at [888, 463] on div "﻿" at bounding box center [872, 437] width 670 height 196
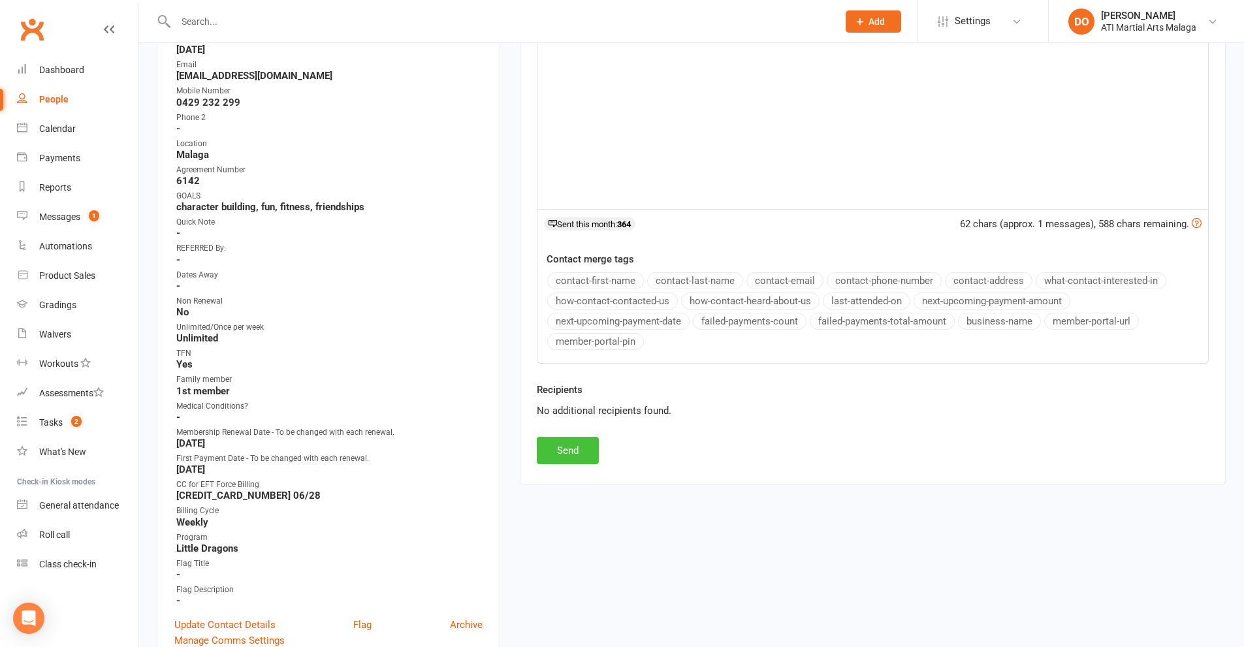
click at [585, 449] on button "Send" at bounding box center [568, 450] width 62 height 27
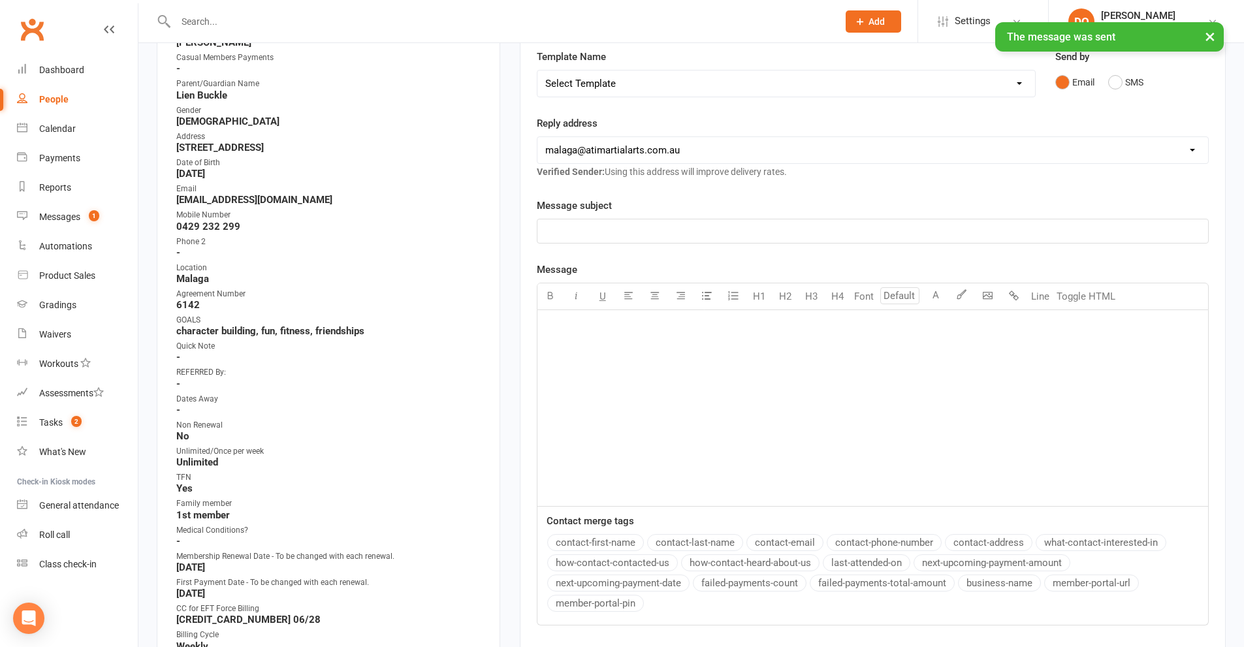
scroll to position [0, 0]
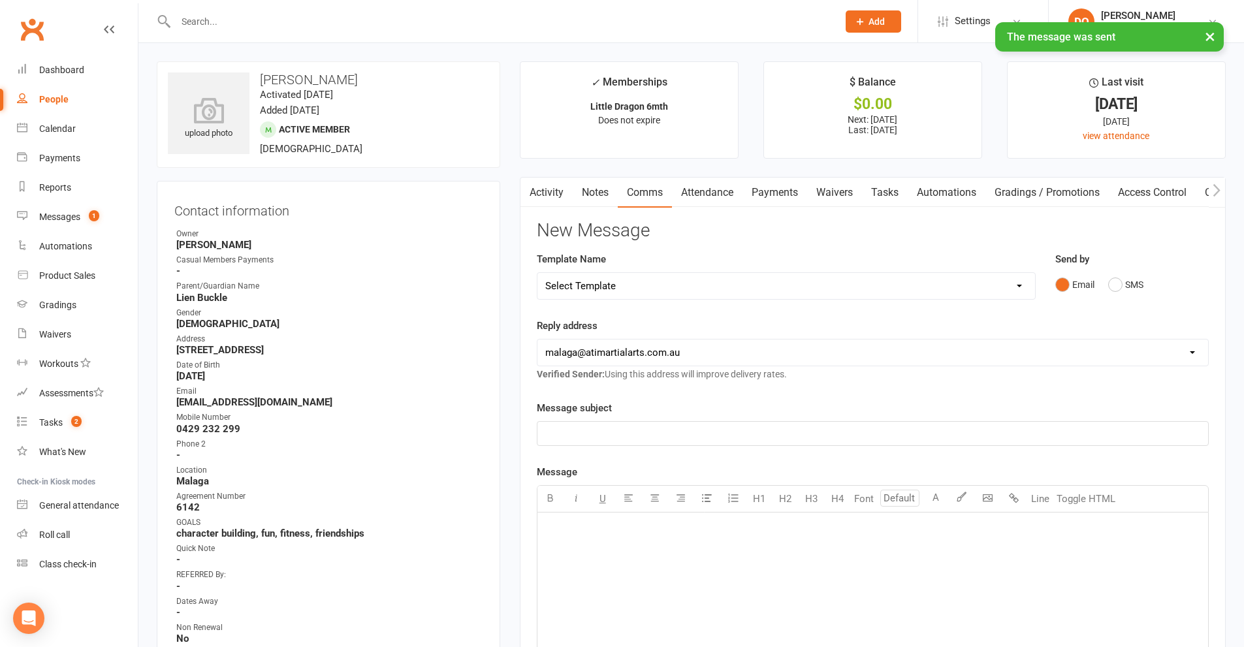
click at [789, 187] on link "Payments" at bounding box center [774, 193] width 65 height 30
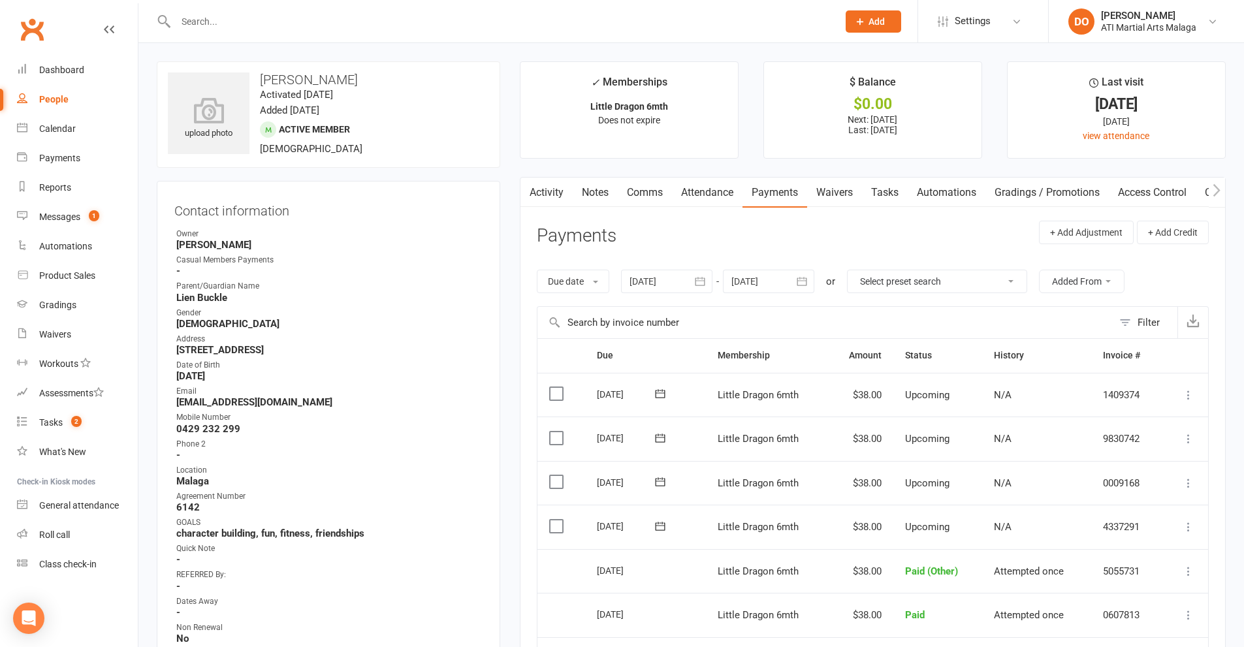
click at [599, 195] on link "Notes" at bounding box center [594, 193] width 45 height 30
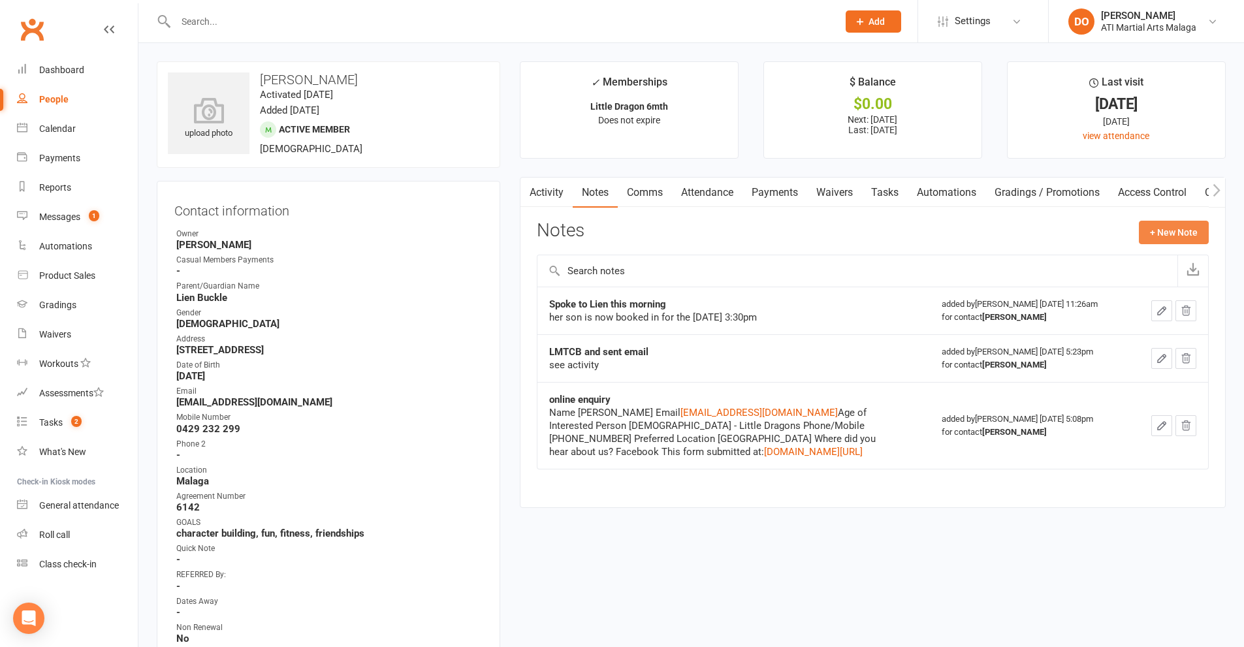
click at [1180, 237] on button "+ New Note" at bounding box center [1173, 232] width 70 height 23
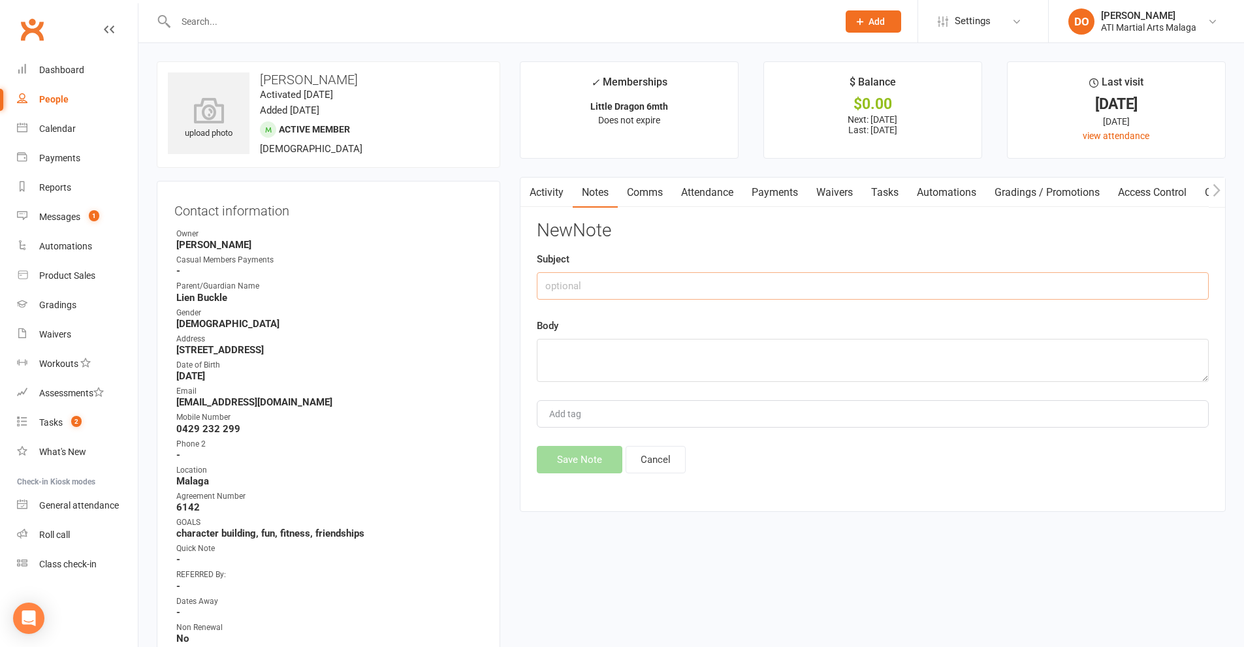
click at [689, 287] on input "text" at bounding box center [873, 285] width 672 height 27
type input "inhouse forced"
click at [715, 358] on textarea at bounding box center [873, 360] width 672 height 43
type textarea "17.09.25 PAID"
click at [606, 459] on button "Save Note" at bounding box center [580, 459] width 86 height 27
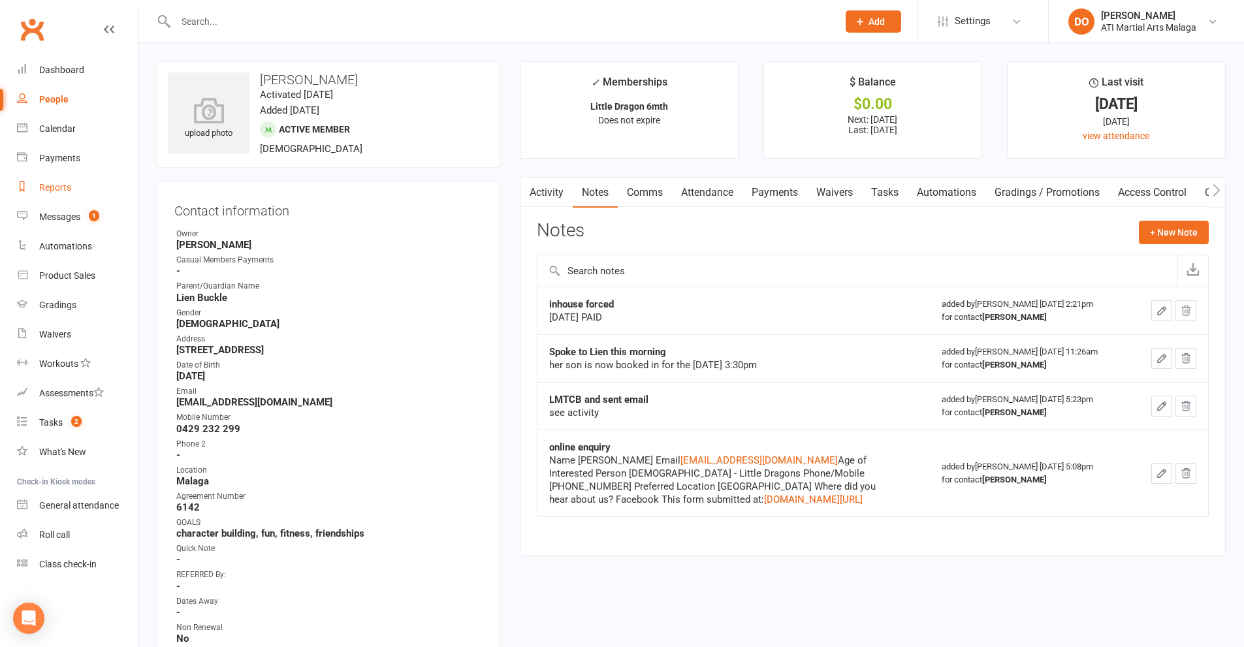
click at [60, 184] on div "Reports" at bounding box center [55, 187] width 32 height 10
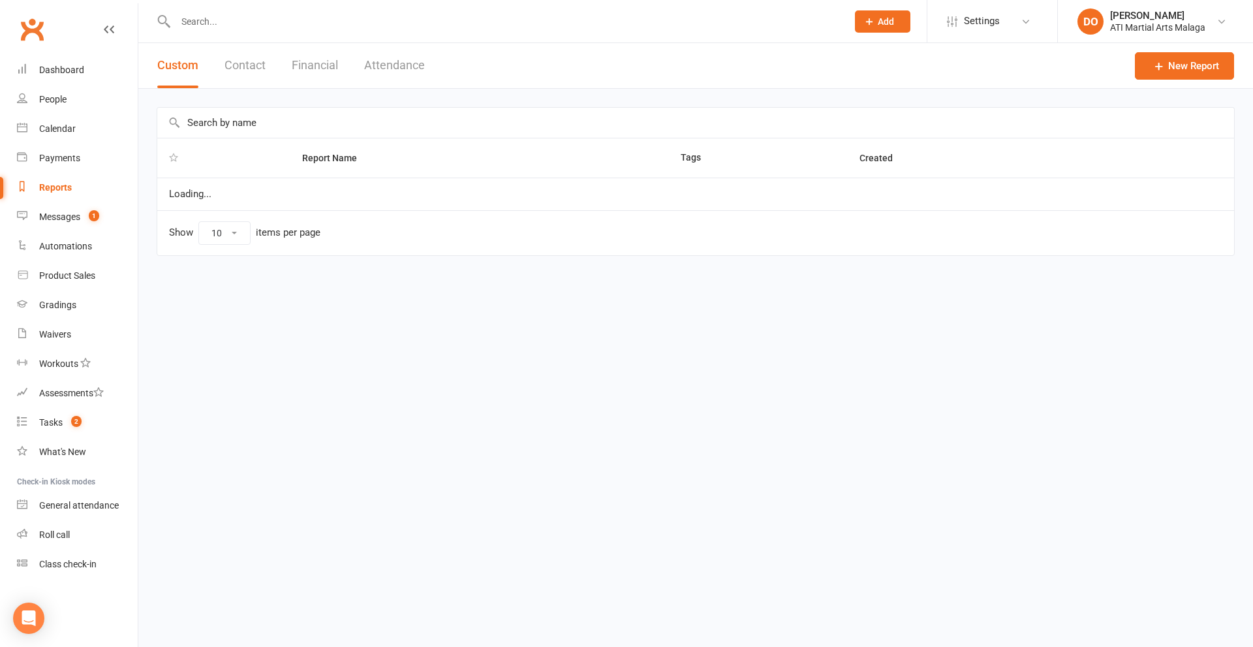
select select "100"
click at [326, 69] on button "Financial" at bounding box center [315, 65] width 46 height 45
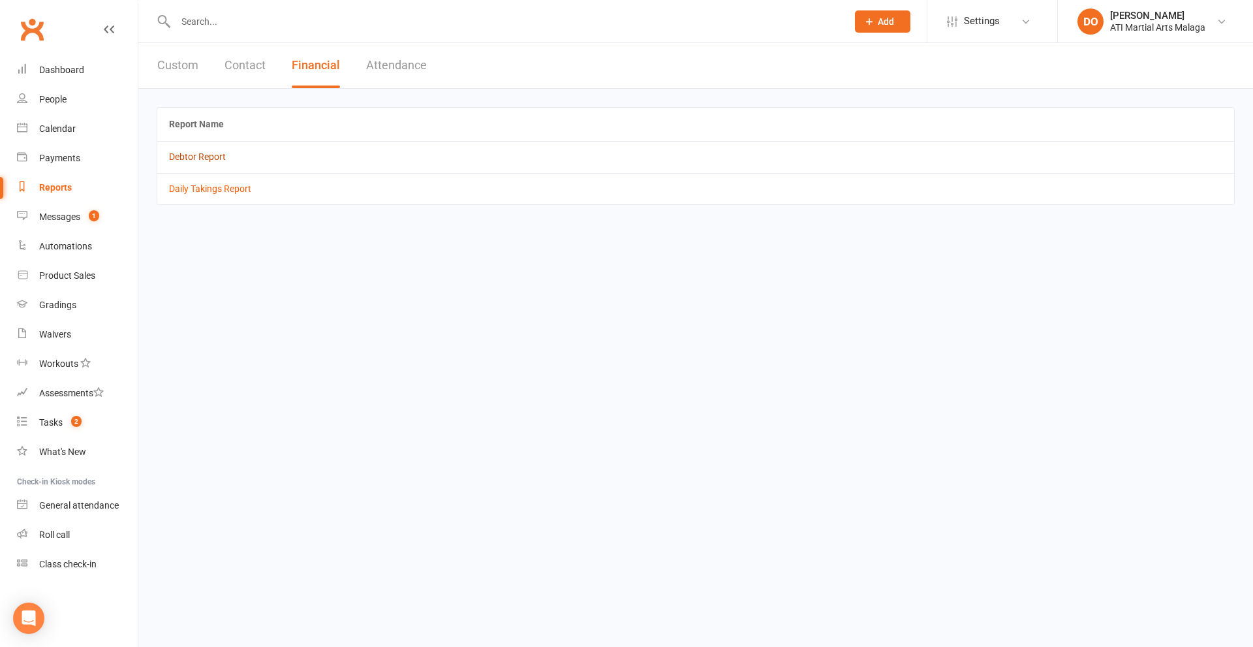
click at [195, 156] on link "Debtor Report" at bounding box center [197, 156] width 57 height 10
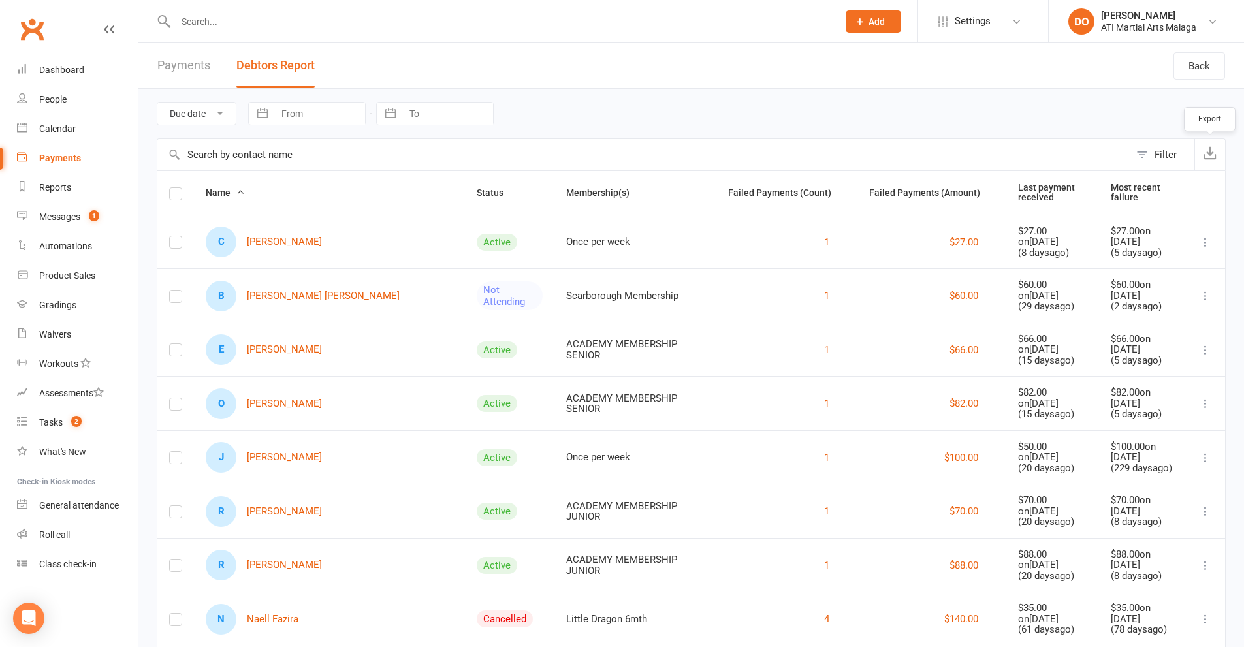
click at [1209, 158] on icon "button" at bounding box center [1209, 152] width 13 height 13
click at [526, 28] on input "text" at bounding box center [500, 21] width 657 height 18
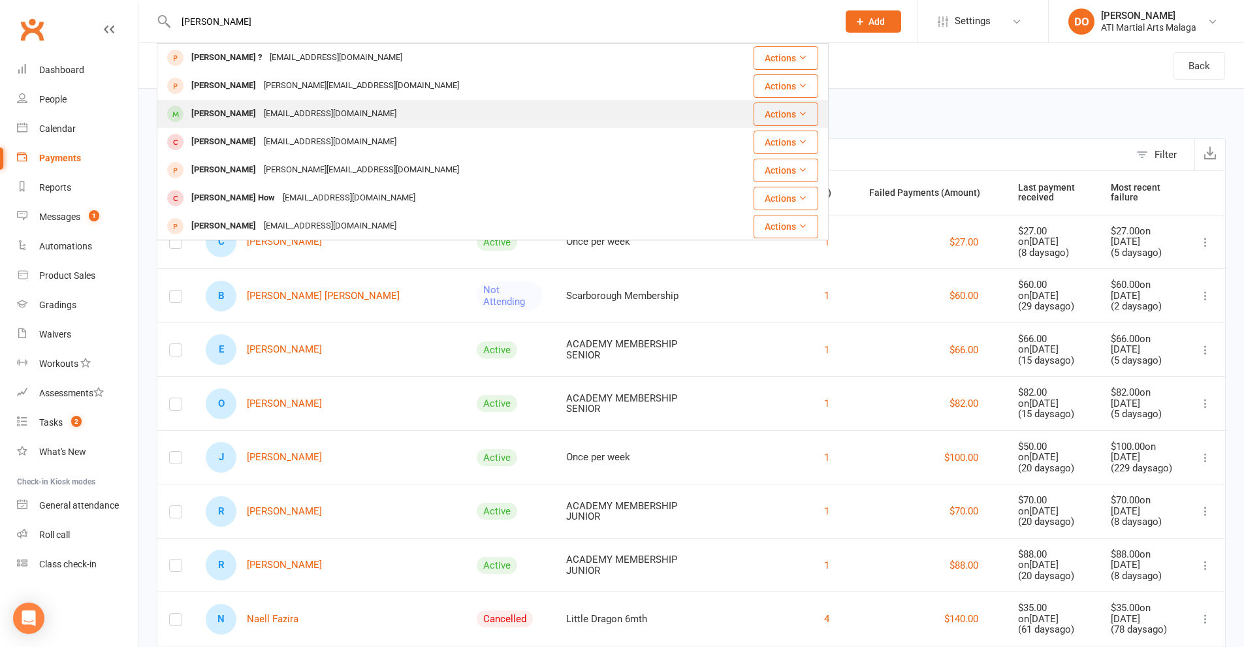
type input "daniel hossia"
click at [260, 116] on div "farwa.30d@gmail.com" at bounding box center [330, 113] width 140 height 19
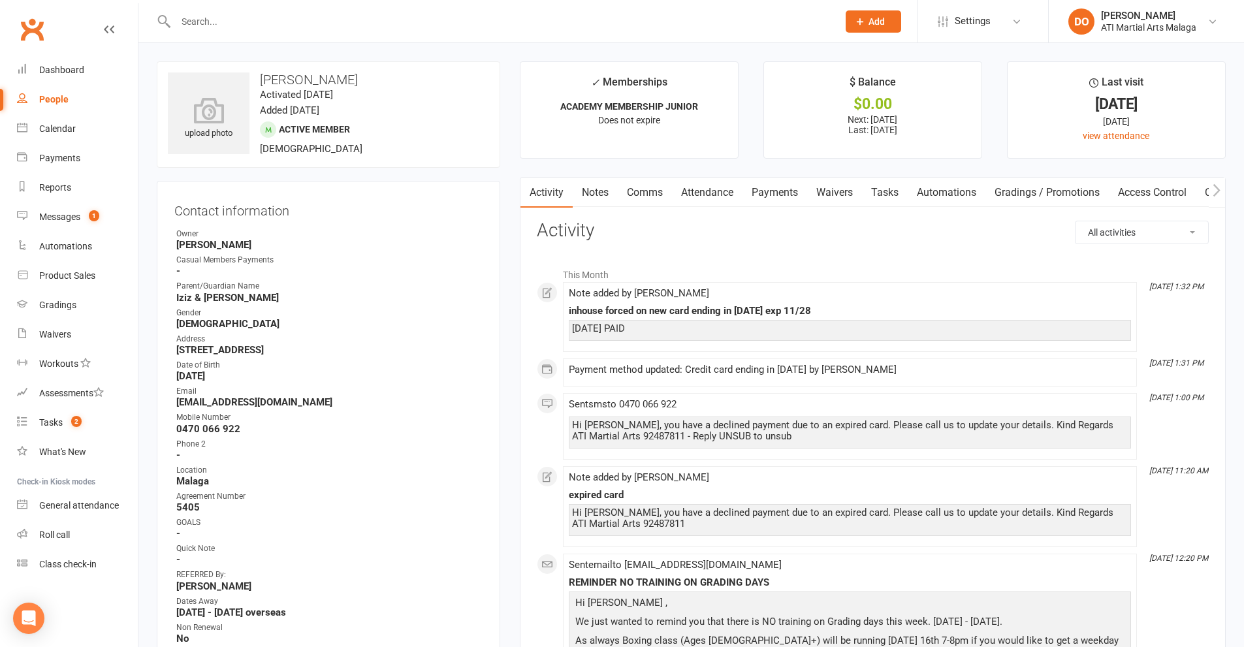
click at [779, 191] on link "Payments" at bounding box center [774, 193] width 65 height 30
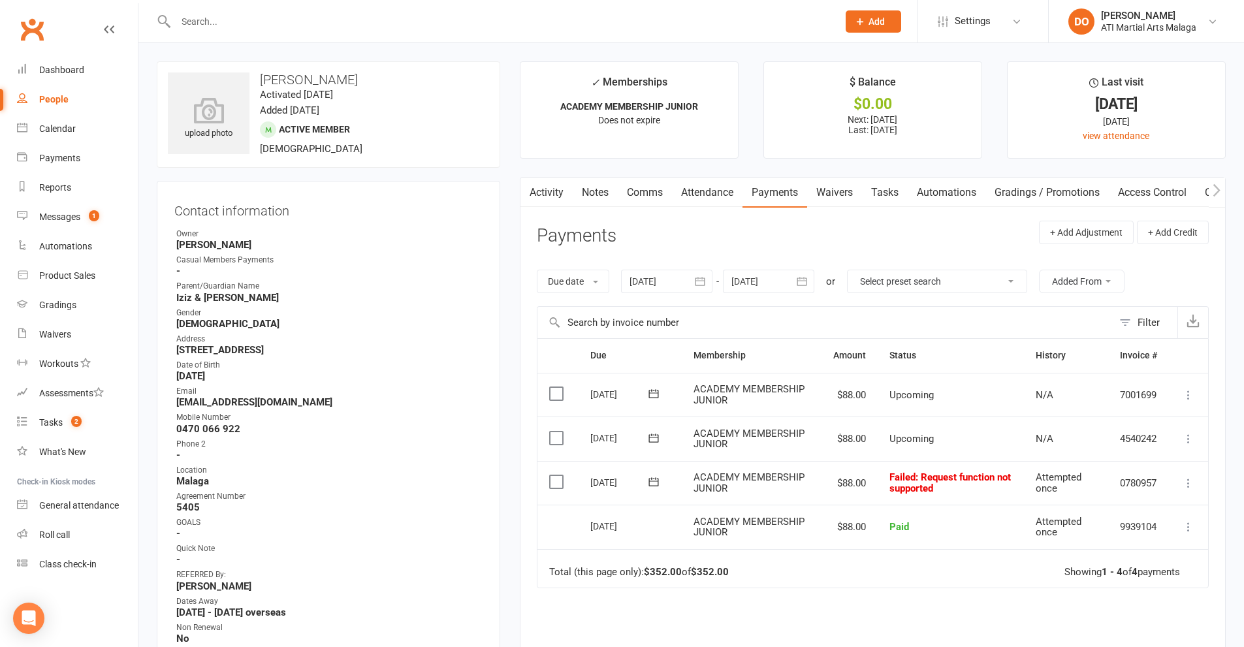
click at [554, 483] on label at bounding box center [558, 481] width 18 height 13
click at [554, 475] on input "checkbox" at bounding box center [553, 475] width 8 height 0
click at [1191, 622] on button "Change status" at bounding box center [1173, 616] width 103 height 27
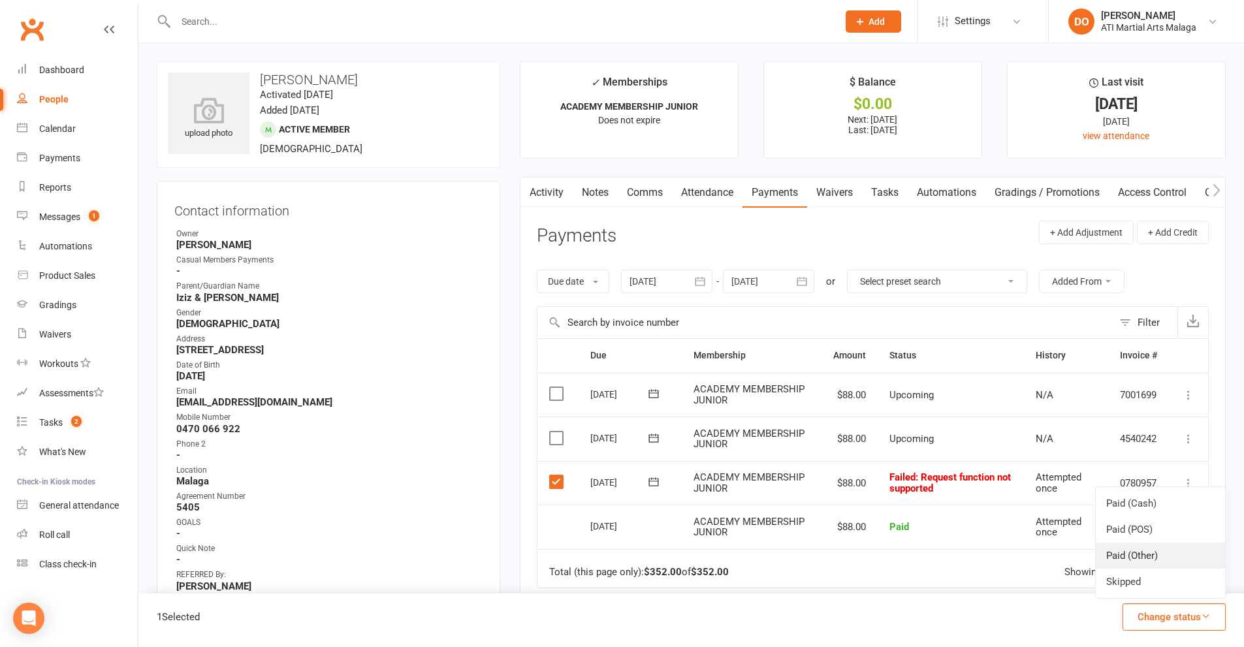
click at [1167, 561] on link "Paid (Other)" at bounding box center [1159, 555] width 129 height 26
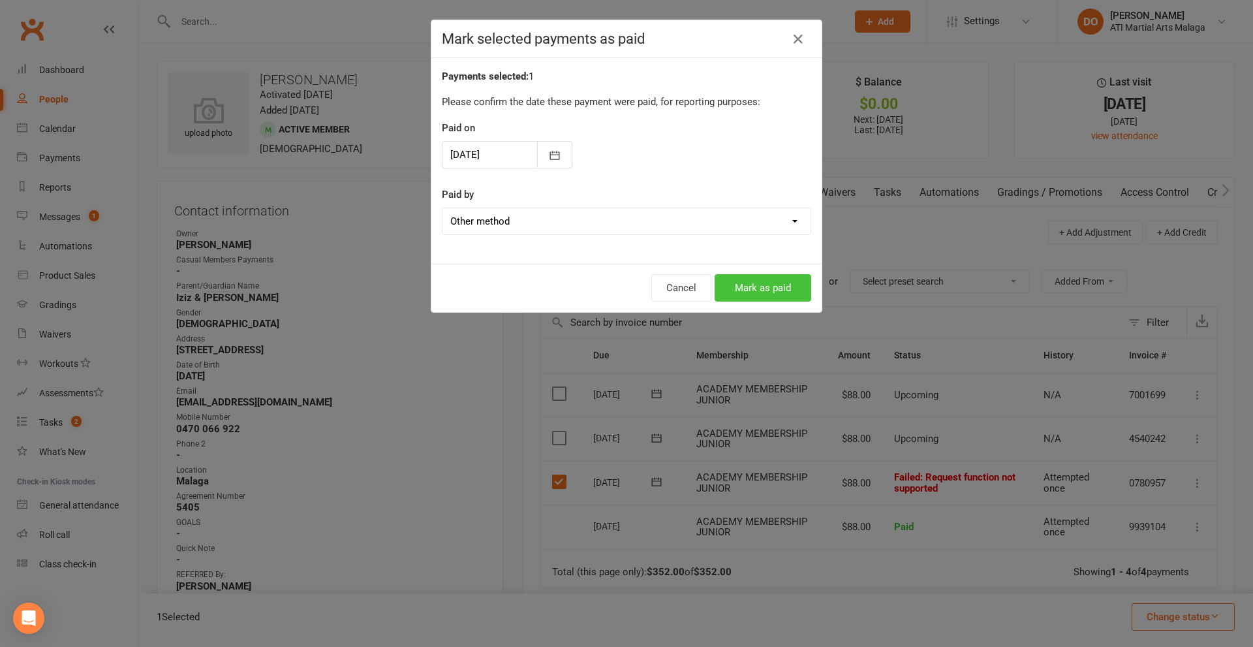
click at [788, 293] on button "Mark as paid" at bounding box center [763, 287] width 97 height 27
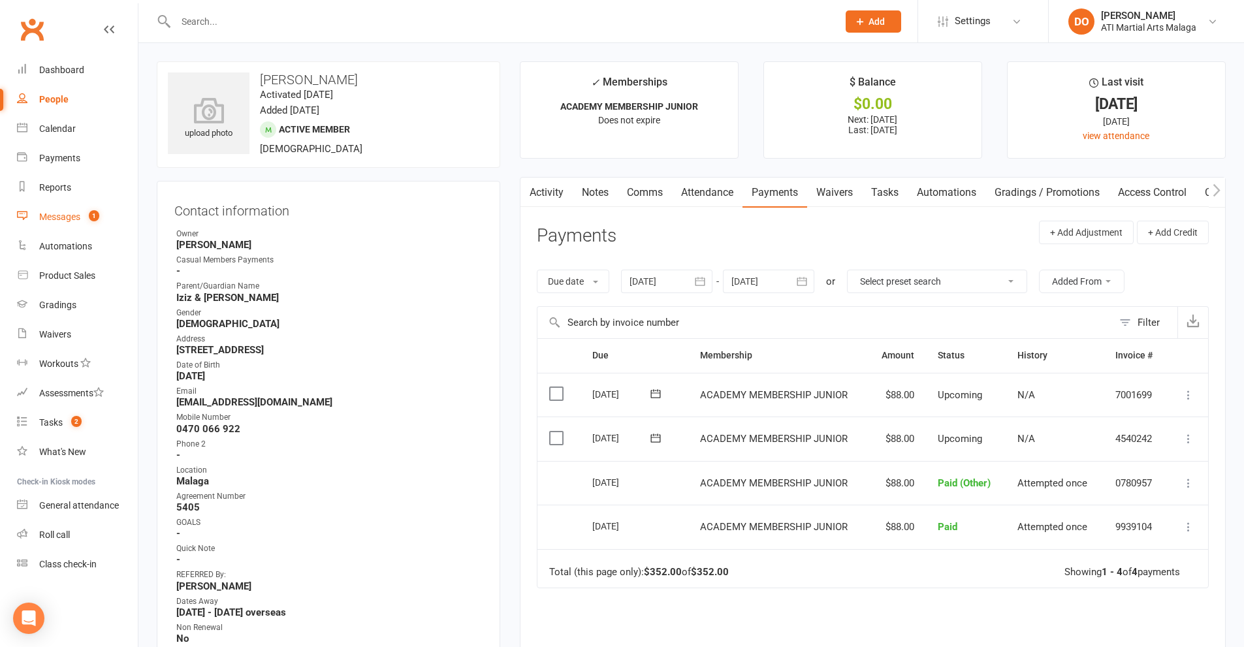
click at [46, 221] on div "Messages" at bounding box center [59, 216] width 41 height 10
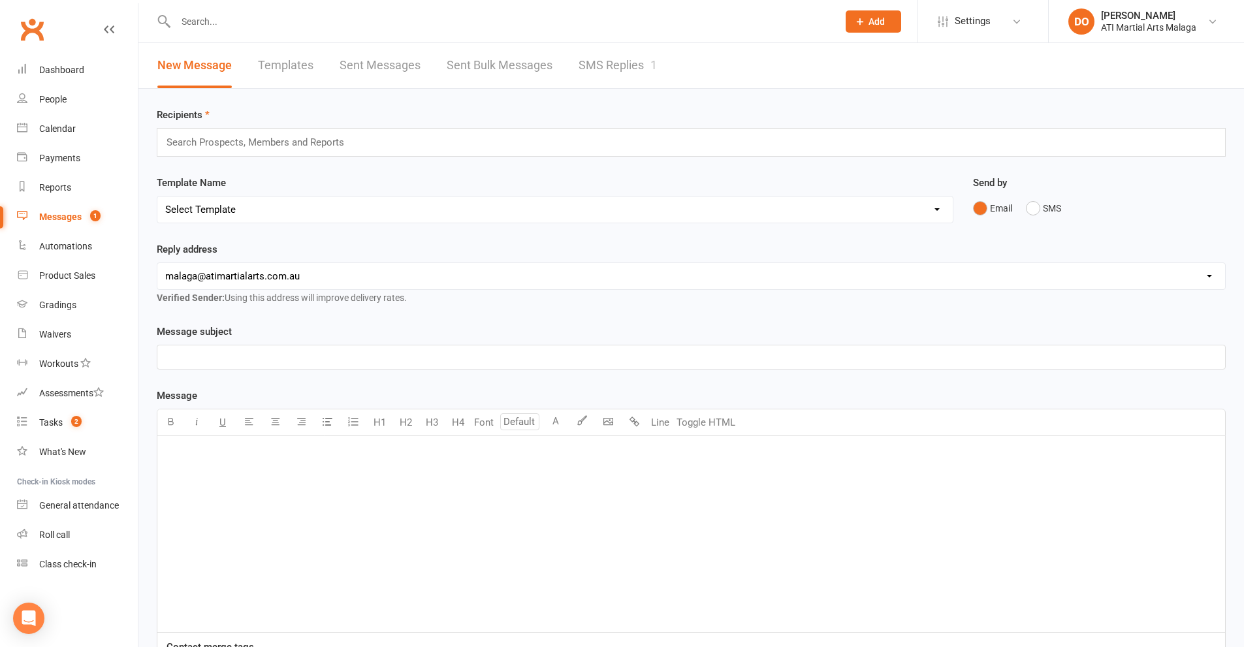
click at [615, 69] on link "SMS Replies 1" at bounding box center [617, 65] width 78 height 45
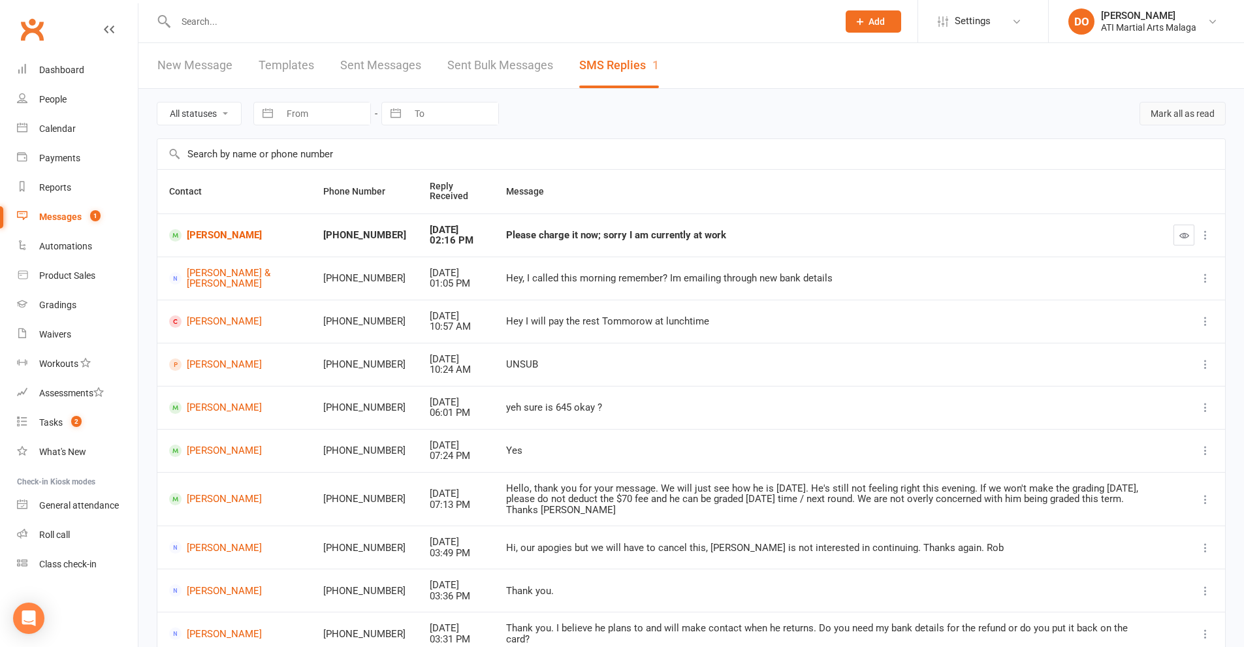
click at [1188, 119] on button "Mark all as read" at bounding box center [1182, 113] width 86 height 23
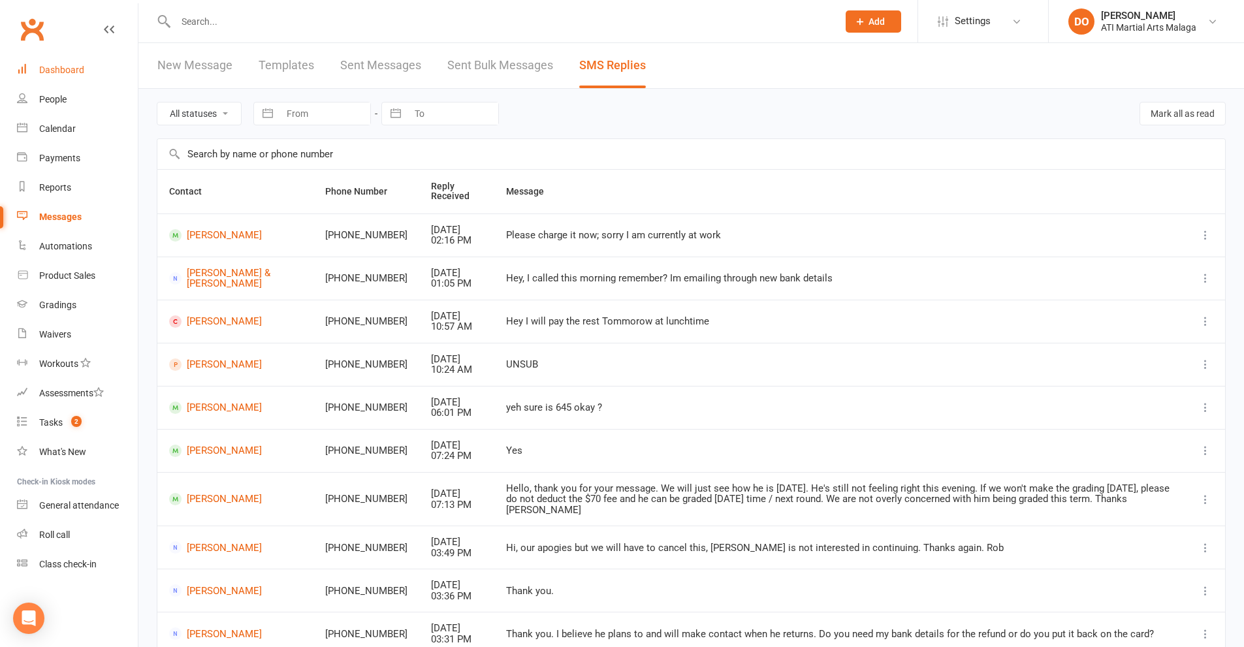
click at [57, 76] on link "Dashboard" at bounding box center [77, 69] width 121 height 29
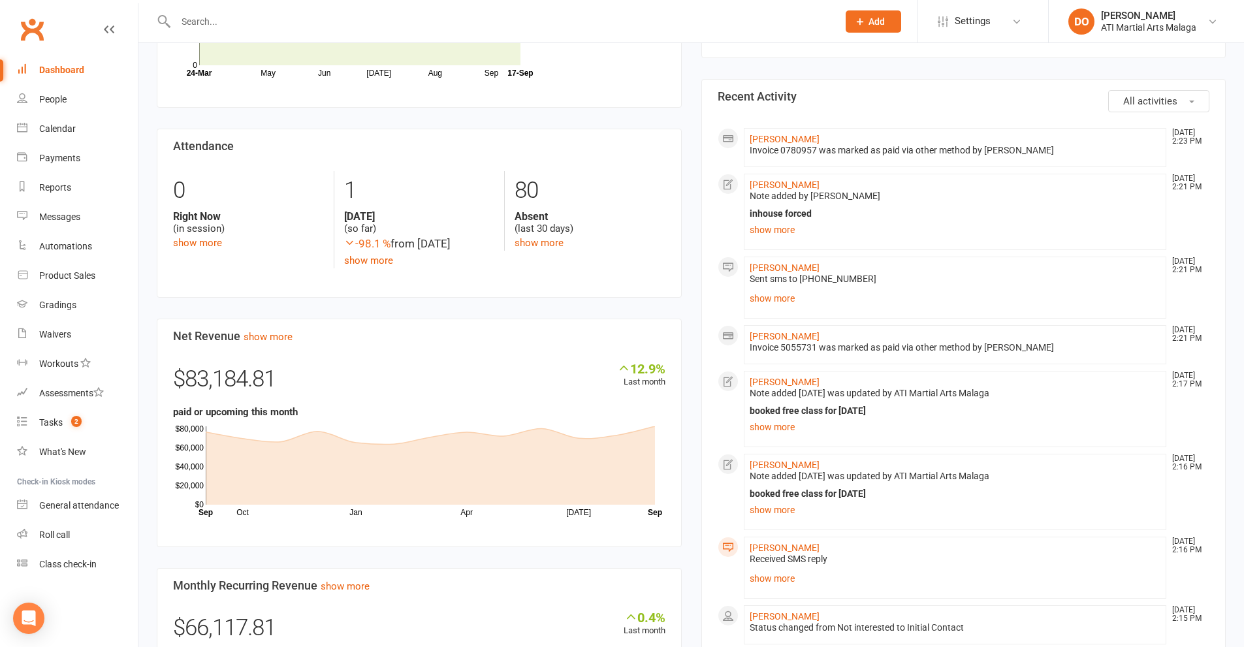
scroll to position [522, 0]
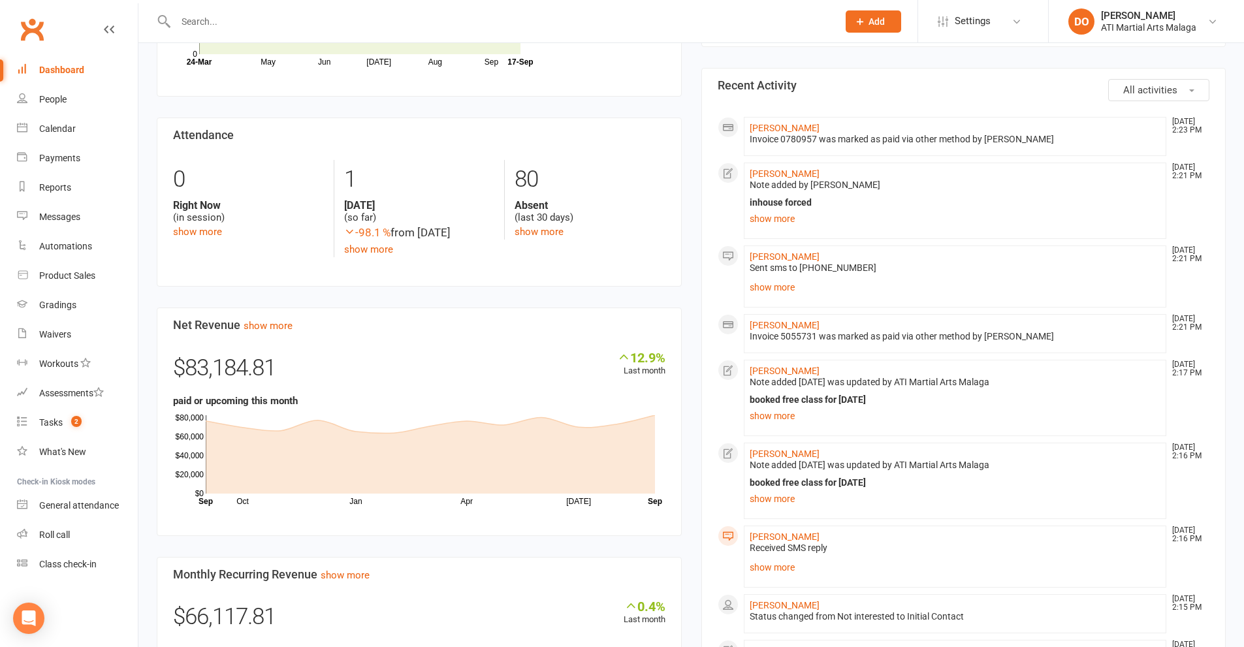
click at [275, 31] on div at bounding box center [493, 21] width 672 height 42
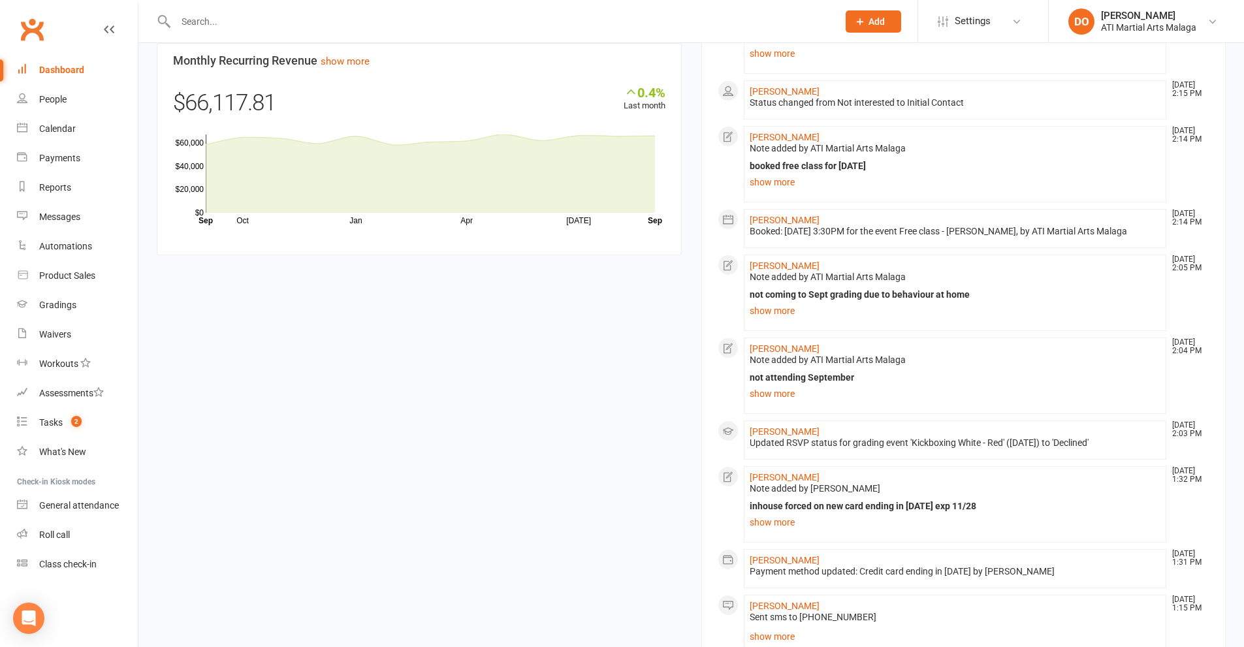
scroll to position [1088, 0]
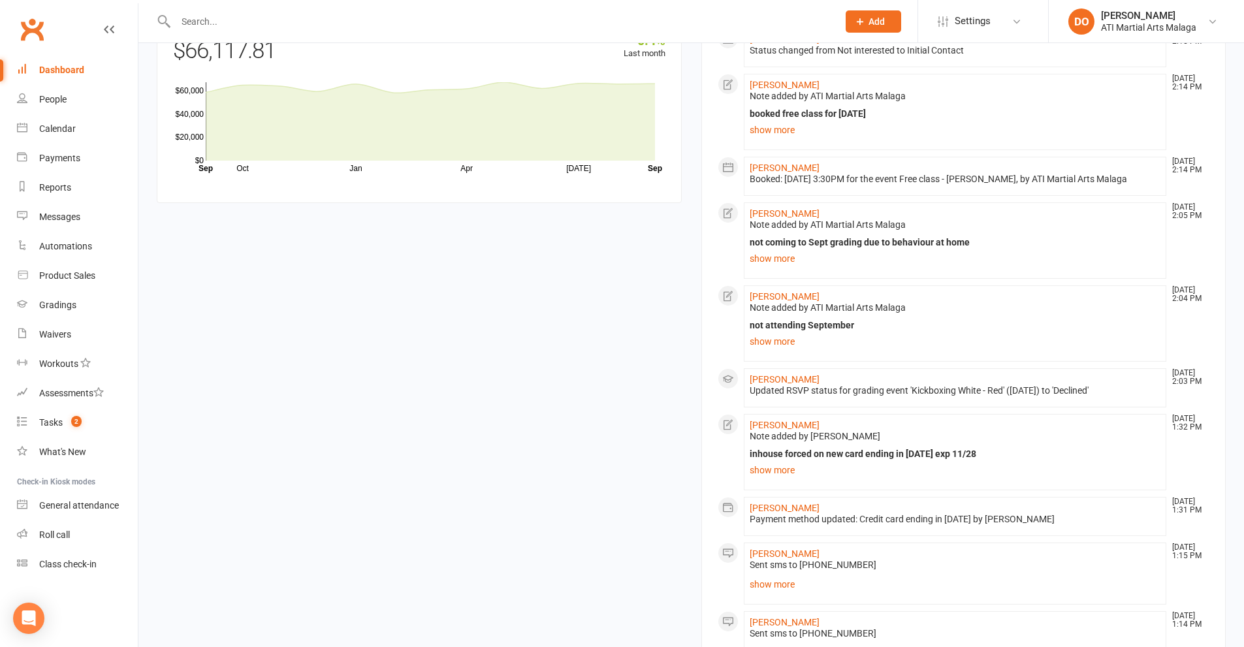
click at [211, 16] on div at bounding box center [493, 21] width 672 height 42
click at [166, 23] on icon at bounding box center [164, 22] width 15 height 16
click at [177, 21] on input "text" at bounding box center [500, 21] width 657 height 18
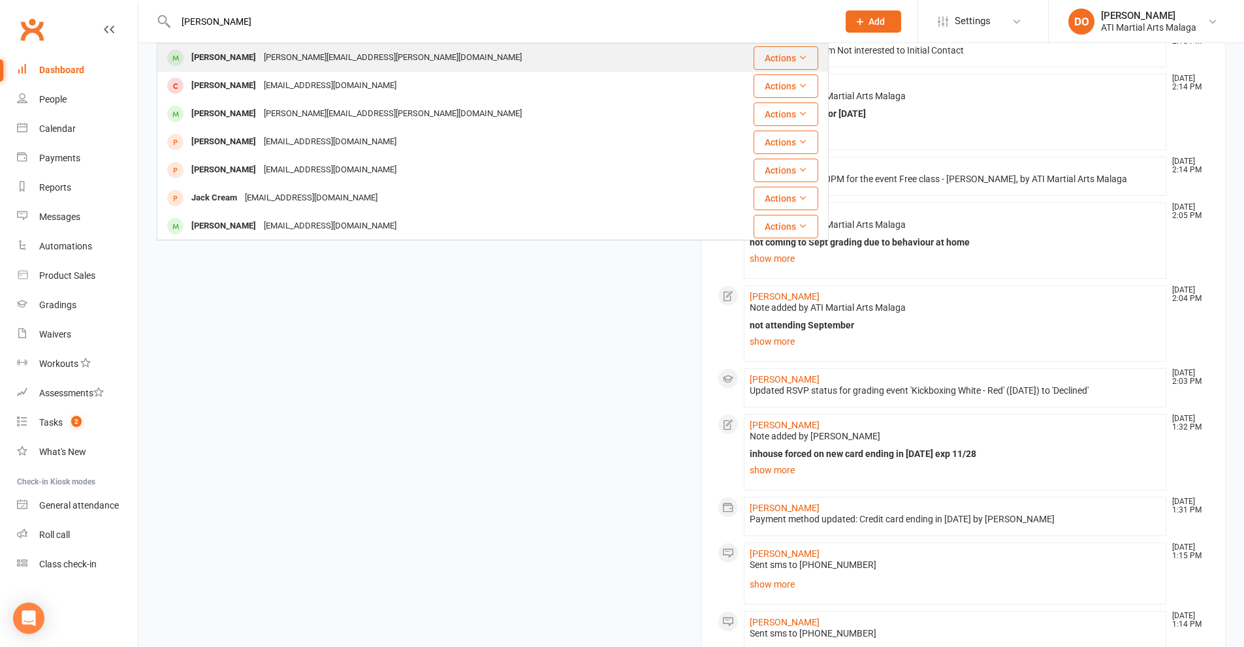
type input "jack vuong"
click at [228, 52] on div "Jack Vuong" at bounding box center [223, 57] width 72 height 19
